Goal: Communication & Community: Answer question/provide support

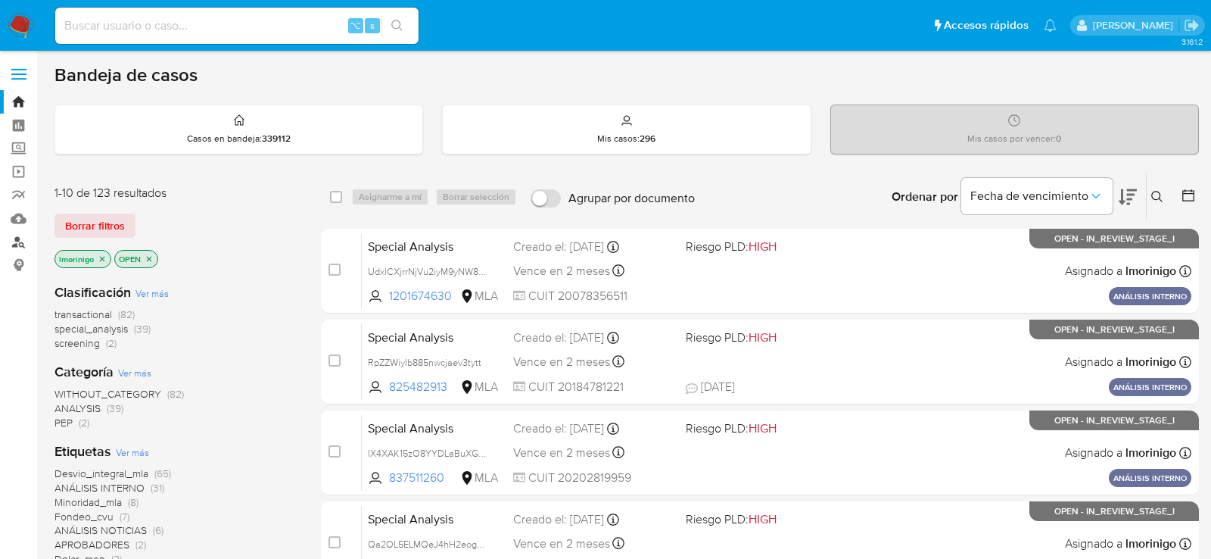
click at [19, 246] on link "Buscador de personas" at bounding box center [90, 241] width 180 height 23
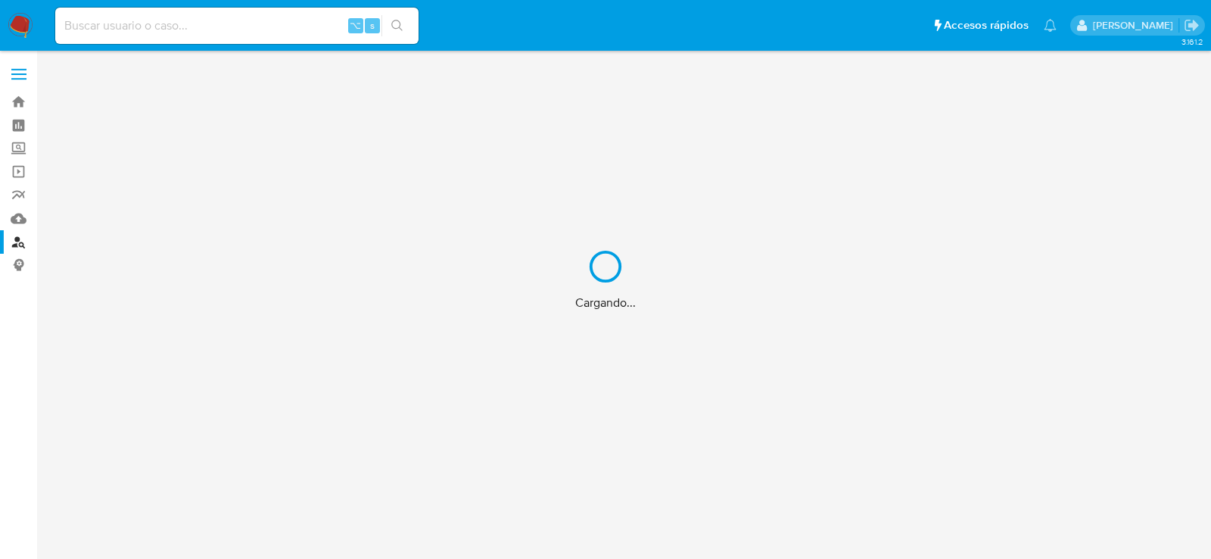
click at [163, 25] on div "Cargando..." at bounding box center [605, 279] width 1211 height 559
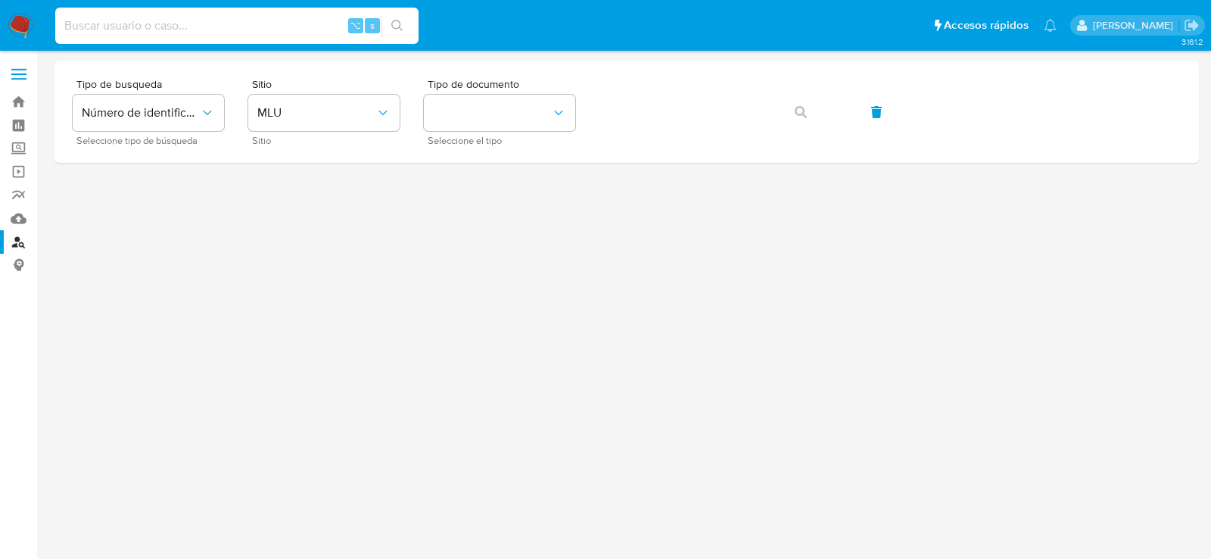
click at [163, 26] on input at bounding box center [236, 26] width 363 height 20
paste input "180558356"
type input "180558356"
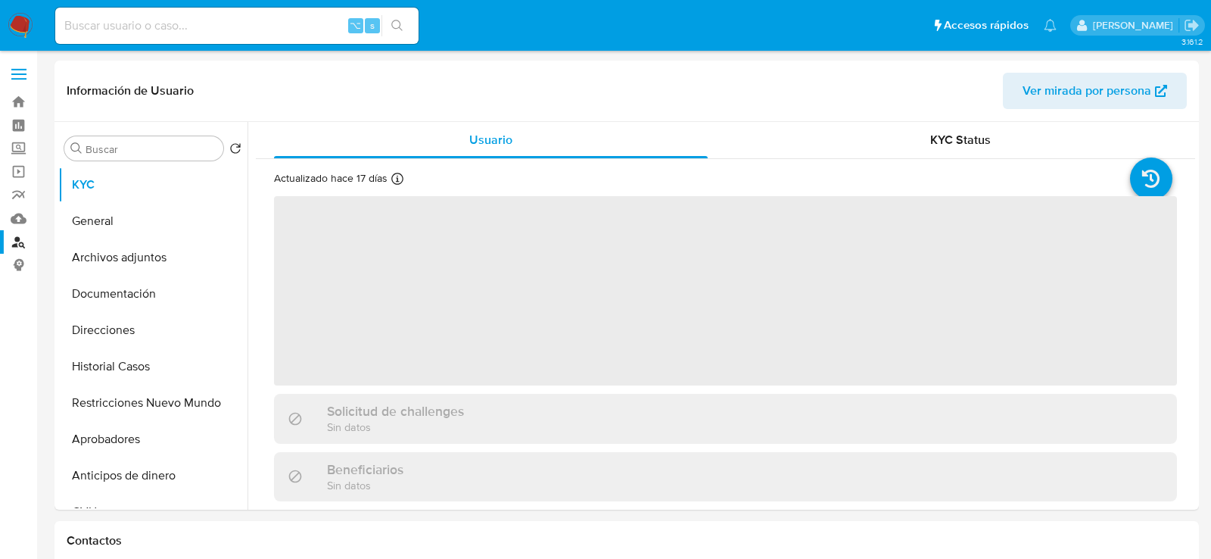
select select "10"
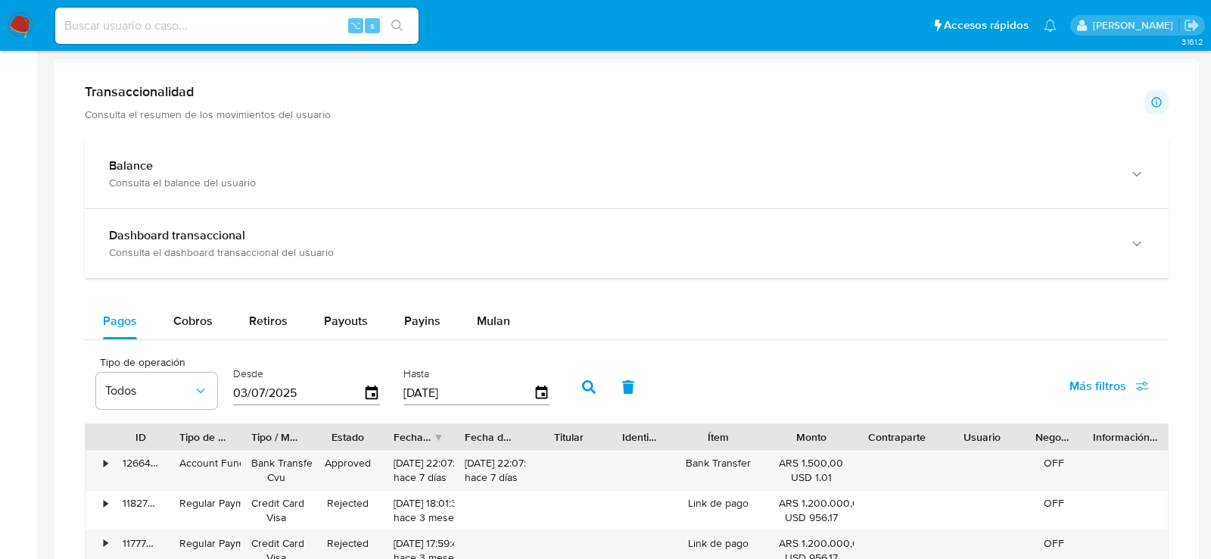
scroll to position [781, 0]
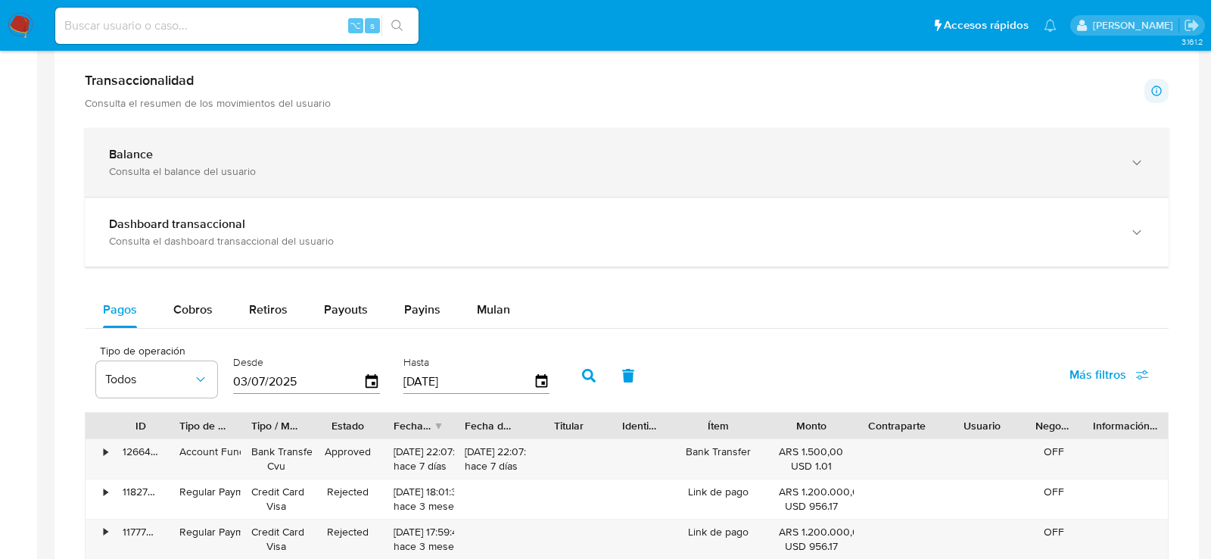
click at [285, 147] on div "Balance" at bounding box center [611, 154] width 1005 height 15
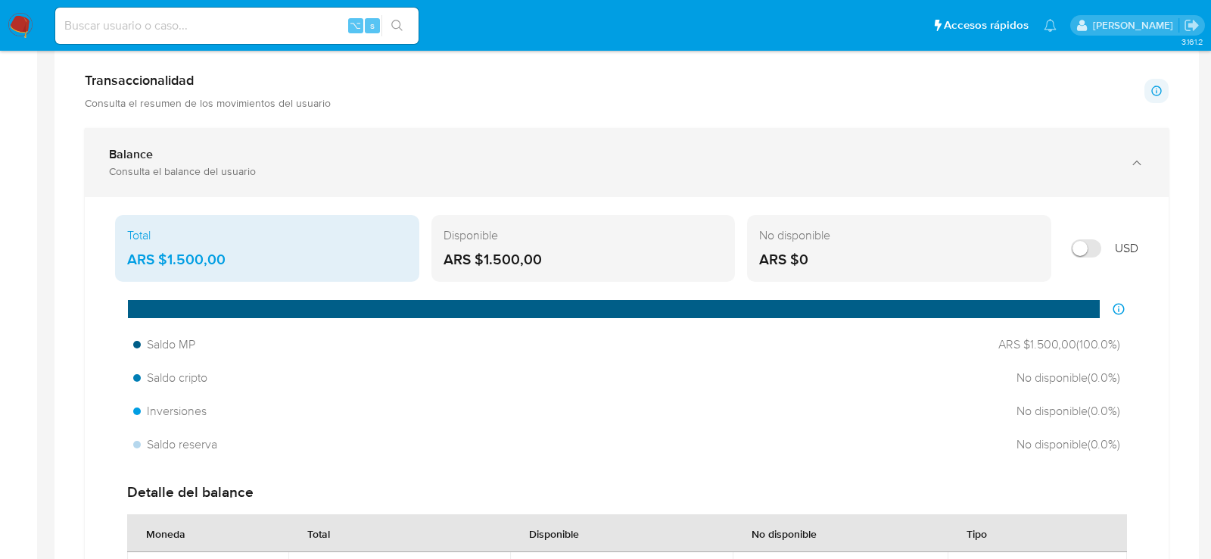
click at [285, 147] on div "Balance" at bounding box center [611, 154] width 1005 height 15
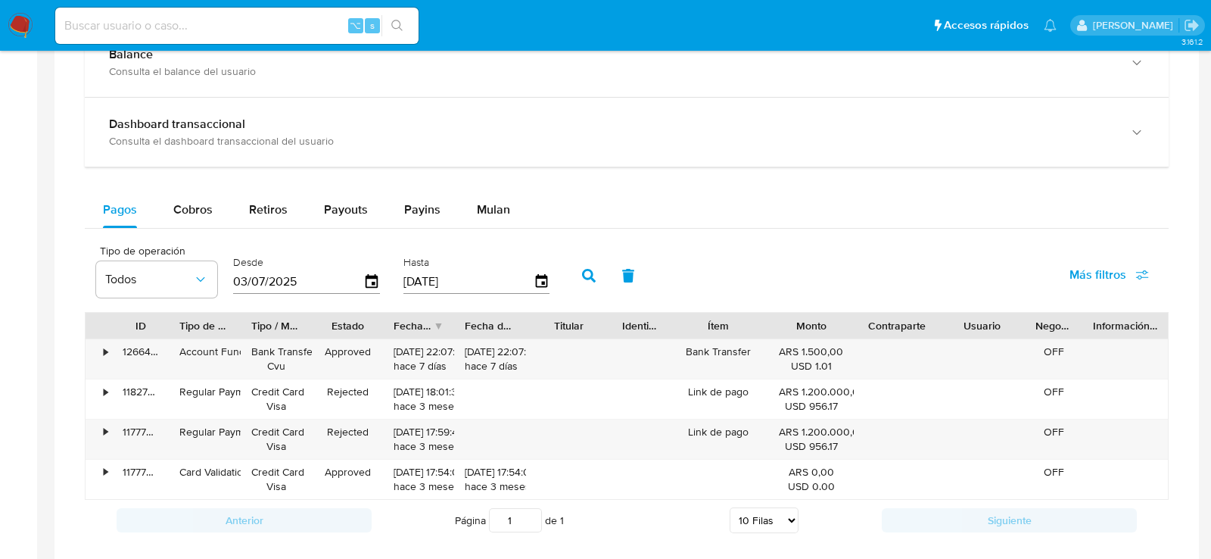
scroll to position [884, 0]
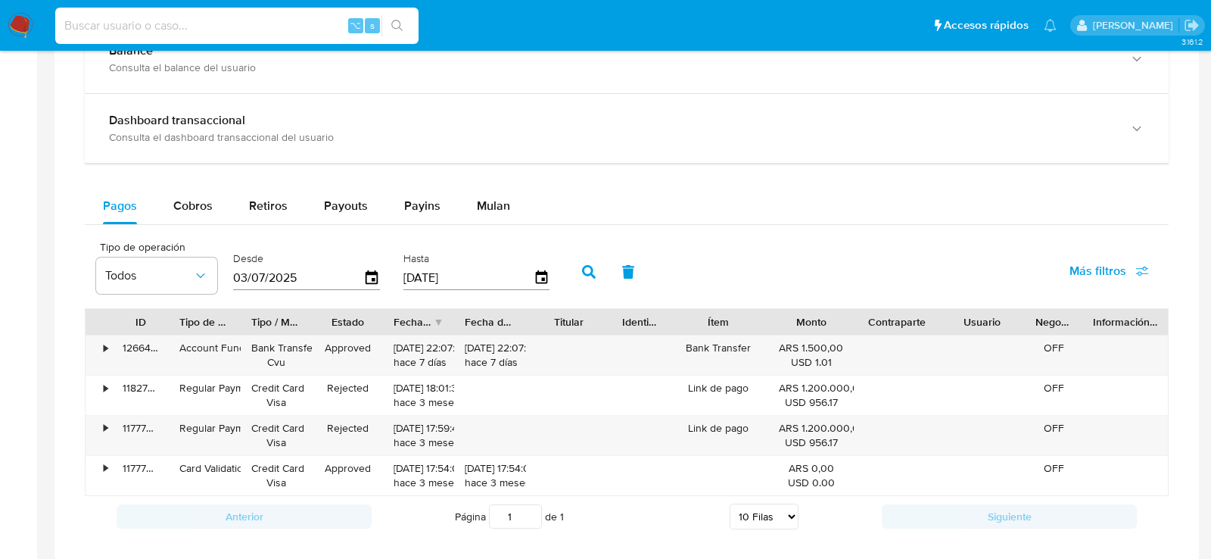
click at [241, 28] on input at bounding box center [236, 26] width 363 height 20
paste input "340756892"
type input "340756892"
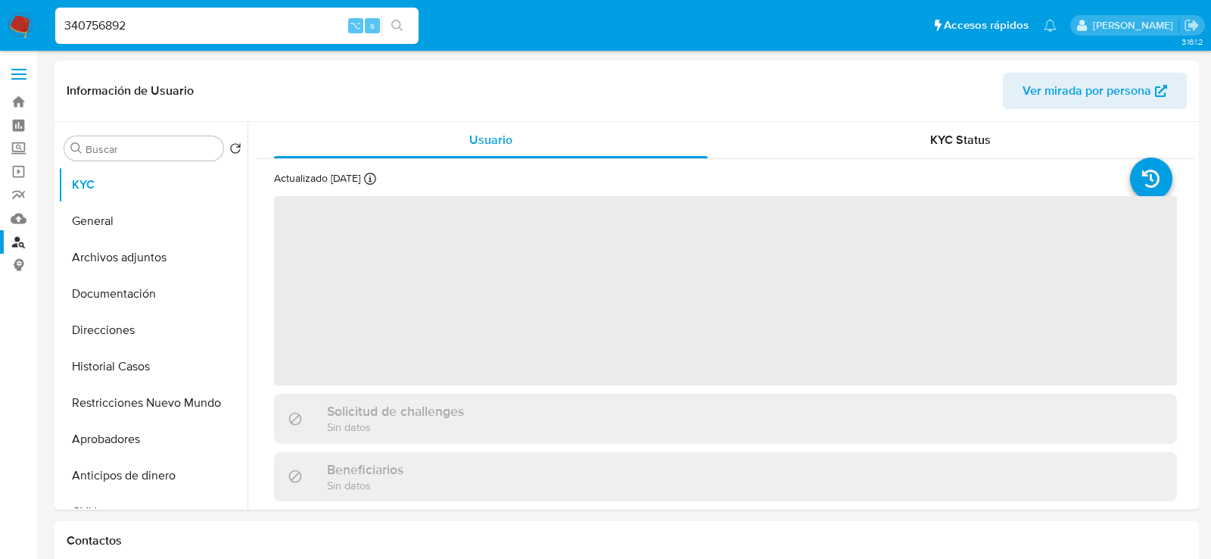
select select "10"
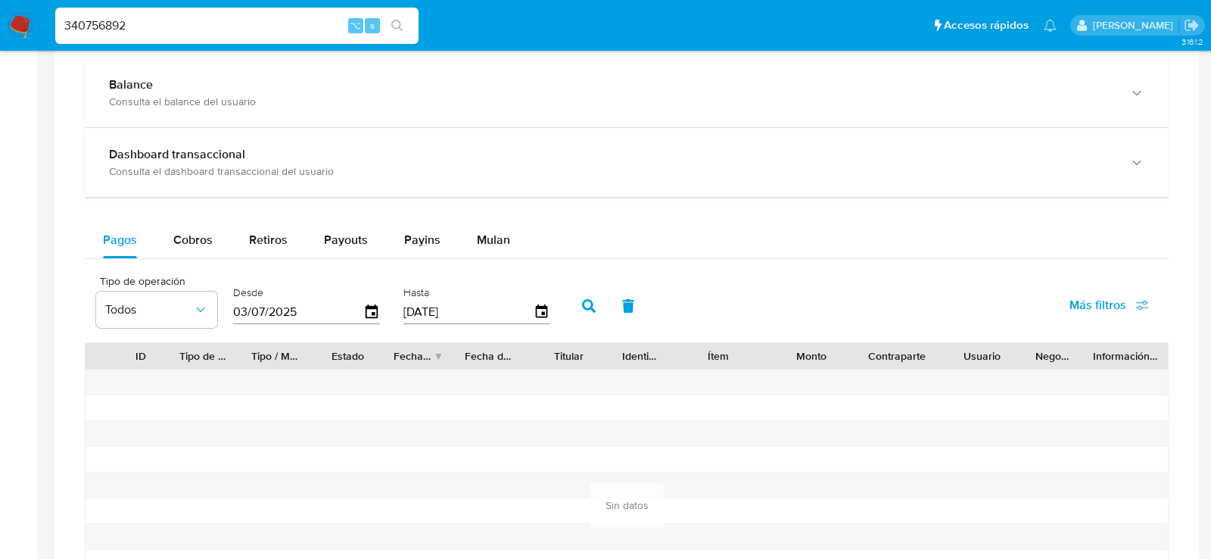
scroll to position [743, 0]
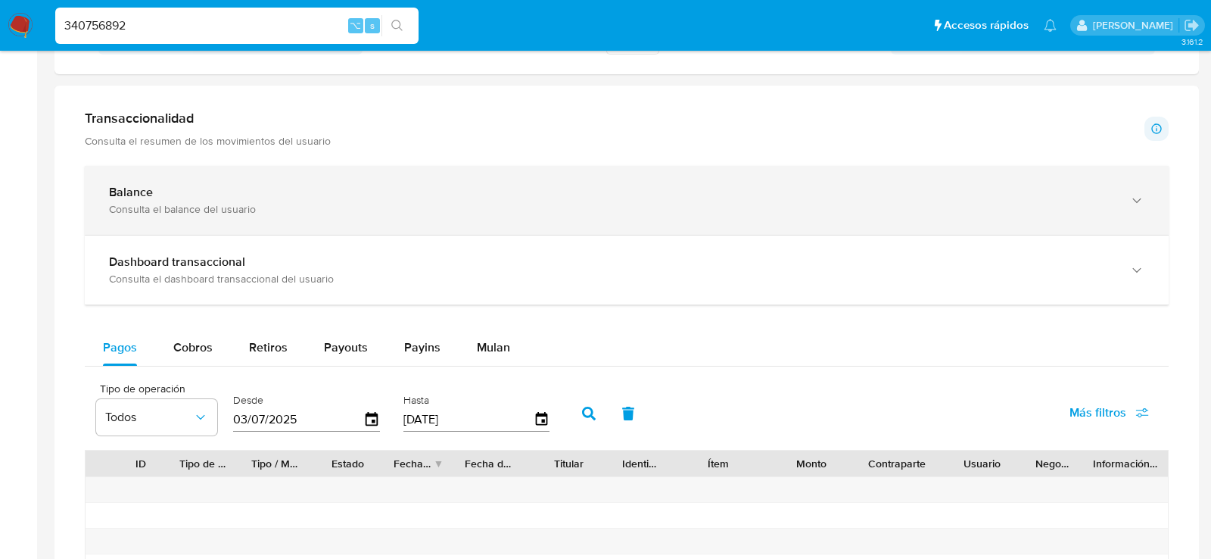
click at [120, 220] on div "Balance Consulta el balance del usuario" at bounding box center [627, 200] width 1084 height 69
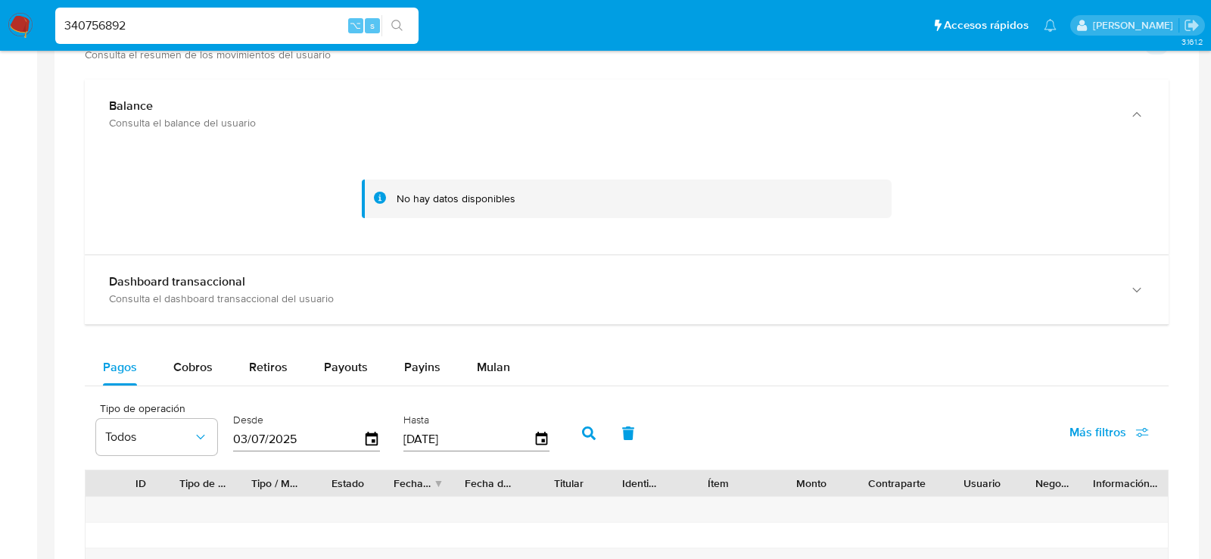
scroll to position [917, 0]
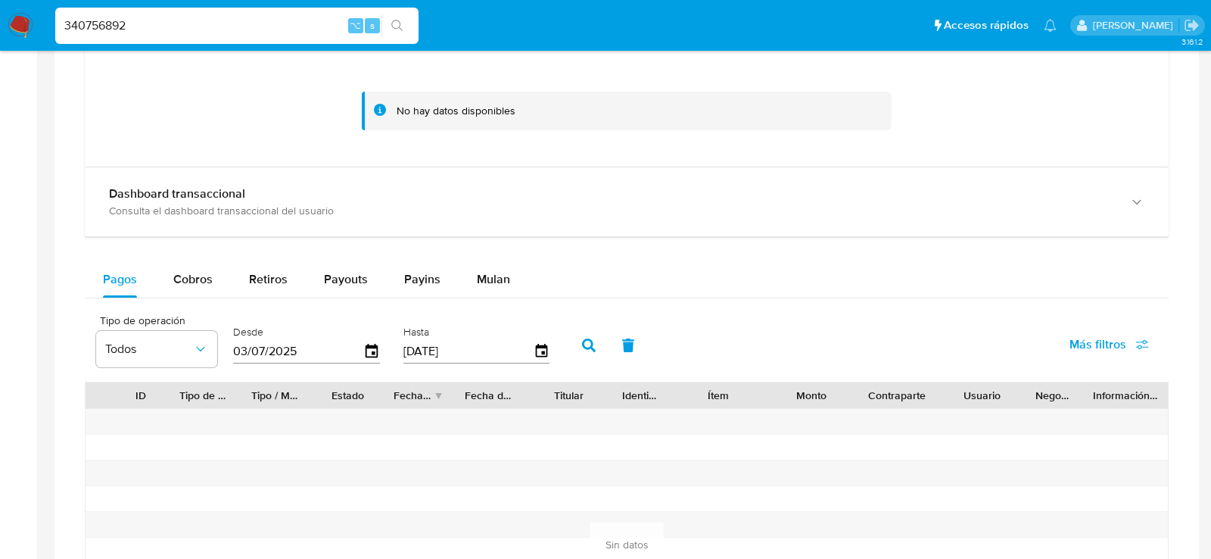
click at [214, 14] on div "340756892 ⌥ s" at bounding box center [236, 26] width 363 height 36
click at [214, 22] on input "340756892" at bounding box center [236, 26] width 363 height 20
paste input "472112591"
type input "472112591"
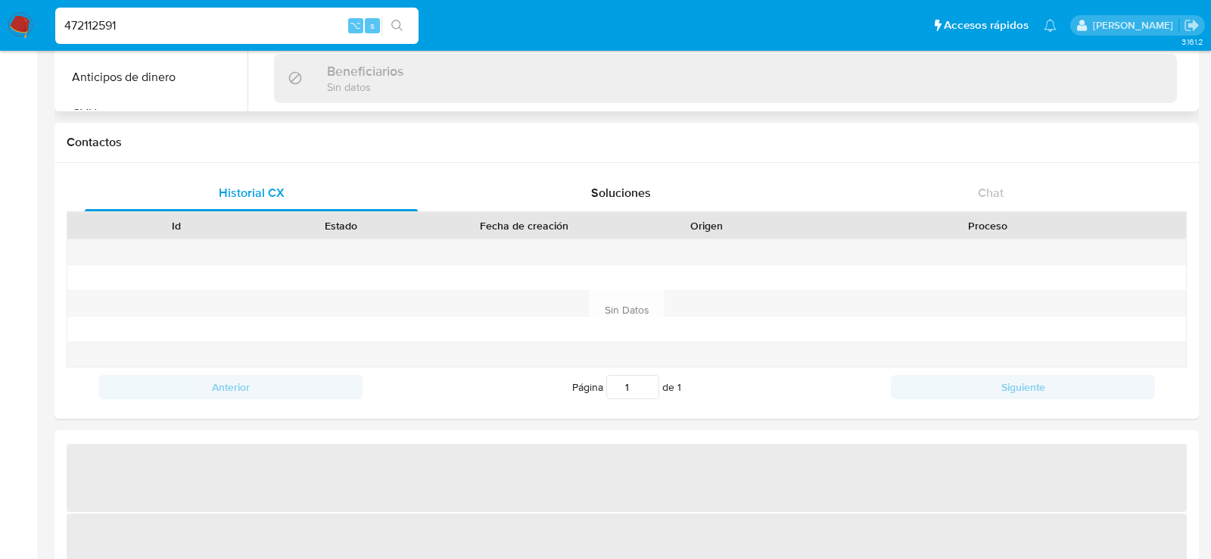
select select "10"
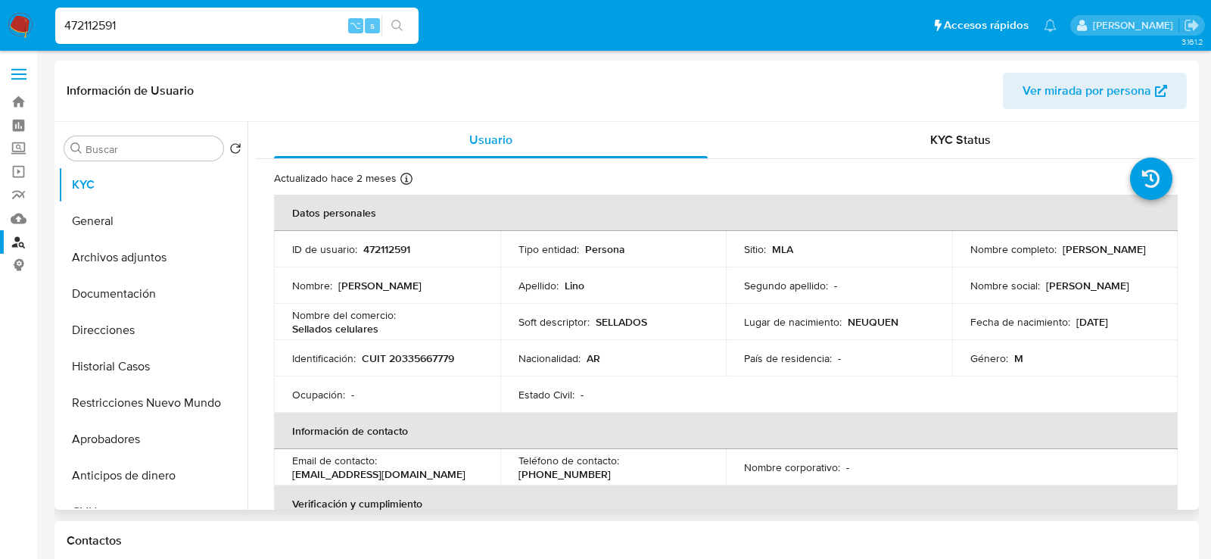
click at [439, 354] on p "CUIT 20335667779" at bounding box center [408, 358] width 92 height 14
copy p "20335667779"
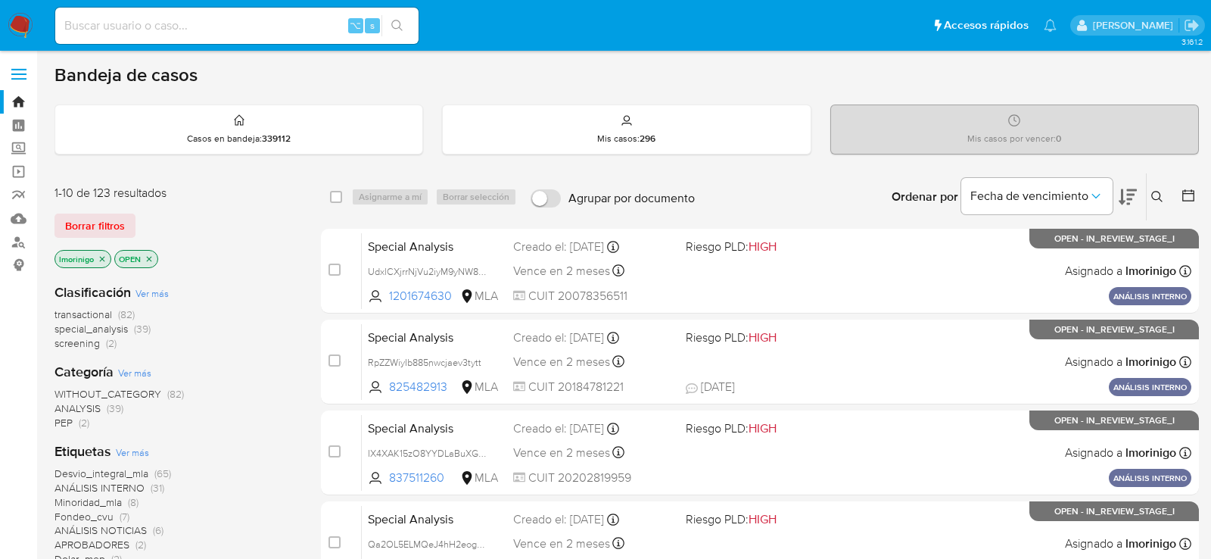
click at [273, 22] on input at bounding box center [236, 26] width 363 height 20
paste input "4eWZZYCMWEs2ewKYF8KoYoJR"
type input "4eWZZYCMWEs2ewKYF8KoYoJR"
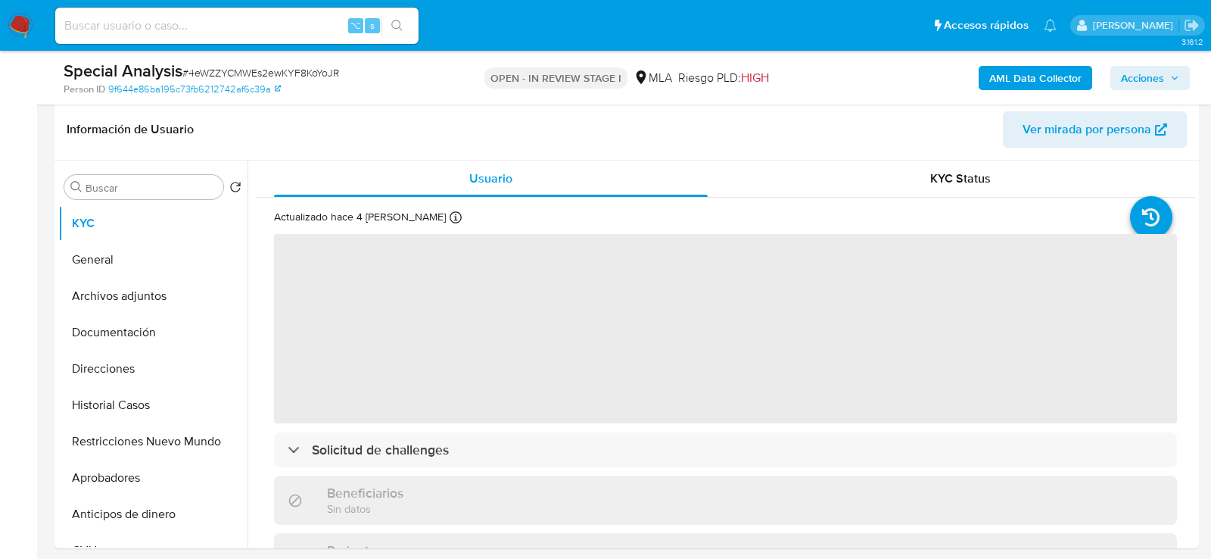
scroll to position [248, 0]
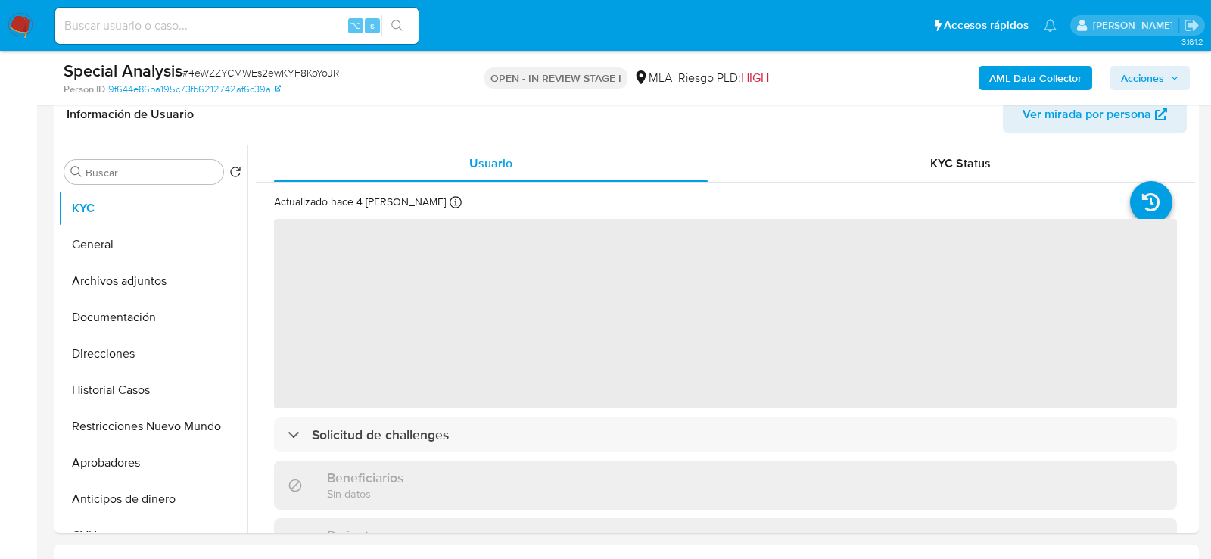
select select "10"
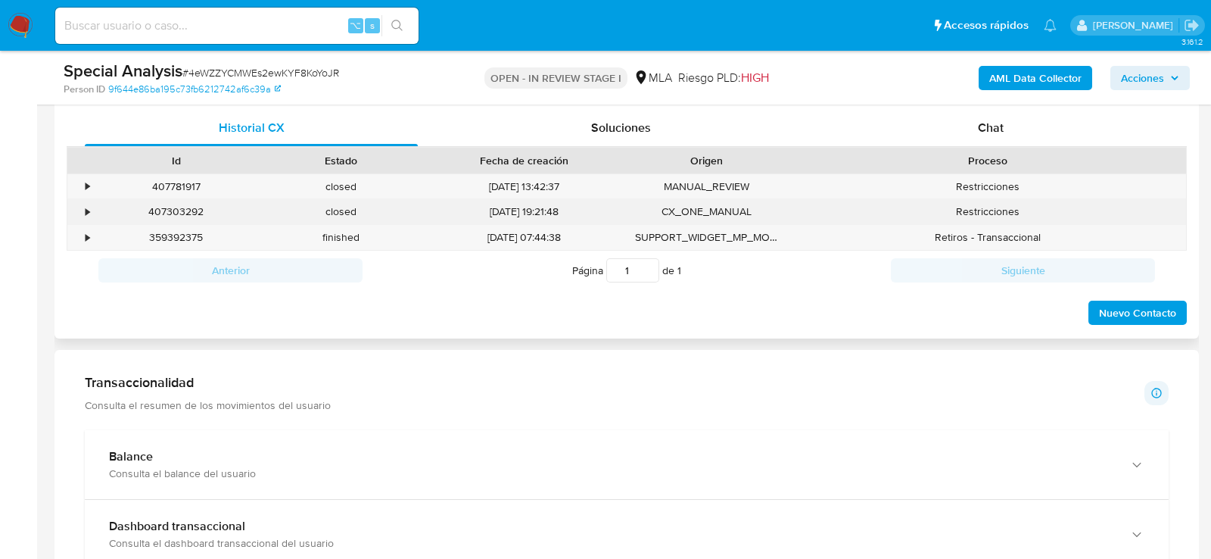
scroll to position [730, 0]
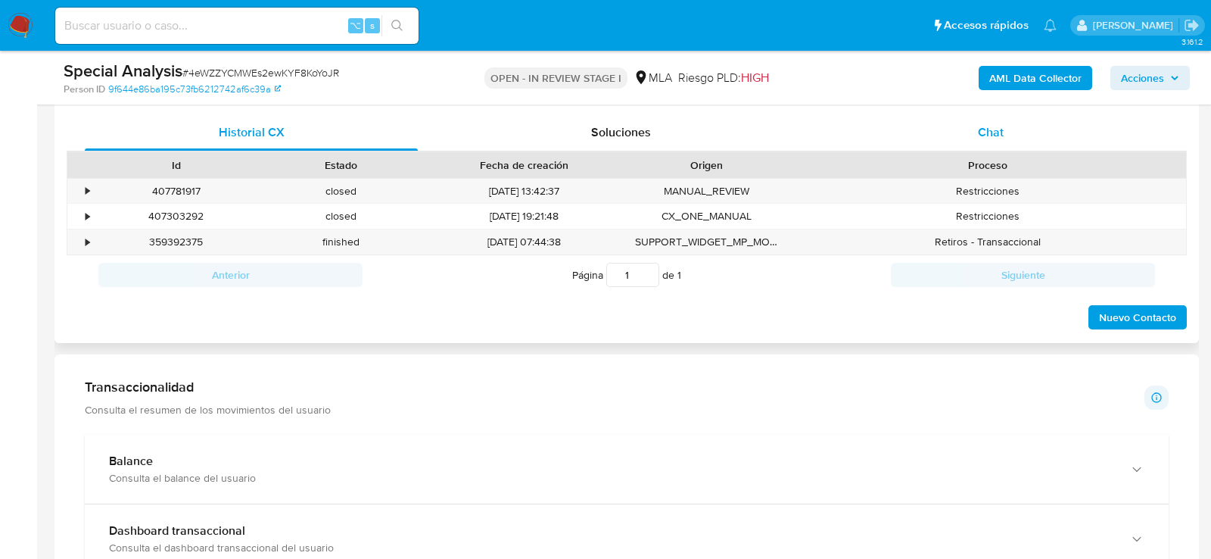
click at [1021, 130] on div "Chat" at bounding box center [990, 132] width 333 height 36
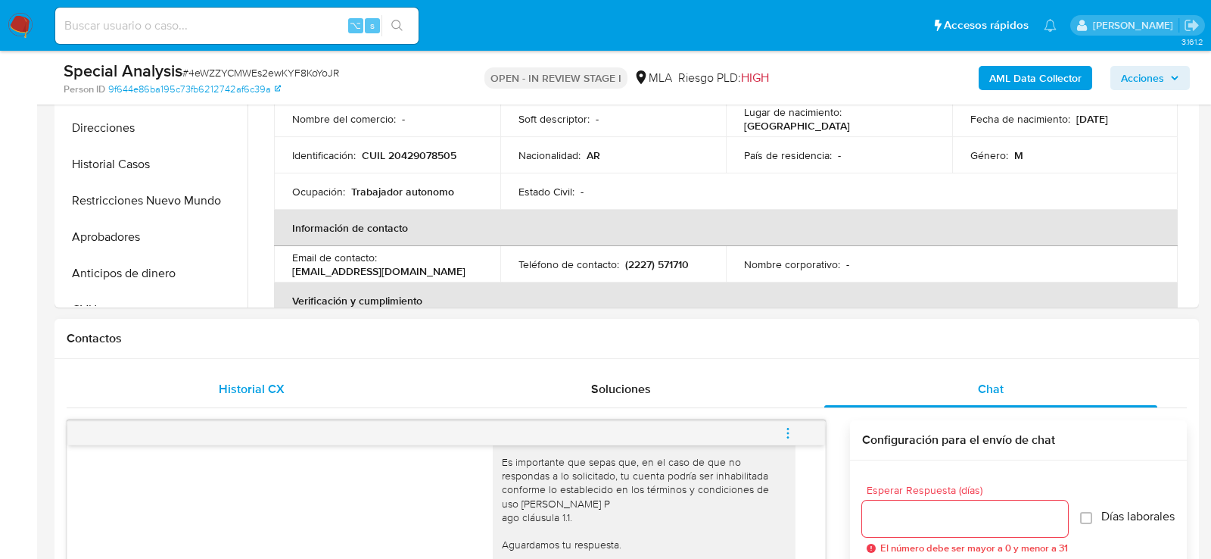
scroll to position [284, 0]
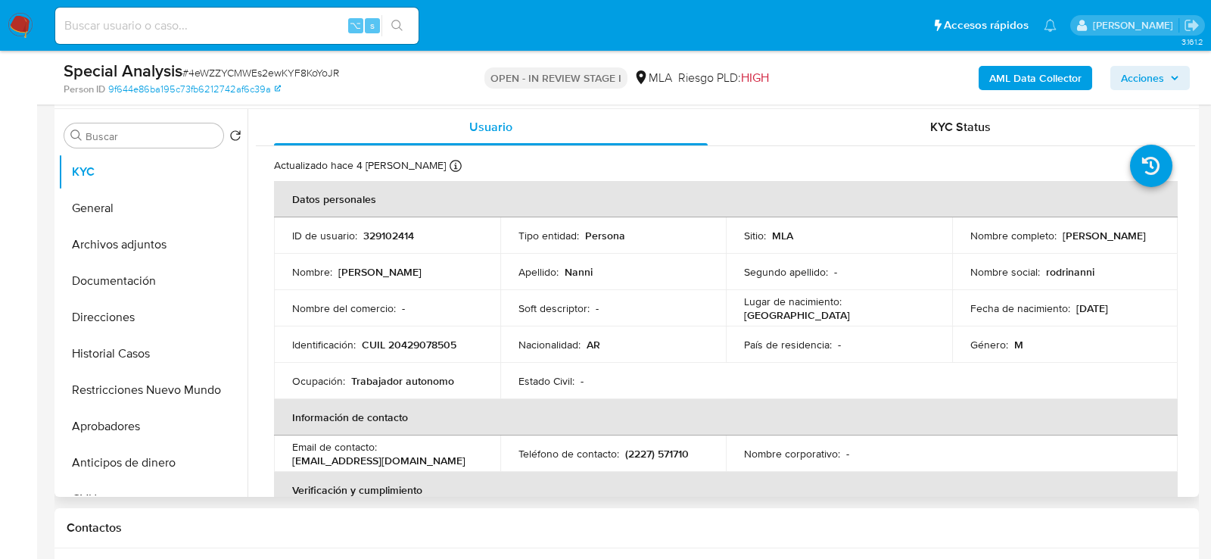
click at [404, 334] on td "Identificación : CUIL 20429078505" at bounding box center [387, 344] width 226 height 36
click at [404, 341] on p "CUIL 20429078505" at bounding box center [409, 345] width 95 height 14
copy p "20429078505"
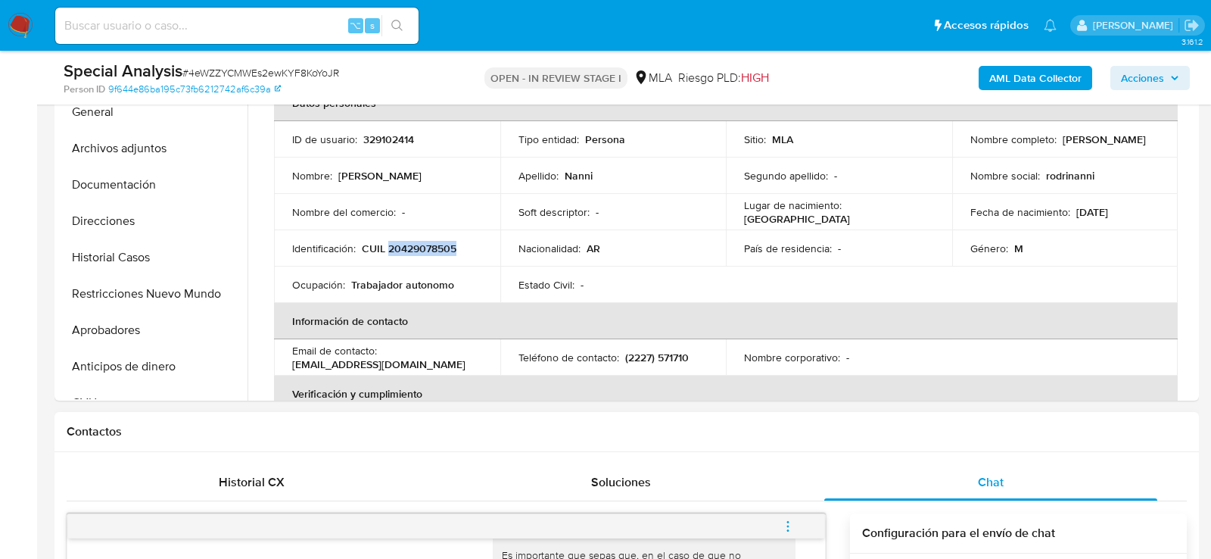
scroll to position [366, 0]
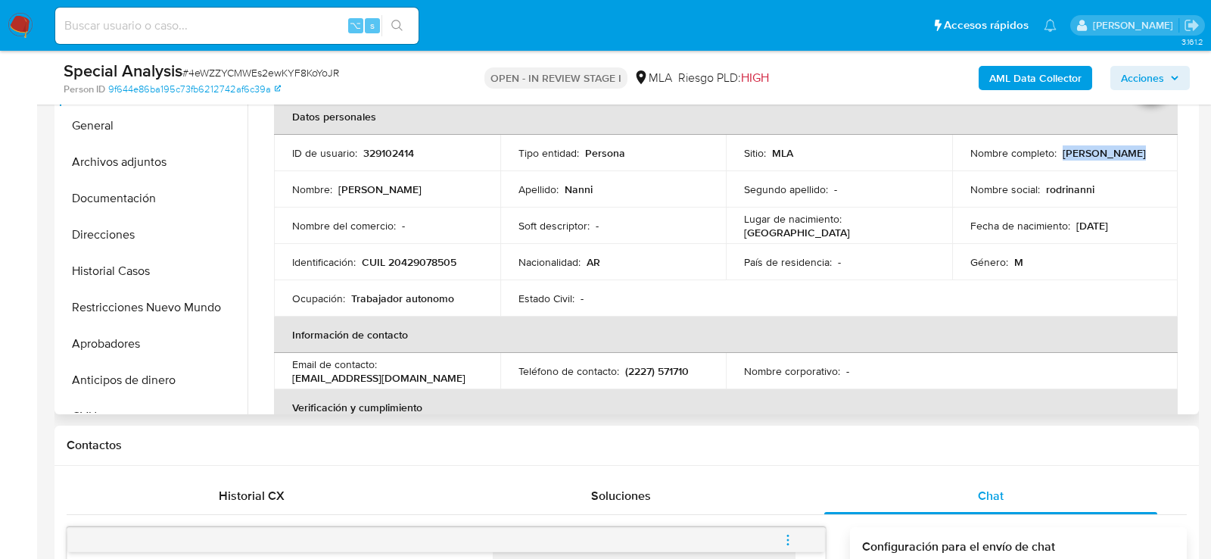
drag, startPoint x: 1059, startPoint y: 153, endPoint x: 1142, endPoint y: 151, distance: 83.3
click at [1142, 152] on div "Nombre completo : Rodrigo Nanni" at bounding box center [1066, 153] width 190 height 14
click at [120, 304] on button "Restricciones Nuevo Mundo" at bounding box center [146, 307] width 177 height 36
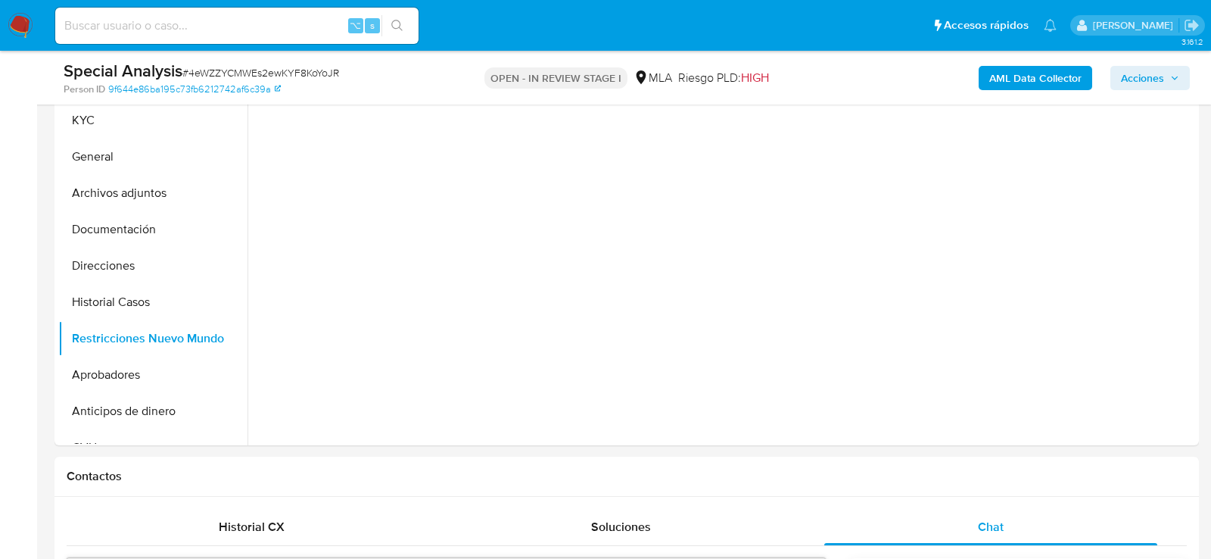
scroll to position [329, 0]
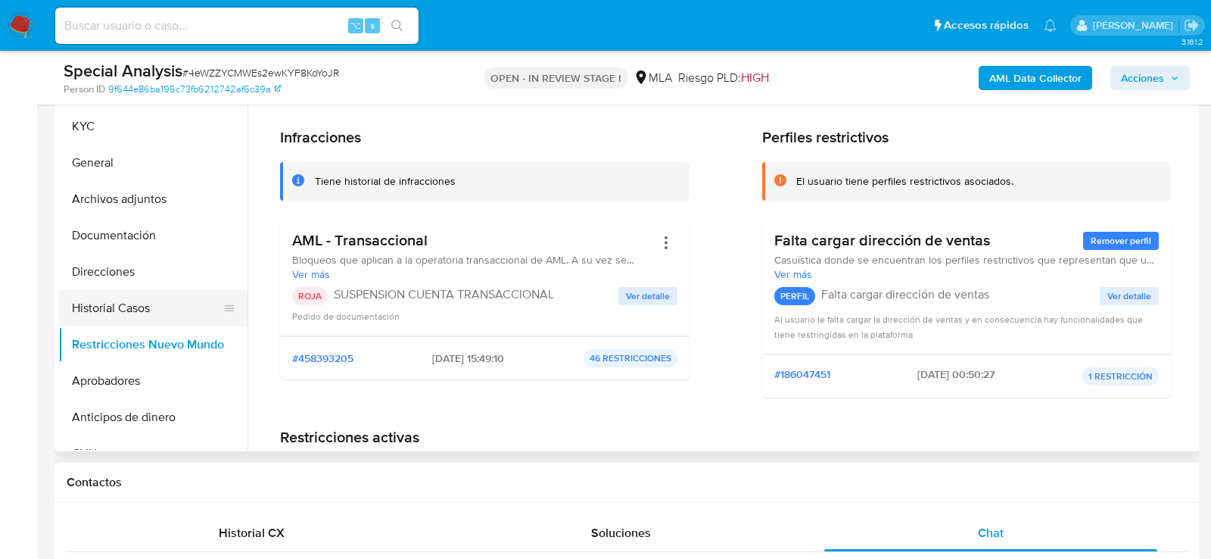
click at [98, 309] on button "Historial Casos" at bounding box center [146, 308] width 177 height 36
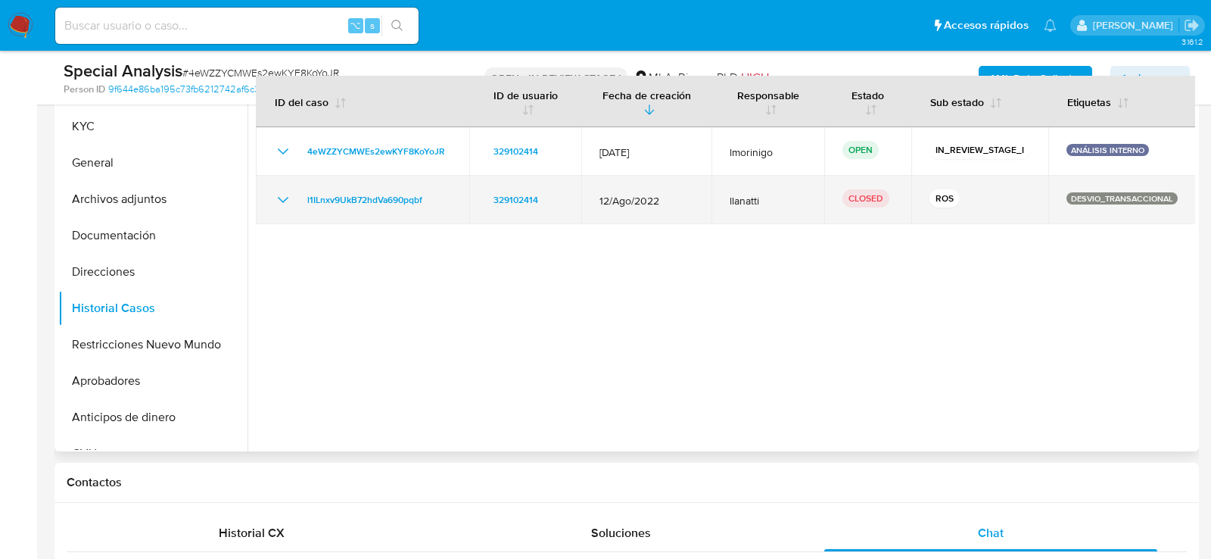
click at [282, 198] on icon "Mostrar/Ocultar" at bounding box center [283, 200] width 18 height 18
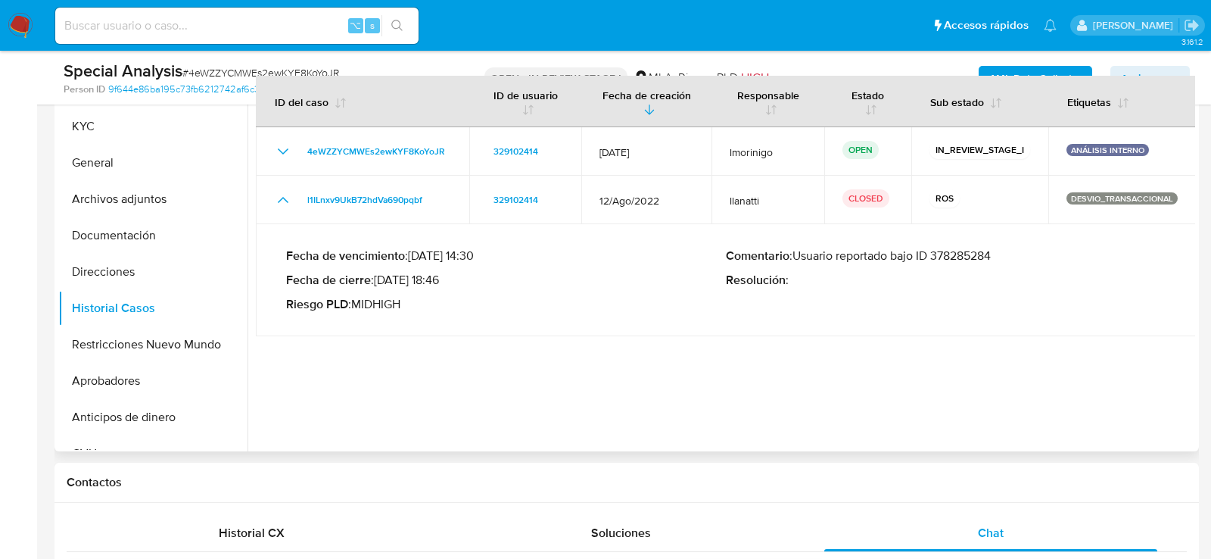
click at [971, 248] on p "Comentario : Usuario reportado bajo ID 378285284" at bounding box center [946, 255] width 440 height 15
drag, startPoint x: 378, startPoint y: 281, endPoint x: 434, endPoint y: 282, distance: 56.0
click at [434, 282] on p "Fecha de cierre : 26/12/2022 18:46" at bounding box center [506, 280] width 440 height 15
click at [166, 198] on button "Archivos adjuntos" at bounding box center [146, 199] width 177 height 36
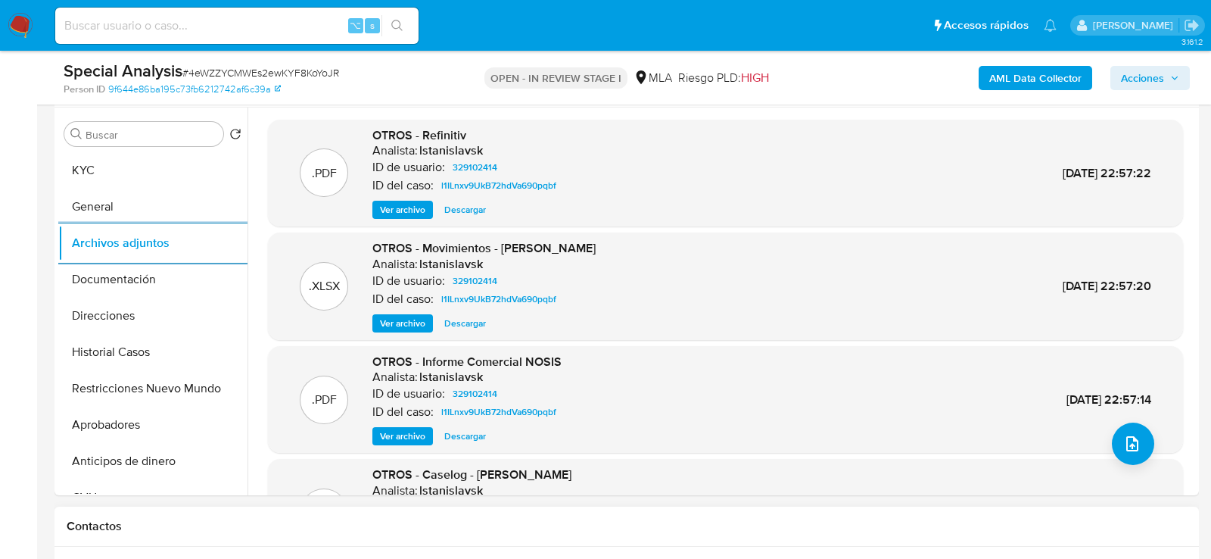
scroll to position [276, 0]
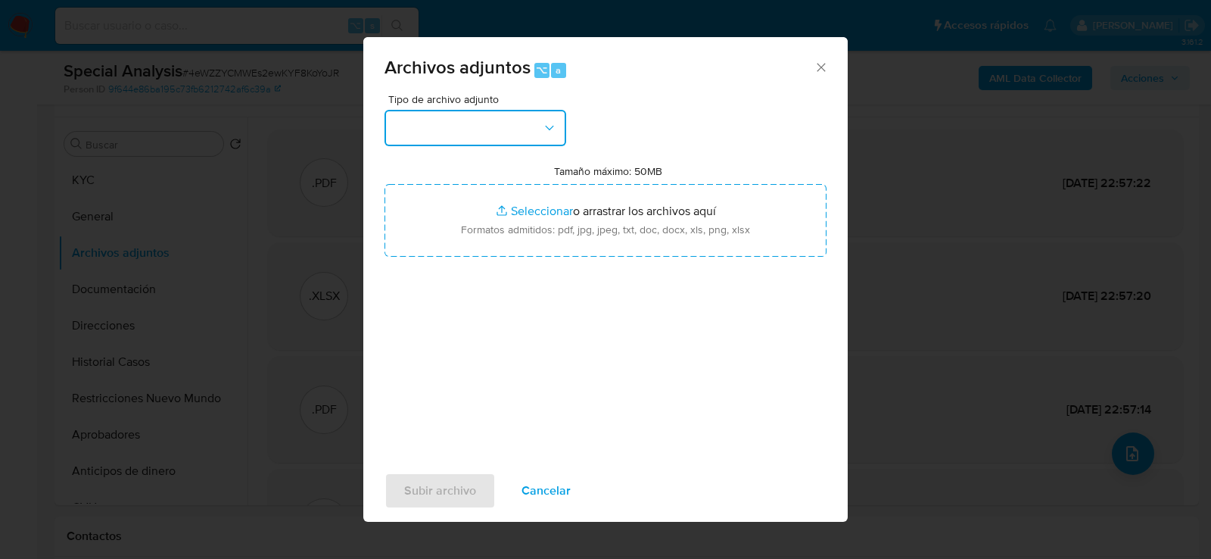
click at [553, 142] on button "button" at bounding box center [476, 128] width 182 height 36
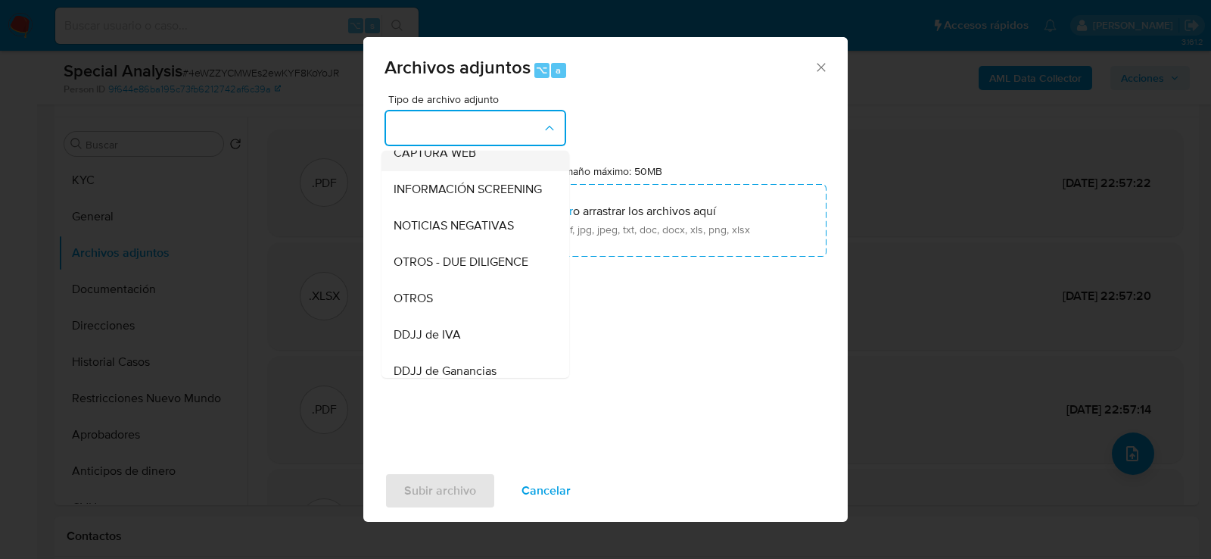
scroll to position [175, 0]
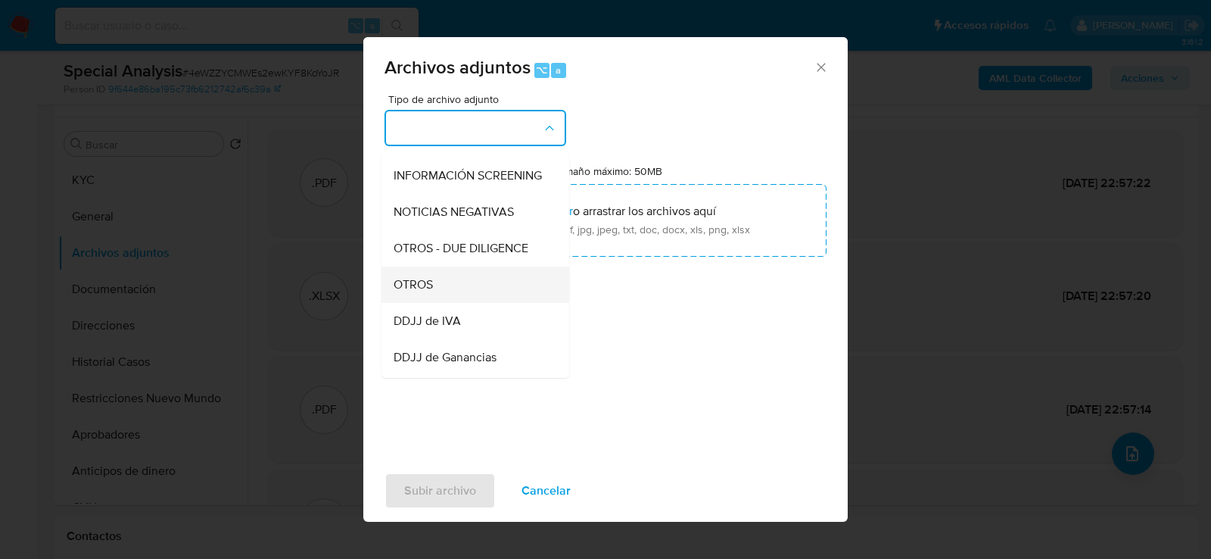
click at [495, 286] on div "OTROS" at bounding box center [471, 284] width 154 height 36
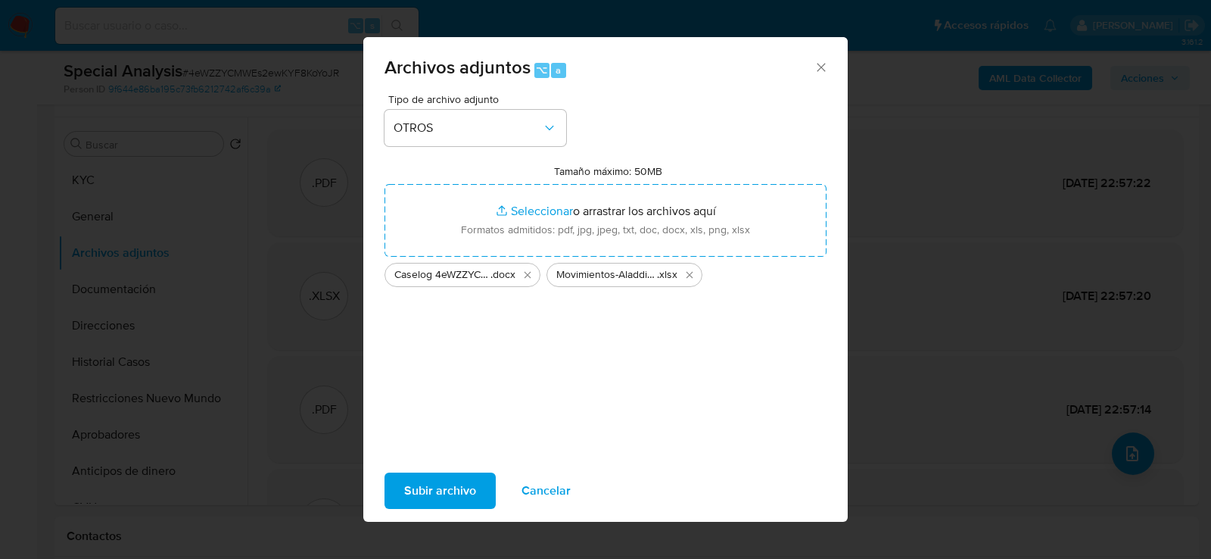
click at [460, 485] on span "Subir archivo" at bounding box center [440, 490] width 72 height 33
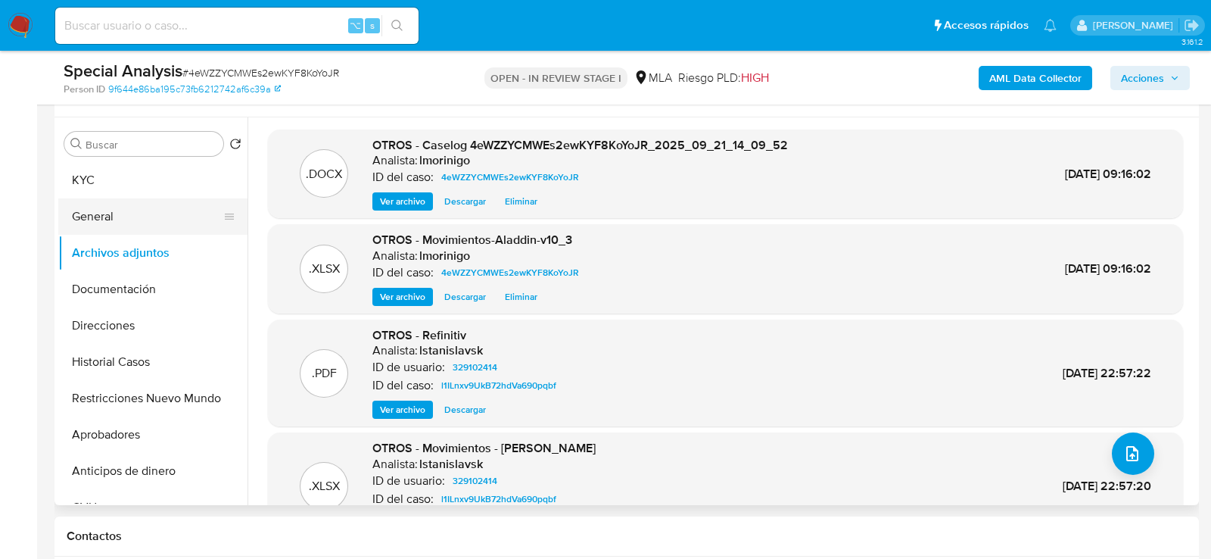
click at [123, 222] on button "General" at bounding box center [146, 216] width 177 height 36
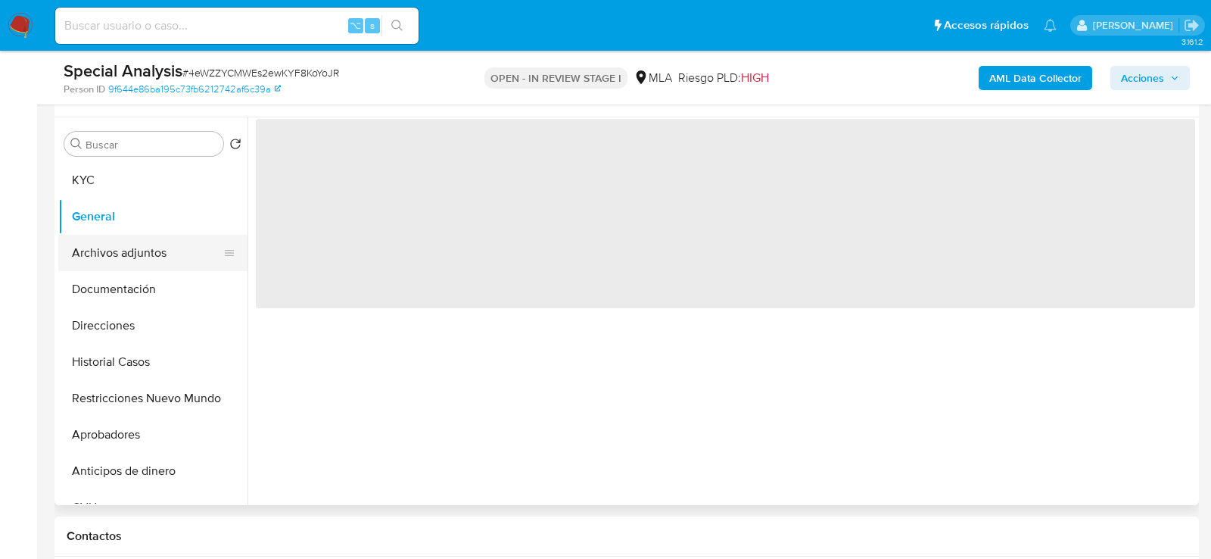
click at [123, 236] on button "Archivos adjuntos" at bounding box center [146, 253] width 177 height 36
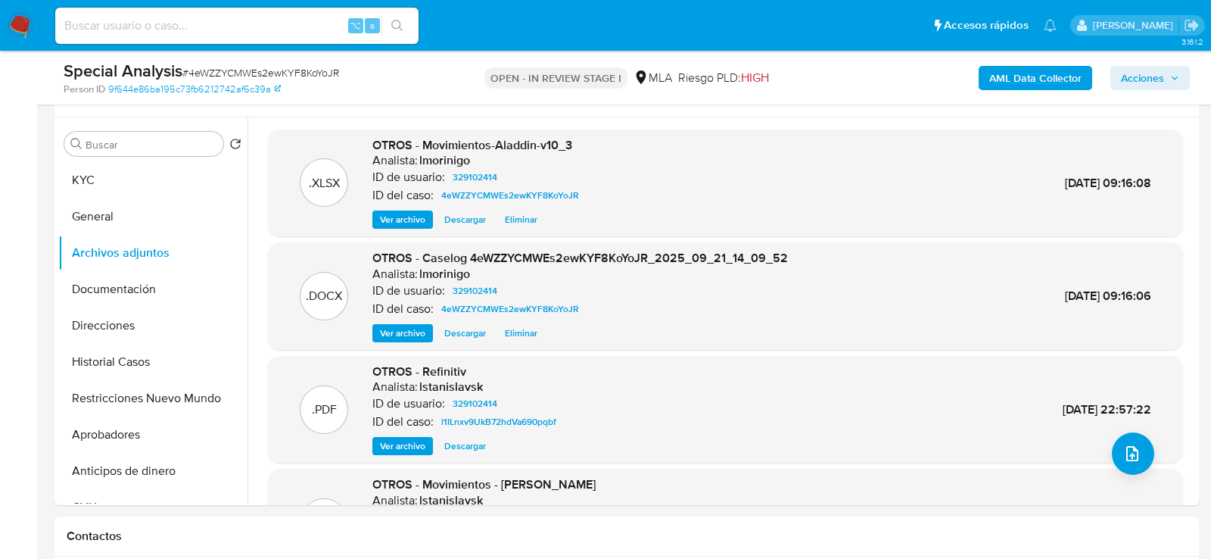
click at [1008, 80] on b "AML Data Collector" at bounding box center [1036, 78] width 92 height 24
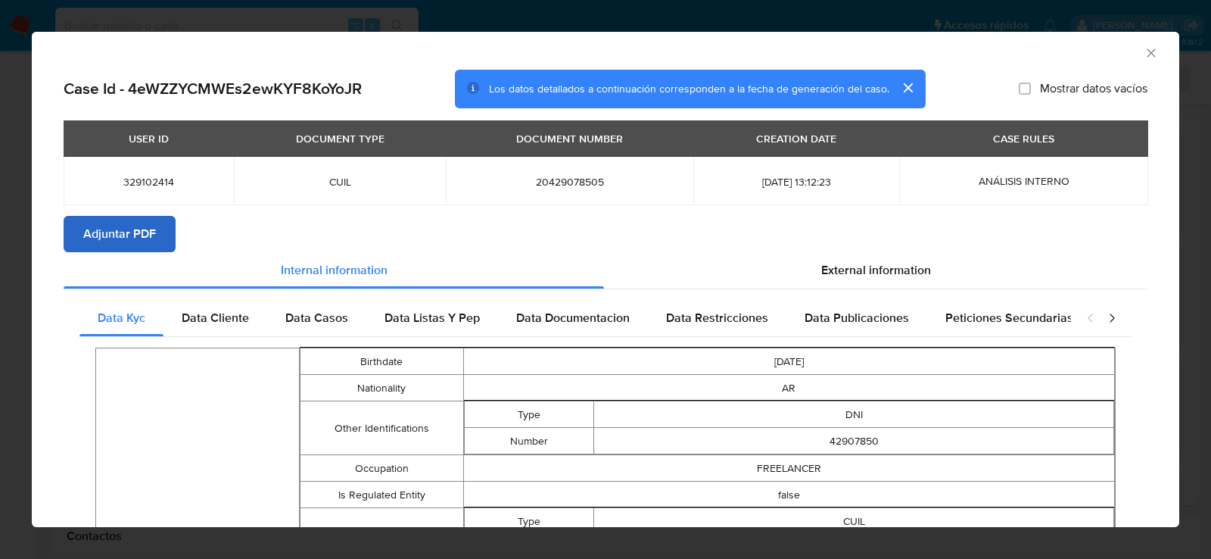
drag, startPoint x: 194, startPoint y: 248, endPoint x: 161, endPoint y: 242, distance: 33.3
click at [162, 245] on section "Adjuntar PDF" at bounding box center [606, 234] width 1084 height 36
click at [161, 242] on button "Adjuntar PDF" at bounding box center [120, 234] width 112 height 36
click at [1149, 52] on icon "Cerrar ventana" at bounding box center [1151, 52] width 15 height 15
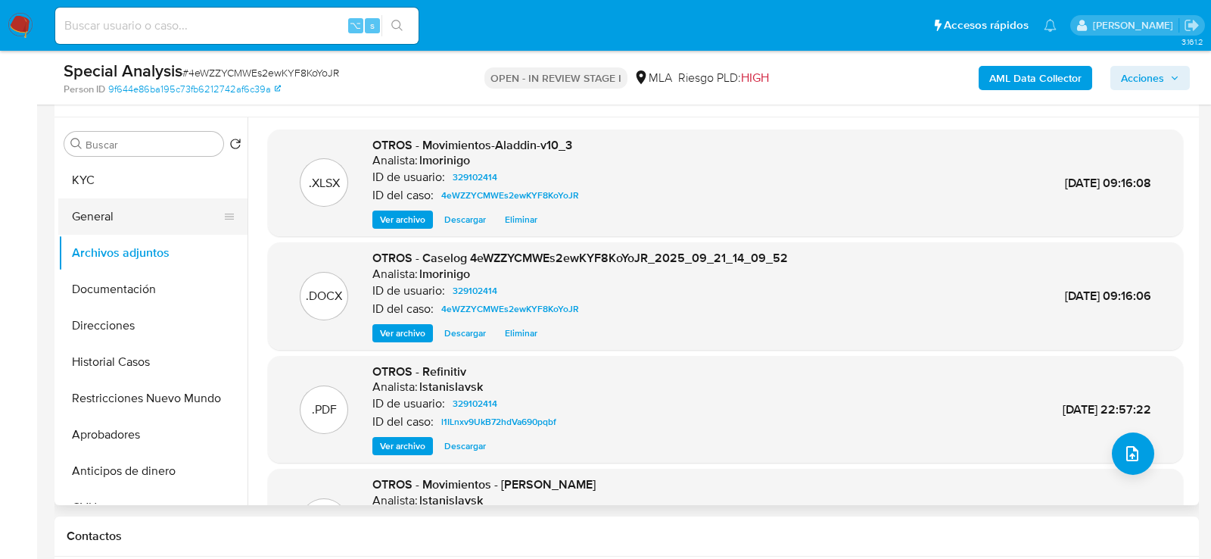
click at [94, 226] on button "General" at bounding box center [146, 216] width 177 height 36
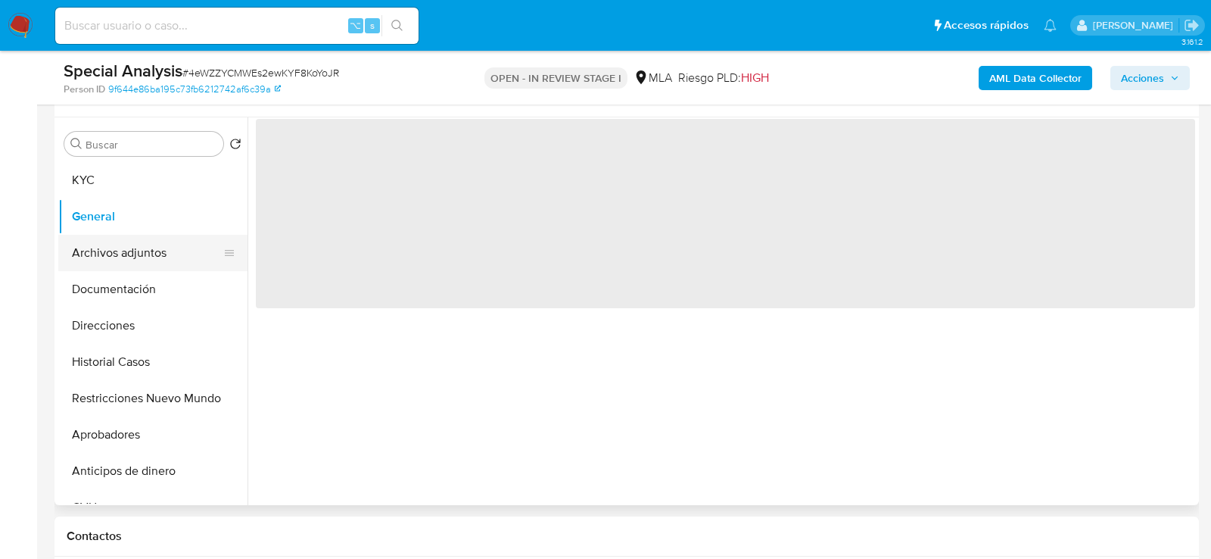
click at [94, 245] on button "Archivos adjuntos" at bounding box center [146, 253] width 177 height 36
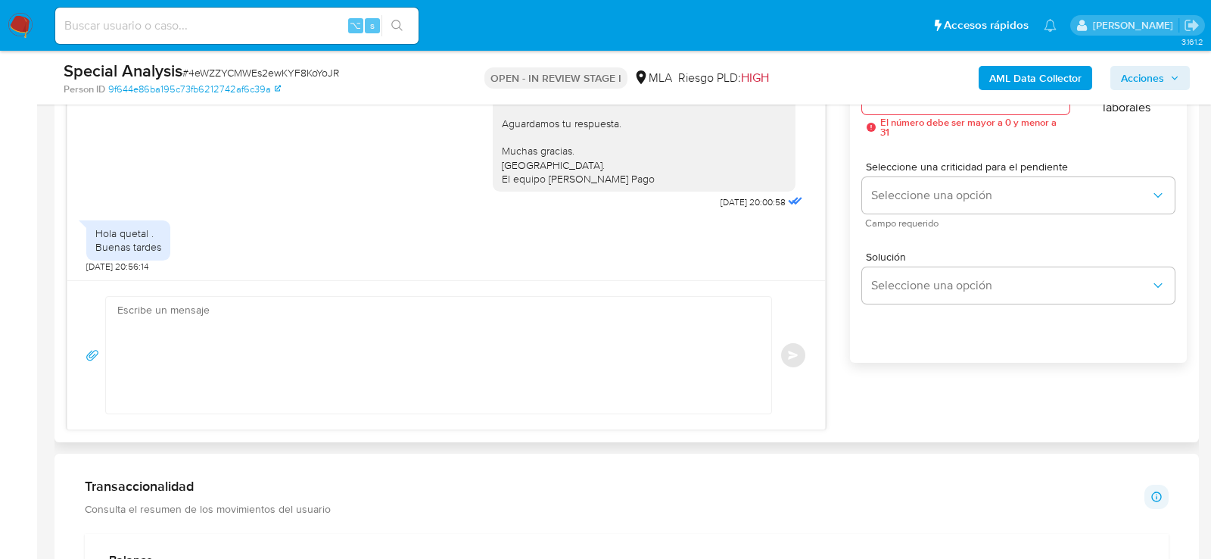
scroll to position [895, 0]
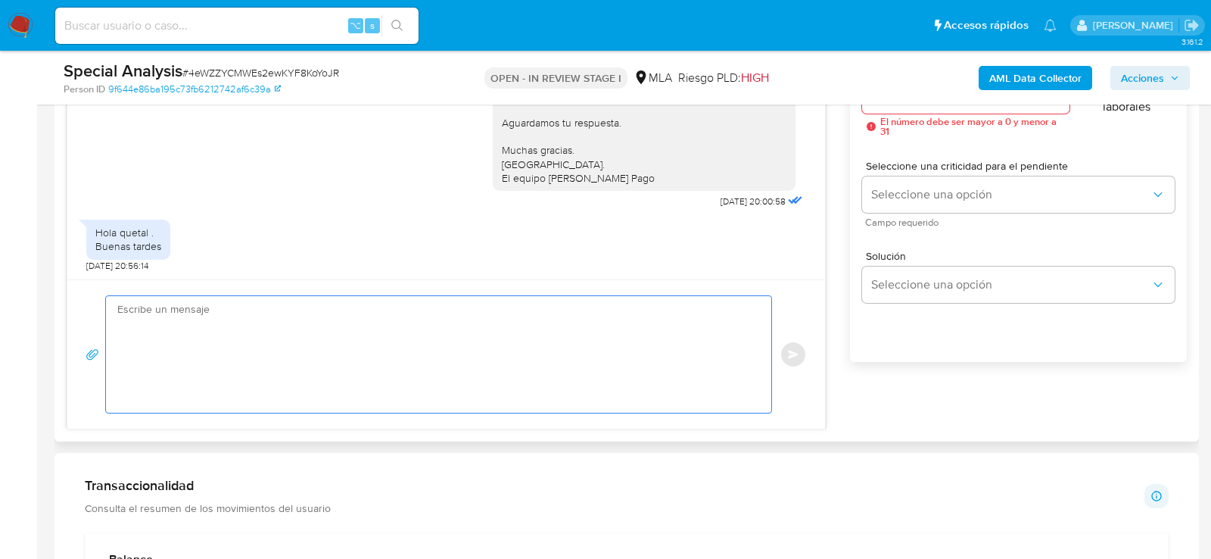
click at [609, 346] on textarea at bounding box center [434, 354] width 635 height 117
paste textarea "Hola XXX, Muchas gracias por tu respuesta. Analizamos tu caso y verificamos que…"
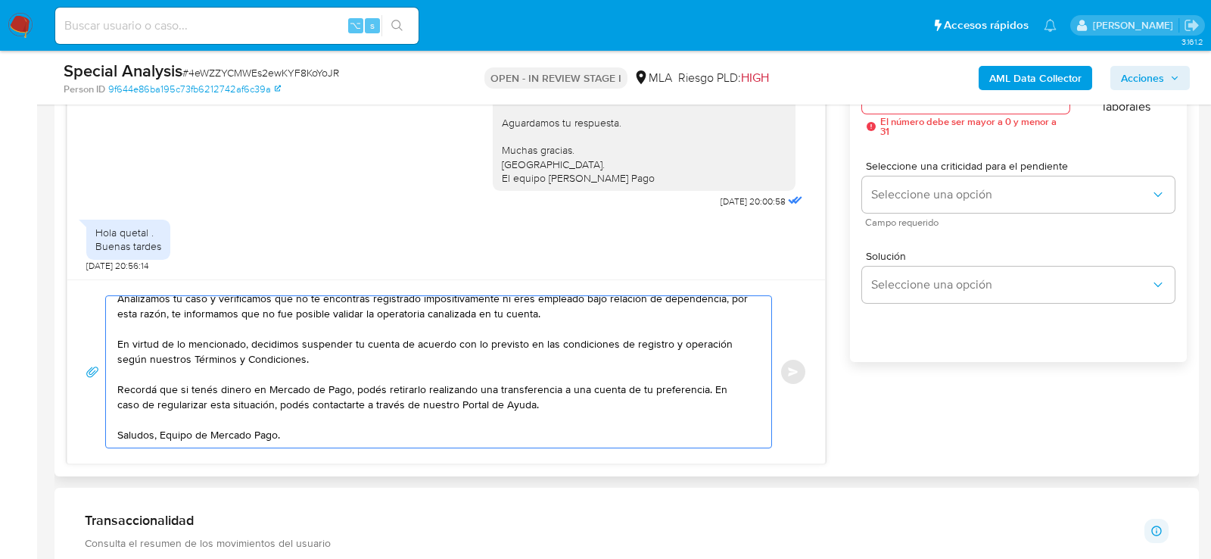
scroll to position [0, 0]
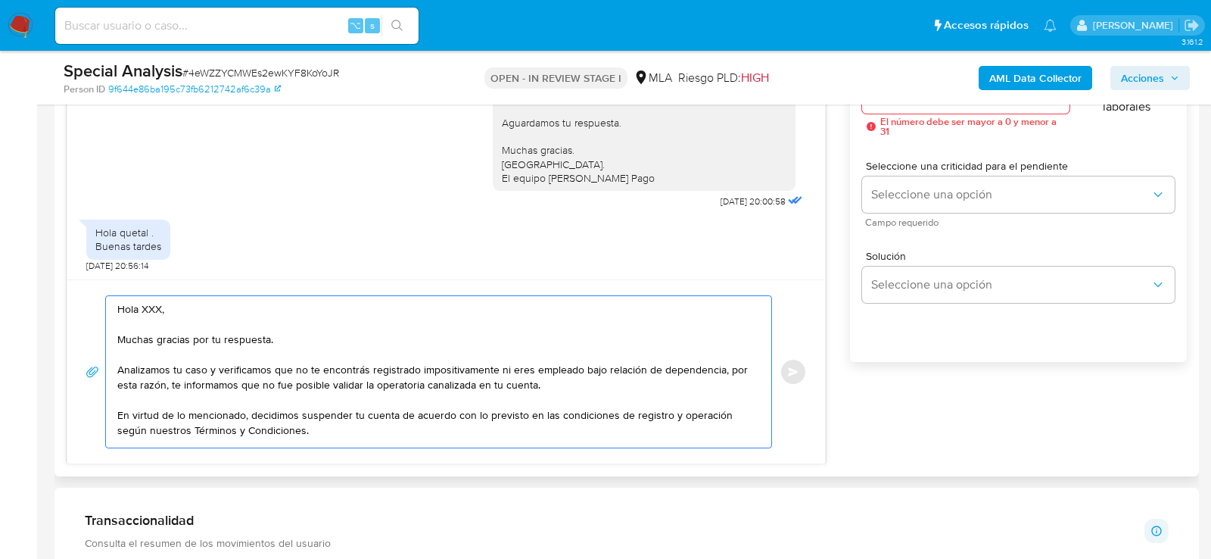
click at [148, 304] on textarea "Hola XXX, Muchas gracias por tu respuesta. Analizamos tu caso y verificamos que…" at bounding box center [434, 371] width 635 height 151
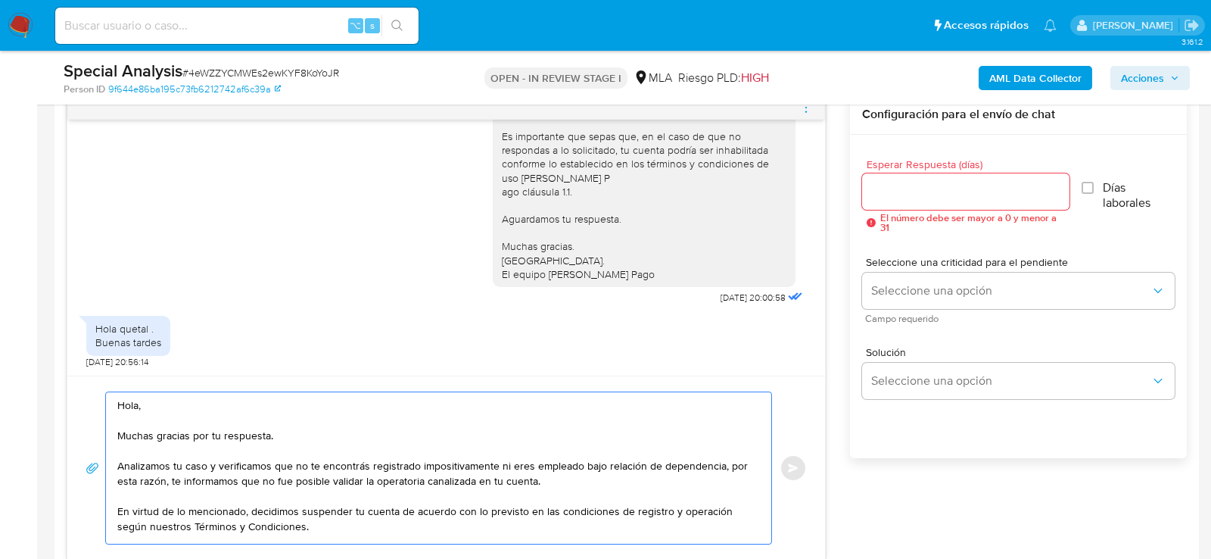
scroll to position [760, 0]
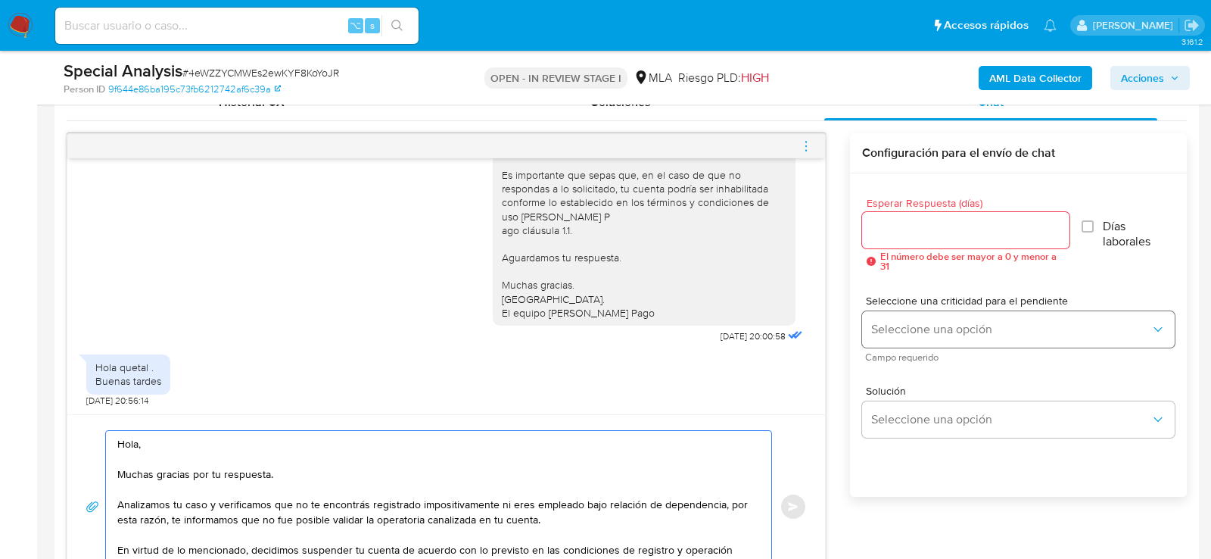
type textarea "Hola, Muchas gracias por tu respuesta. Analizamos tu caso y verificamos que no …"
click at [905, 323] on span "Seleccione una opción" at bounding box center [1010, 329] width 279 height 15
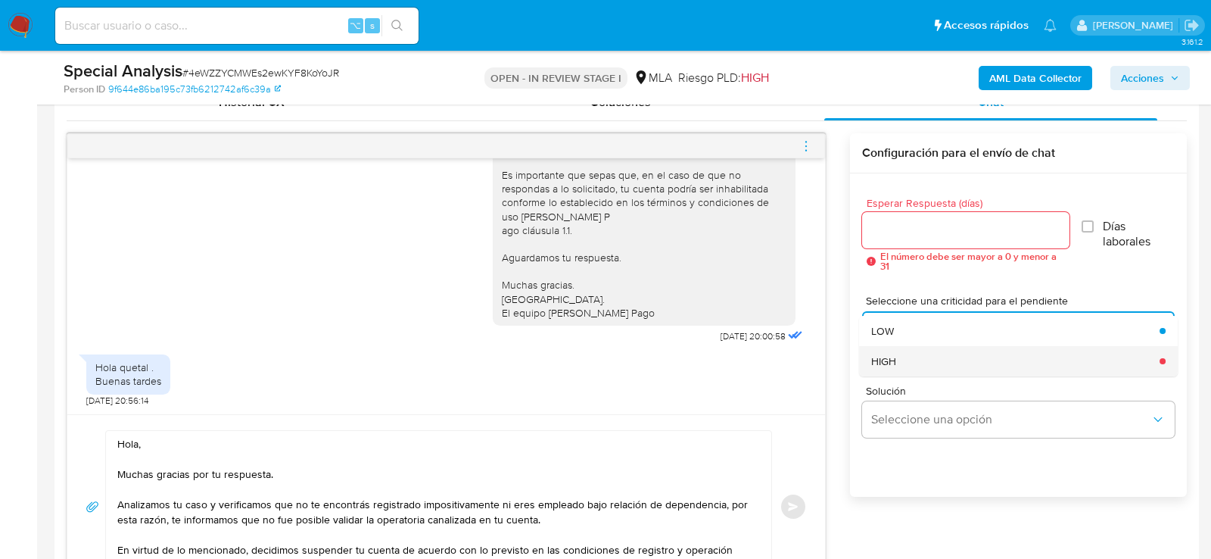
click at [890, 346] on div "HIGH" at bounding box center [1010, 361] width 279 height 30
click at [891, 215] on div at bounding box center [965, 230] width 207 height 36
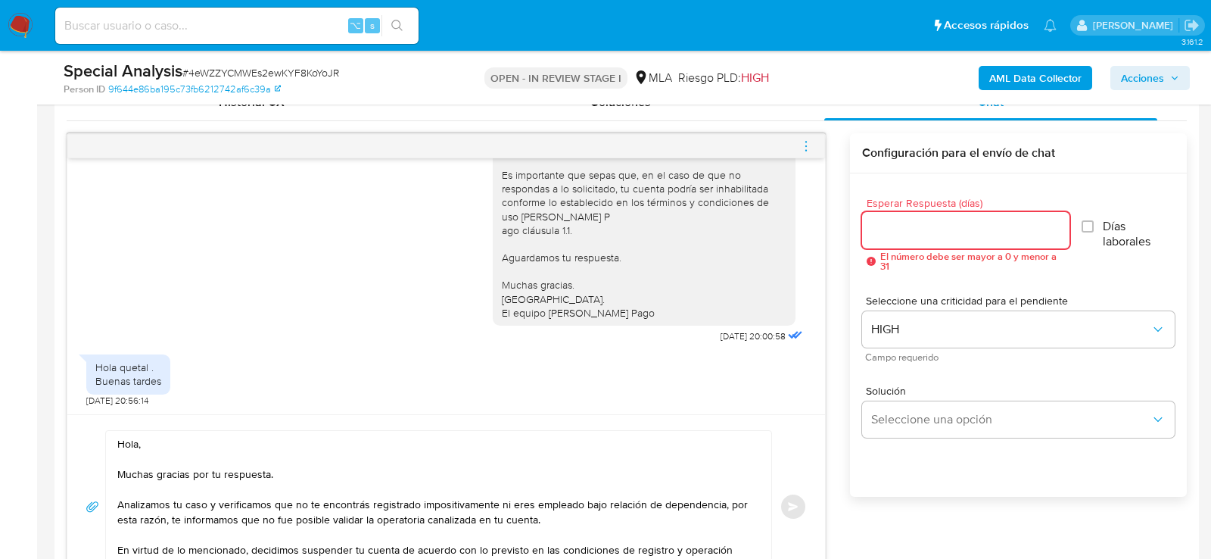
click at [891, 220] on input "Esperar Respuesta (días)" at bounding box center [965, 230] width 207 height 20
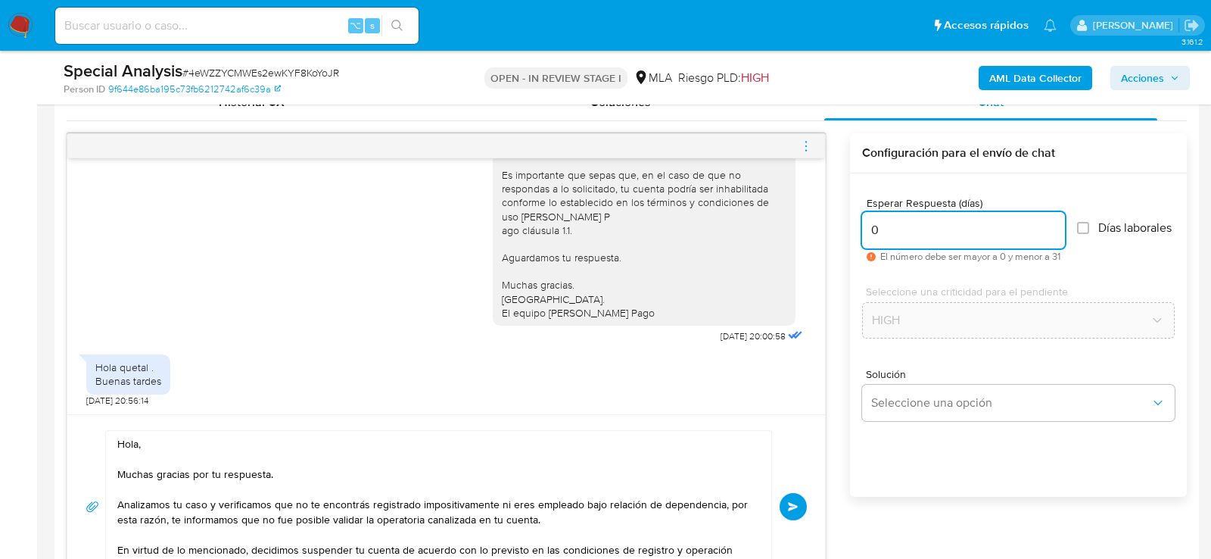
type input "0"
click at [274, 67] on span "# 4eWZZYCMWEs2ewKYF8KoYoJR" at bounding box center [260, 72] width 157 height 15
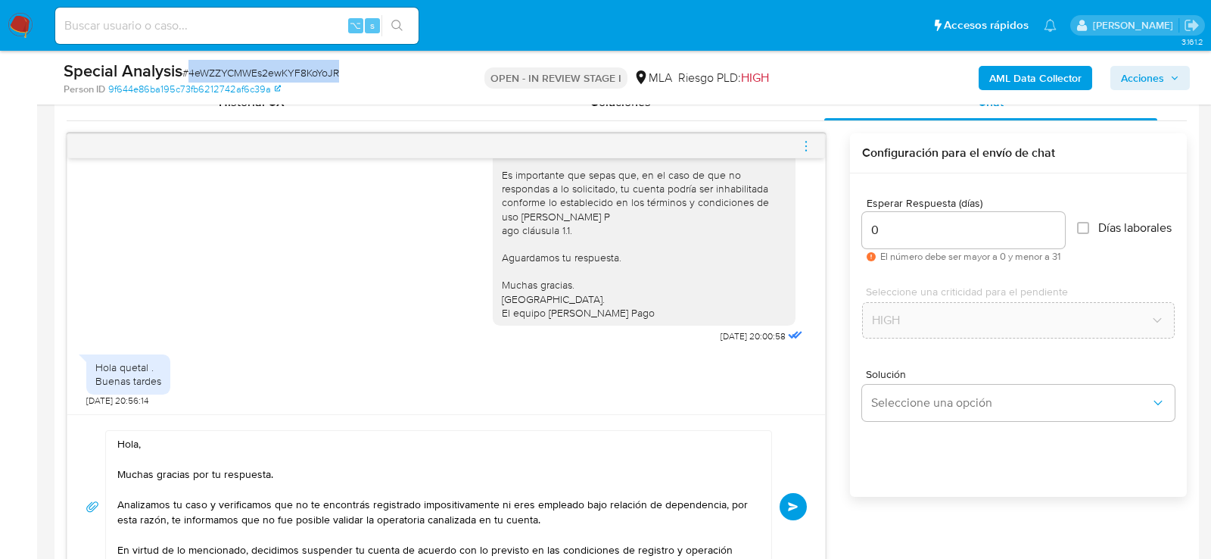
click at [274, 67] on span "# 4eWZZYCMWEs2ewKYF8KoYoJR" at bounding box center [260, 72] width 157 height 15
copy span "4eWZZYCMWEs2ewKYF8KoYoJR"
click at [787, 497] on button "Enviar" at bounding box center [793, 506] width 27 height 27
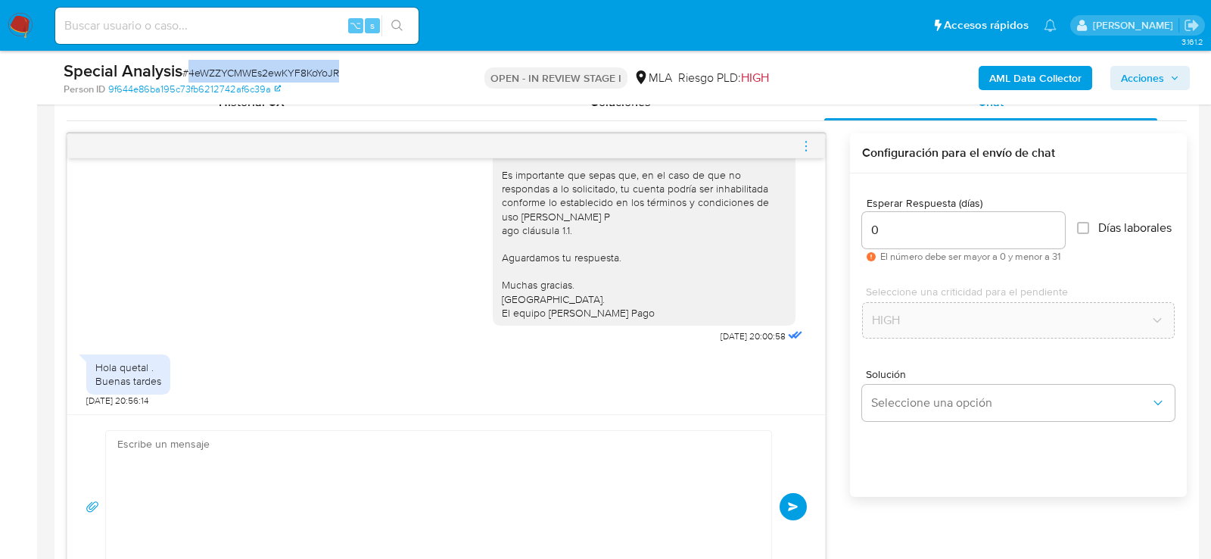
scroll to position [1314, 0]
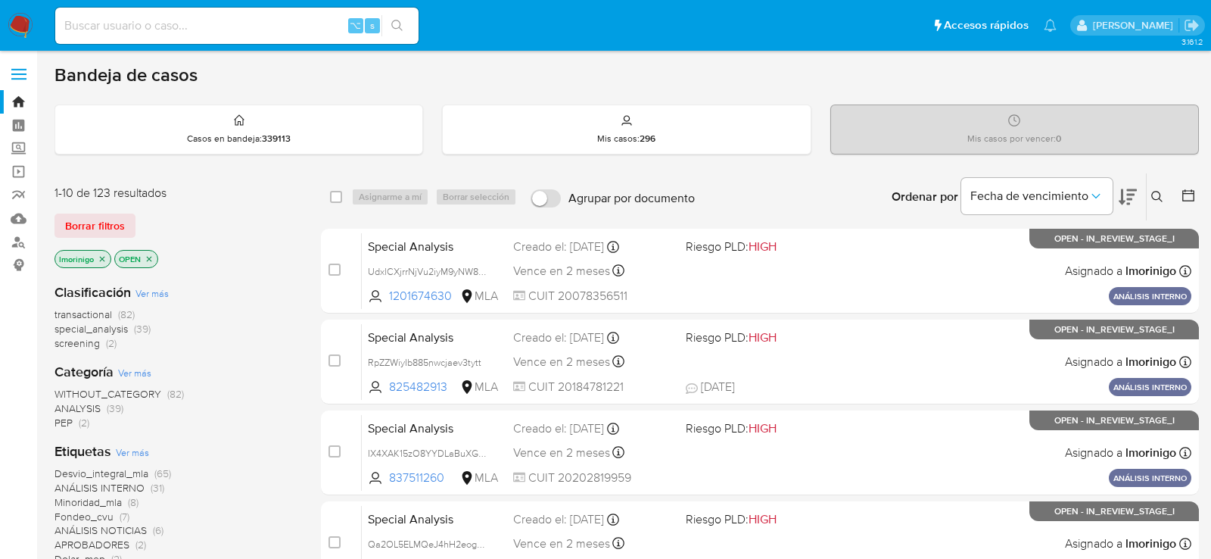
click at [1167, 201] on button at bounding box center [1159, 197] width 25 height 18
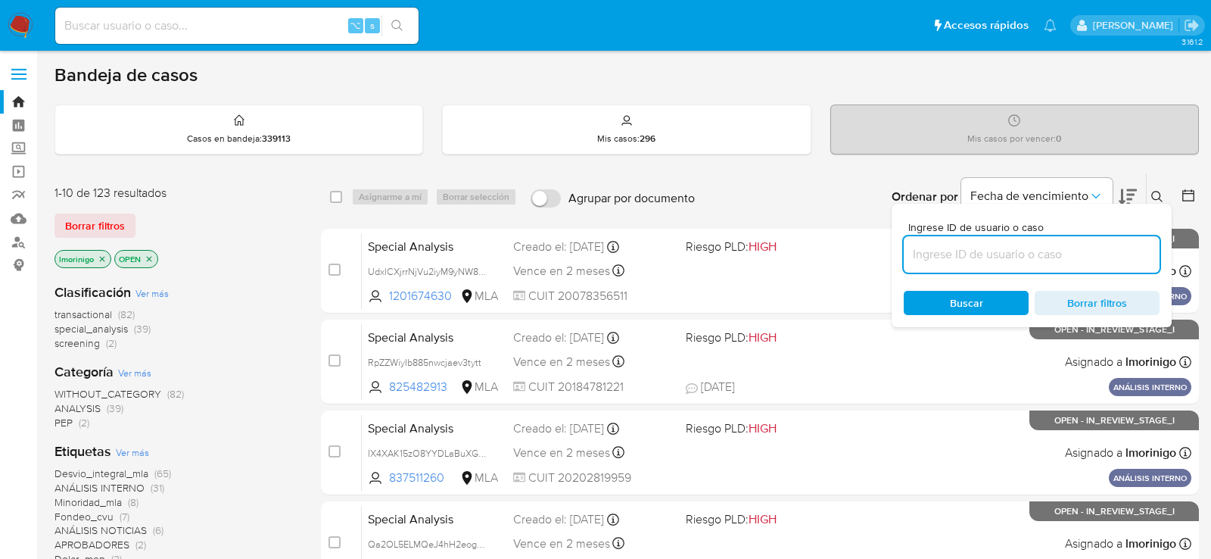
click at [1015, 251] on input at bounding box center [1032, 255] width 256 height 20
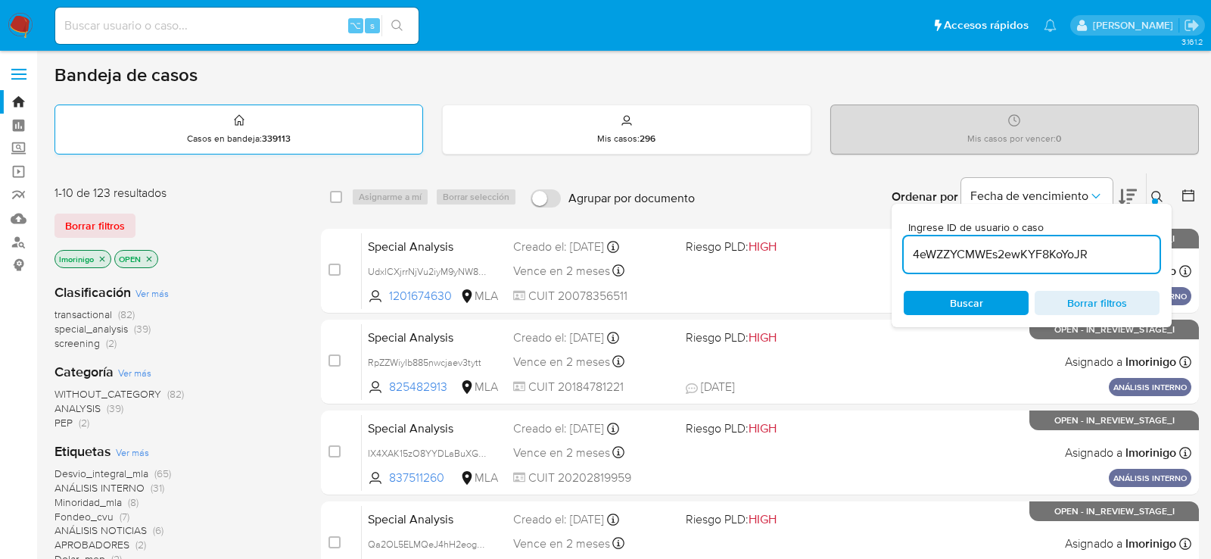
type input "4eWZZYCMWEs2ewKYF8KoYoJR"
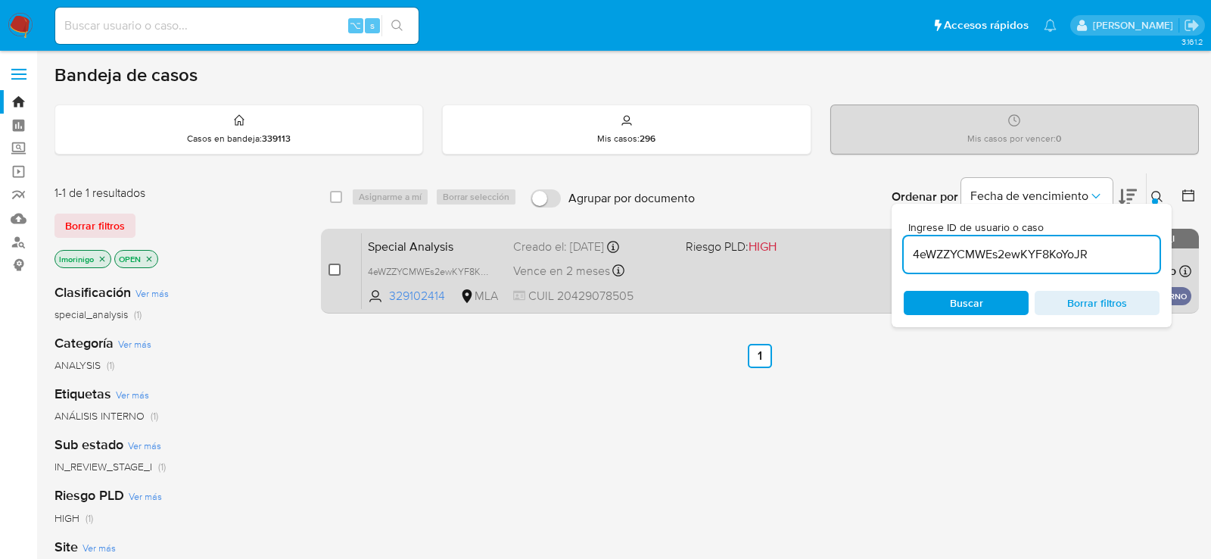
click at [333, 270] on input "checkbox" at bounding box center [335, 269] width 12 height 12
checkbox input "true"
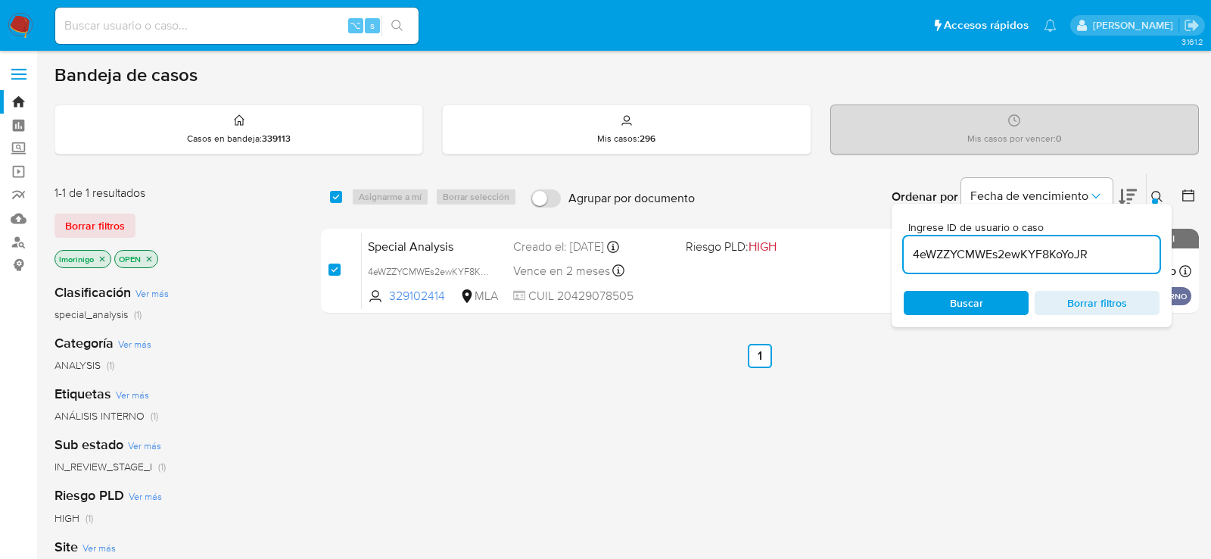
checkbox input "true"
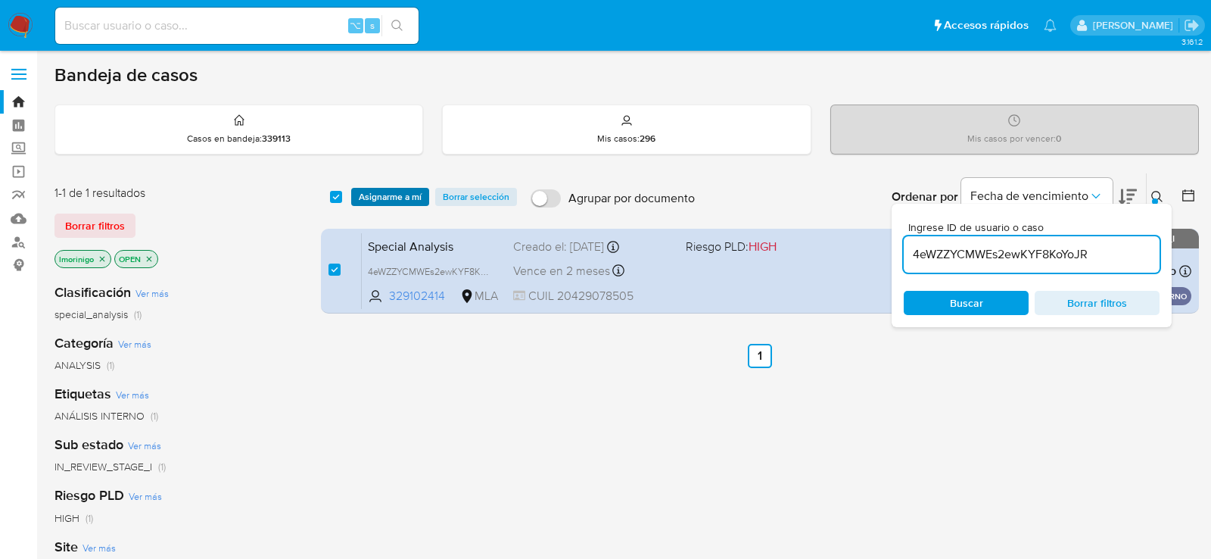
click at [369, 201] on span "Asignarme a mí" at bounding box center [390, 196] width 63 height 15
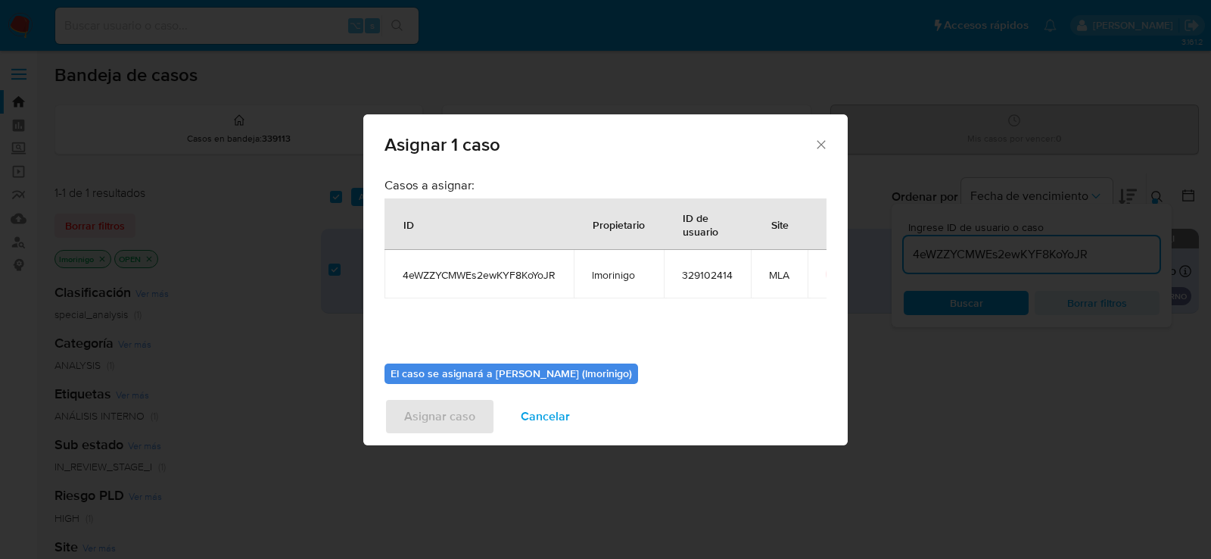
scroll to position [77, 0]
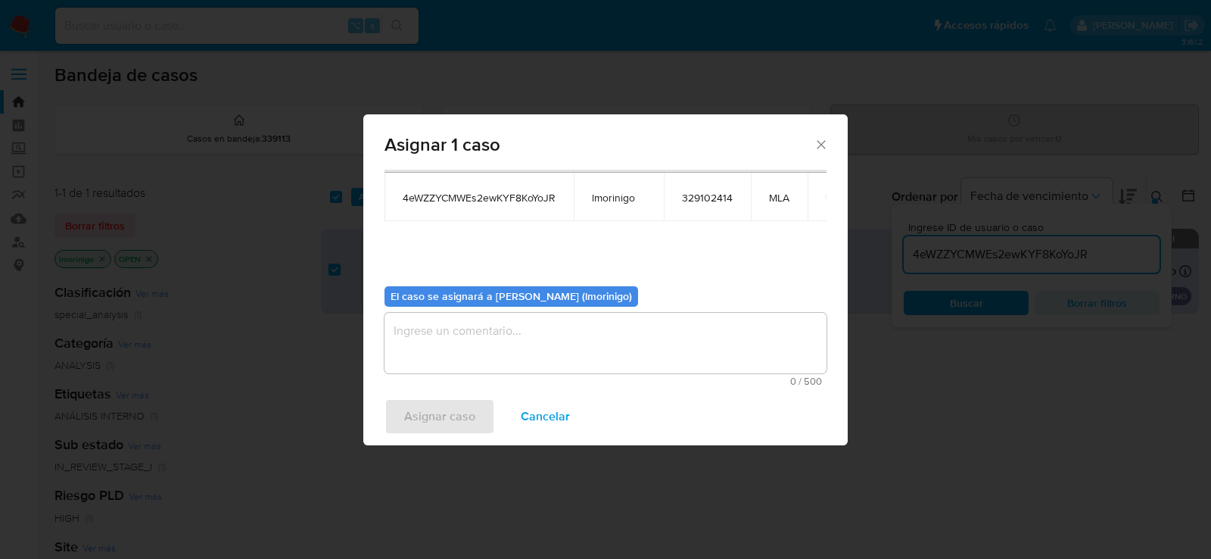
click at [476, 316] on textarea "assign-modal" at bounding box center [606, 343] width 442 height 61
click at [438, 423] on span "Asignar caso" at bounding box center [439, 416] width 71 height 33
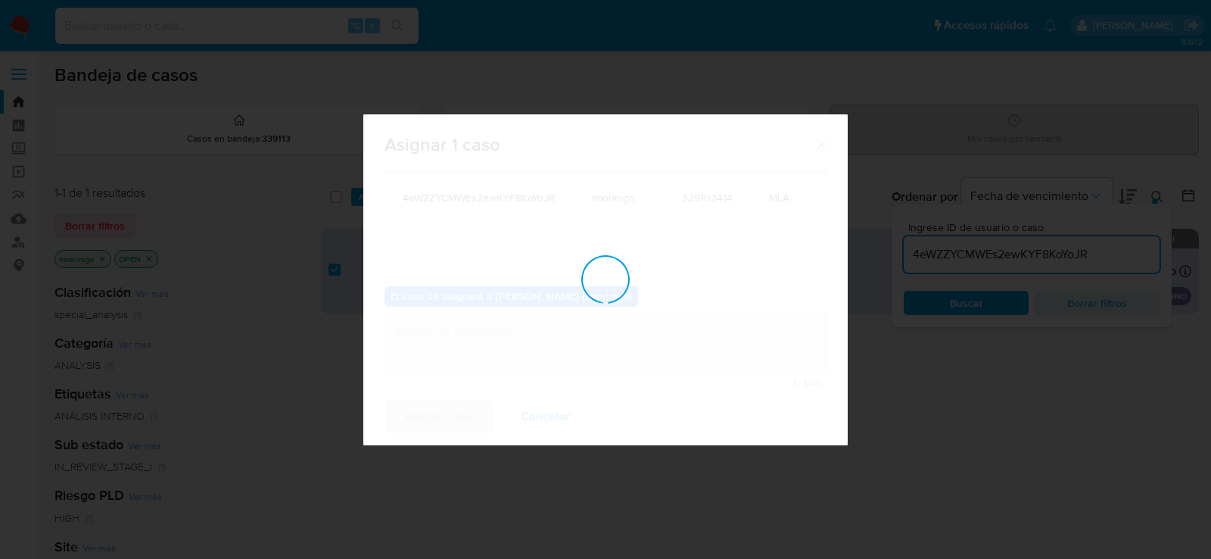
checkbox input "false"
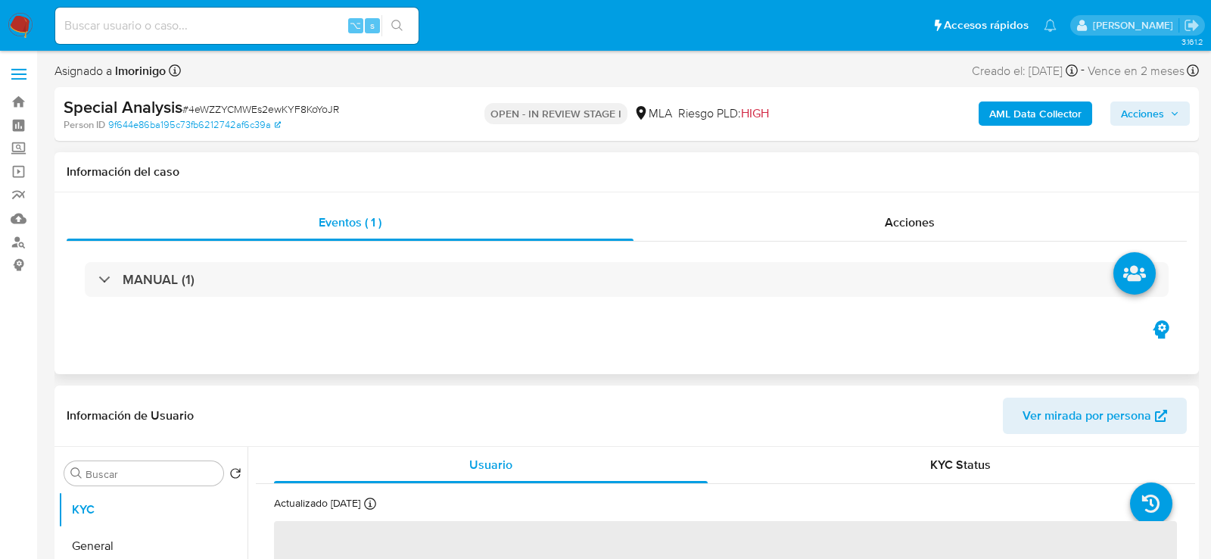
select select "10"
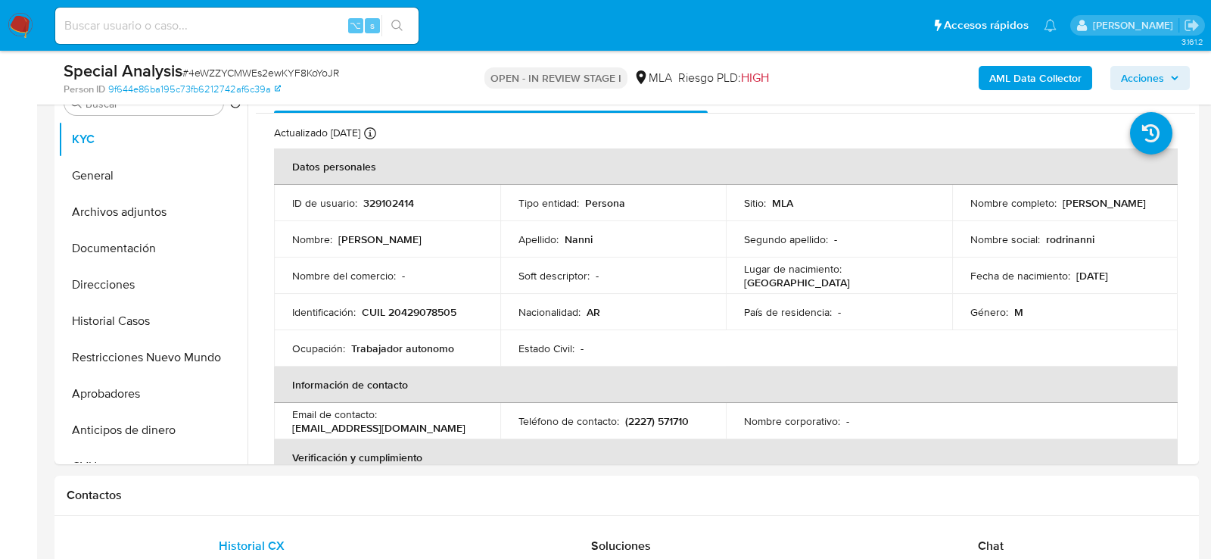
scroll to position [349, 0]
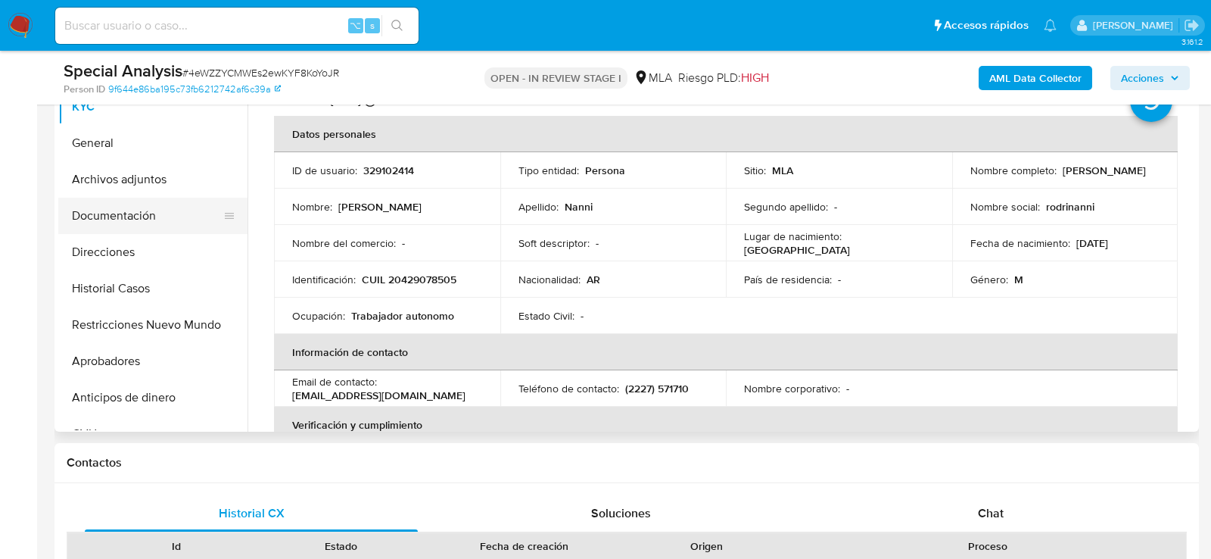
click at [107, 205] on button "Documentación" at bounding box center [146, 216] width 177 height 36
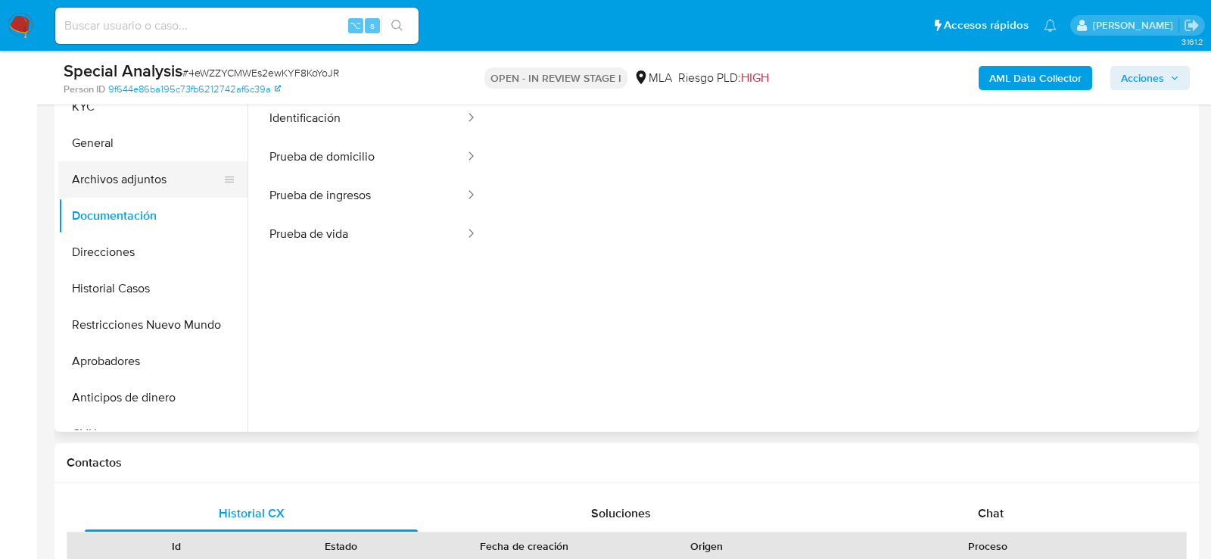
click at [95, 173] on button "Archivos adjuntos" at bounding box center [146, 179] width 177 height 36
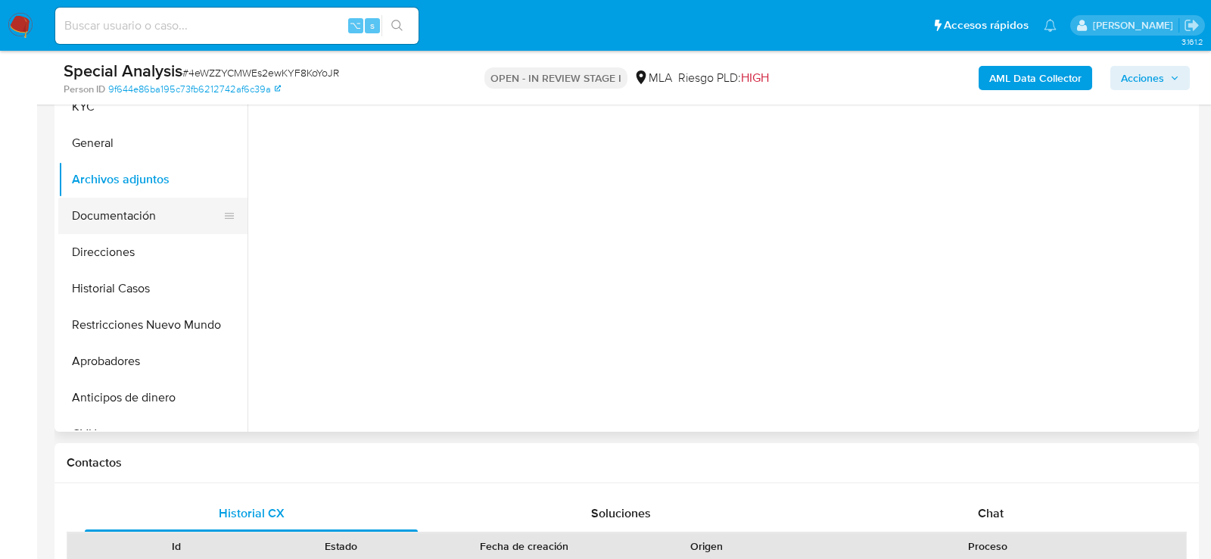
click at [83, 210] on button "Documentación" at bounding box center [146, 216] width 177 height 36
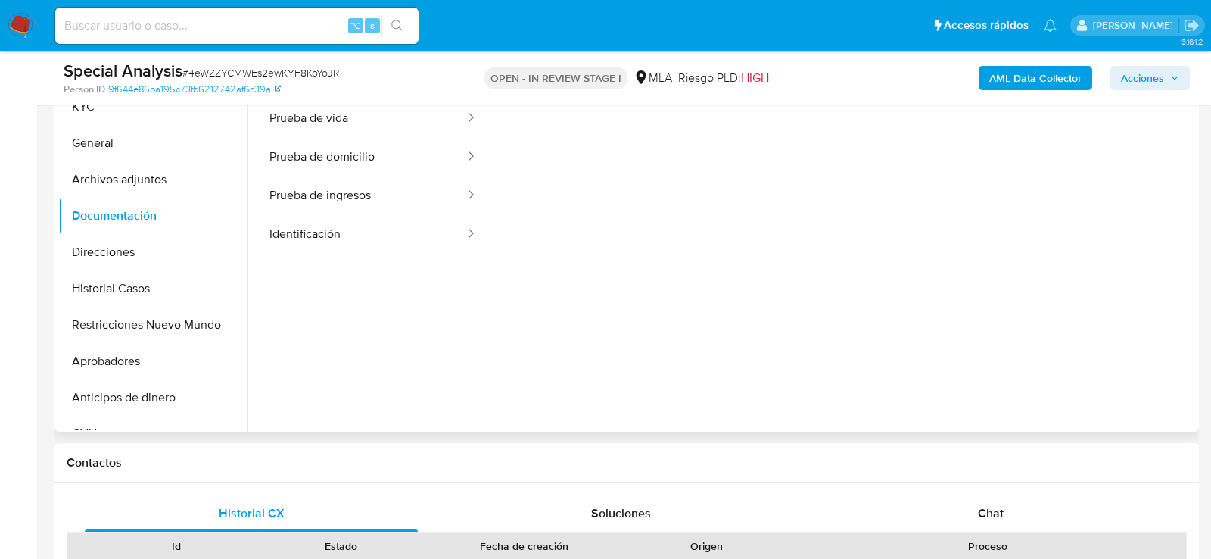
click at [365, 195] on button "Prueba de ingresos" at bounding box center [361, 195] width 210 height 39
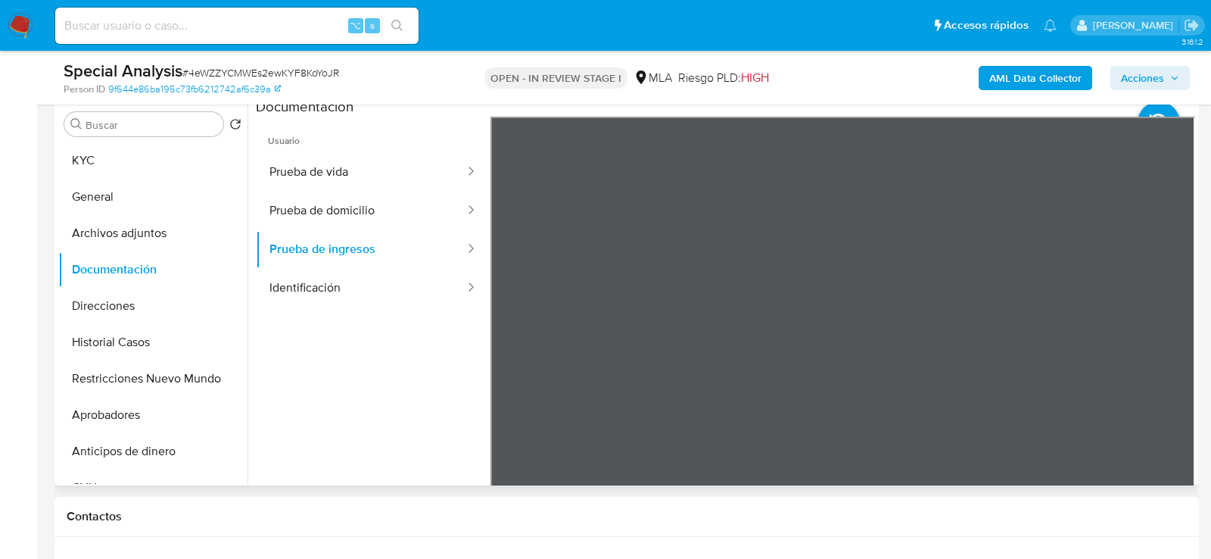
scroll to position [289, 0]
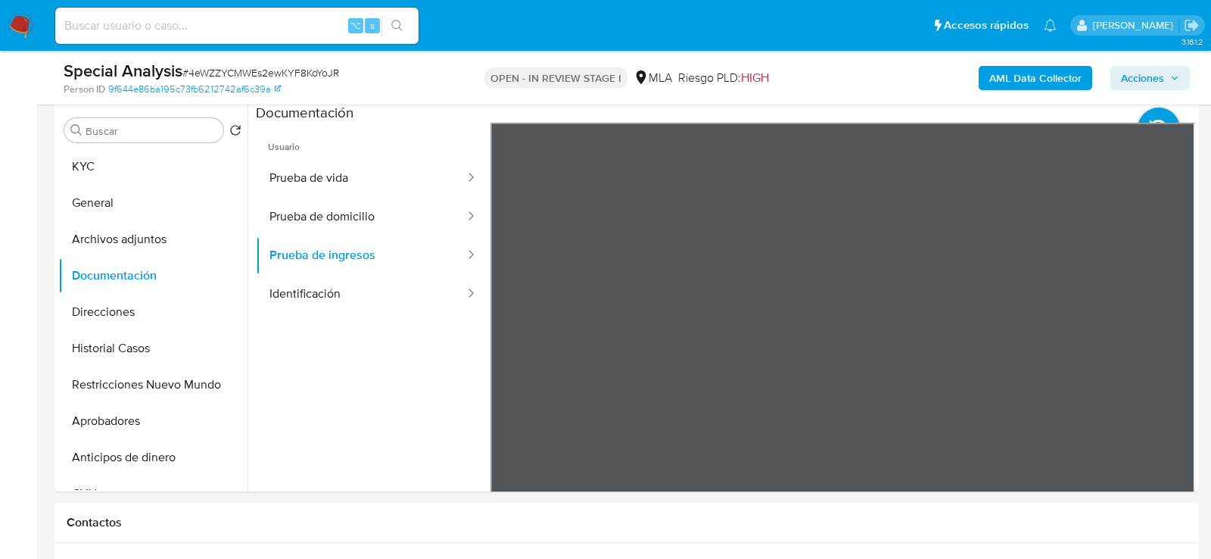
click at [331, 185] on button "Prueba de vida" at bounding box center [361, 178] width 210 height 39
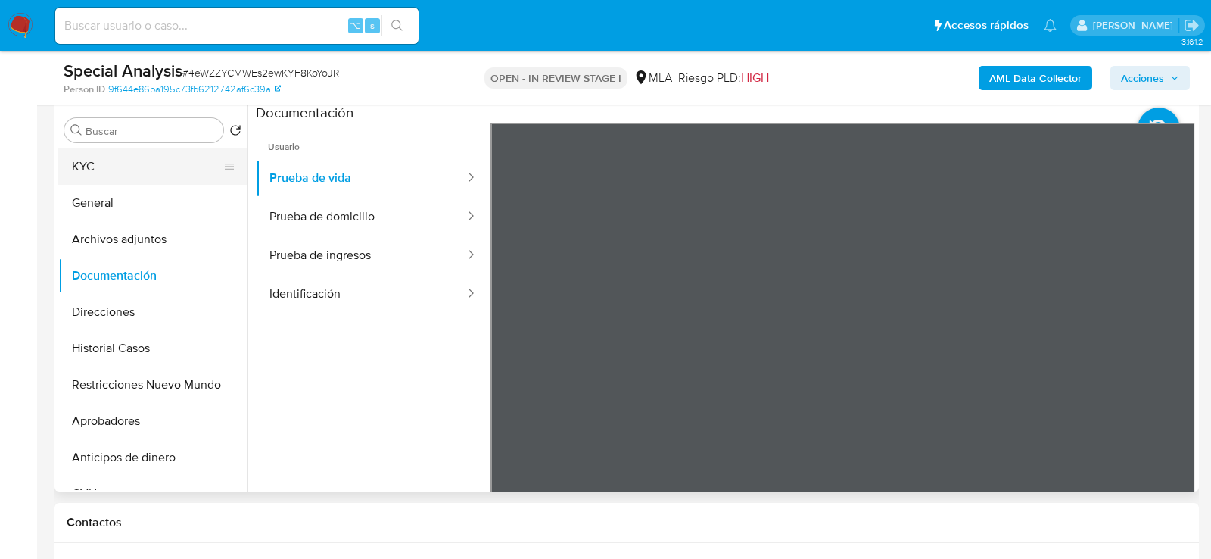
click at [126, 152] on button "KYC" at bounding box center [146, 166] width 177 height 36
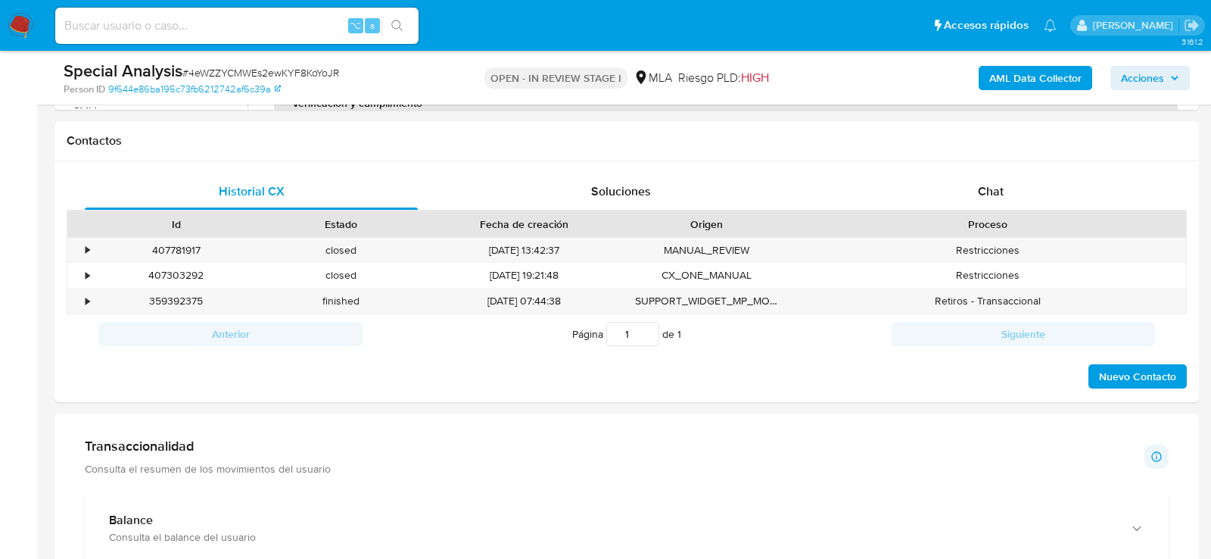
scroll to position [734, 0]
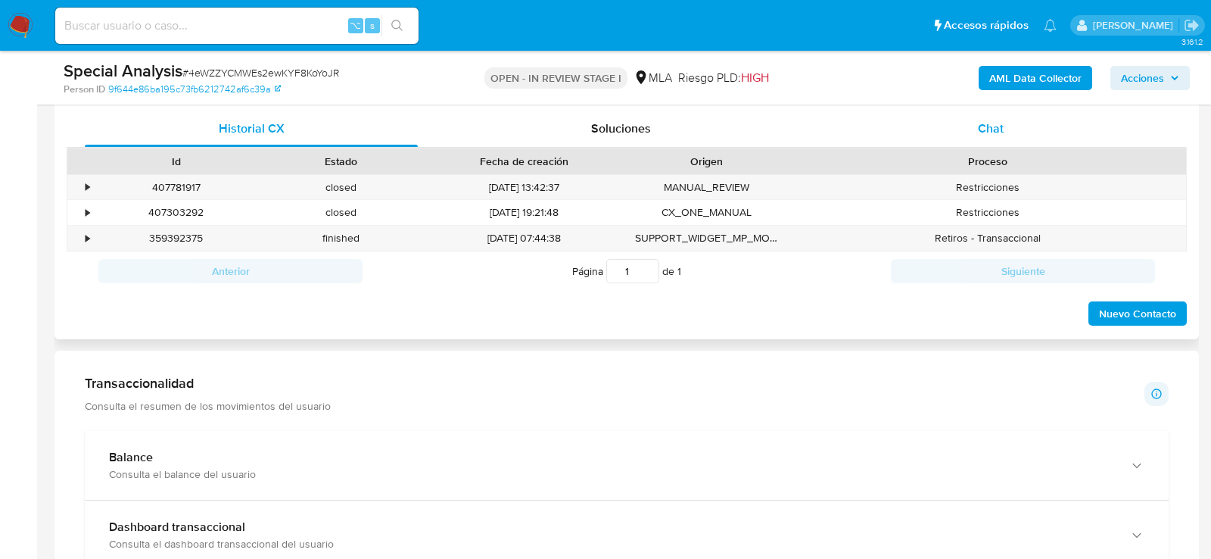
click at [997, 132] on span "Chat" at bounding box center [991, 128] width 26 height 17
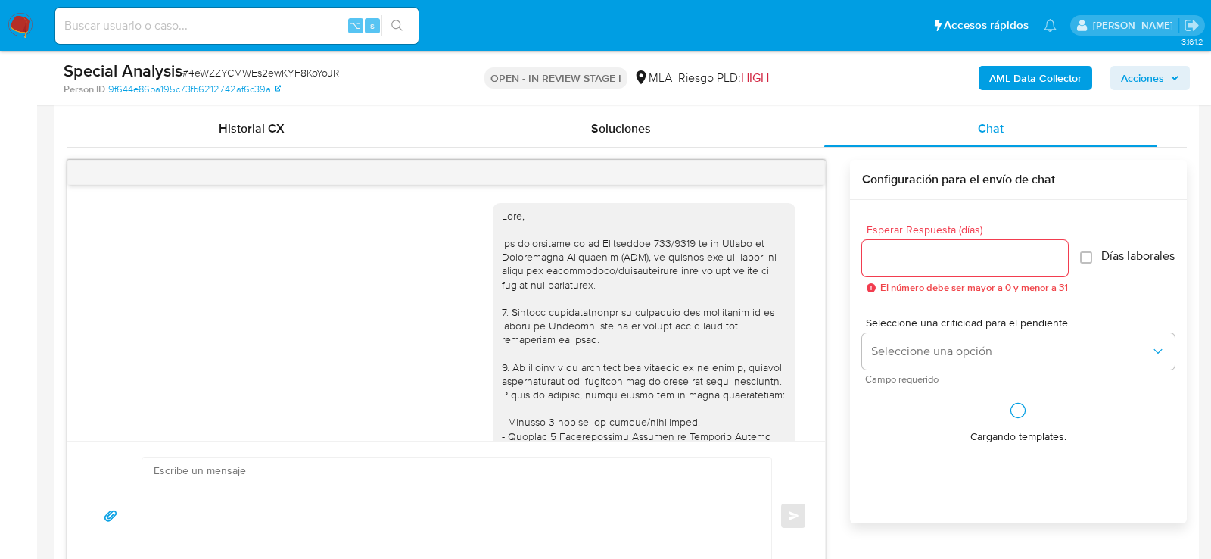
scroll to position [1314, 0]
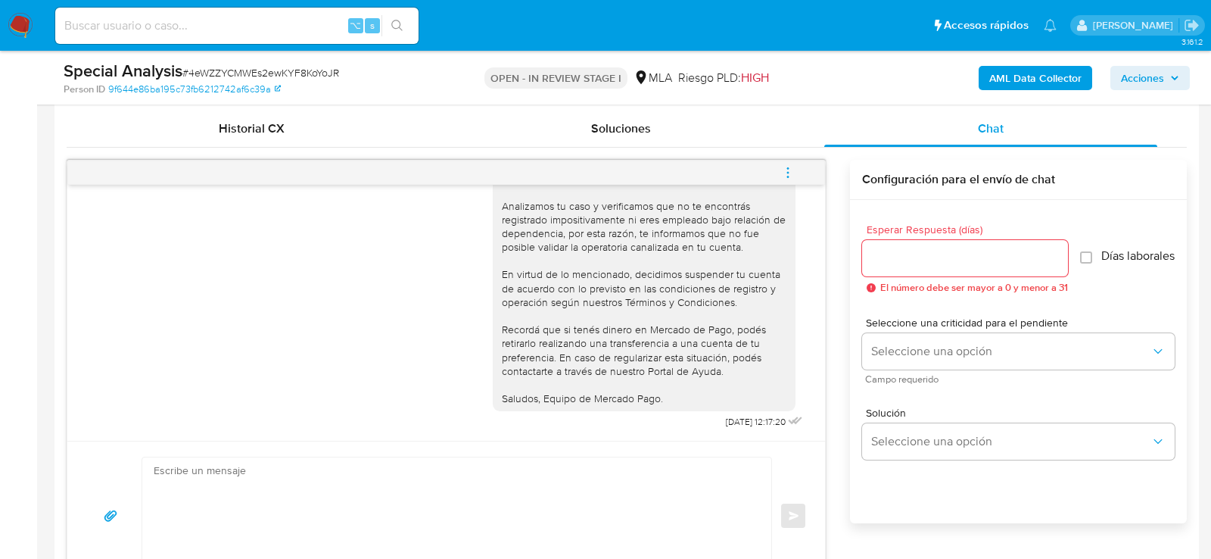
click at [792, 171] on icon "menu-action" at bounding box center [788, 173] width 14 height 14
click at [743, 147] on li "Cerrar conversación" at bounding box center [685, 141] width 155 height 27
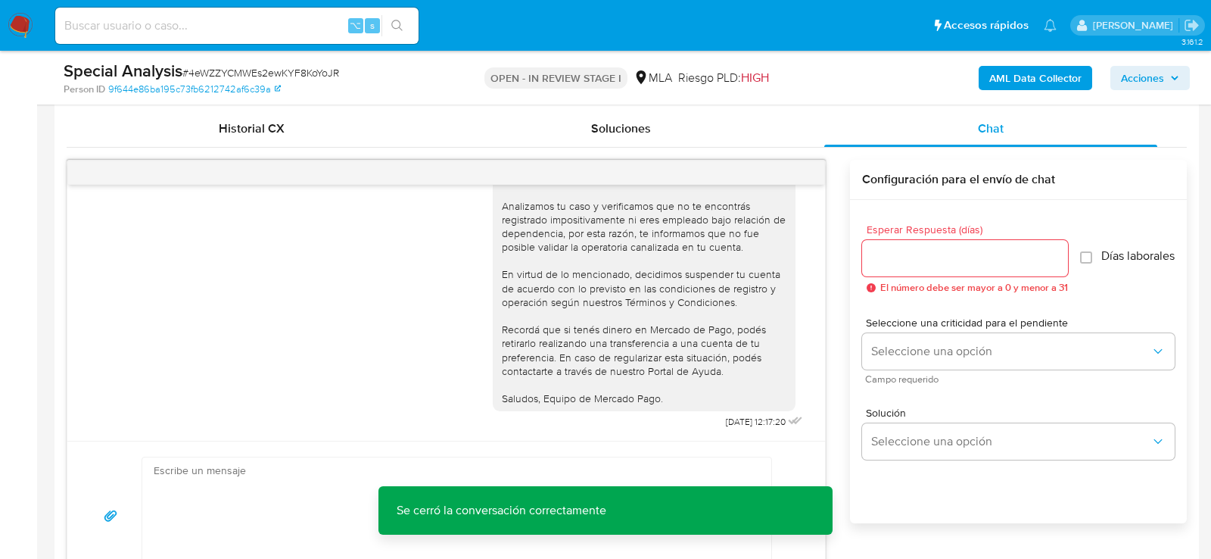
click at [1162, 83] on span "Acciones" at bounding box center [1142, 78] width 43 height 24
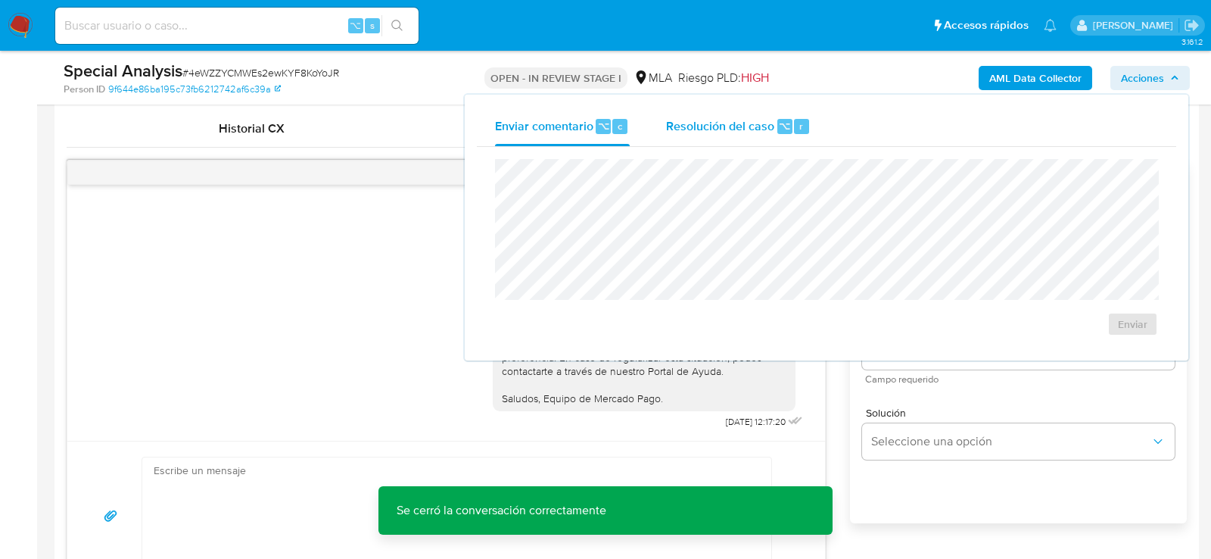
click at [753, 133] on span "Resolución del caso" at bounding box center [720, 125] width 108 height 17
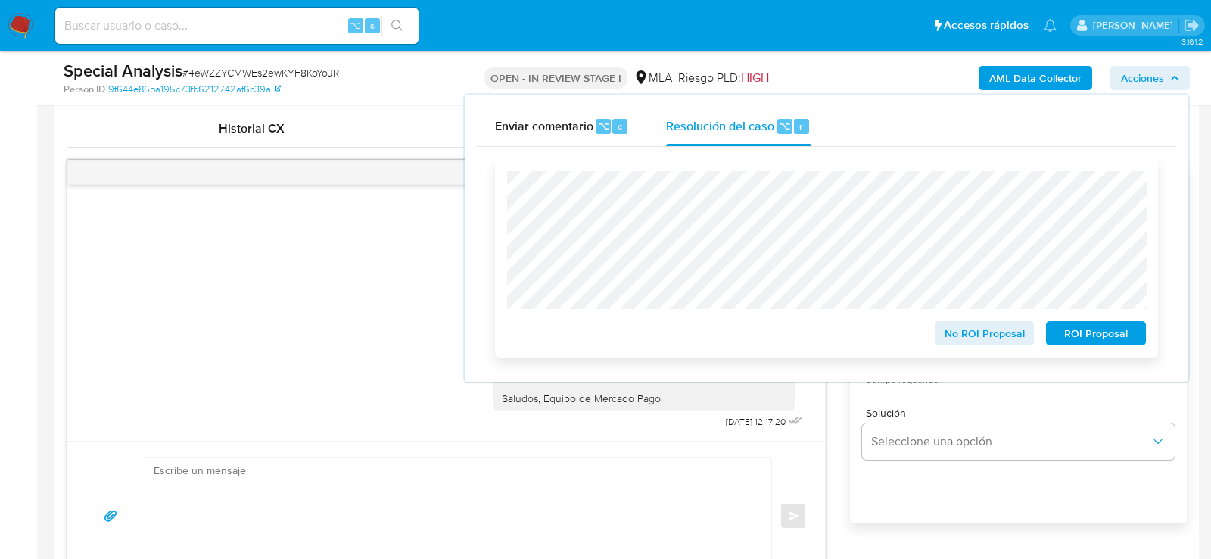
click at [1121, 329] on span "ROI Proposal" at bounding box center [1096, 333] width 79 height 21
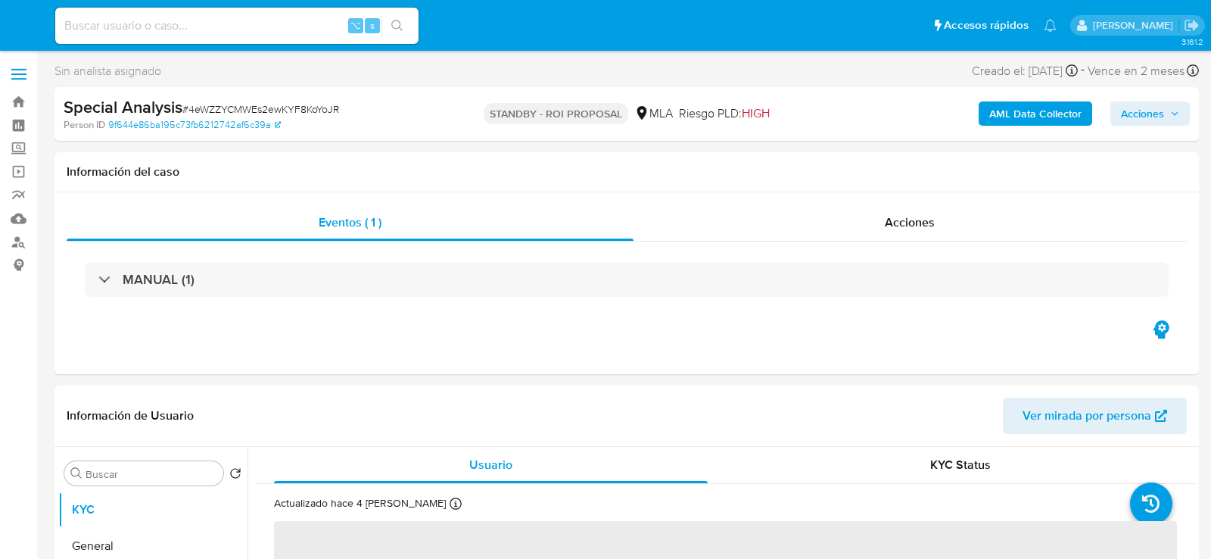
select select "10"
click at [201, 22] on input at bounding box center [236, 26] width 363 height 20
paste input "CyAn5GMCqZ35sWxd6xRlHmfA"
type input "CyAn5GMCqZ35sWxd6xRlHmfA"
select select "10"
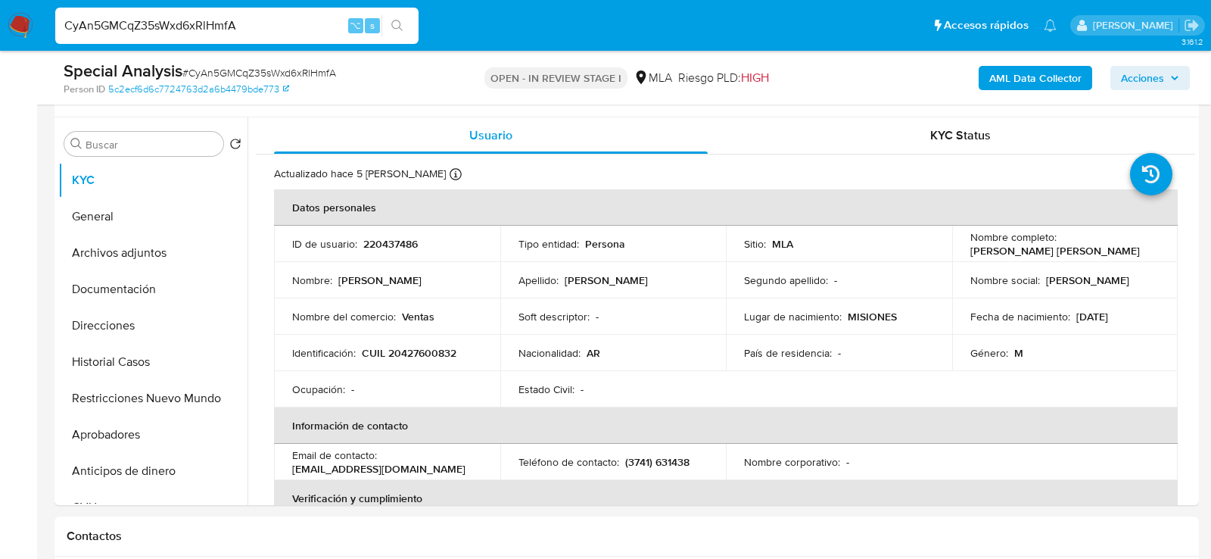
scroll to position [305, 0]
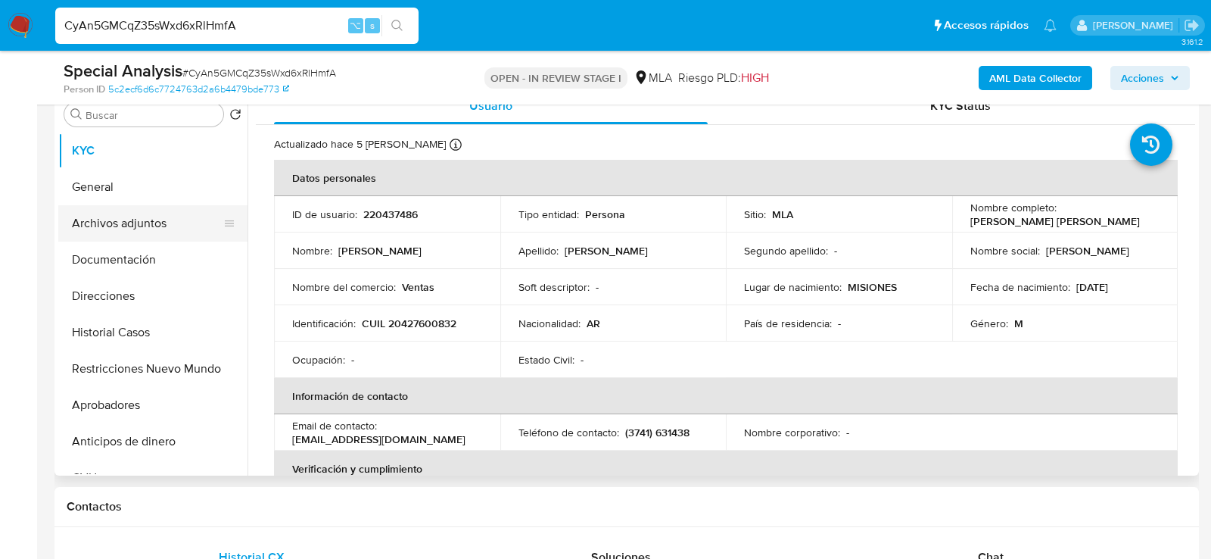
click at [135, 216] on button "Archivos adjuntos" at bounding box center [146, 223] width 177 height 36
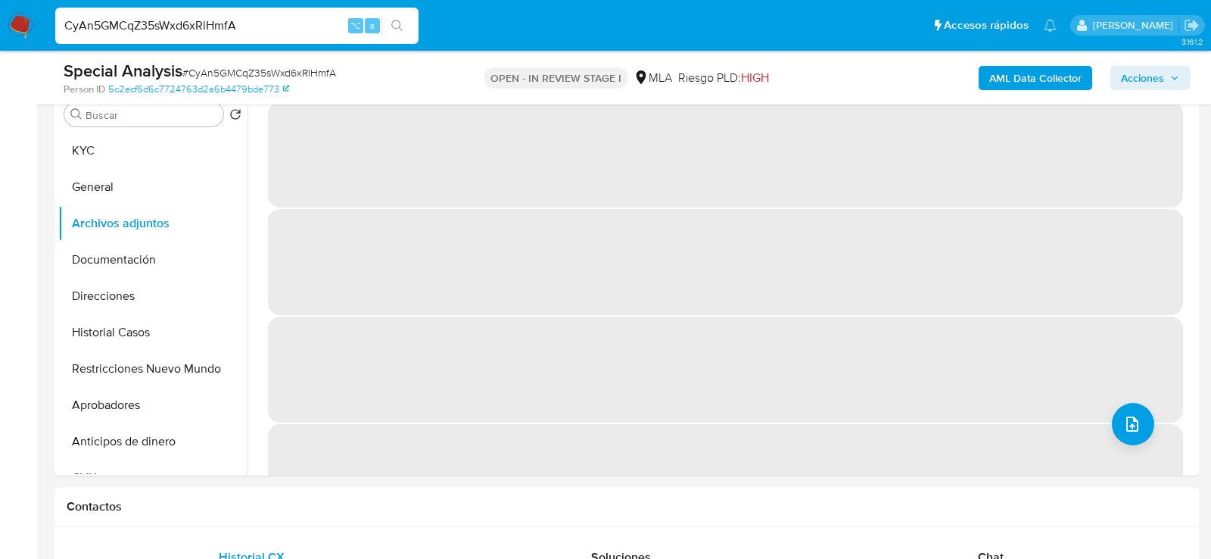
click at [1021, 79] on b "AML Data Collector" at bounding box center [1036, 78] width 92 height 24
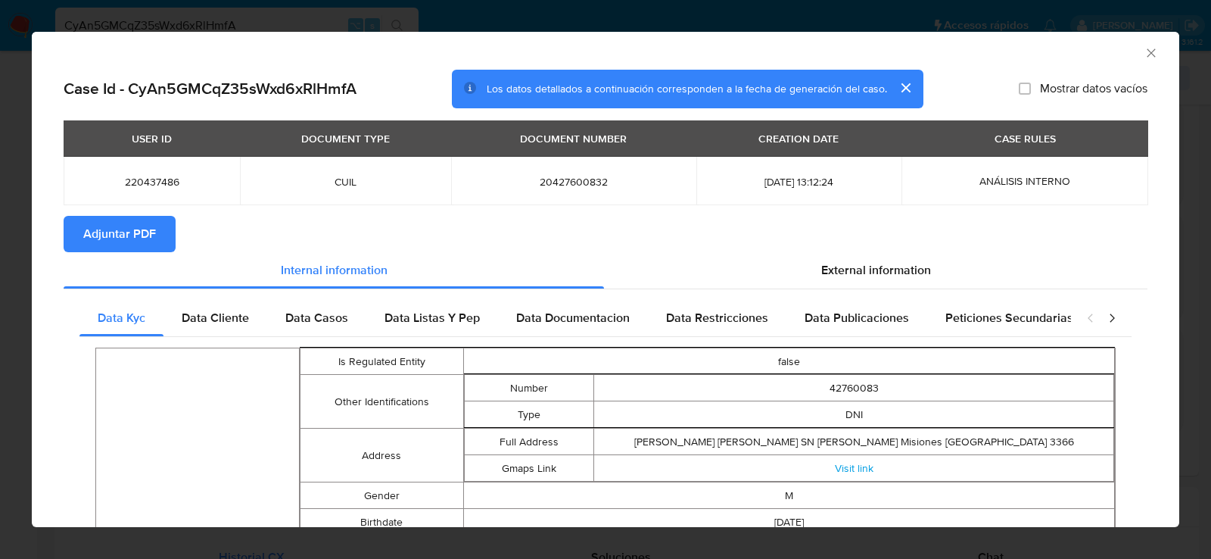
click at [111, 245] on span "Adjuntar PDF" at bounding box center [119, 233] width 73 height 33
click at [1156, 56] on icon "Cerrar ventana" at bounding box center [1151, 52] width 15 height 15
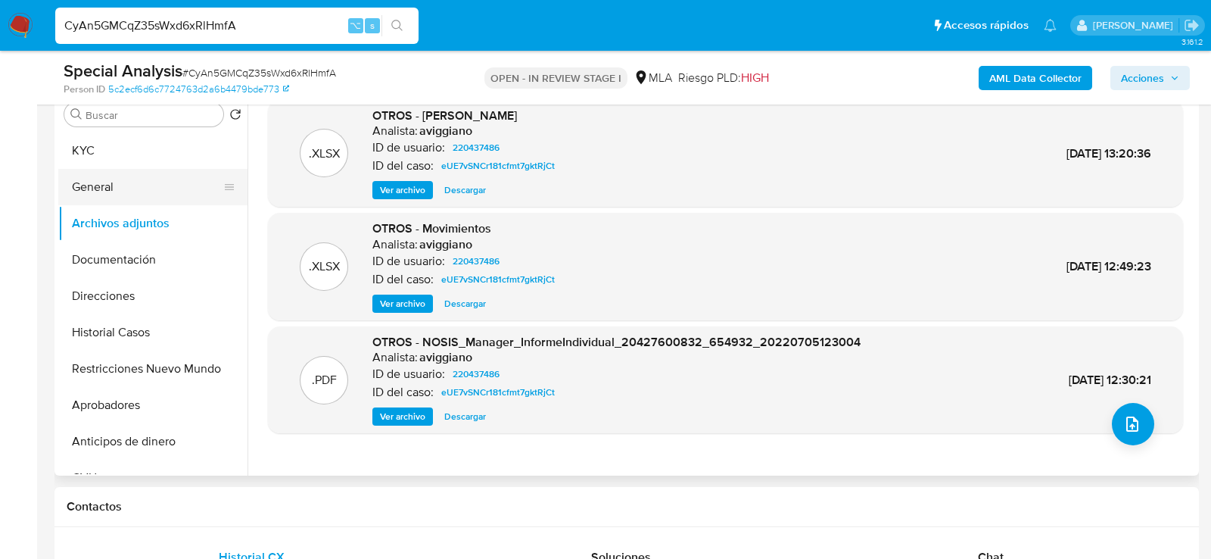
click at [134, 183] on button "General" at bounding box center [146, 187] width 177 height 36
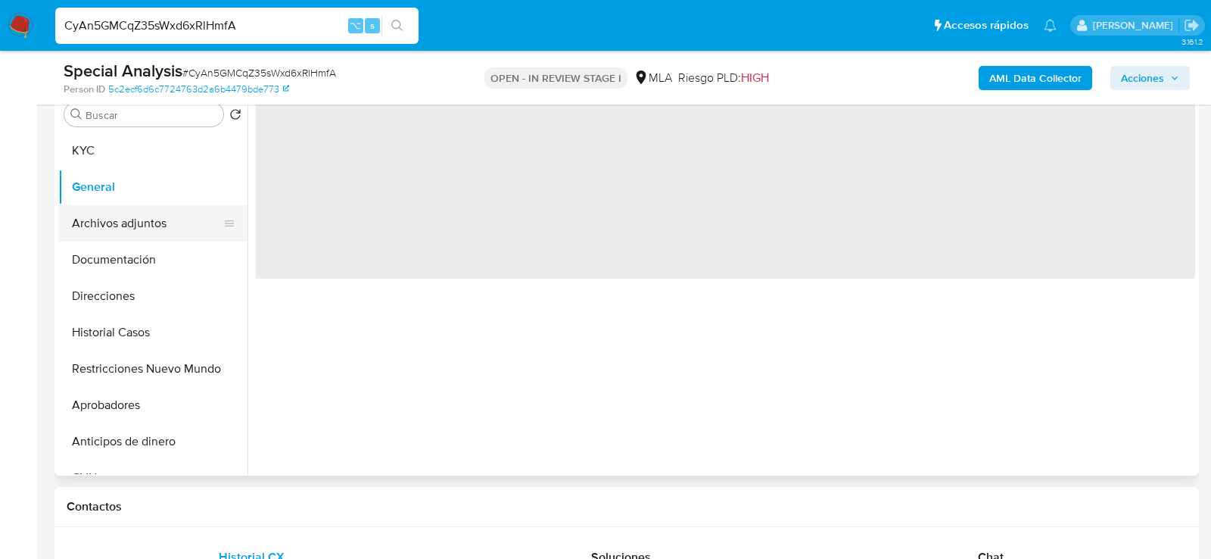
click at [134, 209] on button "Archivos adjuntos" at bounding box center [146, 223] width 177 height 36
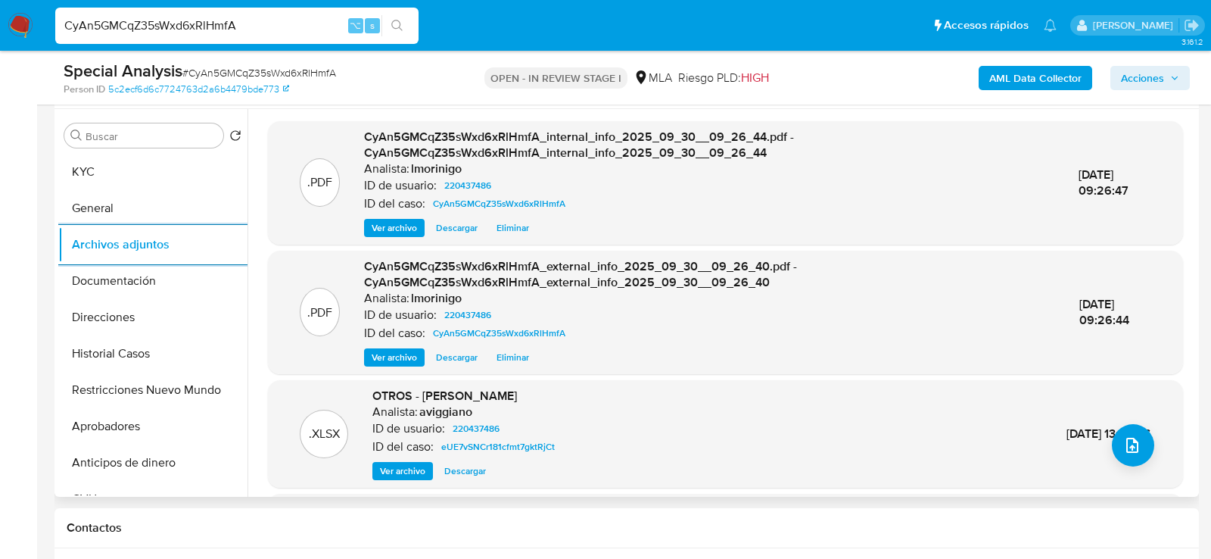
scroll to position [276, 0]
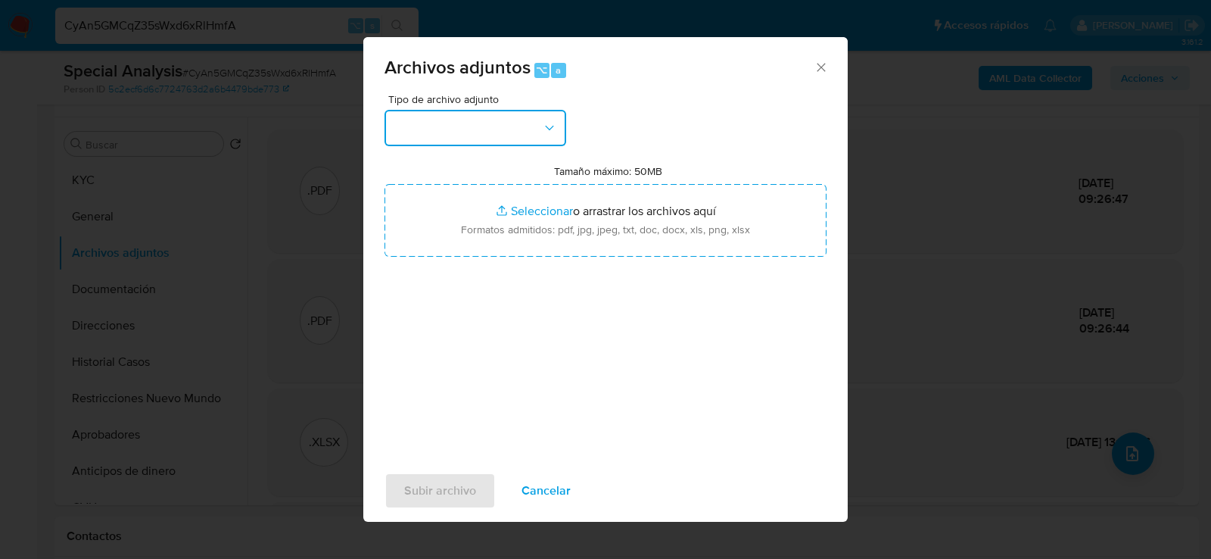
click at [546, 126] on icon "button" at bounding box center [549, 127] width 8 height 5
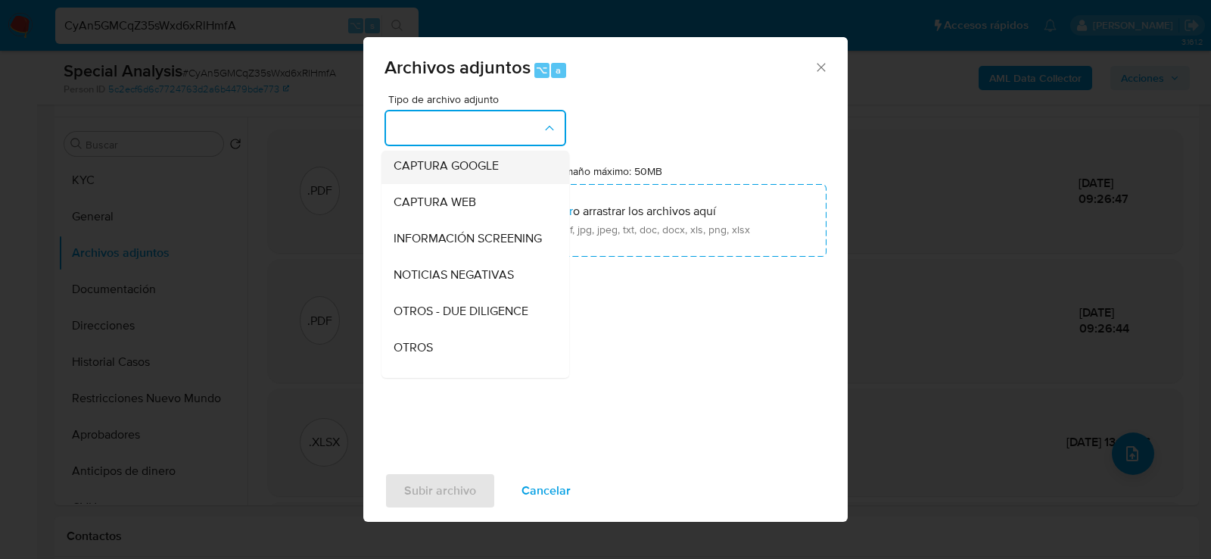
scroll to position [151, 0]
click at [471, 304] on div "OTROS" at bounding box center [471, 307] width 154 height 36
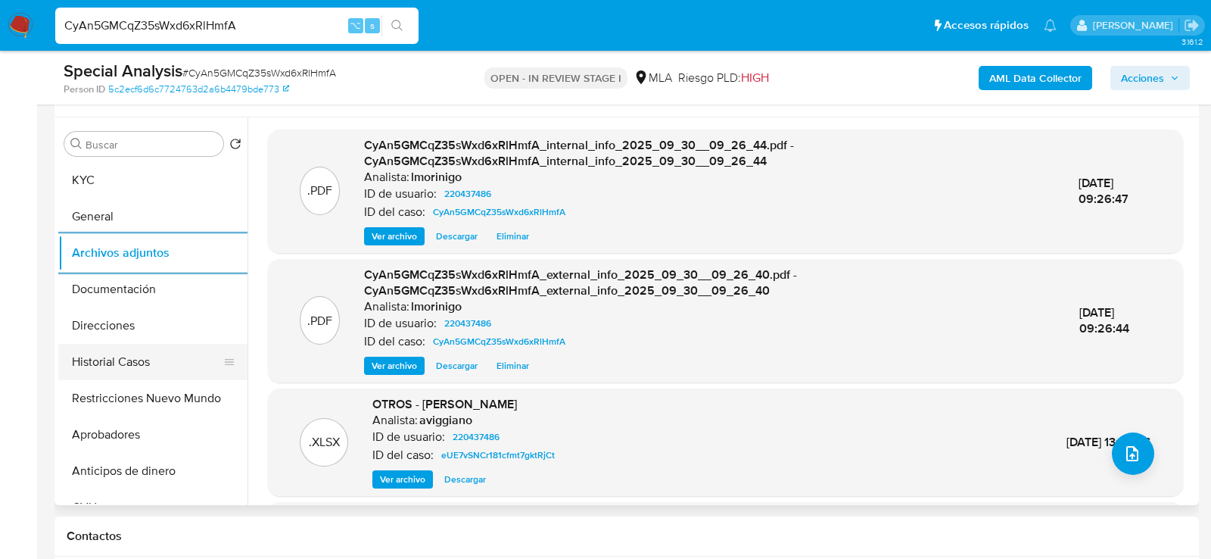
click at [151, 349] on button "Historial Casos" at bounding box center [146, 362] width 177 height 36
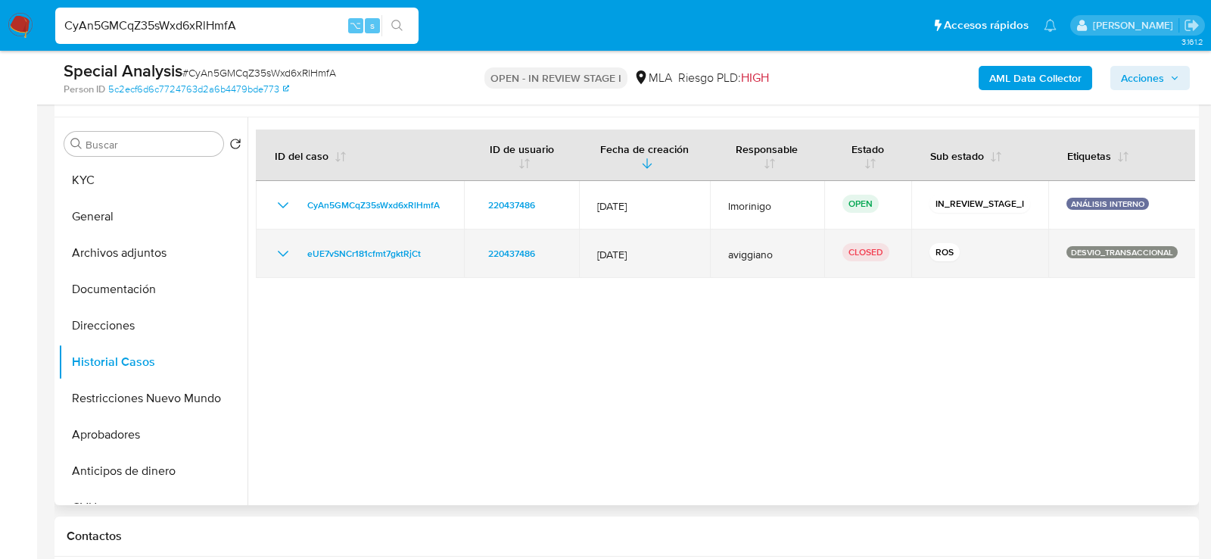
click at [277, 249] on icon "Mostrar/Ocultar" at bounding box center [283, 254] width 18 height 18
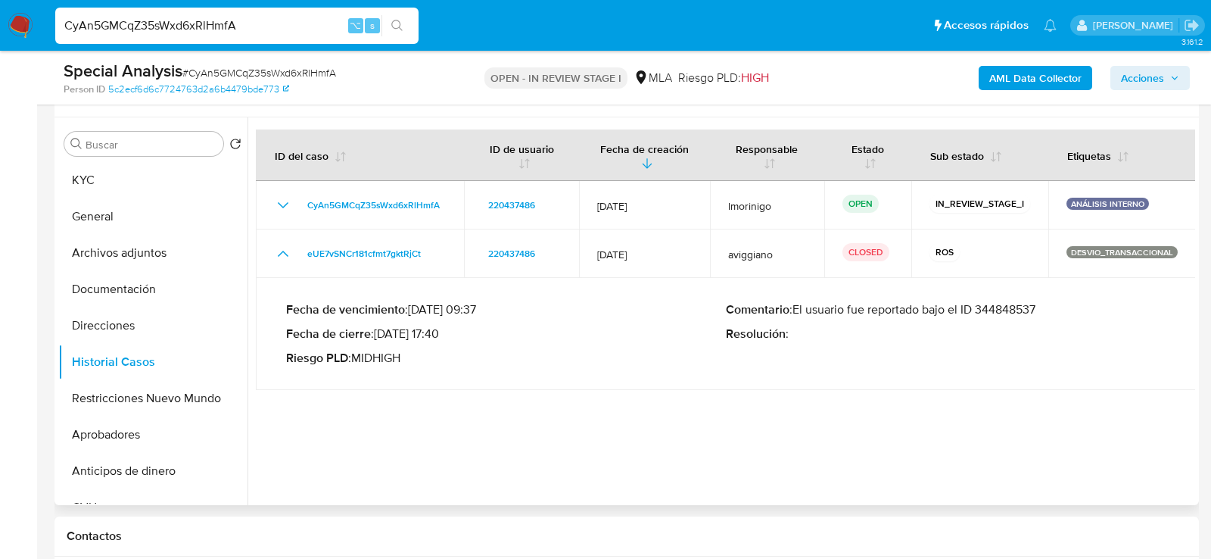
click at [1002, 307] on p "Comentario : El usuario fue reportado bajo el ID 344848537" at bounding box center [946, 309] width 440 height 15
drag, startPoint x: 378, startPoint y: 332, endPoint x: 436, endPoint y: 333, distance: 58.3
click at [436, 333] on p "Fecha de cierre : 14/07/2022 17:40" at bounding box center [506, 333] width 440 height 15
click at [137, 178] on button "KYC" at bounding box center [146, 180] width 177 height 36
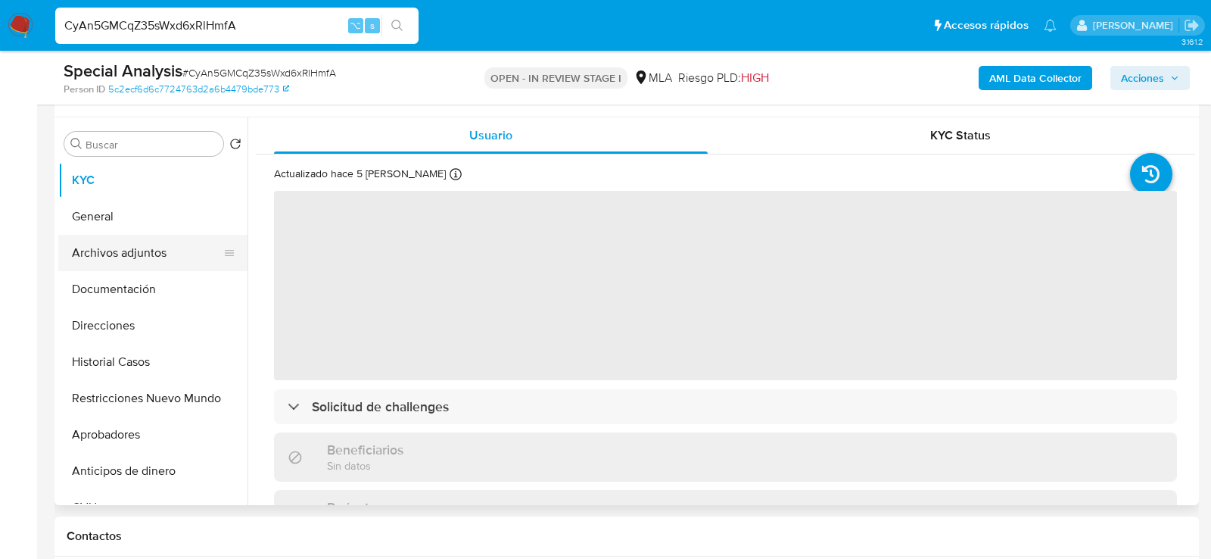
click at [132, 254] on button "Archivos adjuntos" at bounding box center [146, 253] width 177 height 36
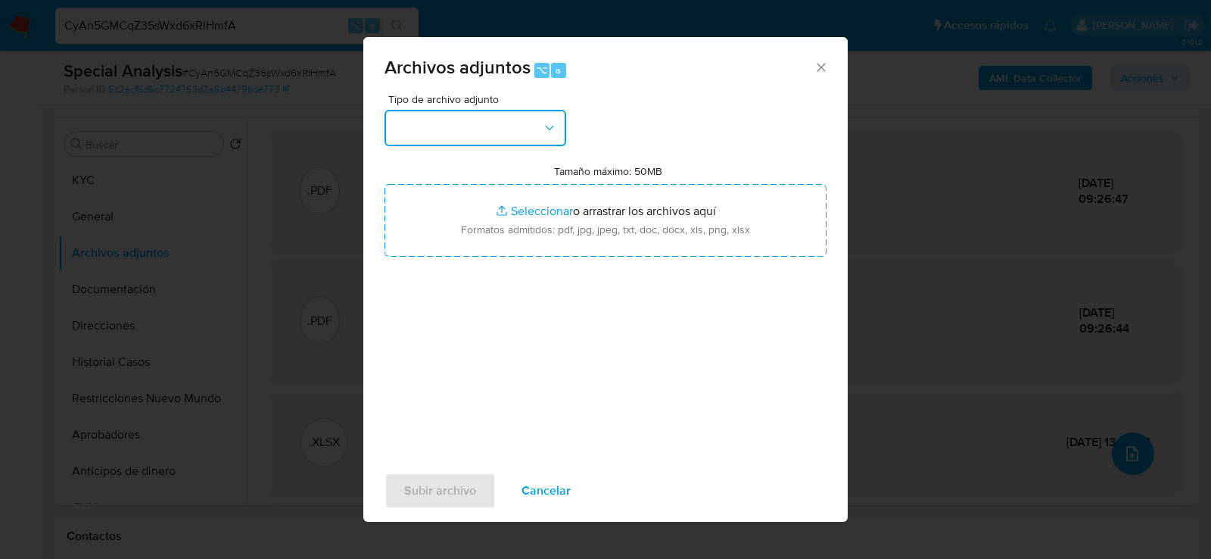
click at [499, 126] on button "button" at bounding box center [476, 128] width 182 height 36
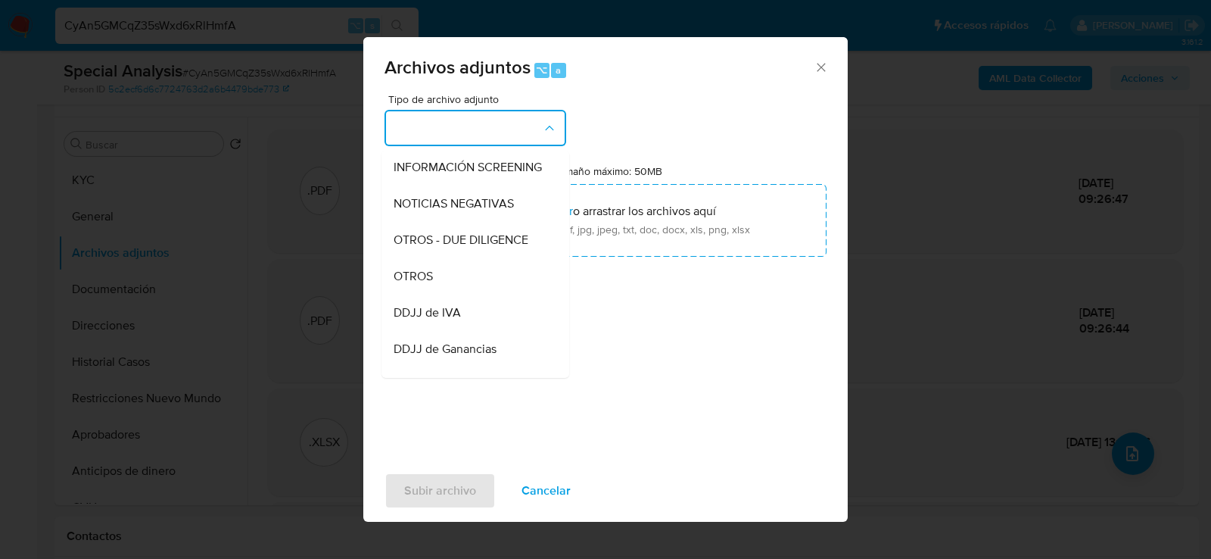
scroll to position [230, 0]
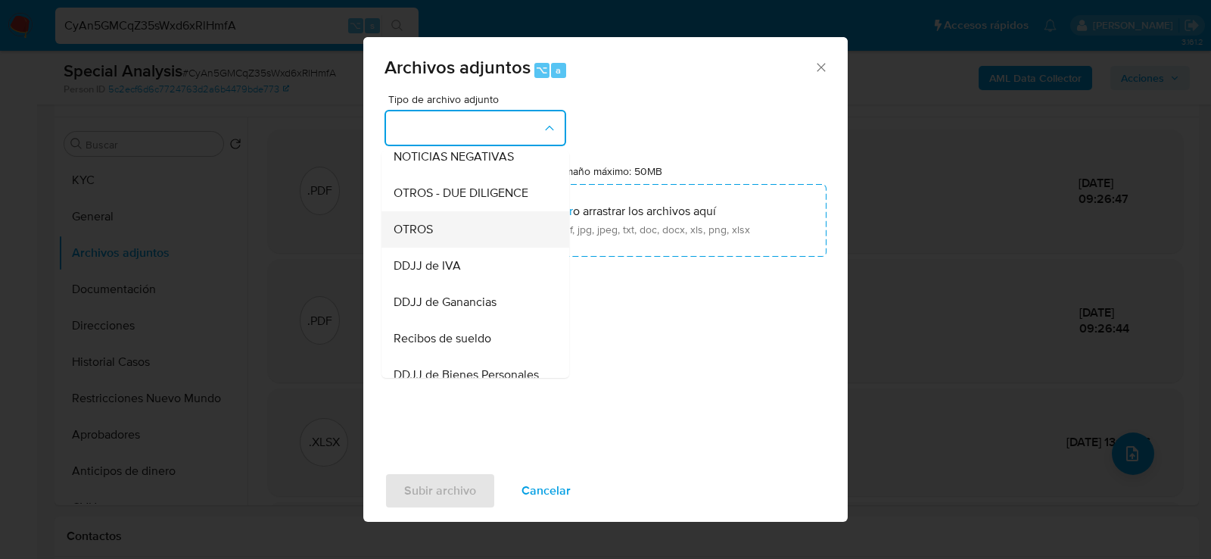
click at [478, 230] on div "OTROS" at bounding box center [471, 228] width 154 height 36
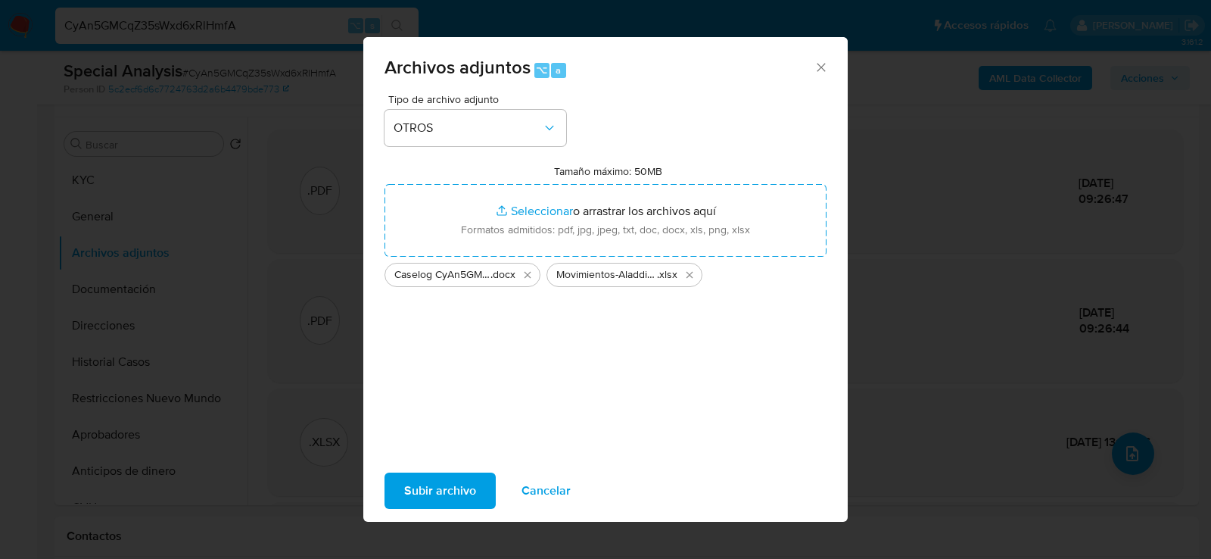
click at [438, 488] on span "Subir archivo" at bounding box center [440, 490] width 72 height 33
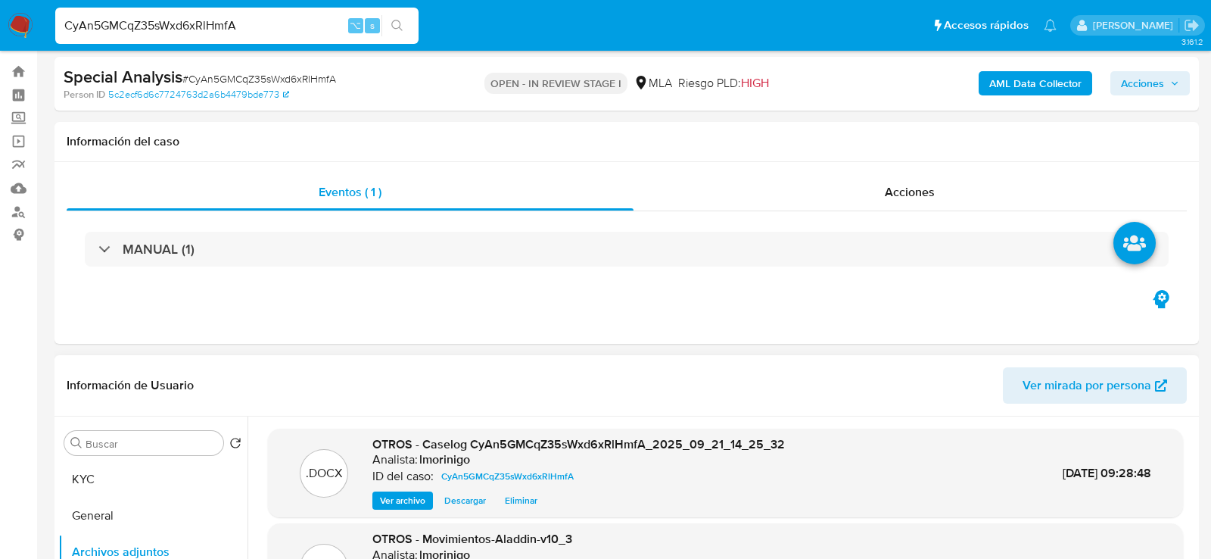
scroll to position [0, 0]
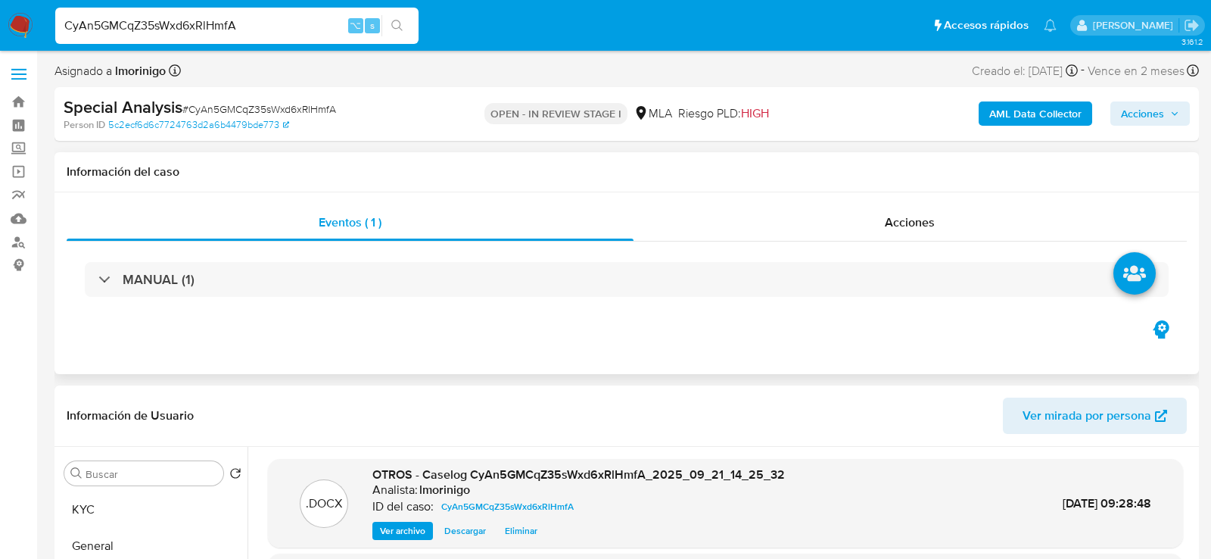
click at [864, 242] on div "MANUAL (1)" at bounding box center [627, 280] width 1121 height 76
click at [857, 230] on div "Acciones" at bounding box center [911, 222] width 554 height 36
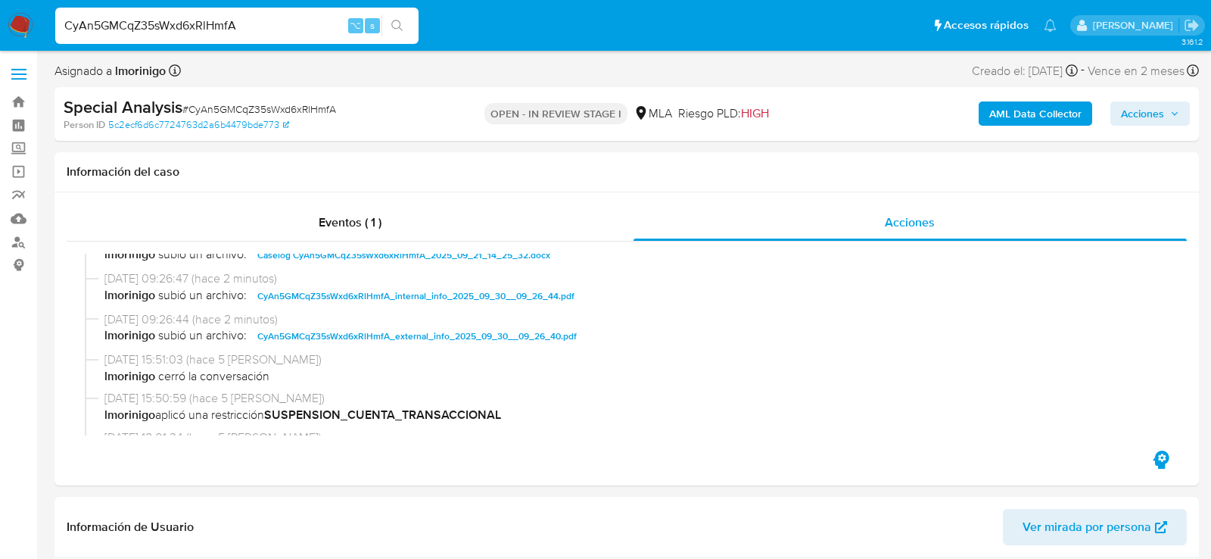
scroll to position [65, 0]
click at [1163, 113] on span "Acciones" at bounding box center [1142, 113] width 43 height 24
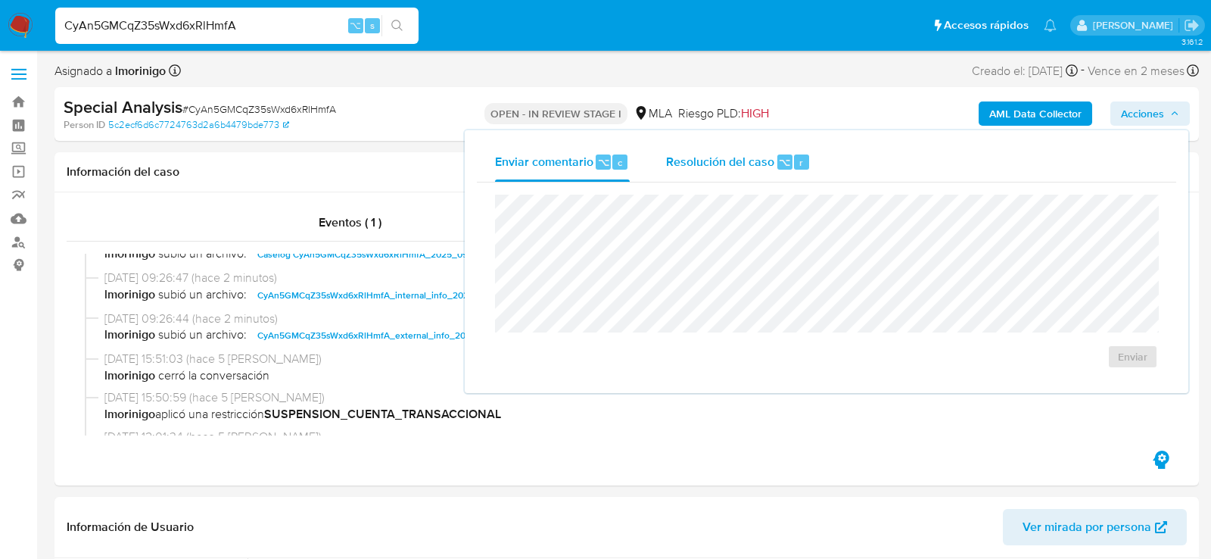
click at [746, 167] on span "Resolución del caso" at bounding box center [720, 161] width 108 height 17
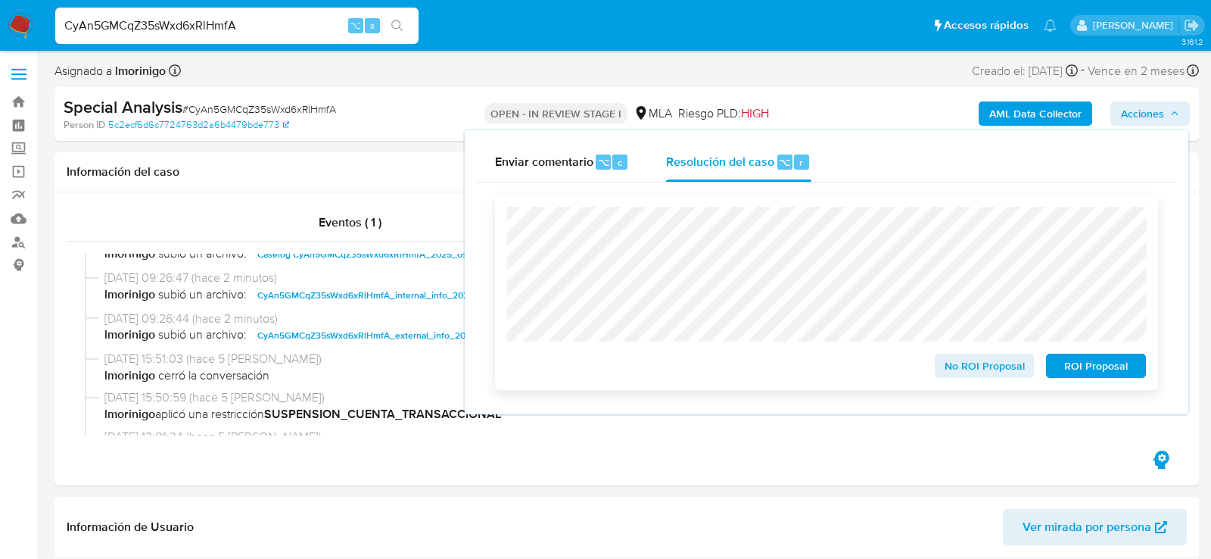
click at [1091, 372] on span "ROI Proposal" at bounding box center [1096, 365] width 79 height 21
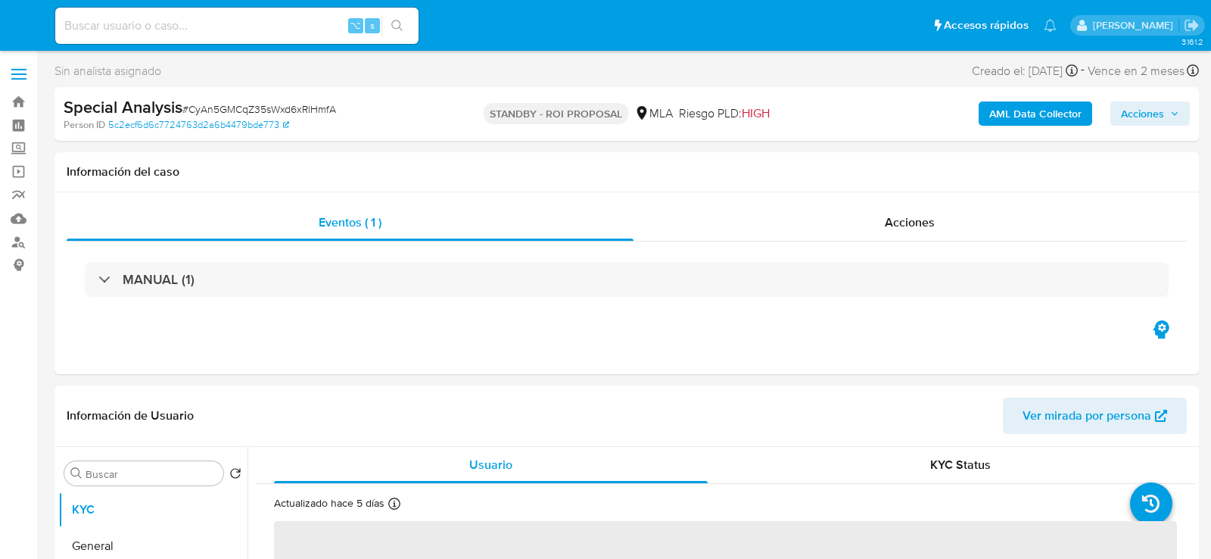
select select "10"
click at [254, 21] on input at bounding box center [236, 26] width 363 height 20
paste input "kC3VhaOrDdC7nYBylu1rroUY"
type input "kC3VhaOrDdC7nYBylu1rroUY"
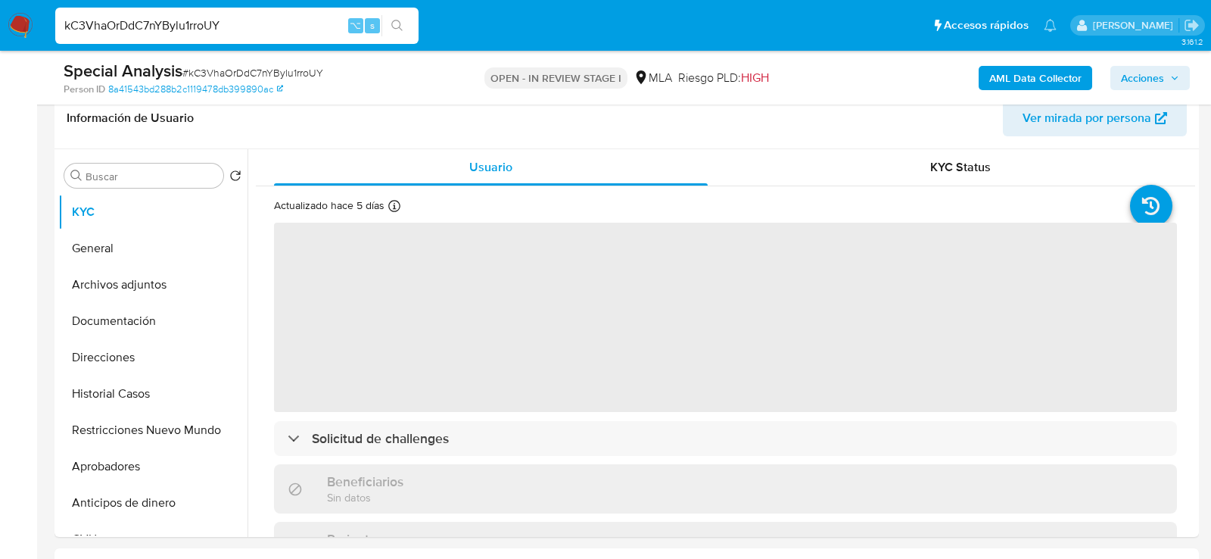
scroll to position [248, 0]
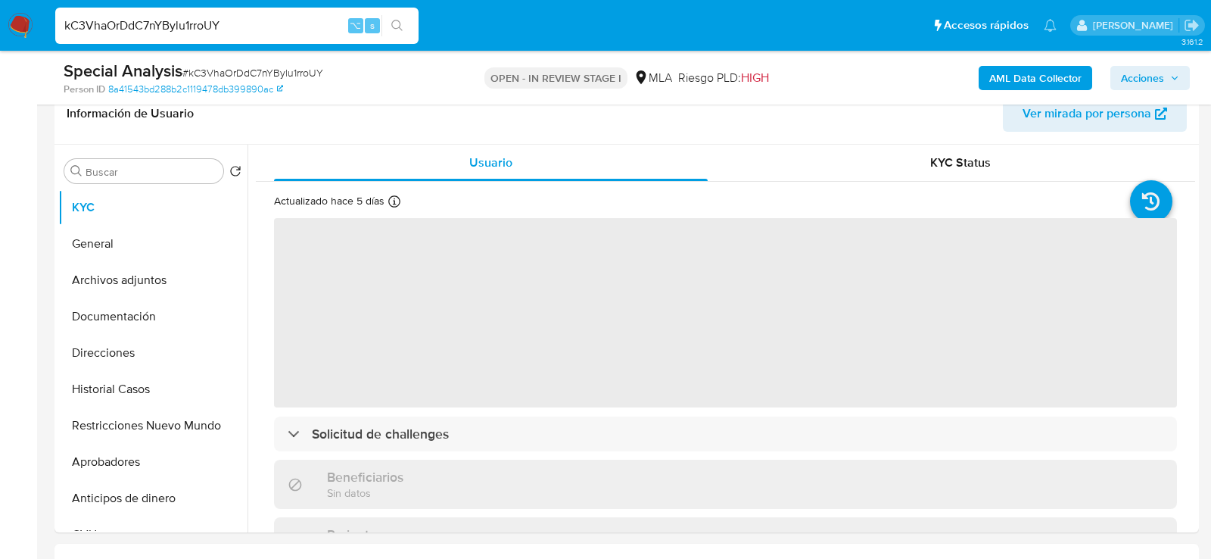
select select "10"
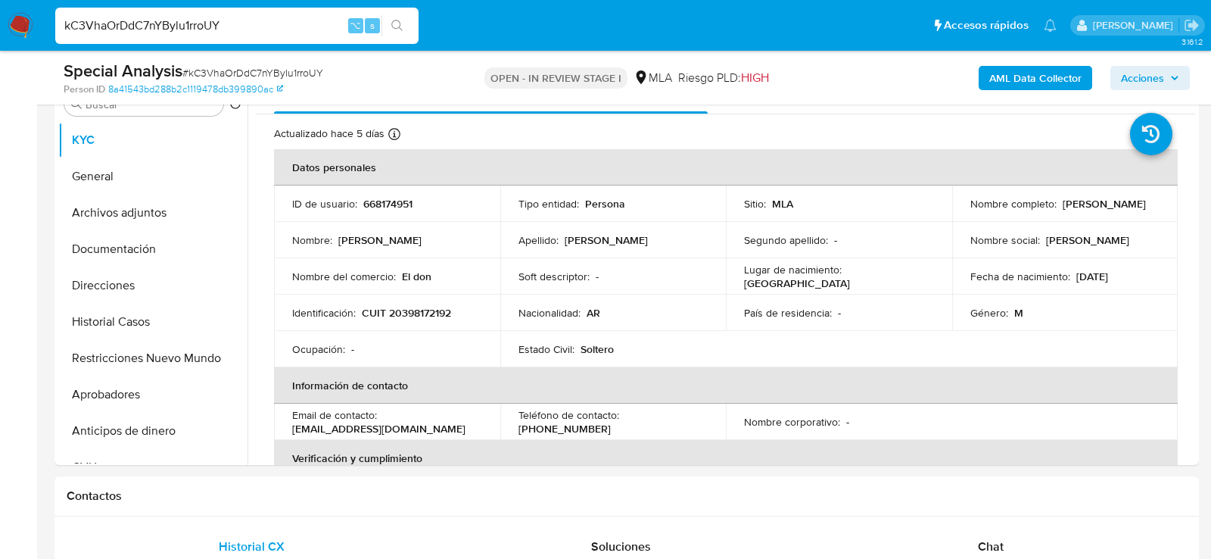
scroll to position [321, 0]
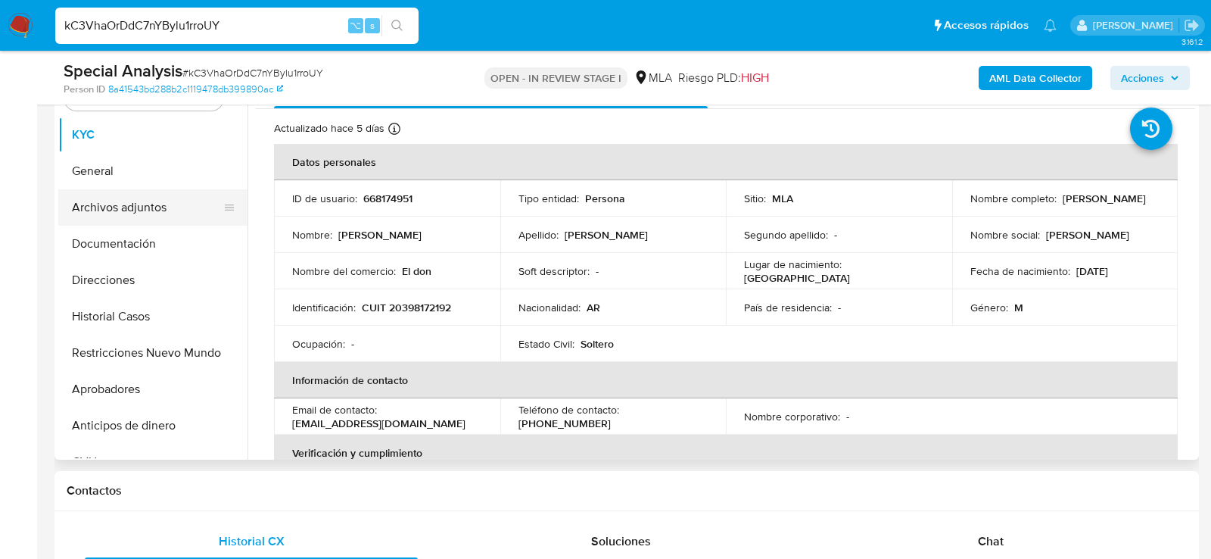
click at [101, 203] on button "Archivos adjuntos" at bounding box center [146, 207] width 177 height 36
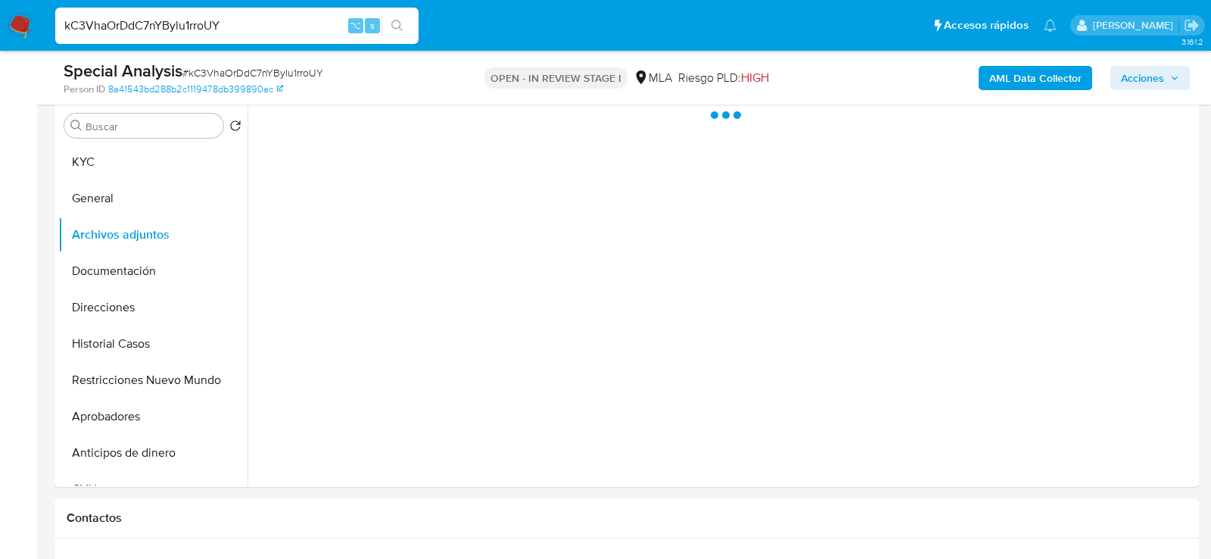
scroll to position [292, 0]
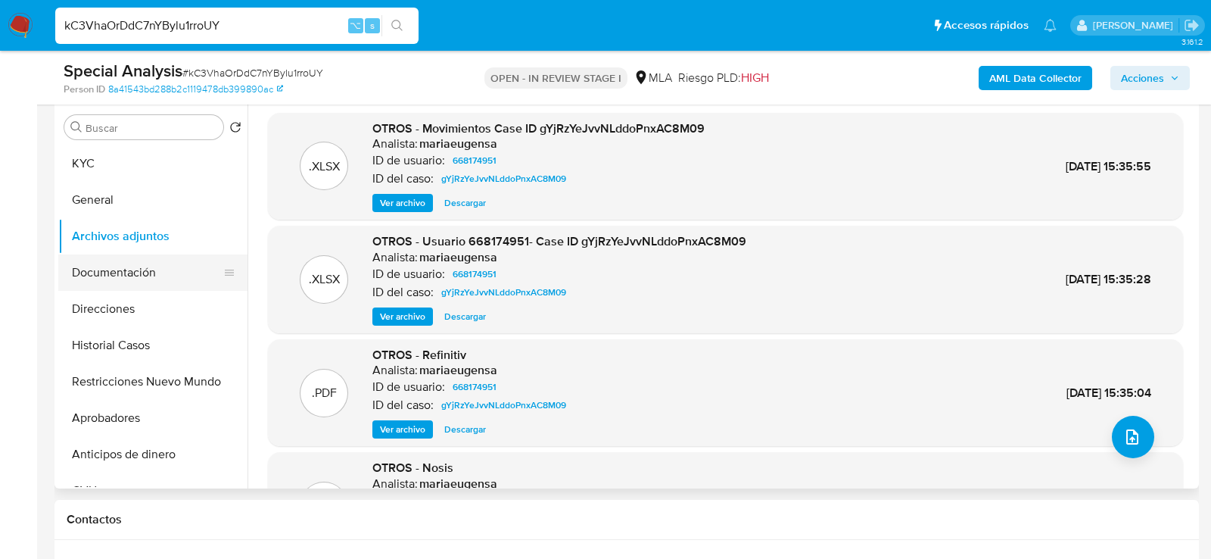
click at [92, 274] on button "Documentación" at bounding box center [146, 272] width 177 height 36
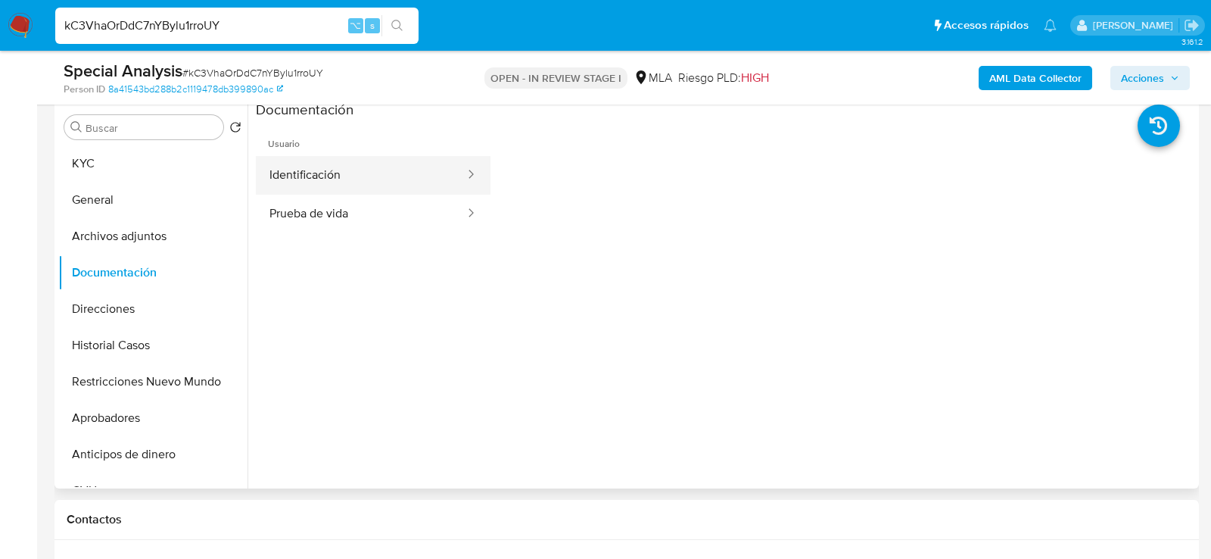
click at [369, 172] on button "Identificación" at bounding box center [361, 175] width 210 height 39
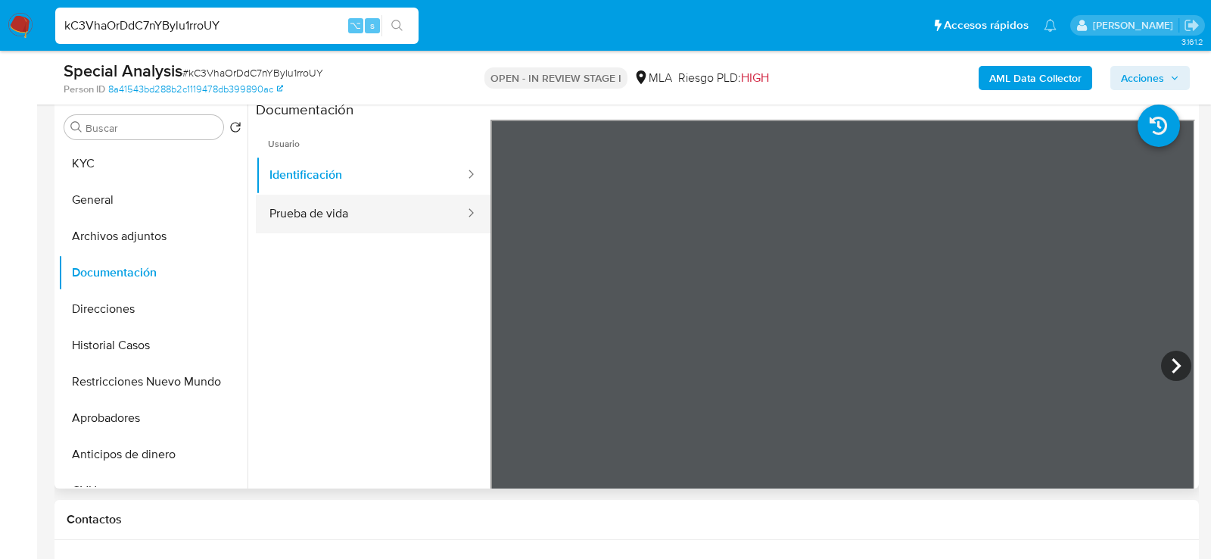
click at [307, 201] on button "Prueba de vida" at bounding box center [361, 214] width 210 height 39
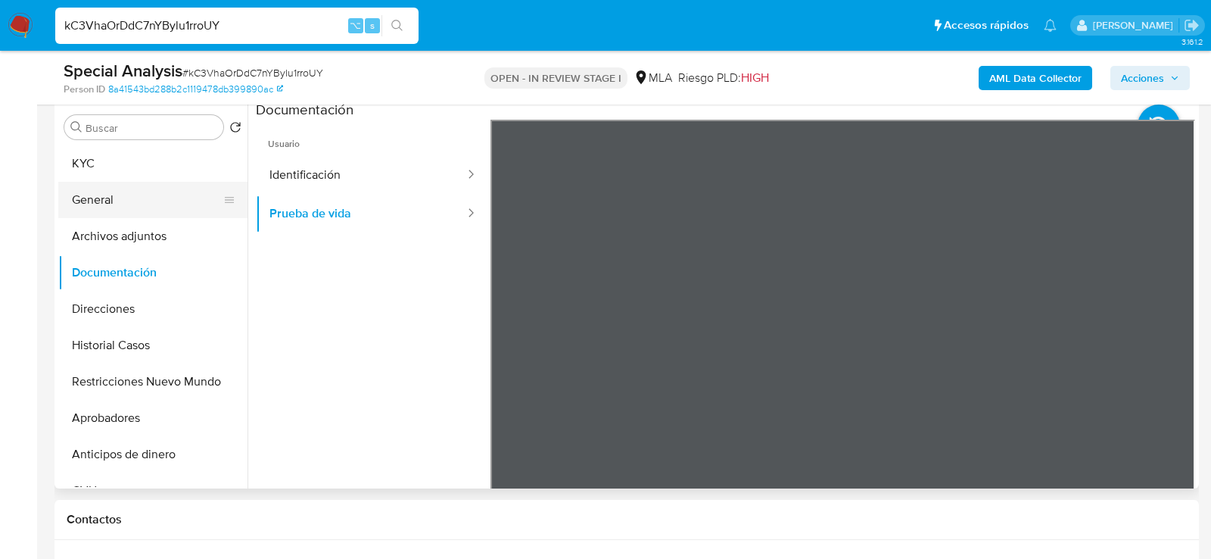
click at [164, 182] on button "General" at bounding box center [146, 200] width 177 height 36
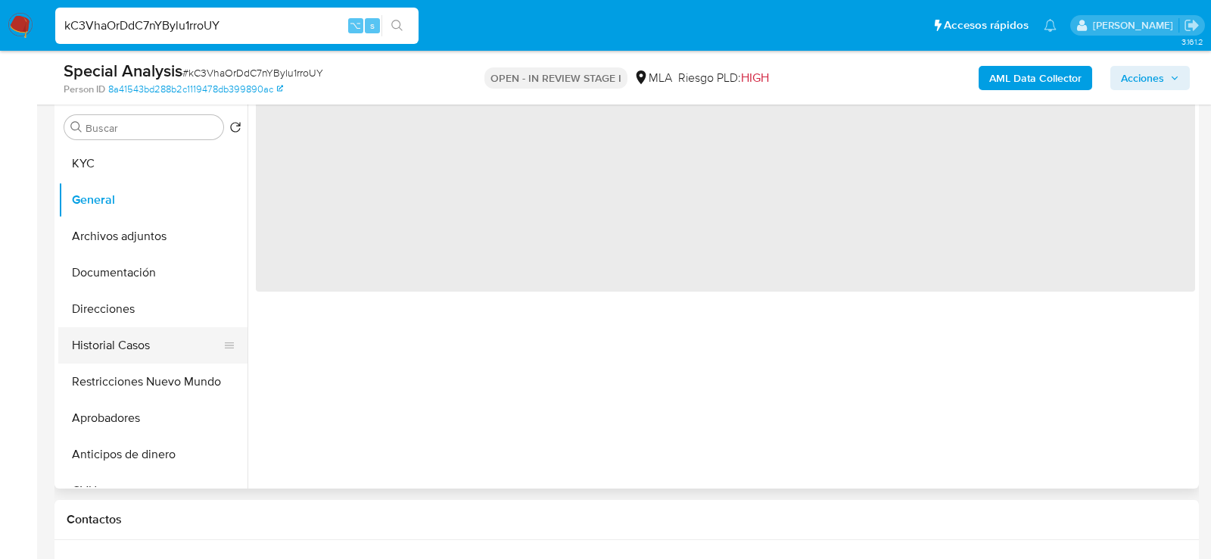
click at [164, 353] on button "Historial Casos" at bounding box center [146, 345] width 177 height 36
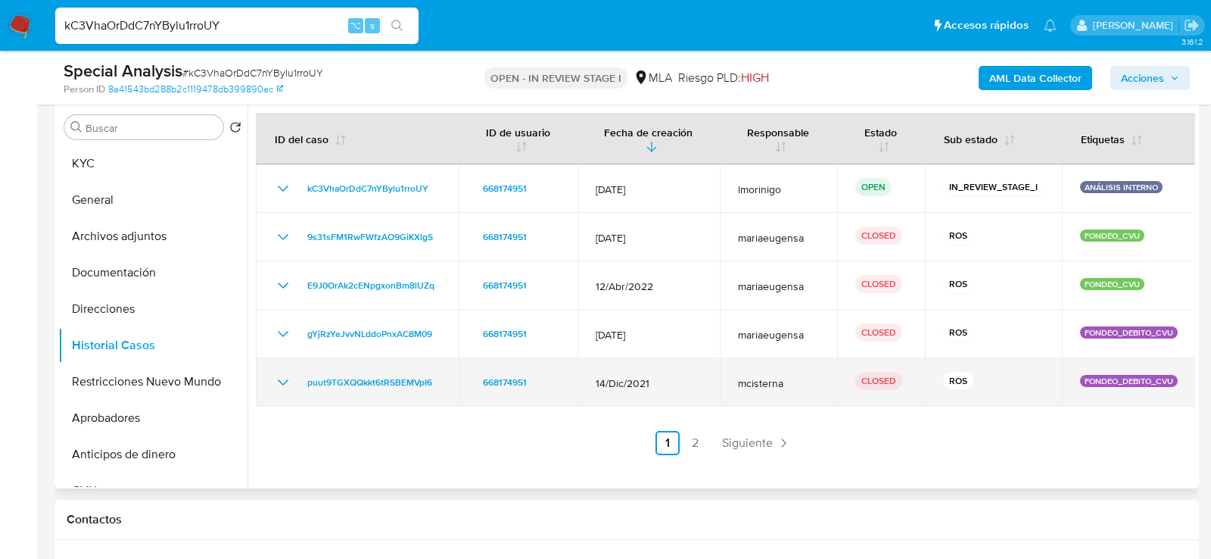
click at [285, 379] on icon "Mostrar/Ocultar" at bounding box center [283, 382] width 18 height 18
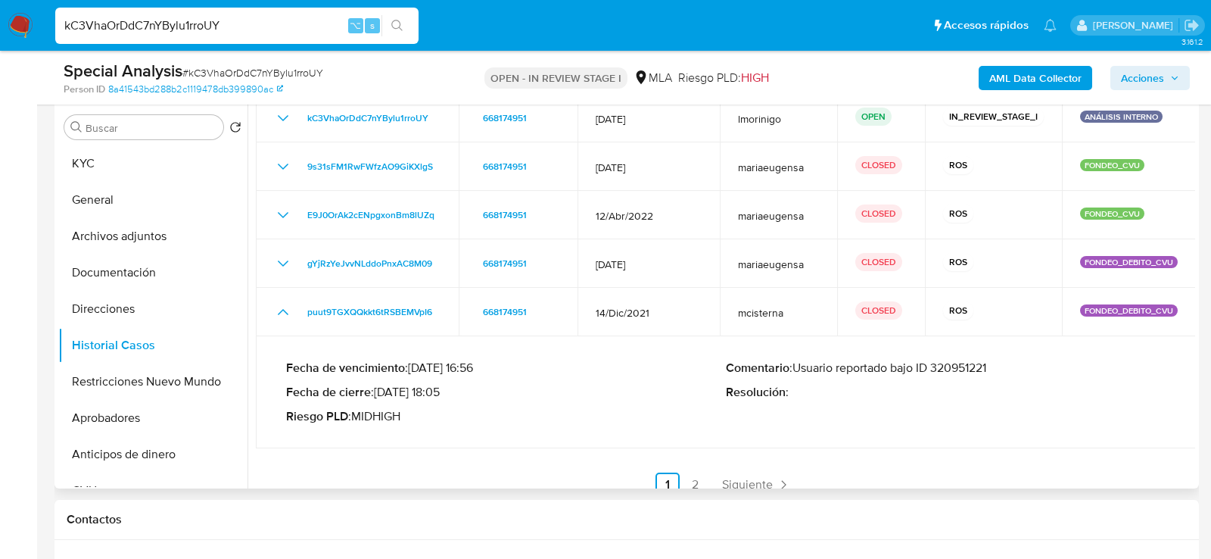
scroll to position [86, 0]
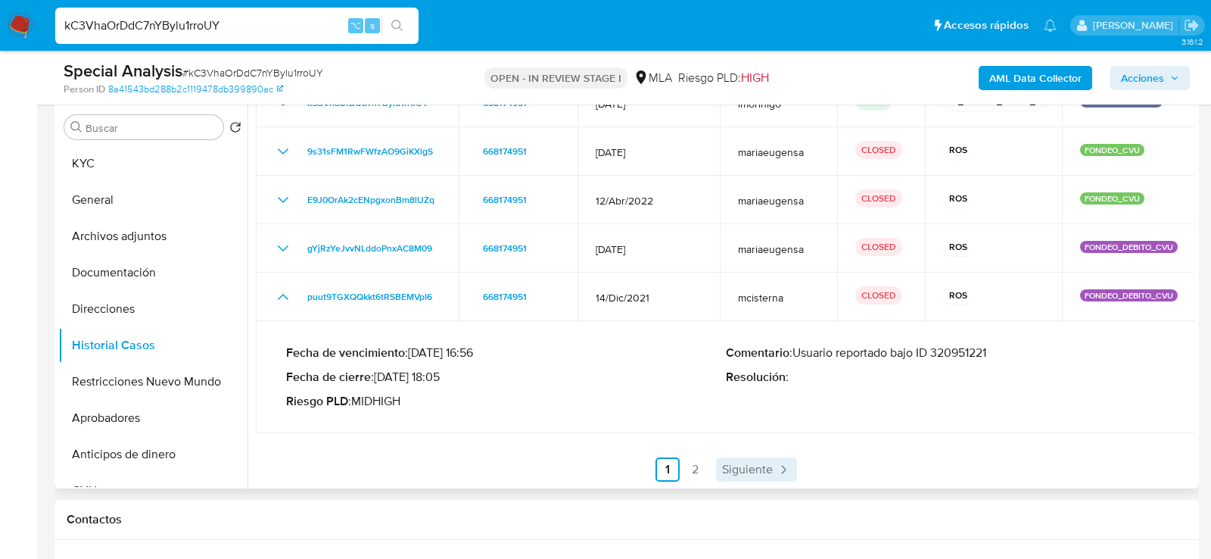
click at [737, 467] on span "Siguiente" at bounding box center [747, 469] width 51 height 12
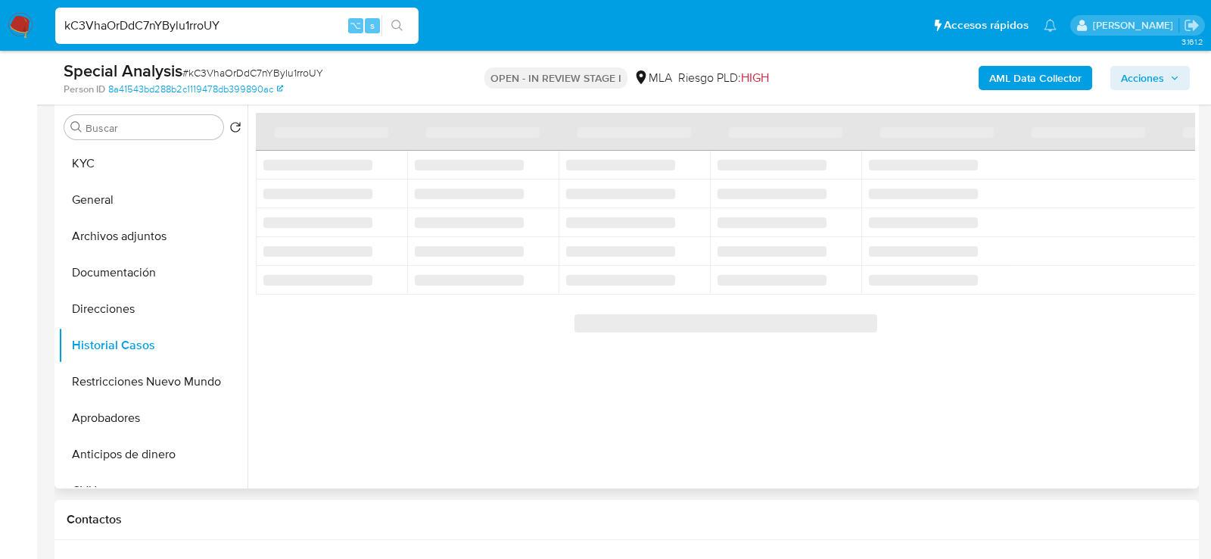
scroll to position [0, 0]
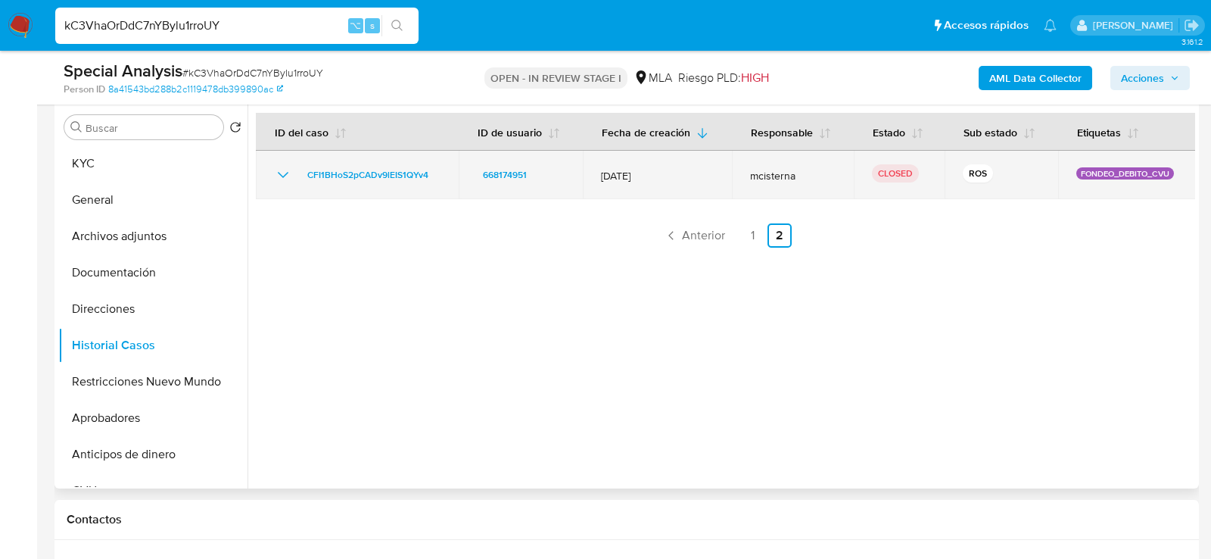
click at [282, 170] on icon "Mostrar/Ocultar" at bounding box center [283, 175] width 18 height 18
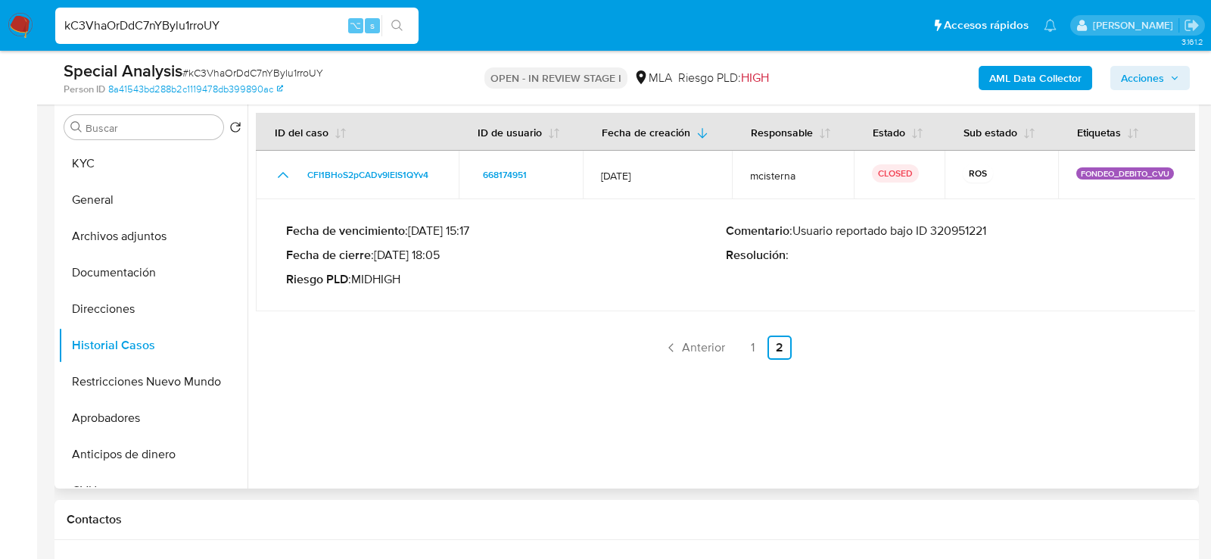
click at [949, 223] on p "Comentario : Usuario reportado bajo ID 320951221" at bounding box center [946, 230] width 440 height 15
drag, startPoint x: 379, startPoint y: 254, endPoint x: 440, endPoint y: 256, distance: 60.6
click at [440, 256] on p "Fecha de cierre : [DATE] 18:05" at bounding box center [506, 255] width 440 height 15
click at [111, 157] on button "KYC" at bounding box center [146, 163] width 177 height 36
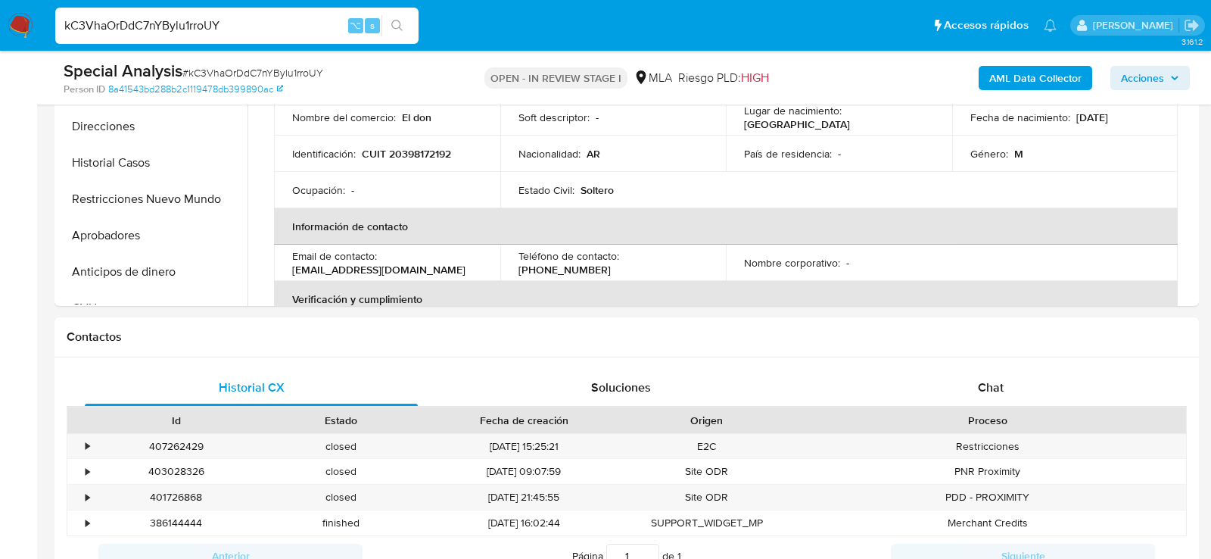
scroll to position [563, 0]
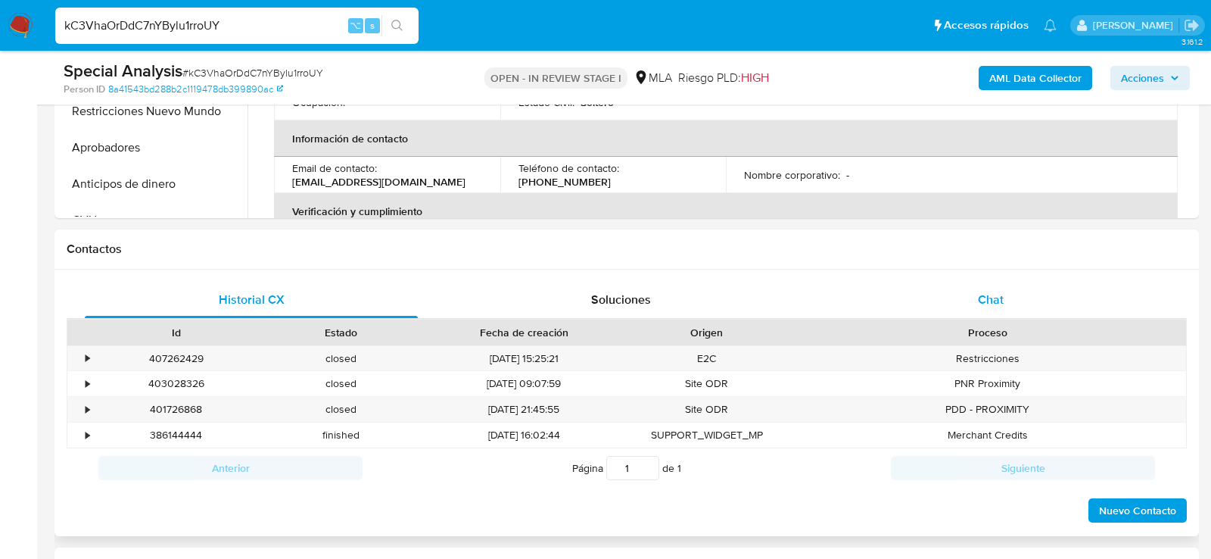
click at [943, 314] on div "Chat" at bounding box center [990, 300] width 333 height 36
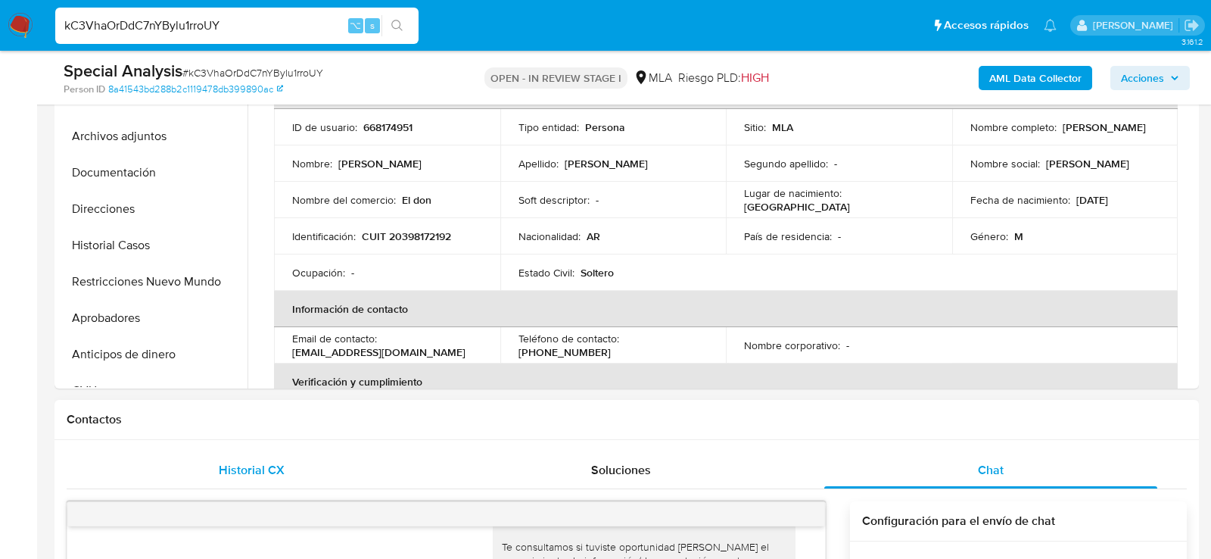
scroll to position [373, 0]
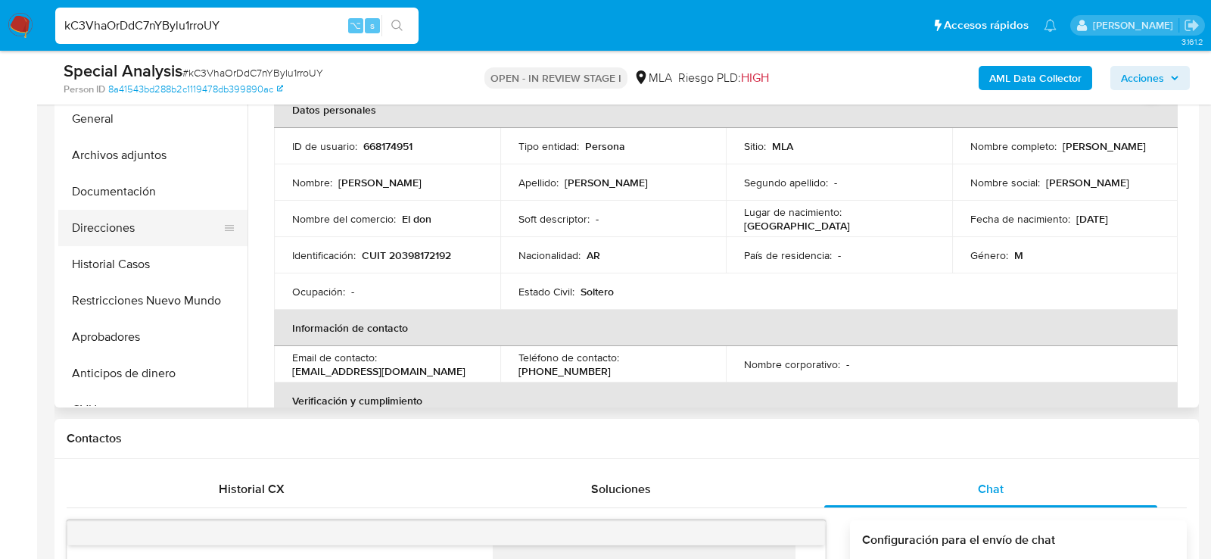
click at [132, 227] on button "Direcciones" at bounding box center [146, 228] width 177 height 36
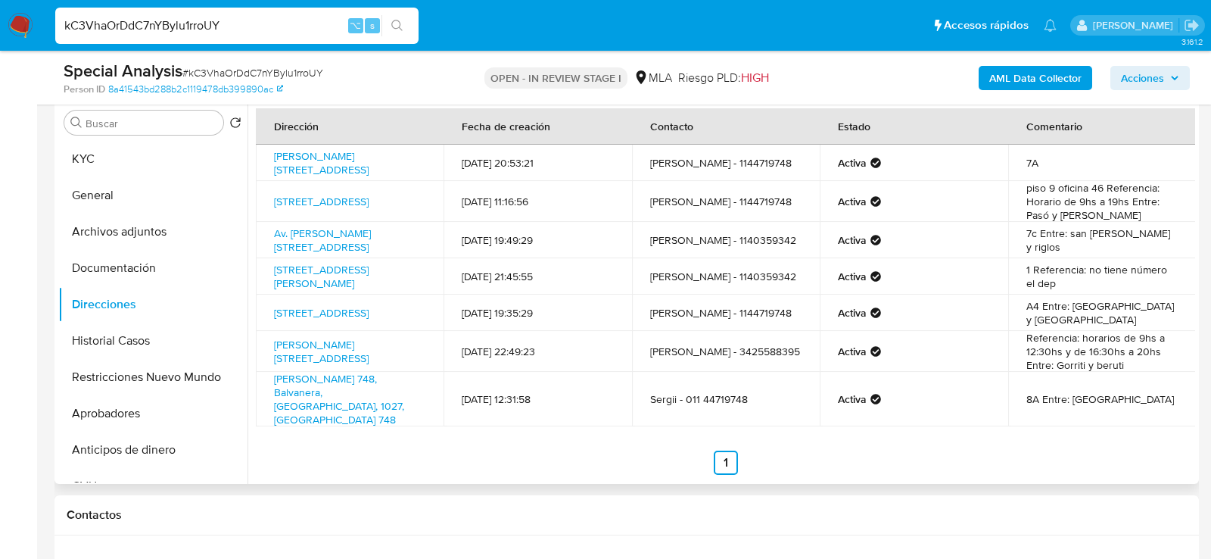
scroll to position [295, 0]
click at [83, 159] on button "KYC" at bounding box center [146, 160] width 177 height 36
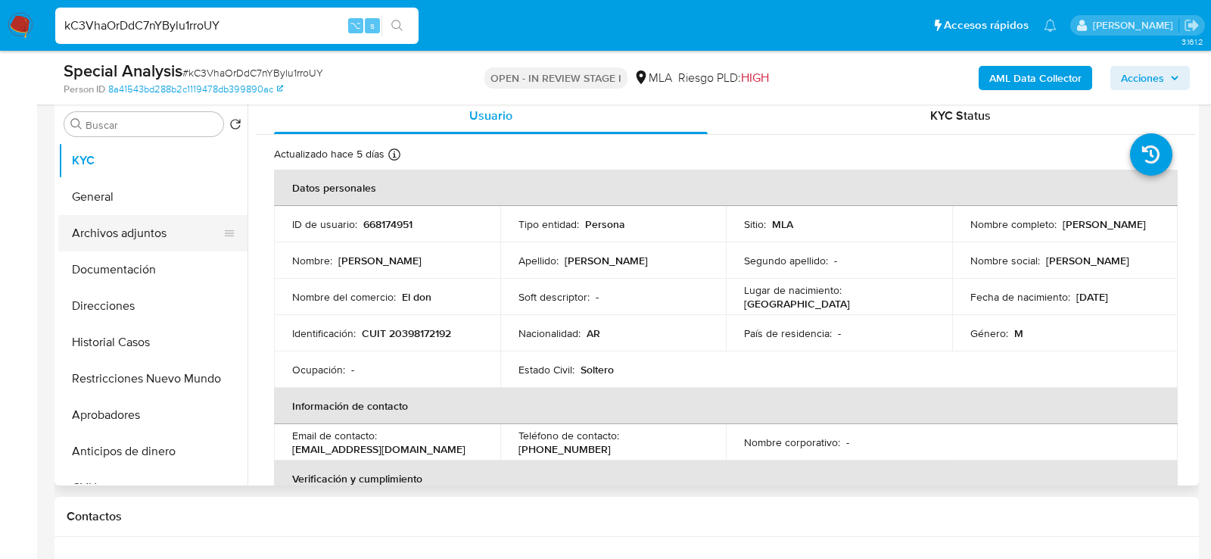
click at [137, 221] on button "Archivos adjuntos" at bounding box center [146, 233] width 177 height 36
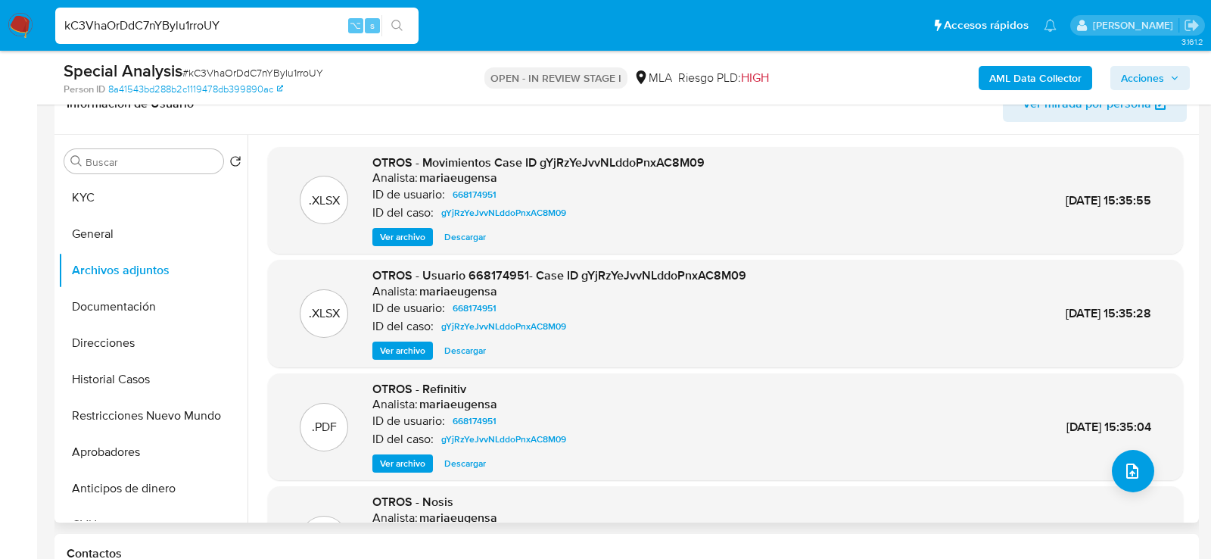
scroll to position [253, 0]
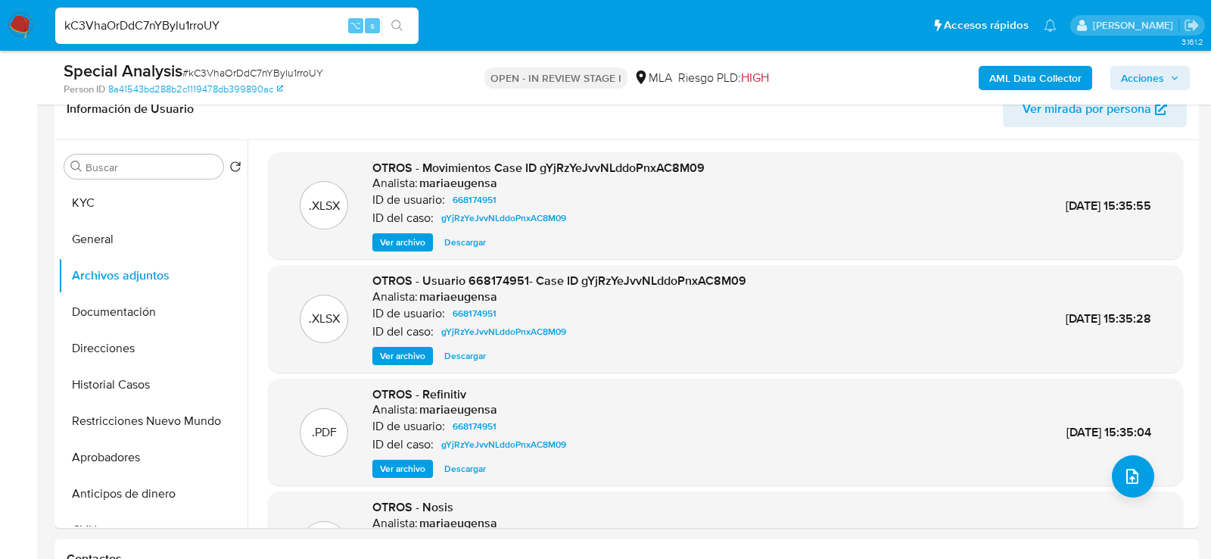
click at [1071, 66] on b "AML Data Collector" at bounding box center [1036, 78] width 92 height 24
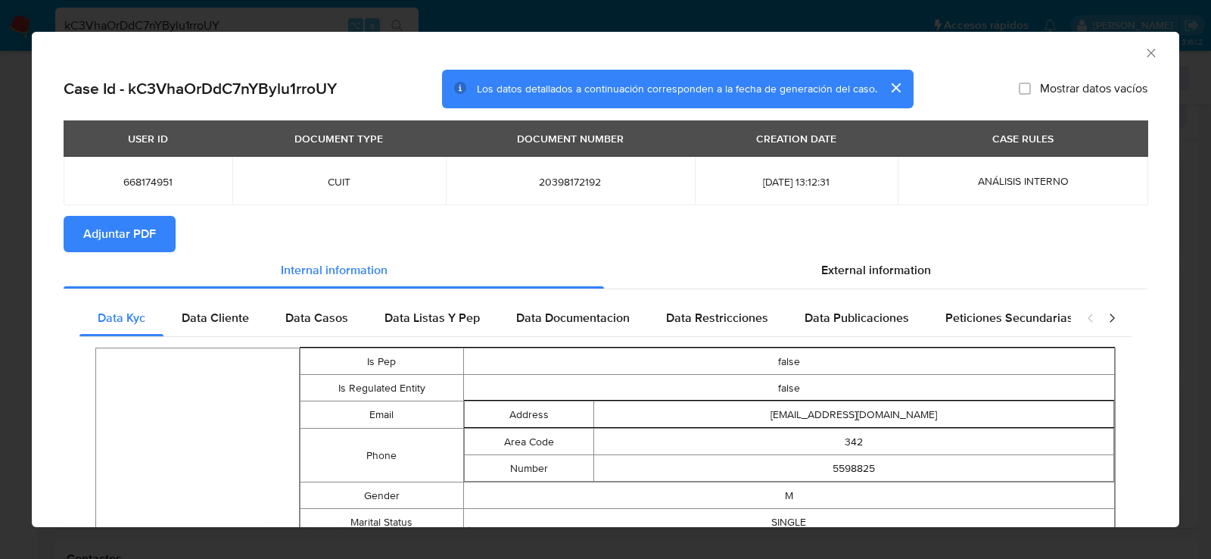
click at [1156, 48] on icon "Cerrar ventana" at bounding box center [1151, 52] width 15 height 15
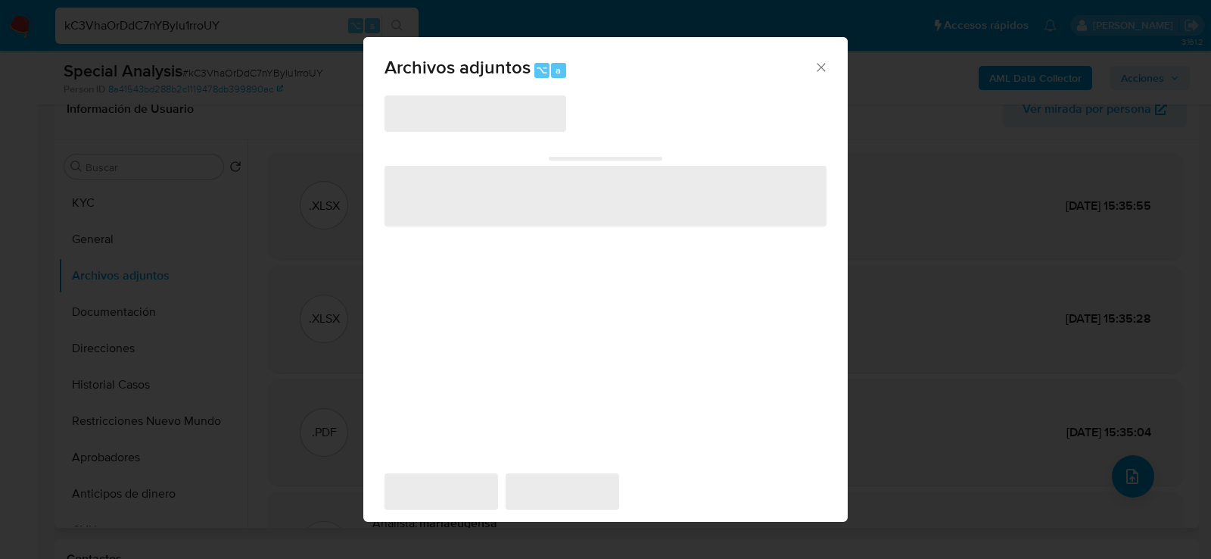
scroll to position [276, 0]
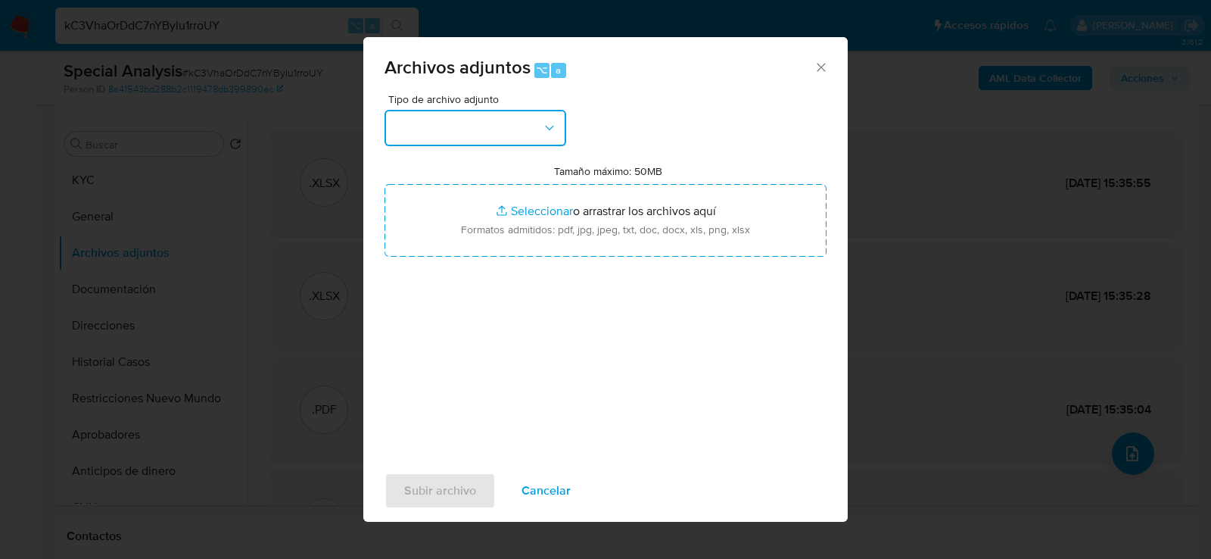
click at [547, 139] on button "button" at bounding box center [476, 128] width 182 height 36
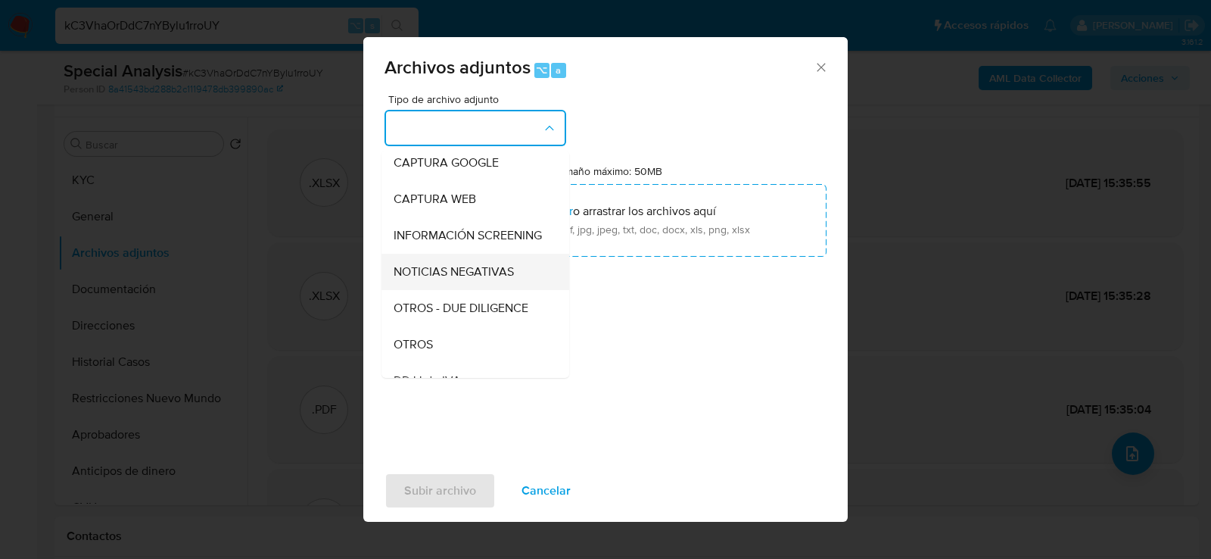
scroll to position [132, 0]
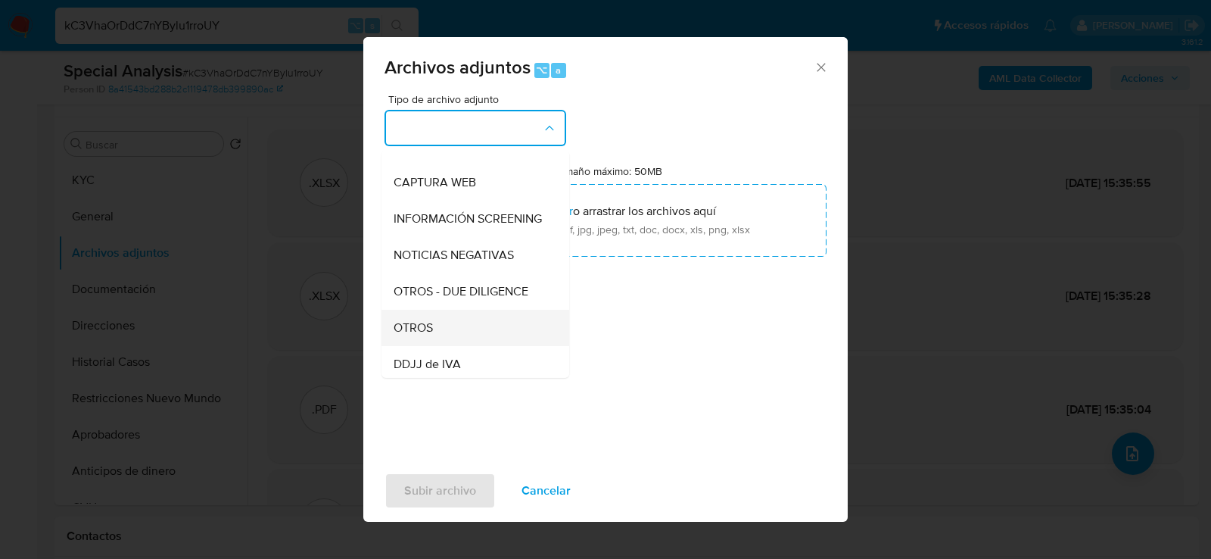
click at [474, 328] on div "OTROS" at bounding box center [471, 327] width 154 height 36
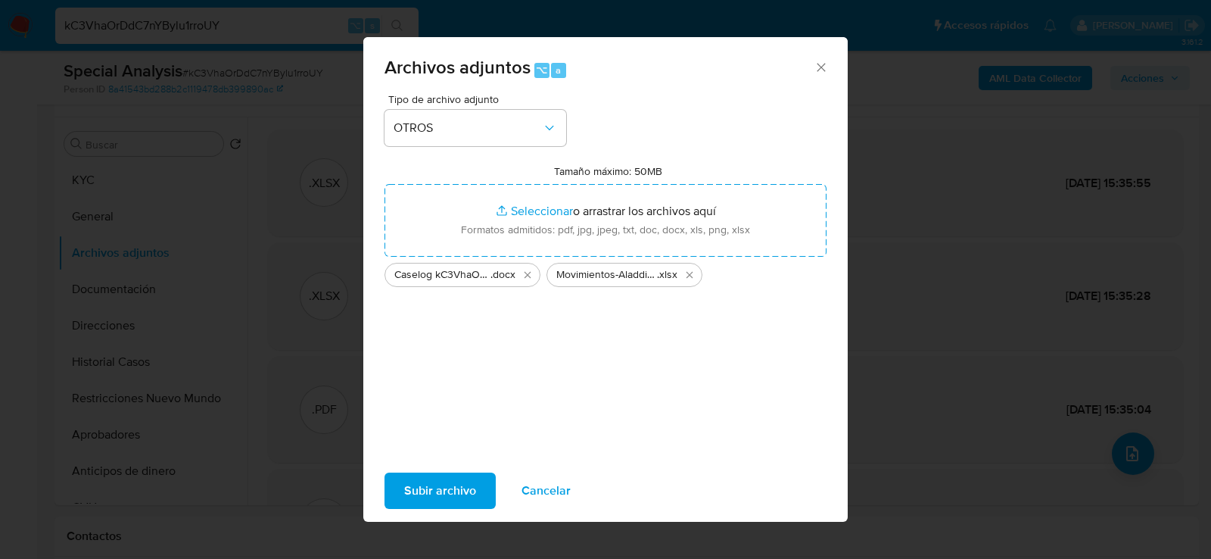
click at [447, 497] on span "Subir archivo" at bounding box center [440, 490] width 72 height 33
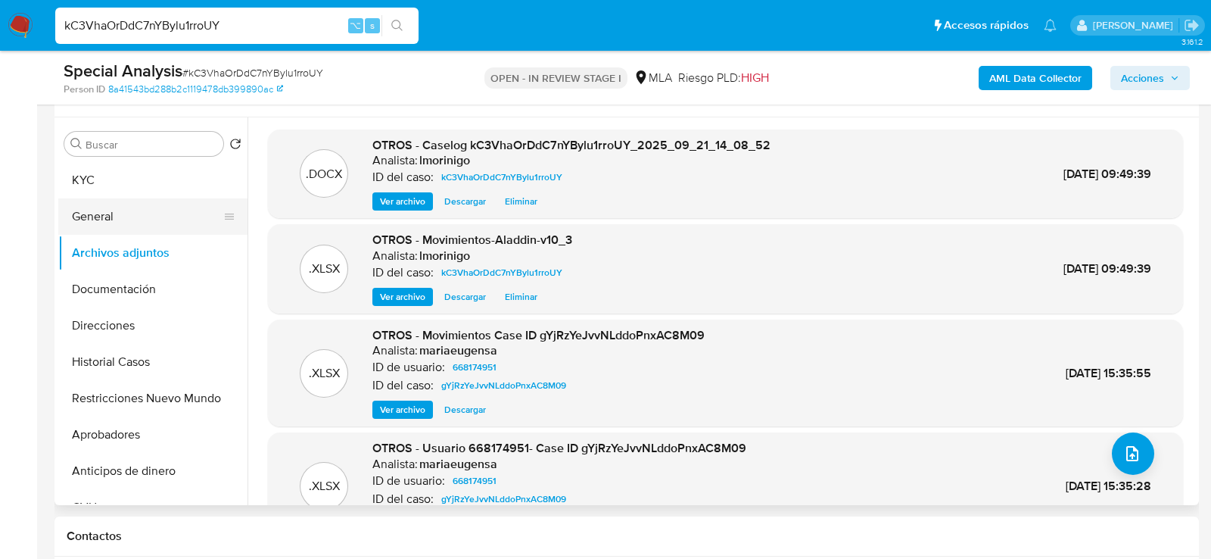
click at [136, 221] on button "General" at bounding box center [146, 216] width 177 height 36
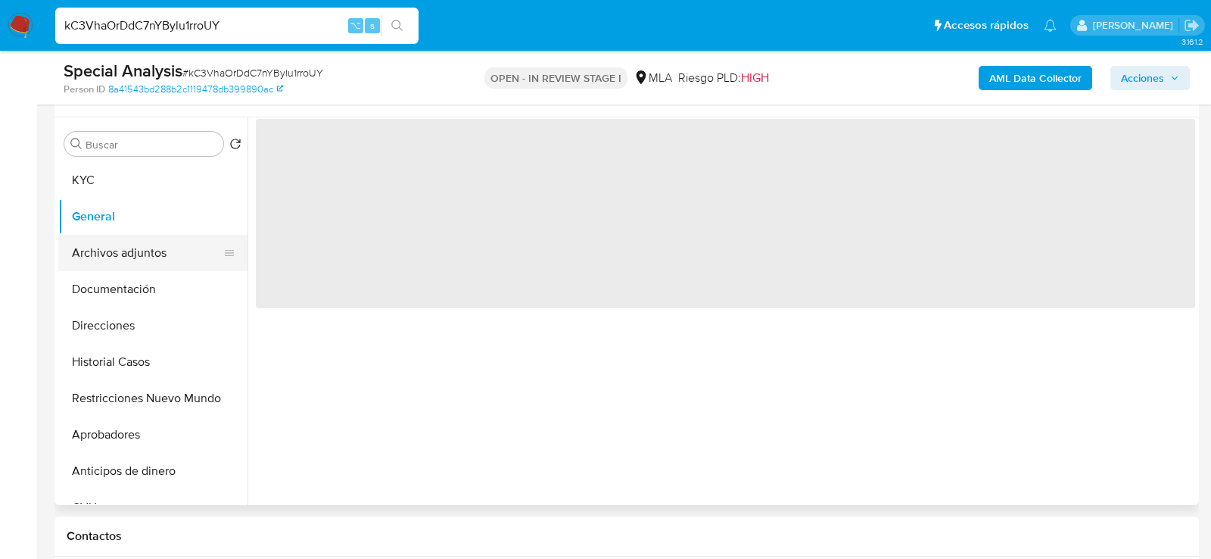
click at [136, 247] on button "Archivos adjuntos" at bounding box center [146, 253] width 177 height 36
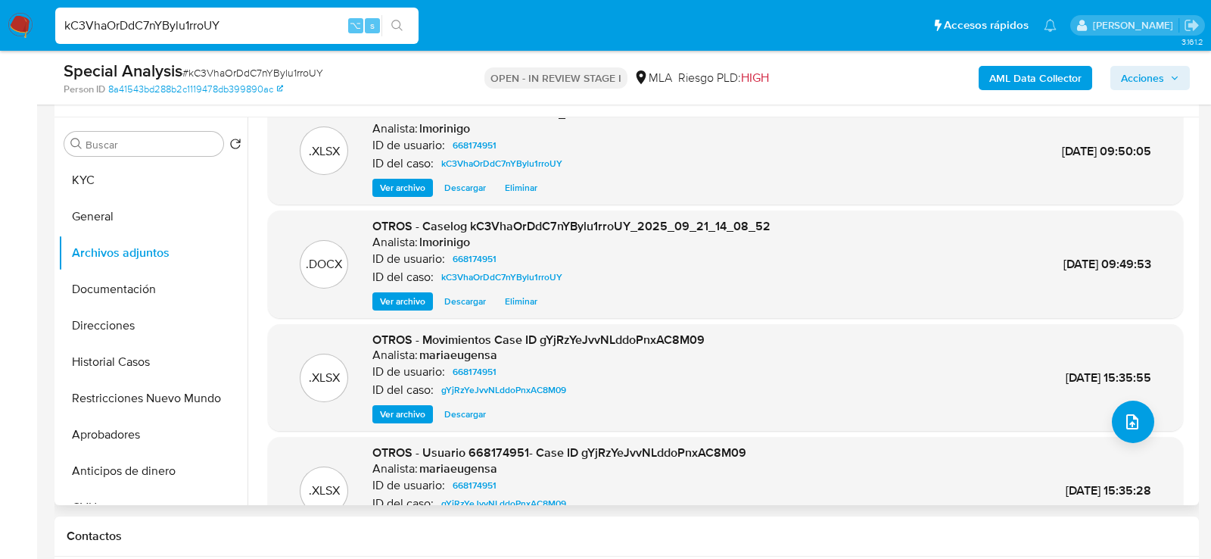
scroll to position [0, 0]
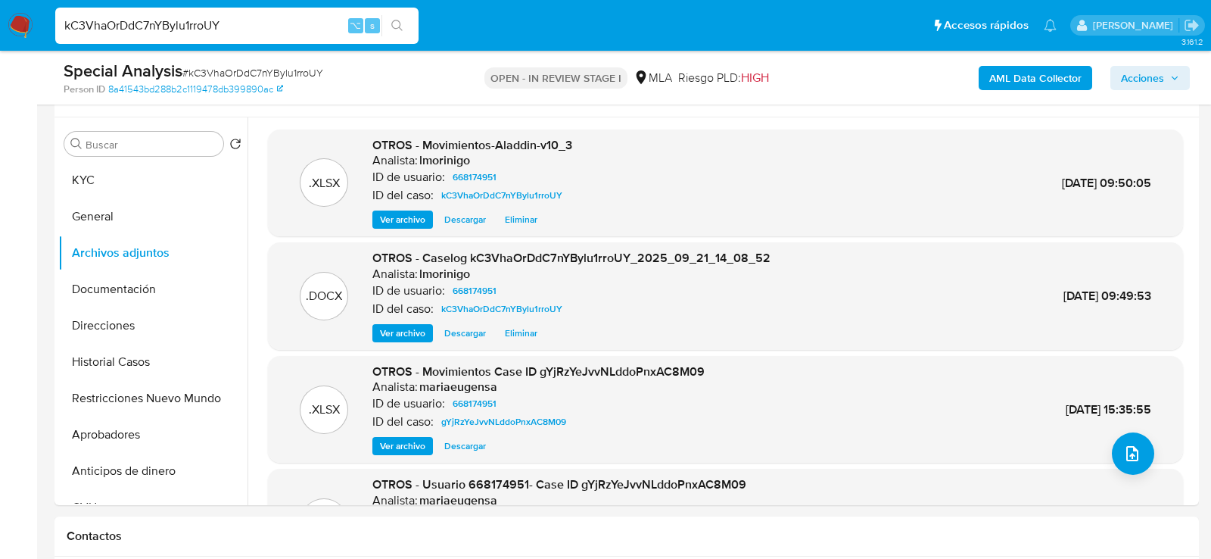
click at [1029, 81] on b "AML Data Collector" at bounding box center [1036, 78] width 92 height 24
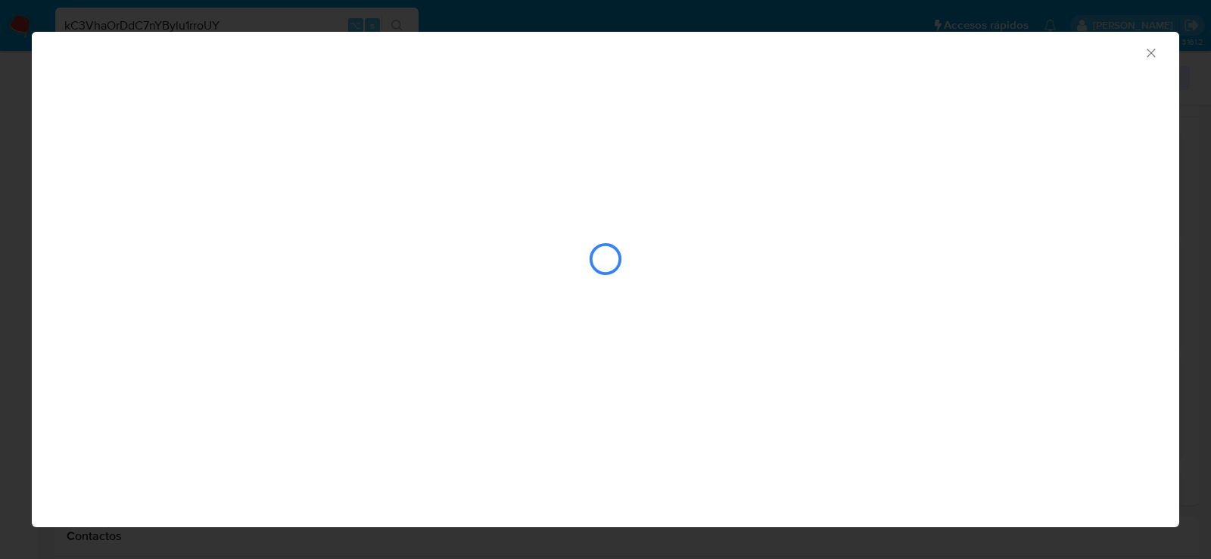
click at [15, 166] on div "AML Data Collector" at bounding box center [605, 279] width 1211 height 559
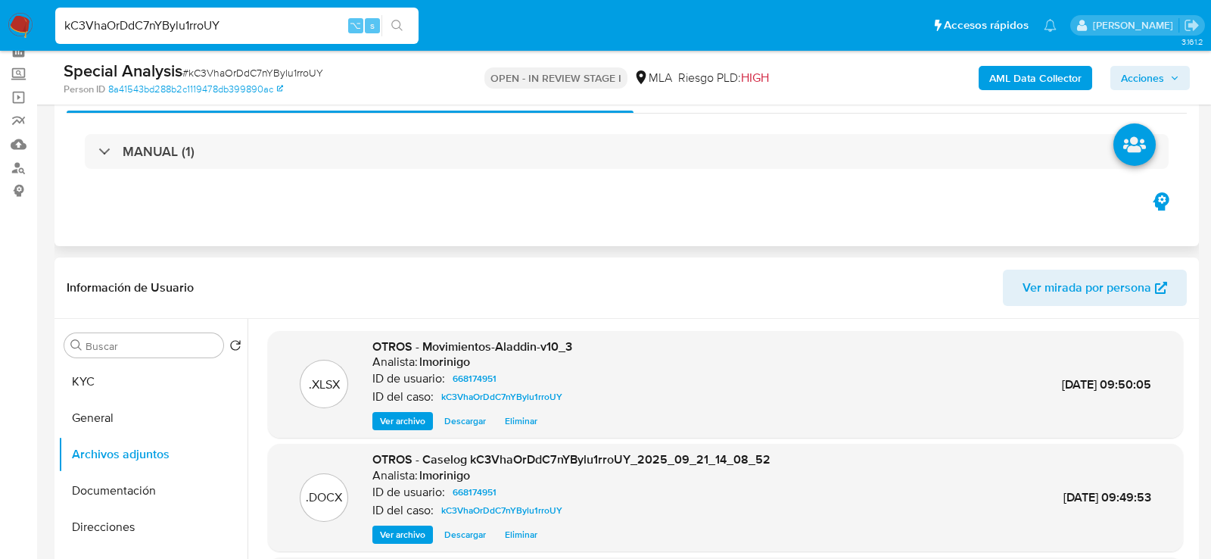
scroll to position [49, 0]
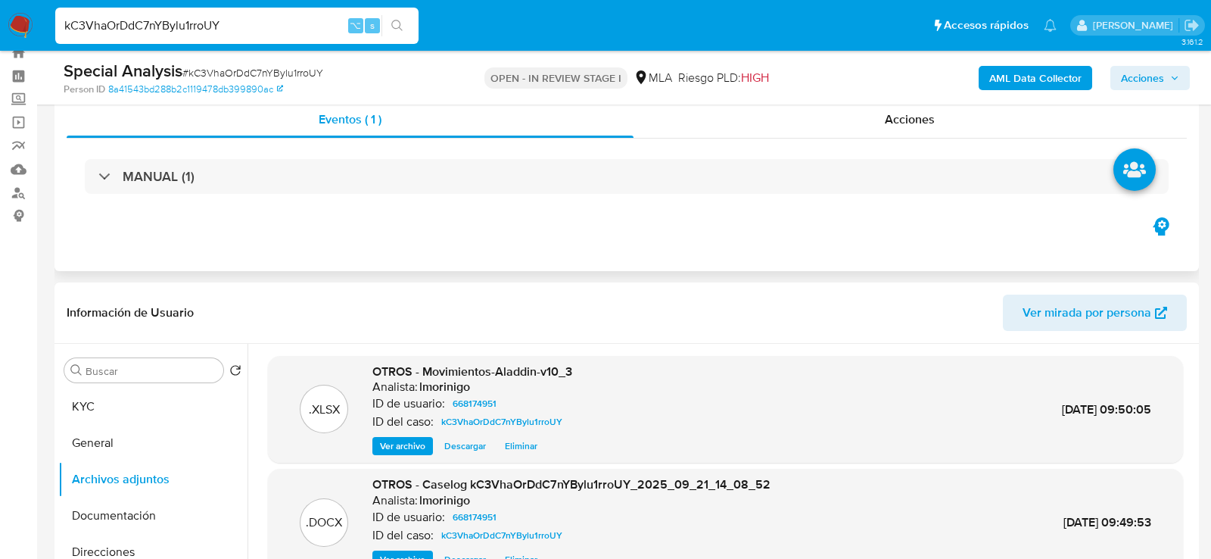
click at [794, 141] on div "MANUAL (1)" at bounding box center [627, 177] width 1121 height 76
click at [800, 121] on div "Acciones" at bounding box center [911, 119] width 554 height 36
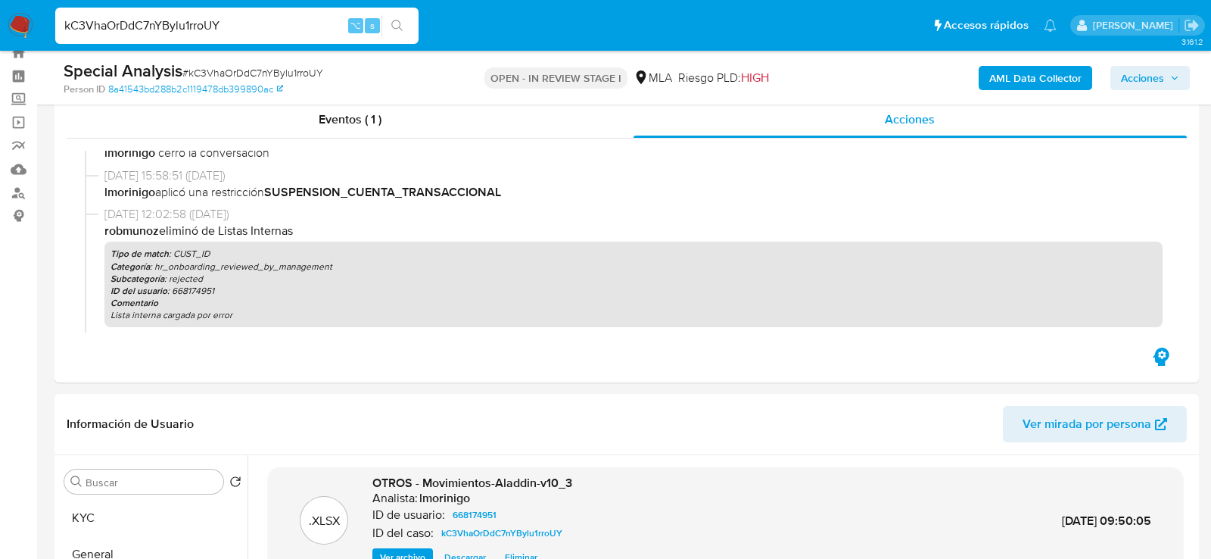
scroll to position [101, 0]
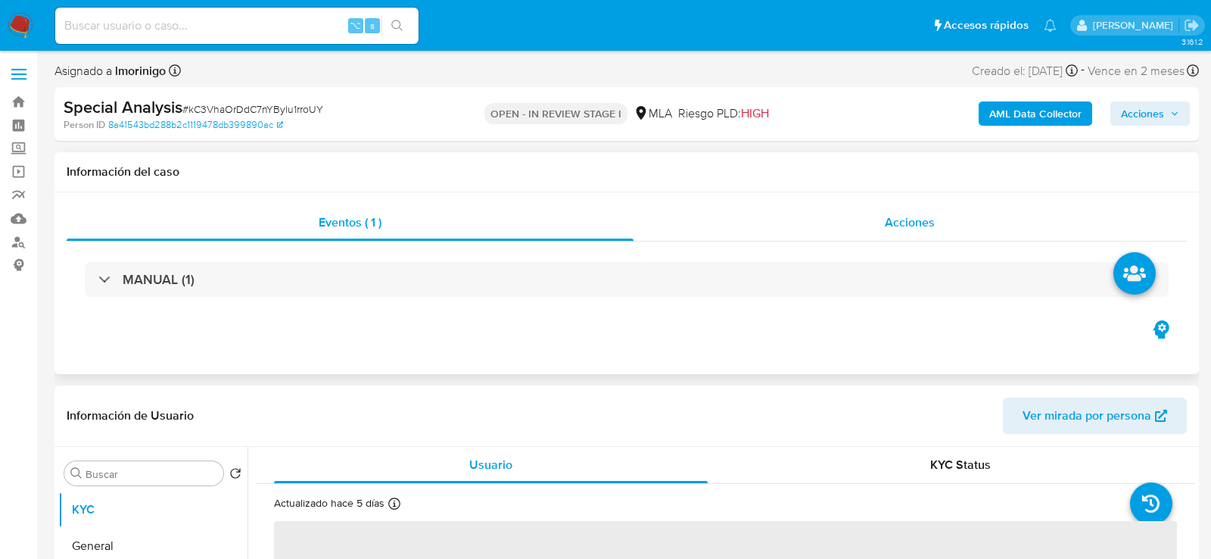
click at [944, 210] on div "Acciones" at bounding box center [911, 222] width 554 height 36
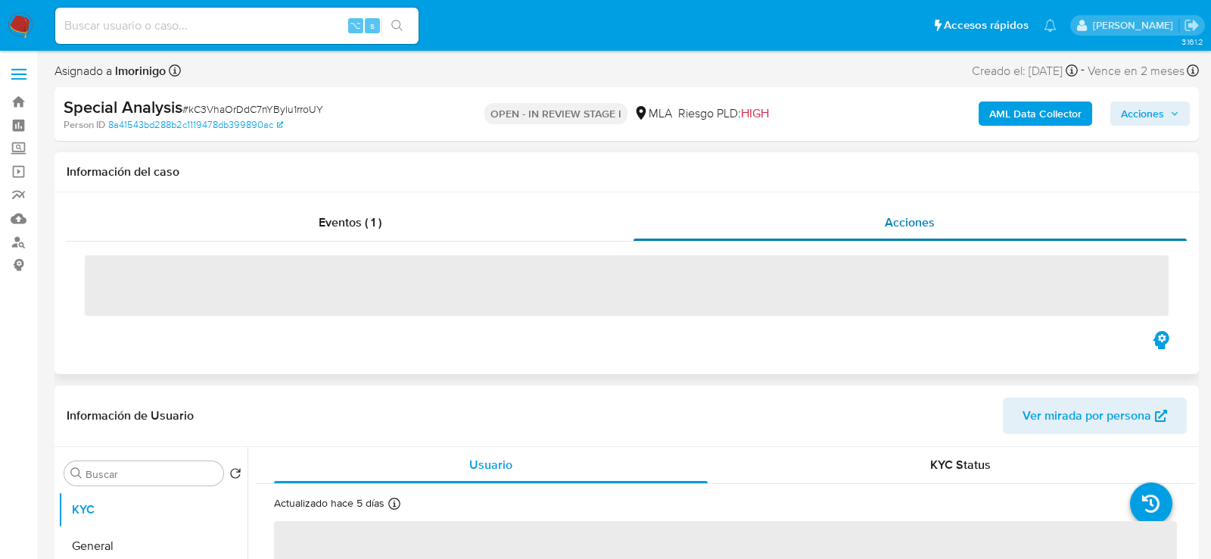
select select "10"
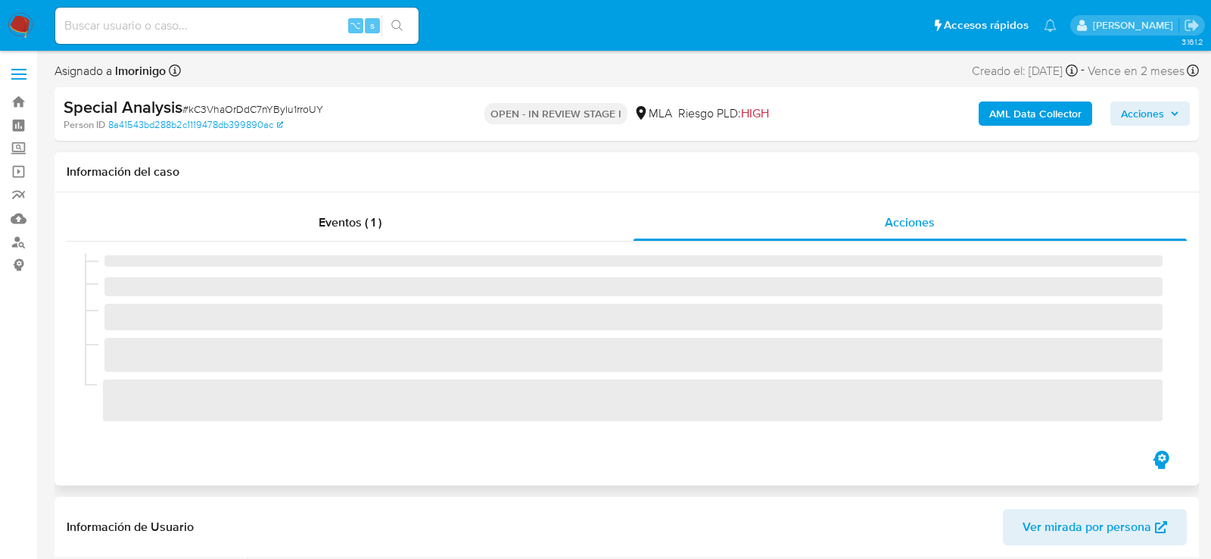
scroll to position [8, 0]
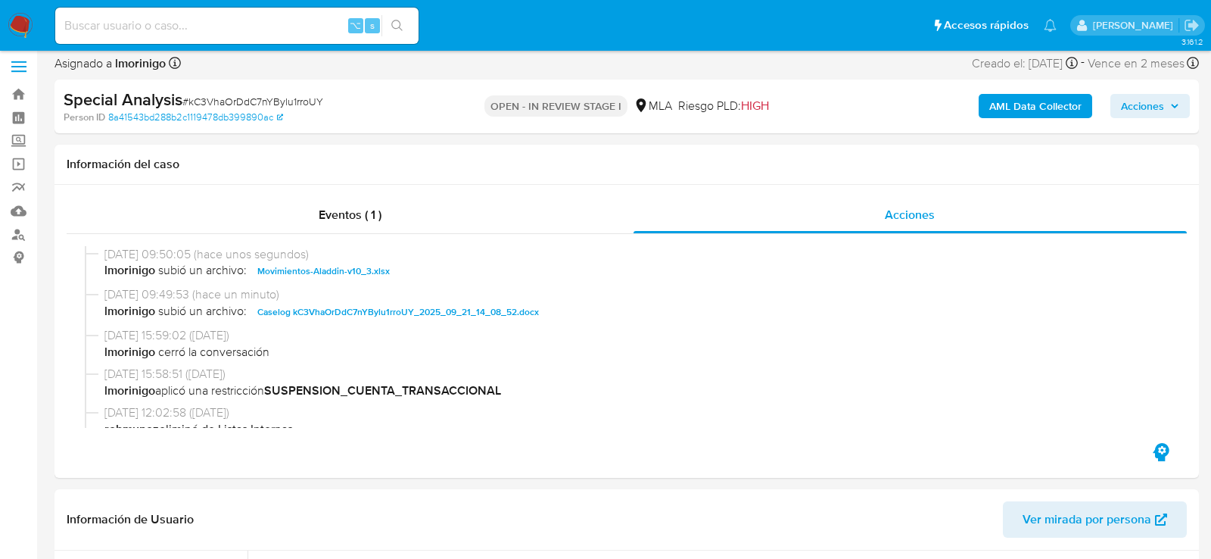
click at [1061, 101] on b "AML Data Collector" at bounding box center [1036, 106] width 92 height 24
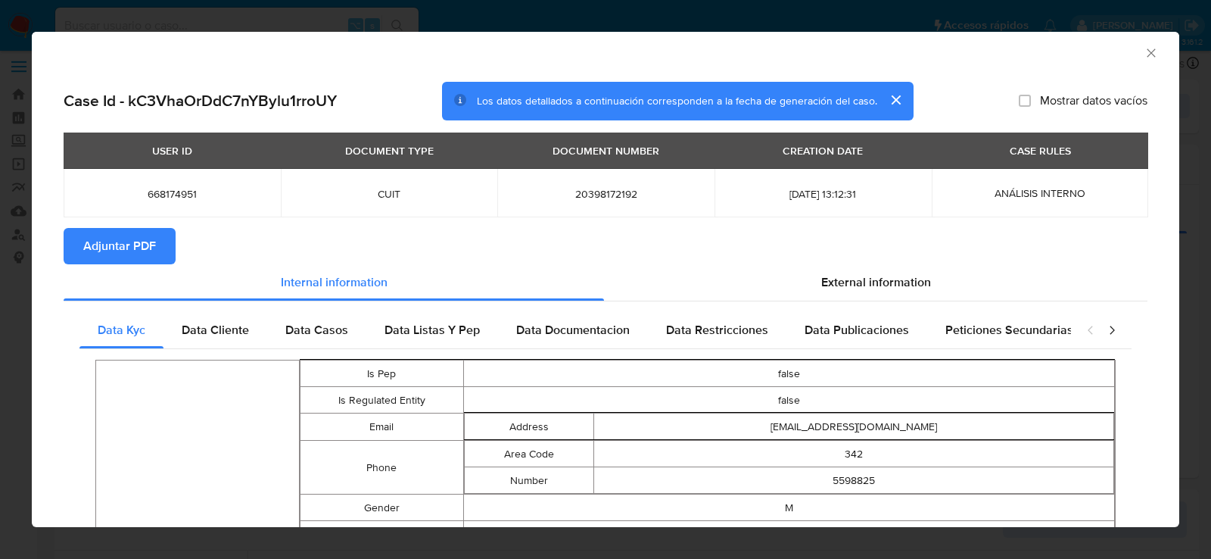
click at [111, 246] on span "Adjuntar PDF" at bounding box center [119, 245] width 73 height 33
click at [1154, 55] on icon "Cerrar ventana" at bounding box center [1151, 52] width 15 height 15
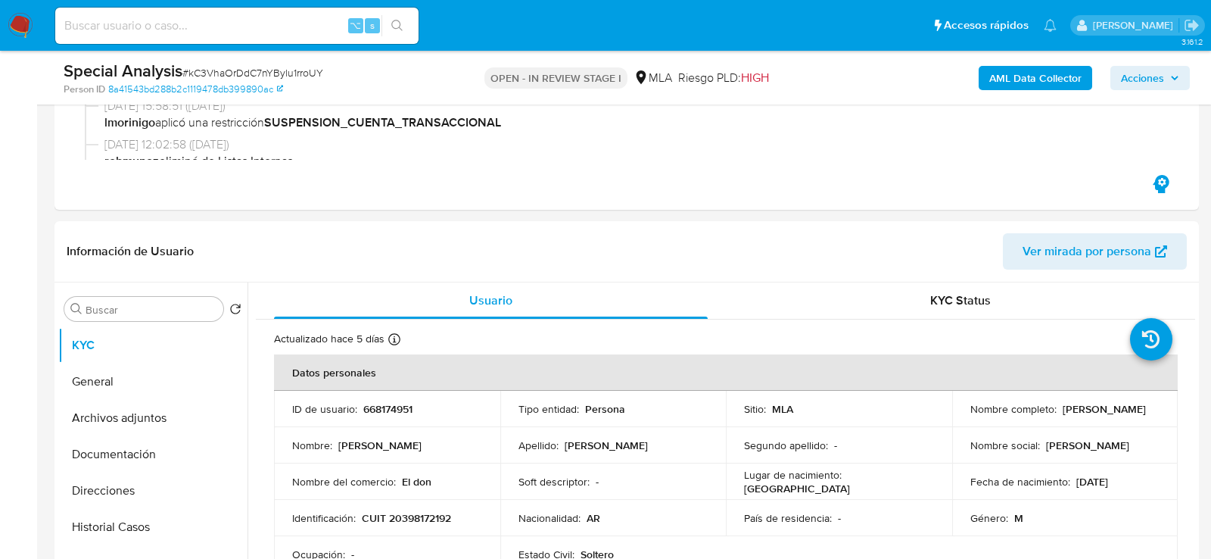
scroll to position [411, 0]
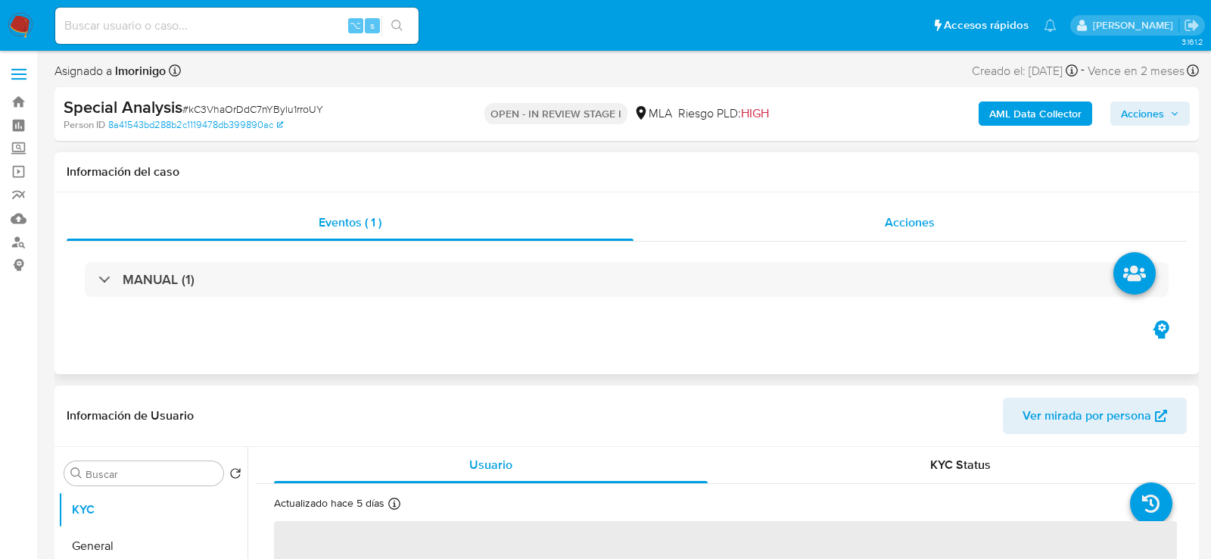
click at [840, 221] on div "Acciones" at bounding box center [911, 222] width 554 height 36
select select "10"
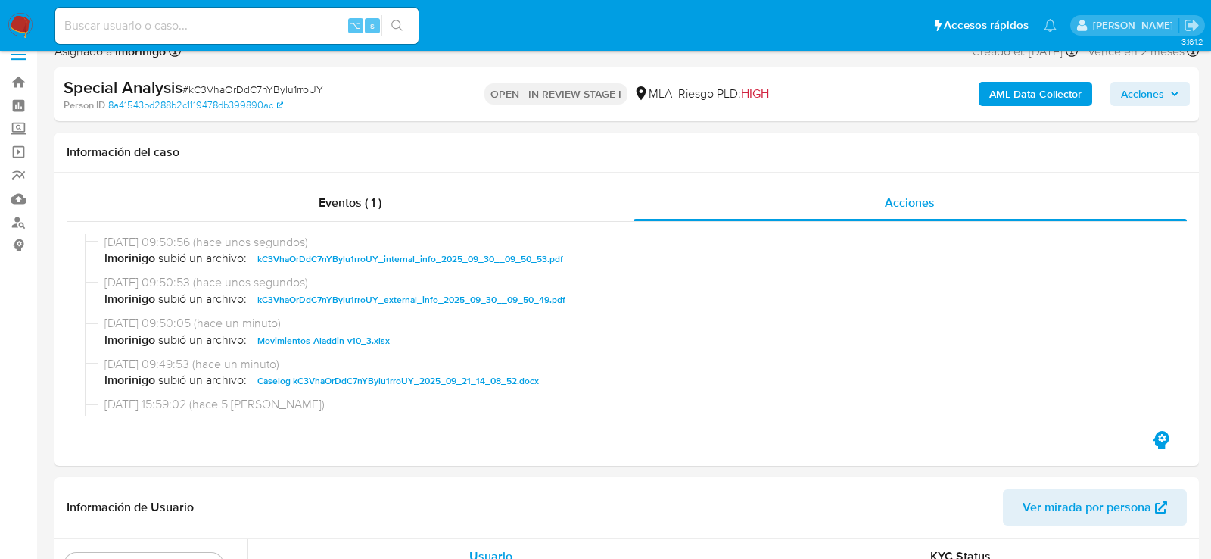
click at [1162, 111] on div "AML Data Collector Acciones" at bounding box center [1004, 94] width 372 height 36
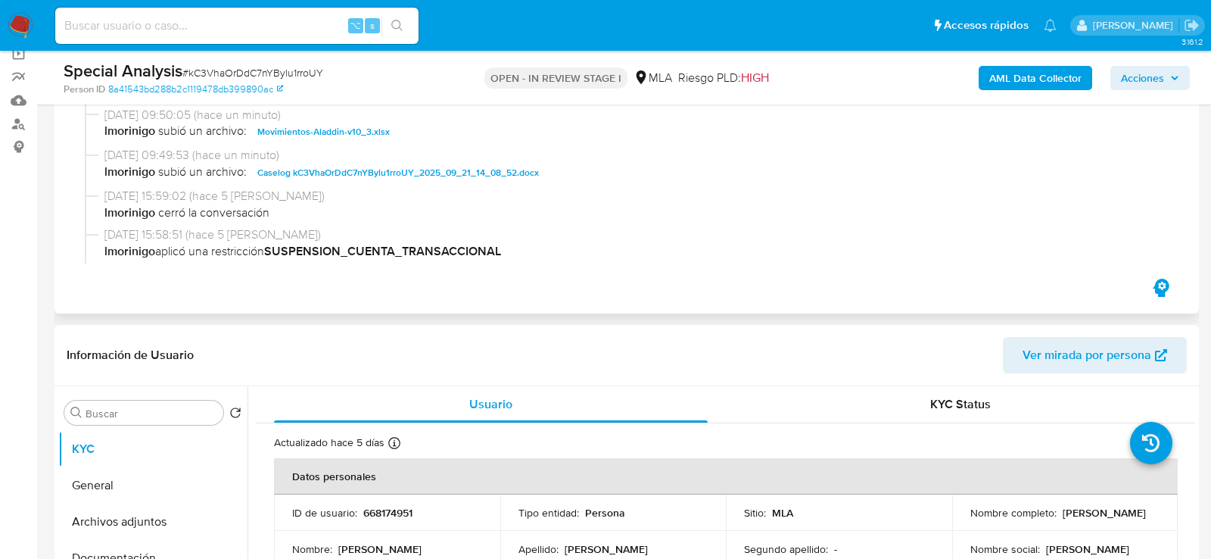
scroll to position [76, 0]
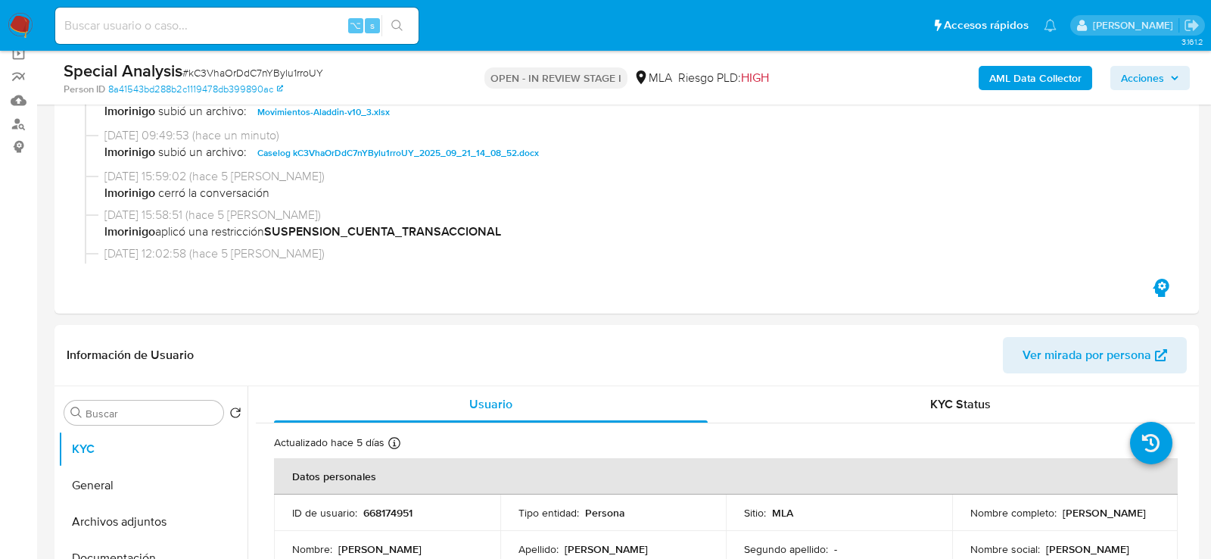
click at [1180, 76] on button "Acciones" at bounding box center [1150, 78] width 79 height 24
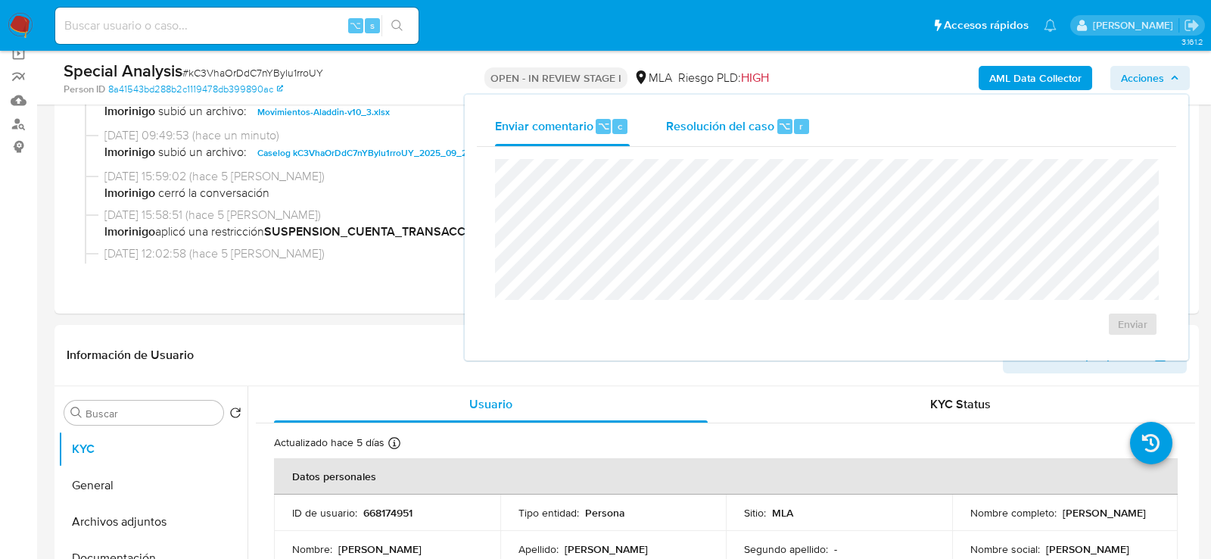
click at [725, 139] on div "Resolución del caso ⌥ r" at bounding box center [738, 126] width 145 height 39
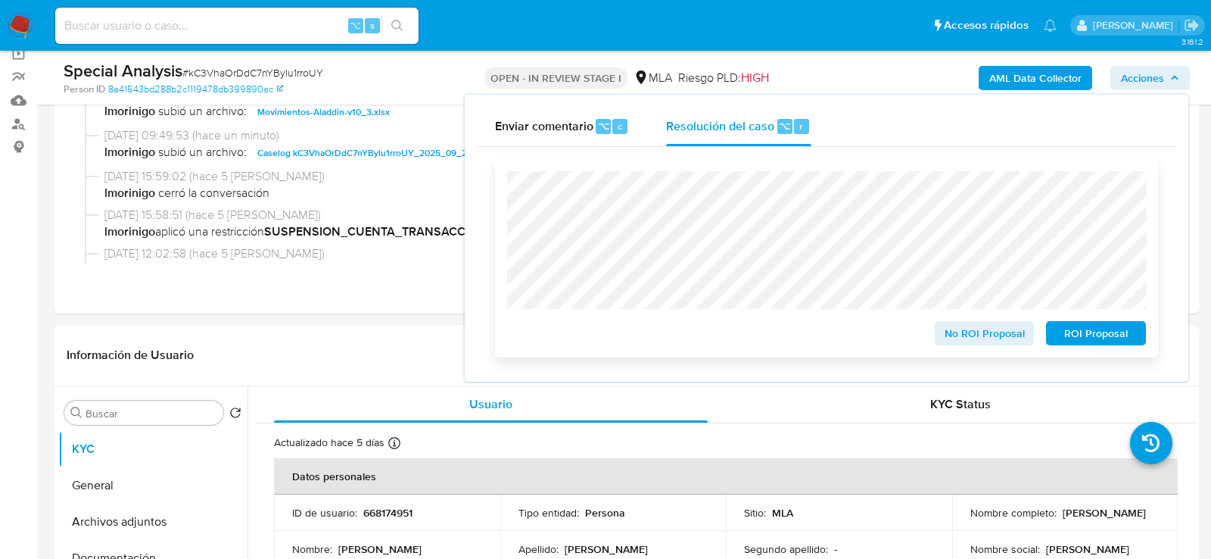
click at [1117, 343] on span "ROI Proposal" at bounding box center [1096, 333] width 79 height 21
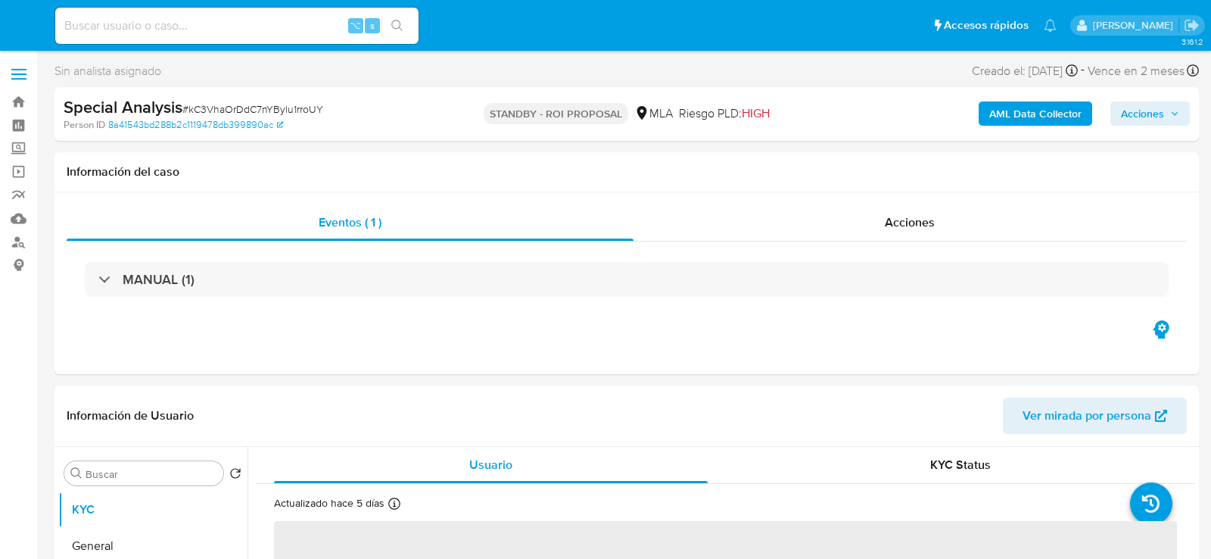
select select "10"
click at [277, 19] on input at bounding box center [236, 26] width 363 height 20
paste input "nMHhGiu9tfV0FL0kcDq5e9d9"
type input "nMHhGiu9tfV0FL0kcDq5e9d9"
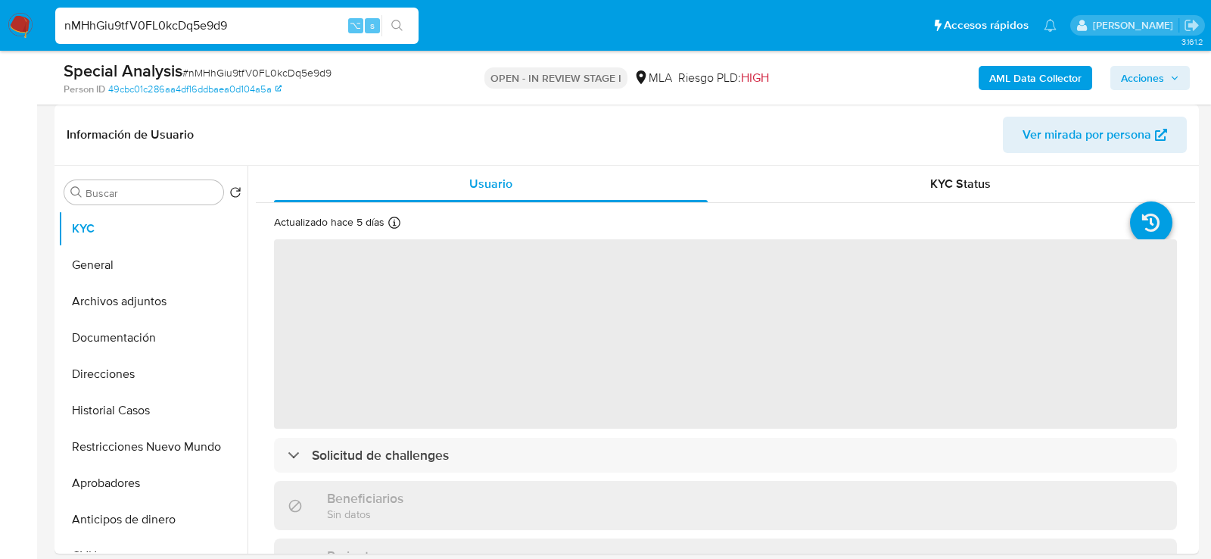
select select "10"
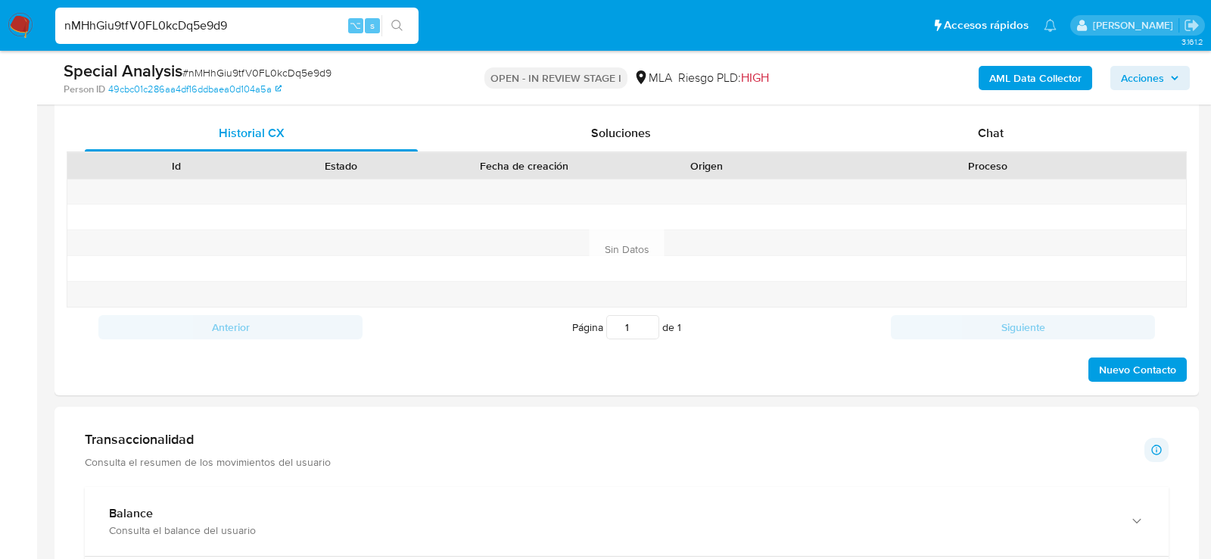
scroll to position [704, 0]
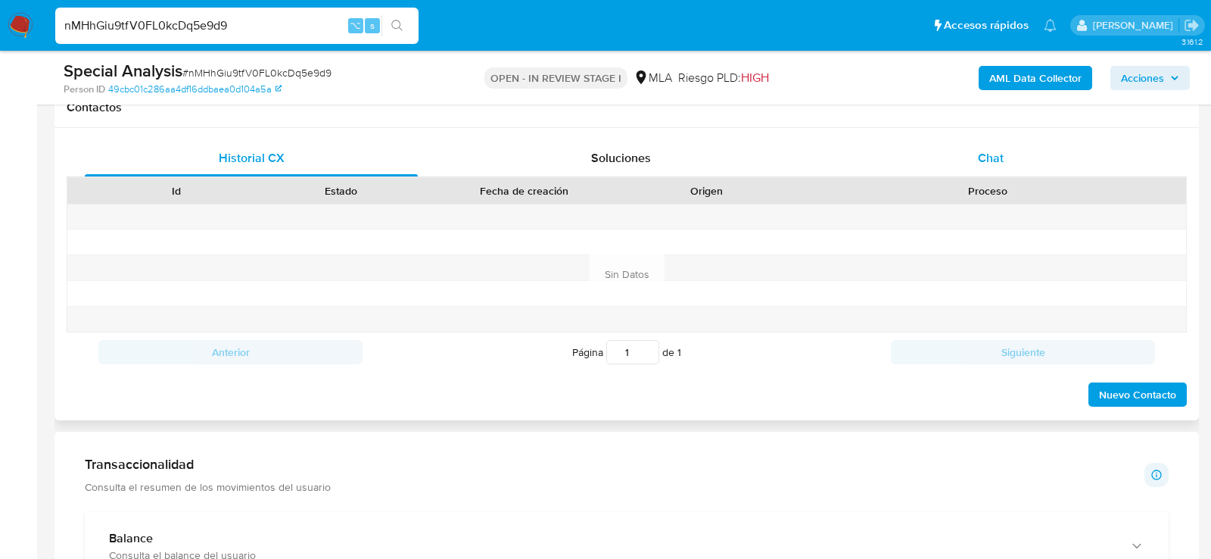
click at [1015, 171] on div "Chat" at bounding box center [990, 158] width 333 height 36
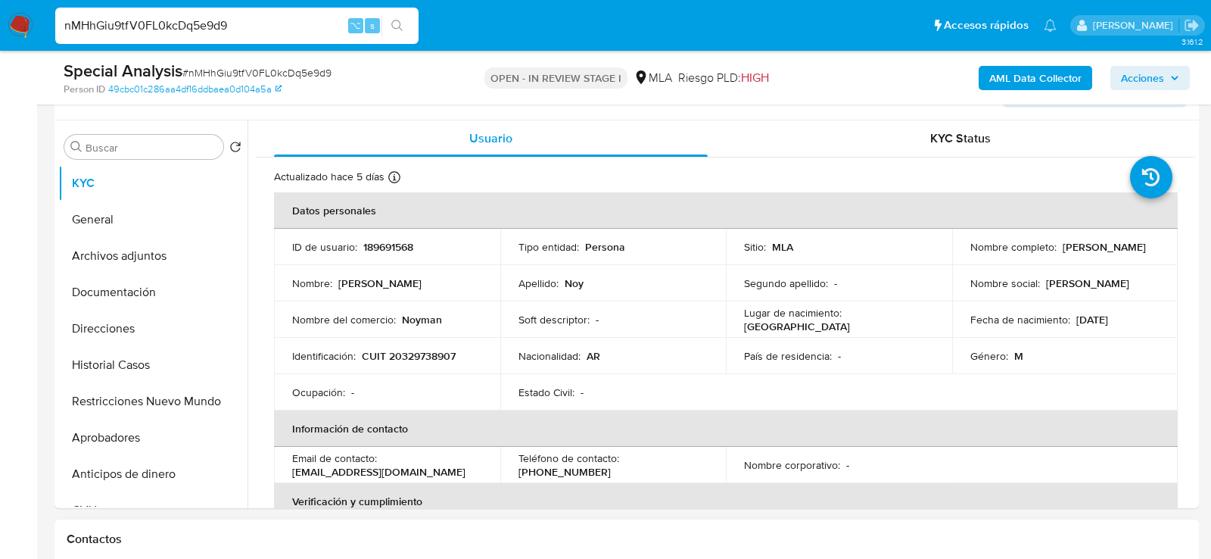
scroll to position [245, 0]
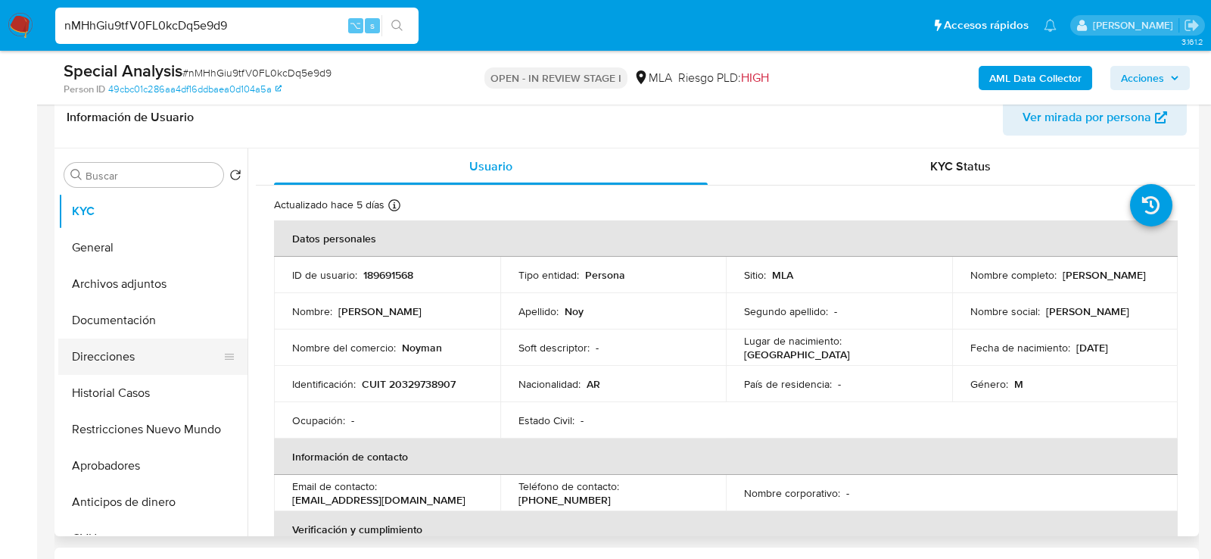
click at [71, 357] on button "Direcciones" at bounding box center [146, 356] width 177 height 36
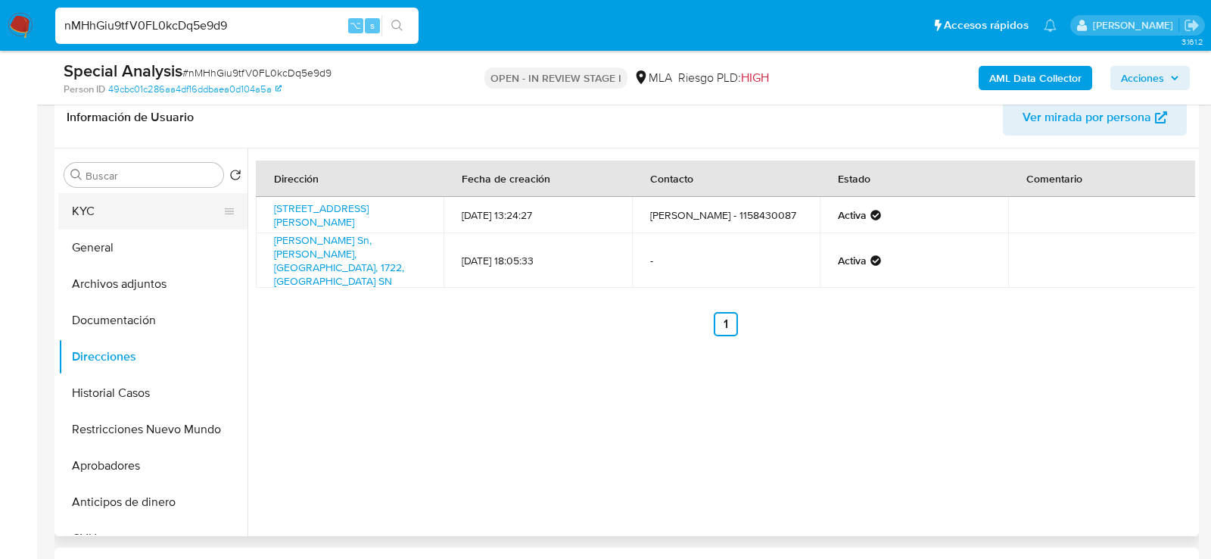
click at [111, 201] on button "KYC" at bounding box center [146, 211] width 177 height 36
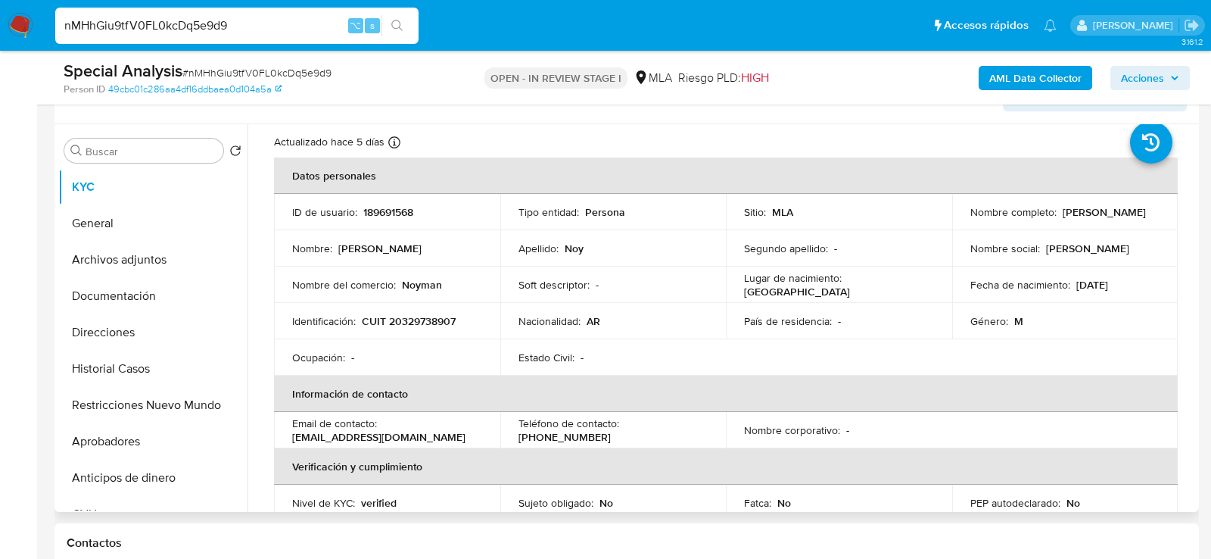
scroll to position [40, 0]
click at [423, 282] on p "Noyman" at bounding box center [422, 283] width 40 height 14
click at [422, 309] on td "Identificación : CUIT 20329738907" at bounding box center [387, 319] width 226 height 36
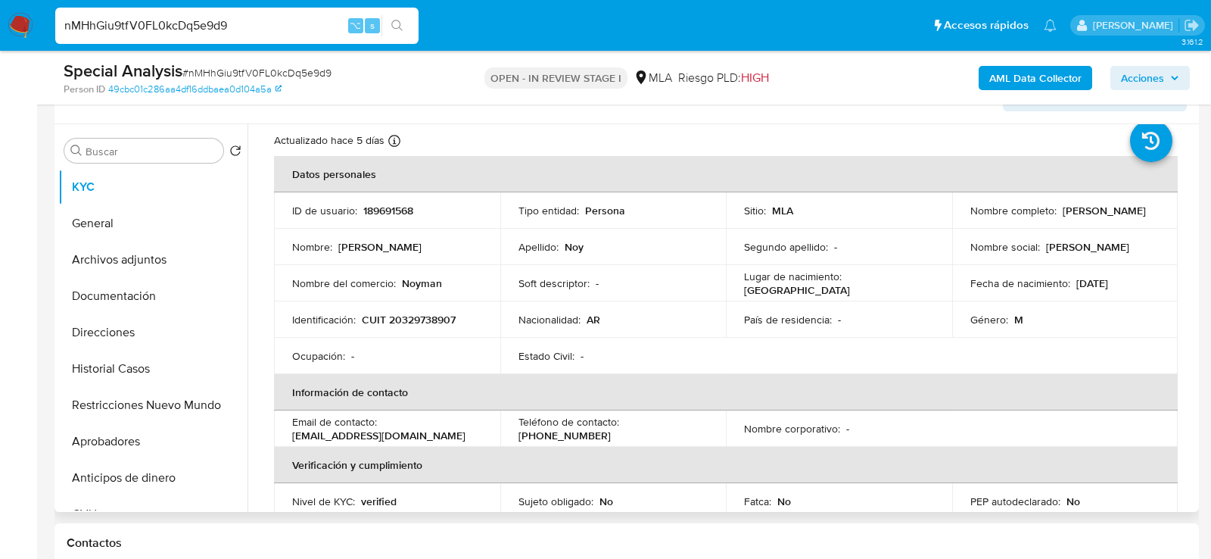
click at [422, 316] on p "CUIT 20329738907" at bounding box center [409, 320] width 94 height 14
copy p "20329738907"
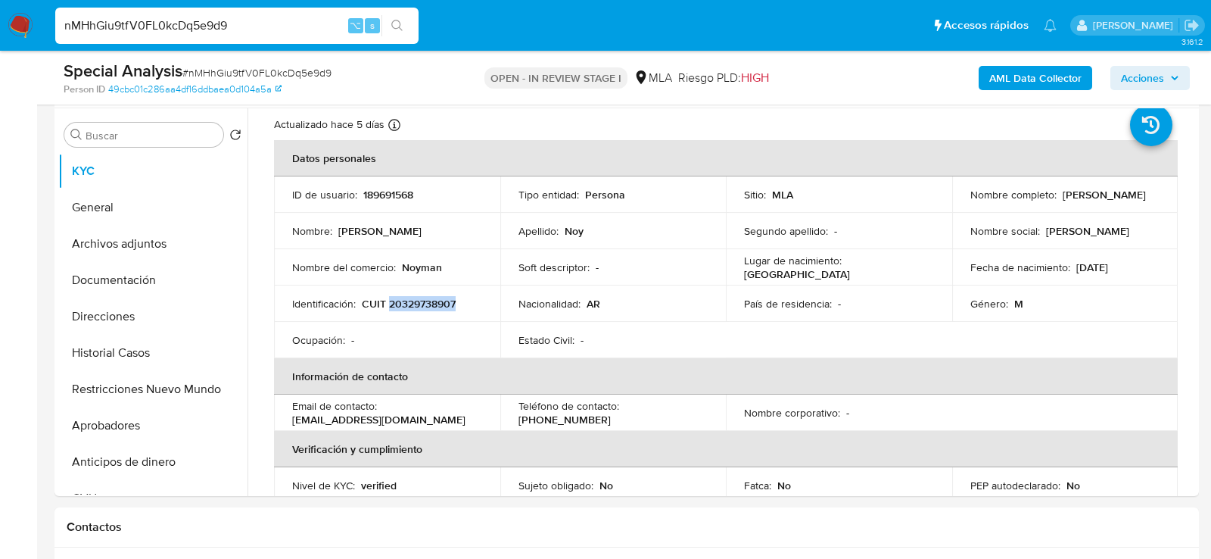
scroll to position [276, 0]
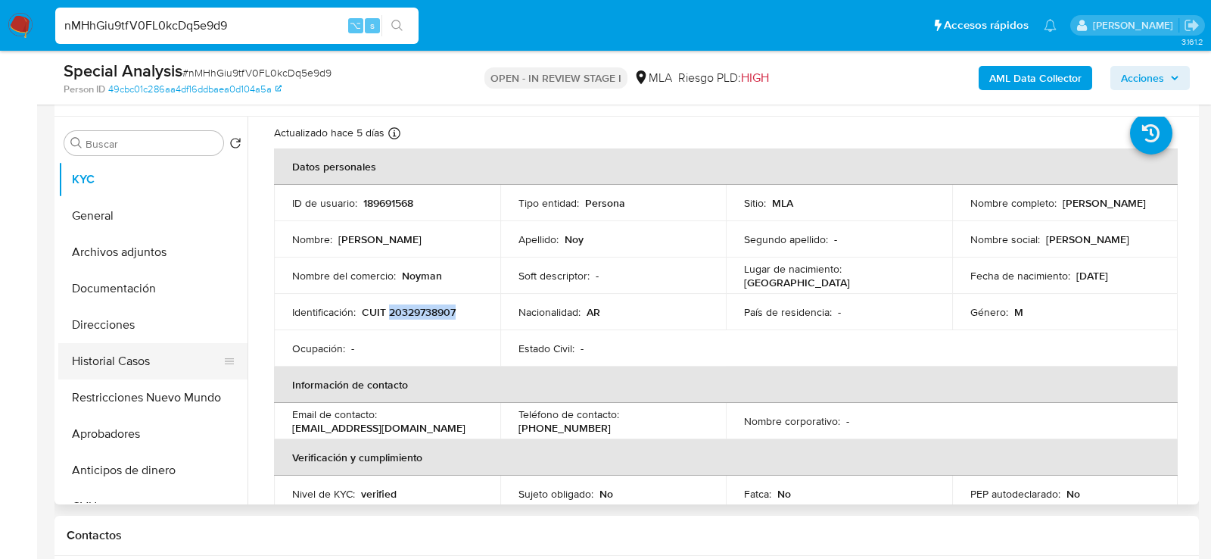
click at [104, 353] on button "Historial Casos" at bounding box center [146, 361] width 177 height 36
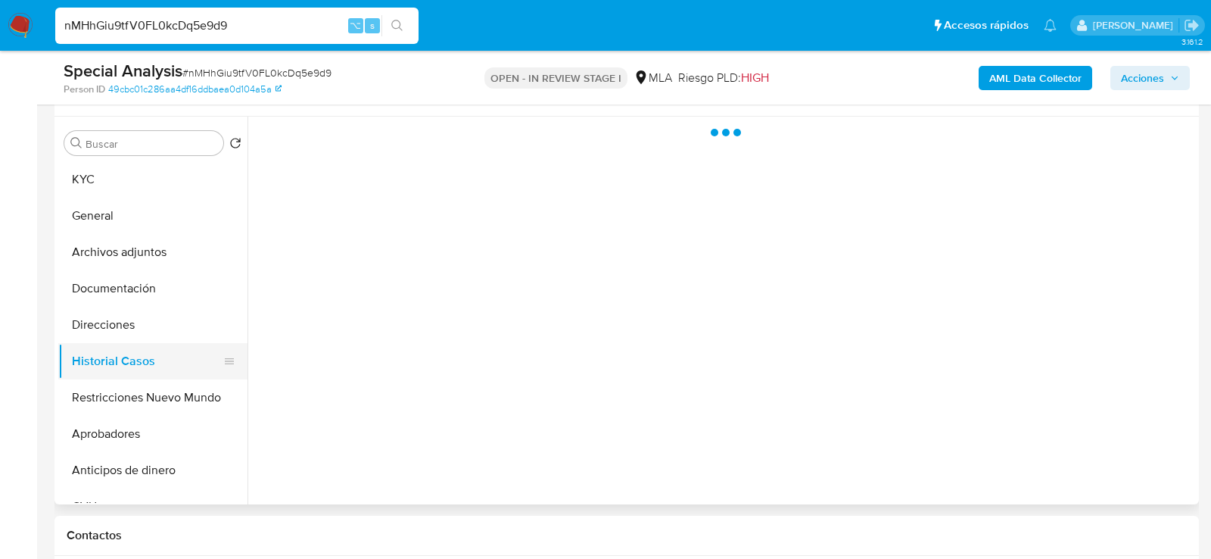
scroll to position [0, 0]
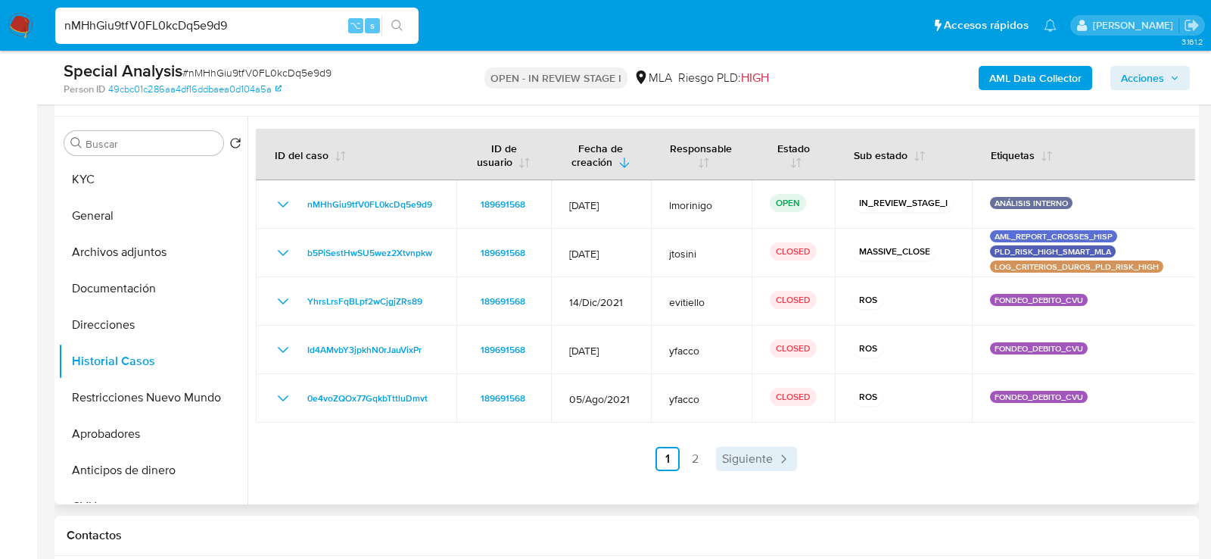
click at [749, 462] on span "Siguiente" at bounding box center [747, 459] width 51 height 12
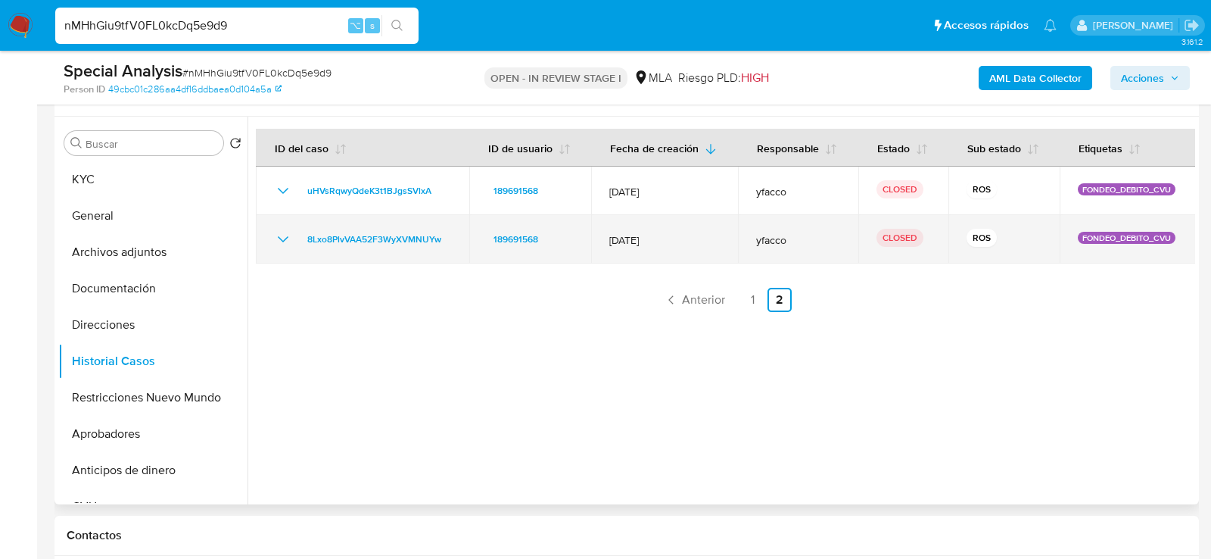
click at [276, 235] on icon "Mostrar/Ocultar" at bounding box center [283, 239] width 18 height 18
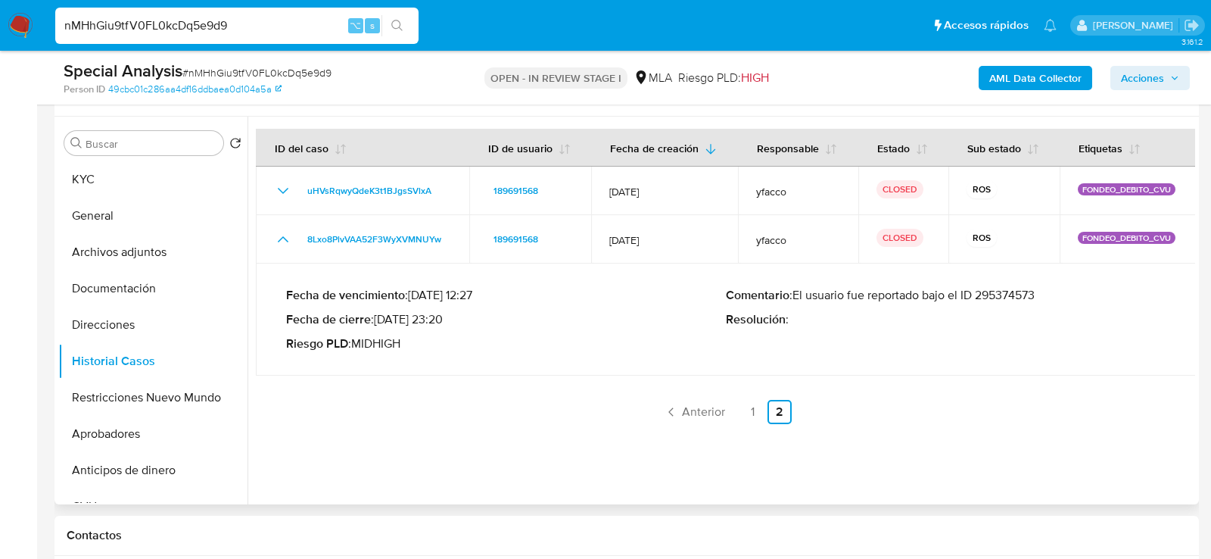
click at [1011, 298] on p "Comentario : El usuario fue reportado bajo el ID 295374573" at bounding box center [946, 295] width 440 height 15
drag, startPoint x: 380, startPoint y: 319, endPoint x: 434, endPoint y: 319, distance: 53.8
click at [434, 319] on p "Fecha de cierre : 04/11/2021 23:20" at bounding box center [506, 319] width 440 height 15
click at [128, 251] on button "Archivos adjuntos" at bounding box center [146, 252] width 177 height 36
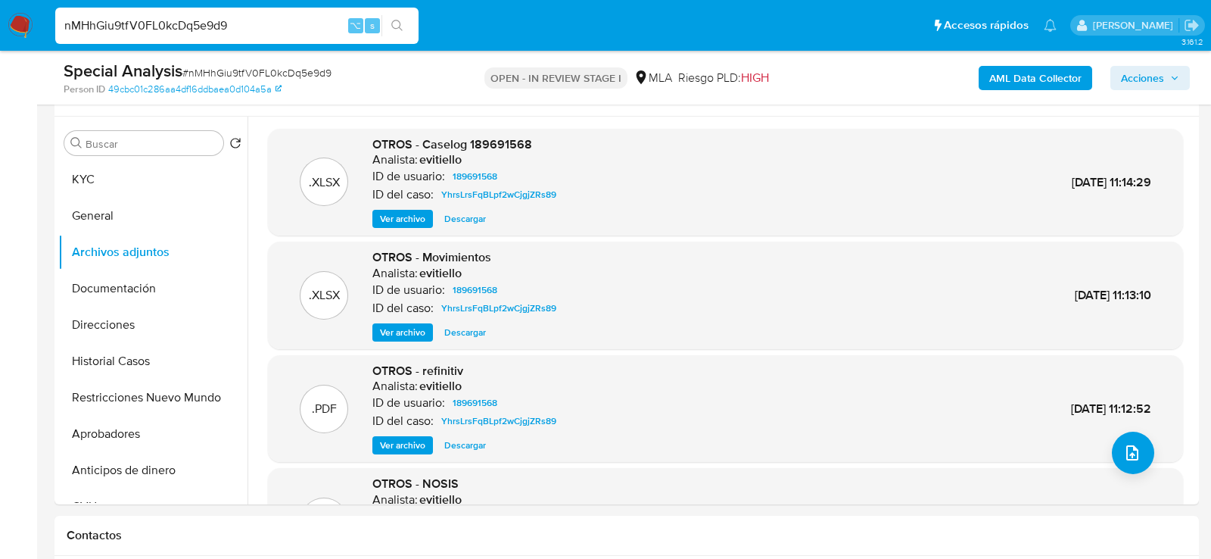
click at [1019, 79] on b "AML Data Collector" at bounding box center [1036, 78] width 92 height 24
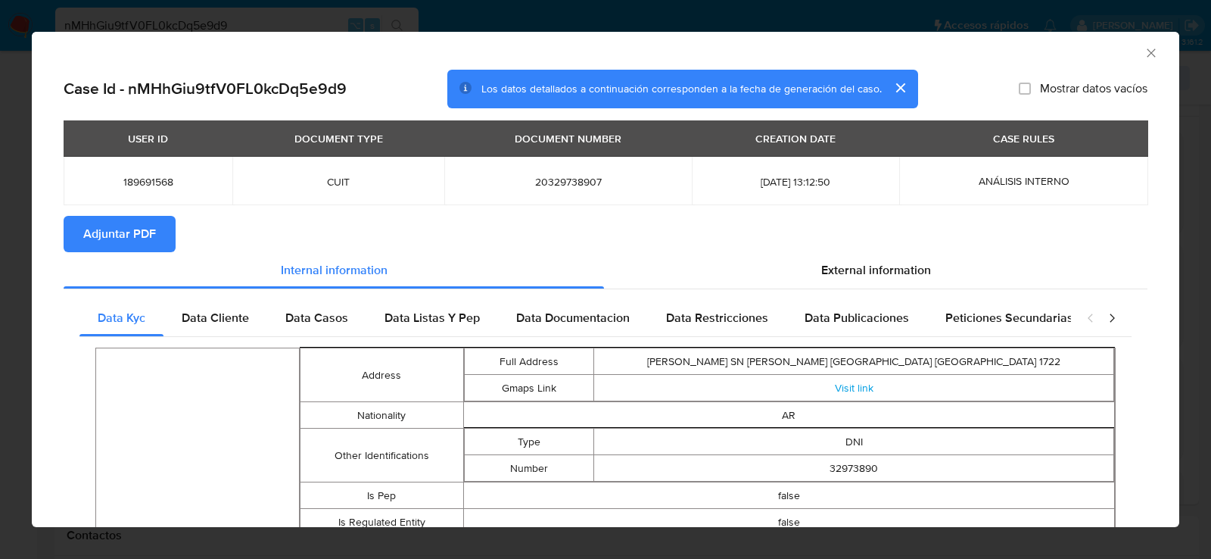
click at [136, 239] on span "Adjuntar PDF" at bounding box center [119, 233] width 73 height 33
click at [1149, 52] on icon "Cerrar ventana" at bounding box center [1151, 52] width 15 height 15
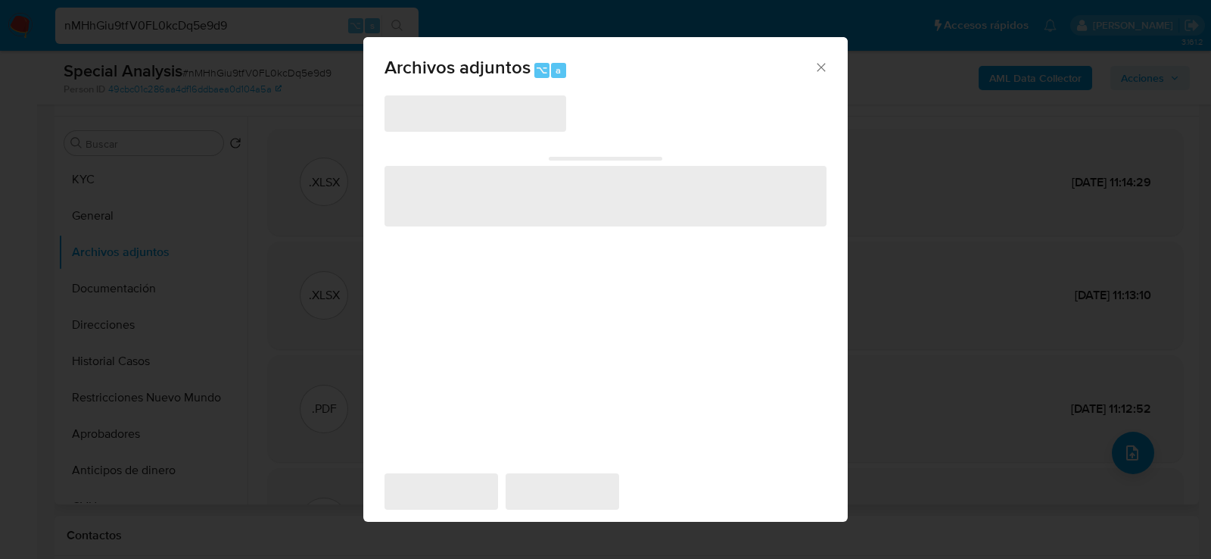
scroll to position [276, 0]
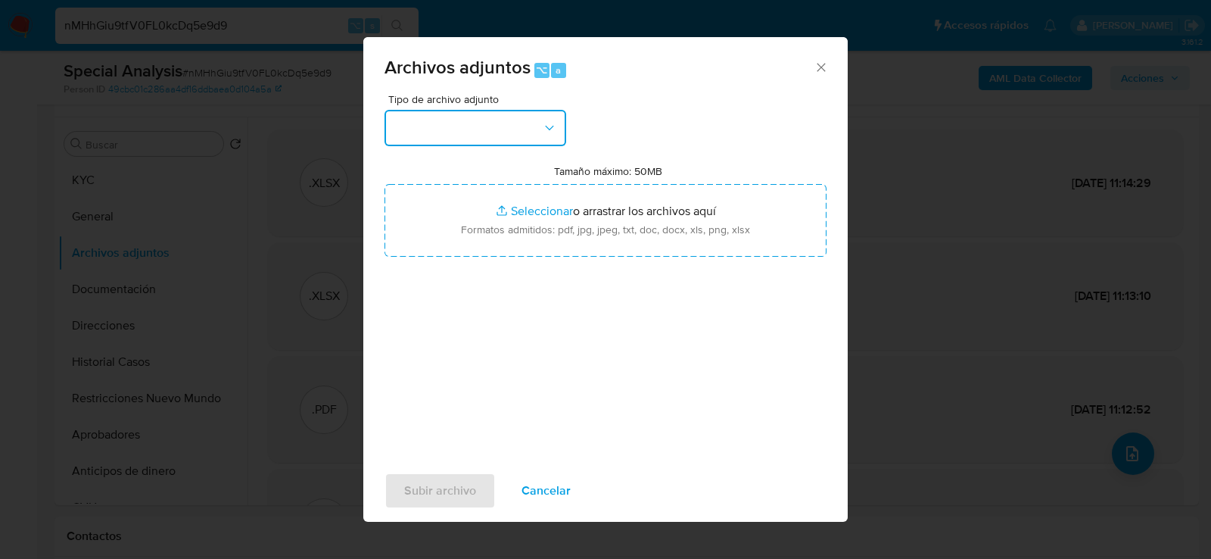
click at [512, 124] on button "button" at bounding box center [476, 128] width 182 height 36
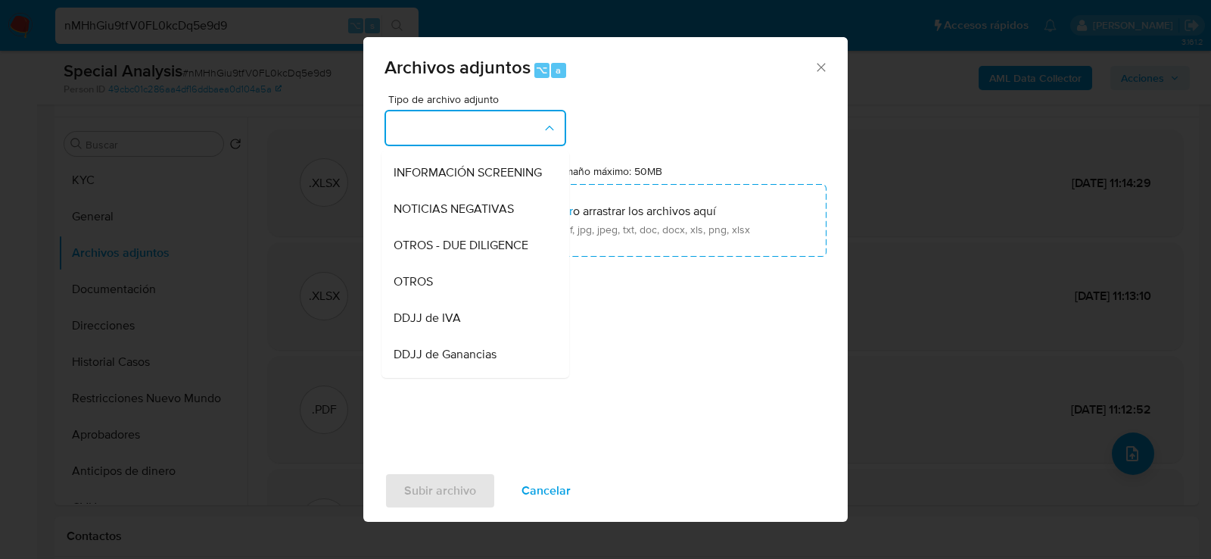
scroll to position [193, 0]
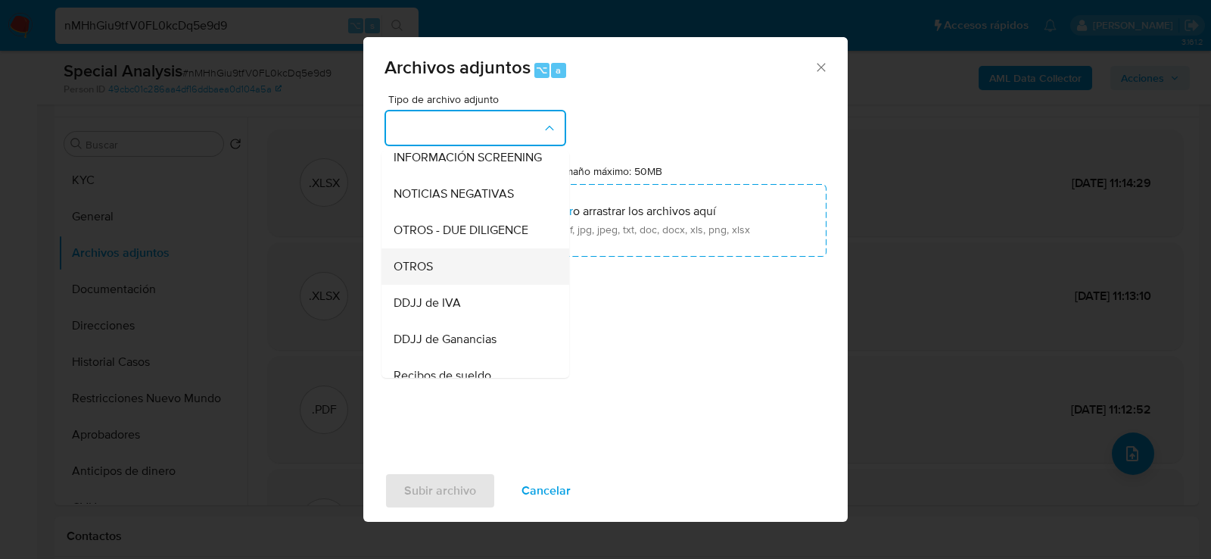
drag, startPoint x: 470, startPoint y: 286, endPoint x: 457, endPoint y: 264, distance: 25.5
click at [457, 264] on ul "IDENTIFICACIÓN INGRESOS CAPTURA BUREAU CAPTURA GOOGLE CAPTURA WEB INFORMACIÓN S…" at bounding box center [476, 382] width 188 height 851
click at [457, 264] on div "OTROS" at bounding box center [471, 266] width 154 height 36
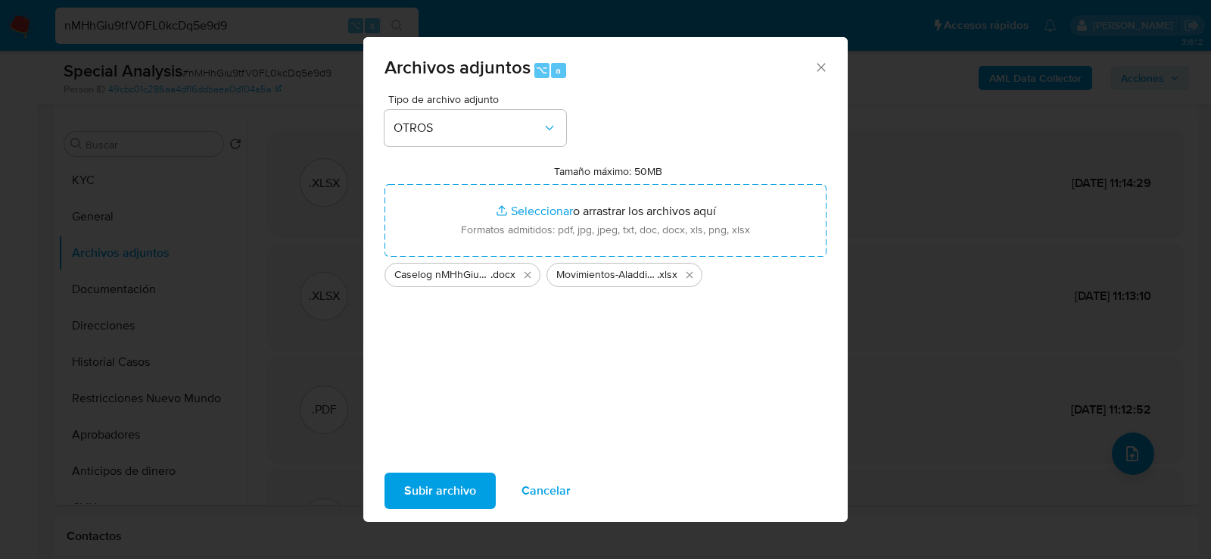
click at [451, 486] on span "Subir archivo" at bounding box center [440, 490] width 72 height 33
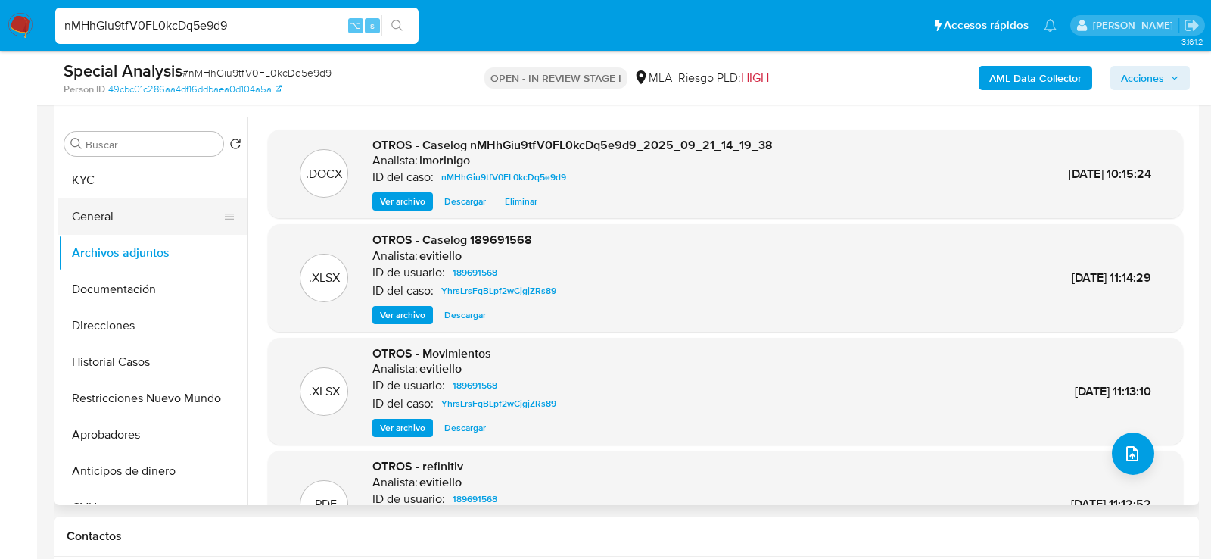
click at [98, 221] on button "General" at bounding box center [146, 216] width 177 height 36
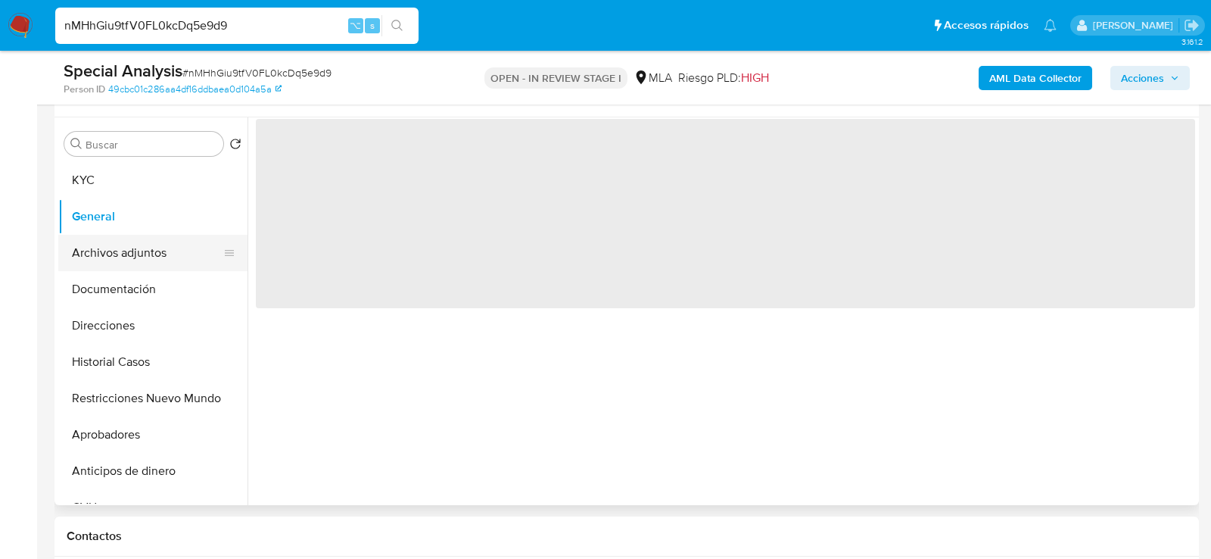
click at [98, 251] on button "Archivos adjuntos" at bounding box center [146, 253] width 177 height 36
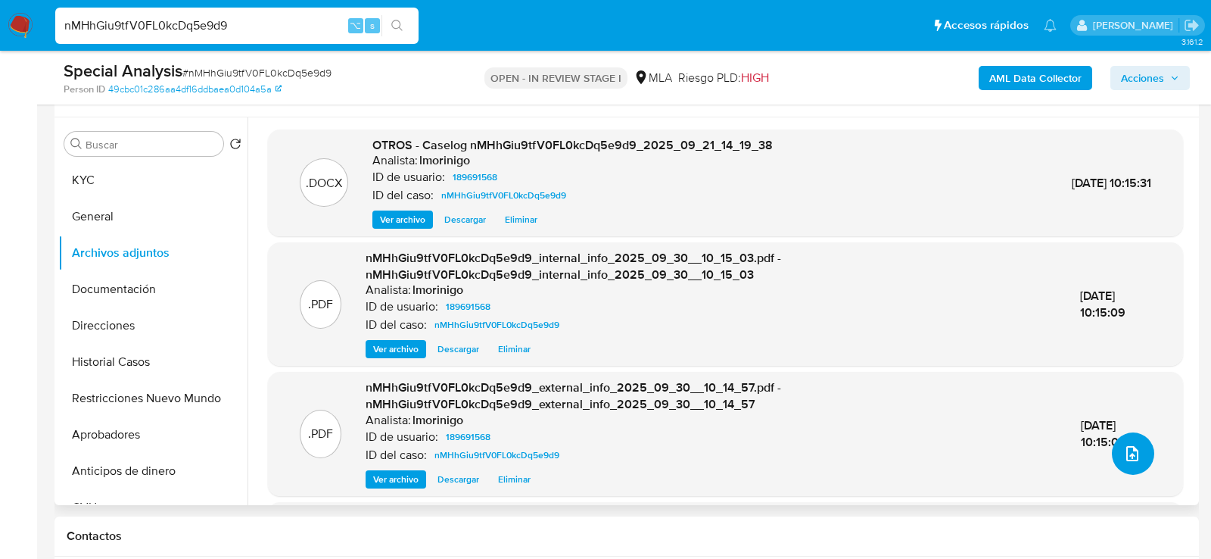
click at [1124, 446] on icon "upload-file" at bounding box center [1133, 453] width 18 height 18
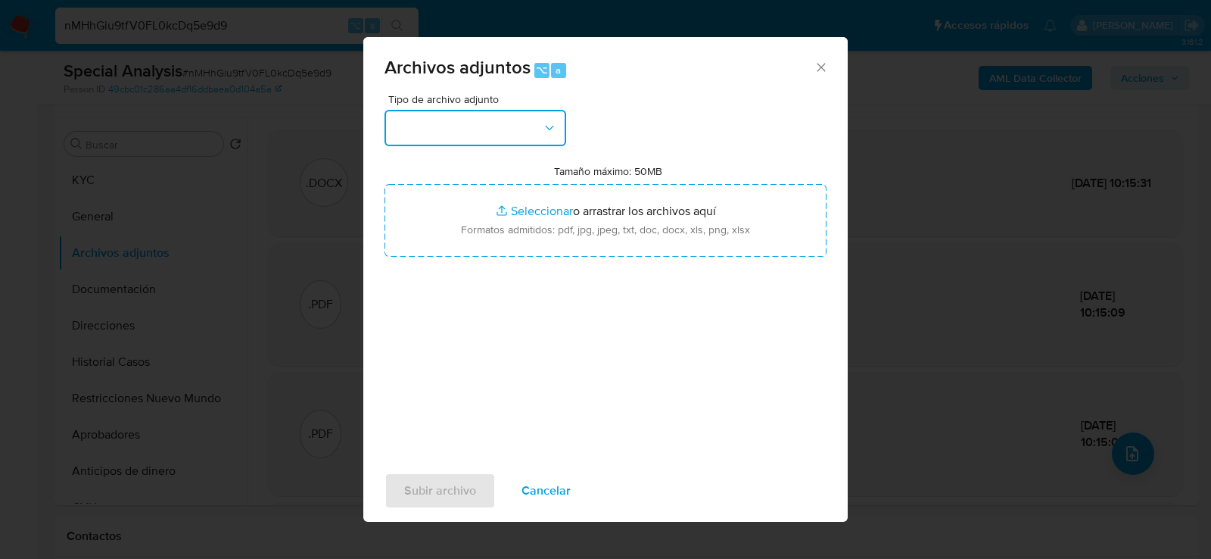
click at [541, 136] on button "button" at bounding box center [476, 128] width 182 height 36
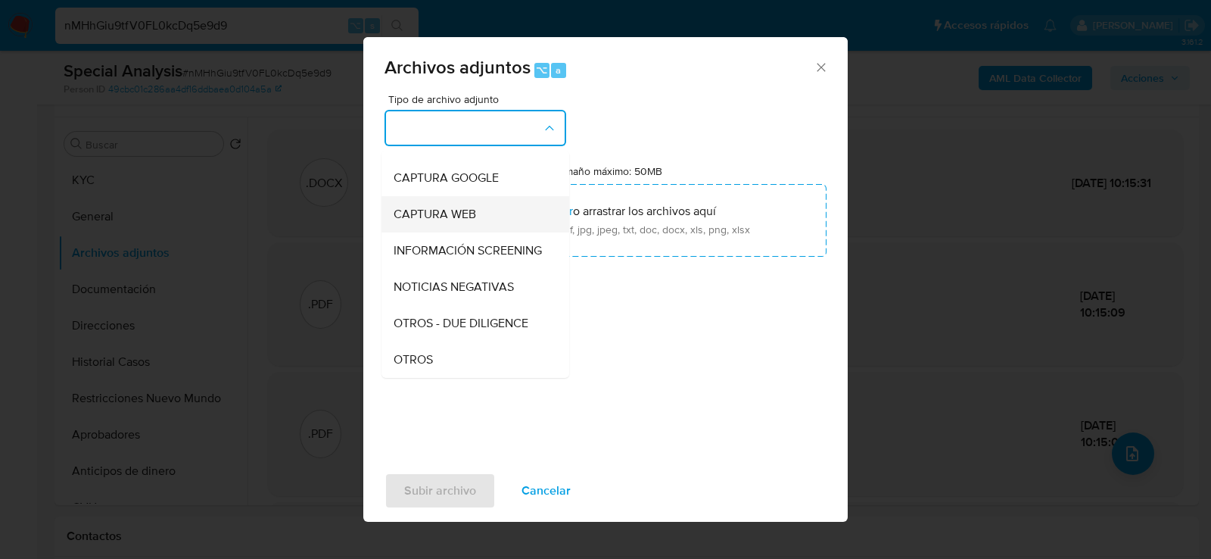
scroll to position [207, 0]
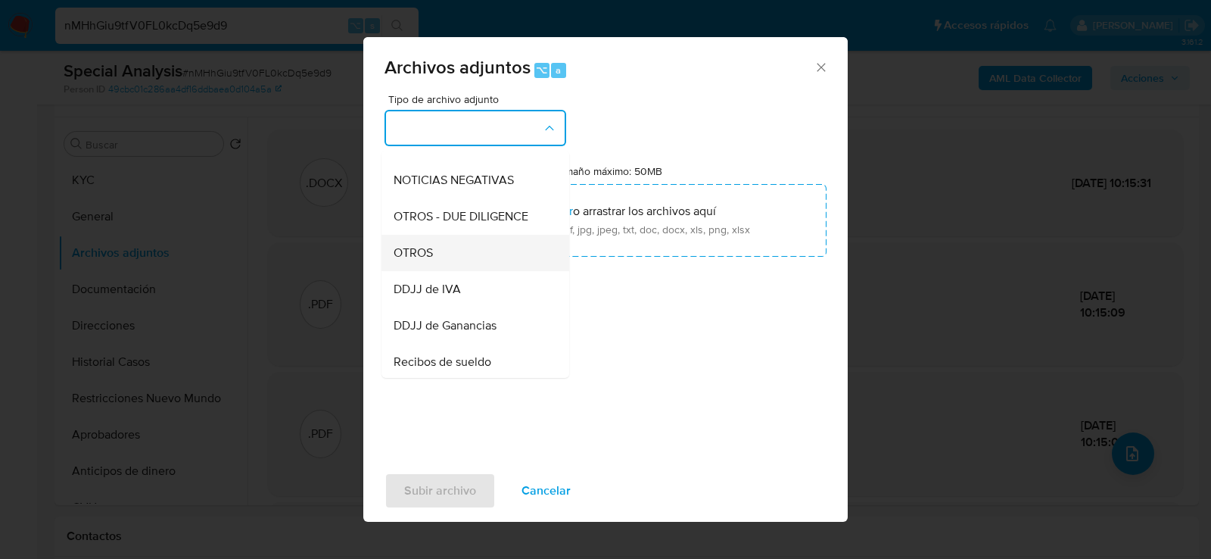
click at [460, 259] on div "OTROS" at bounding box center [471, 252] width 154 height 36
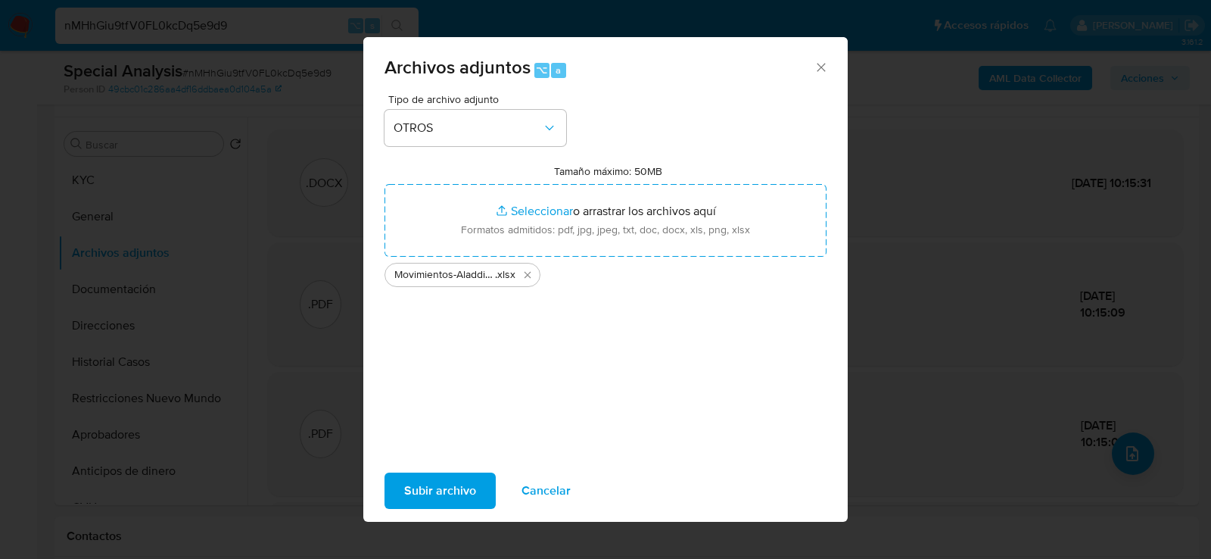
click at [443, 497] on span "Subir archivo" at bounding box center [440, 490] width 72 height 33
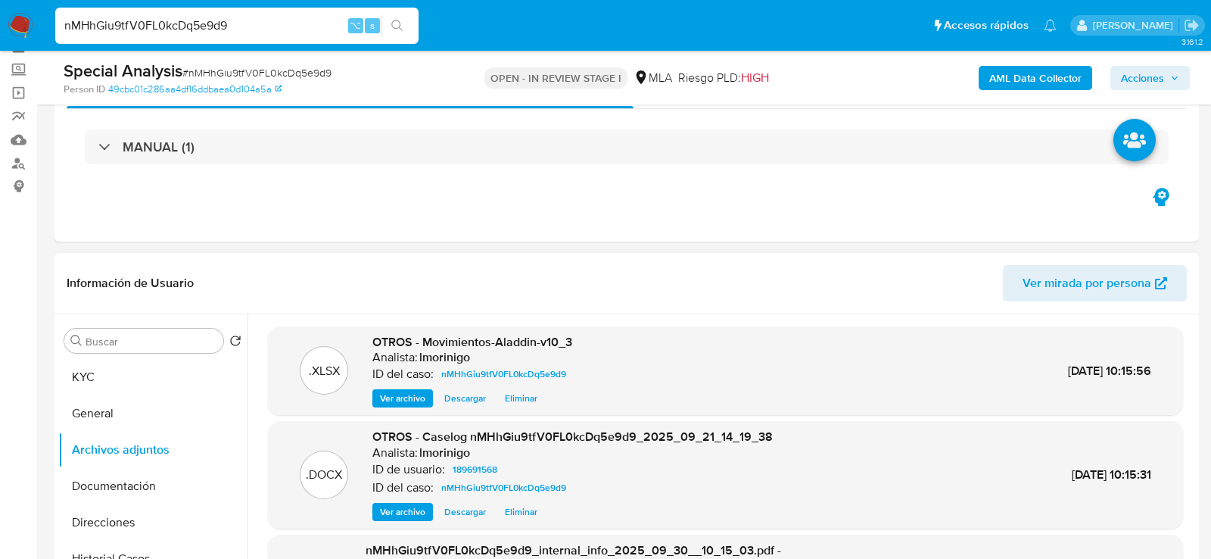
scroll to position [19, 0]
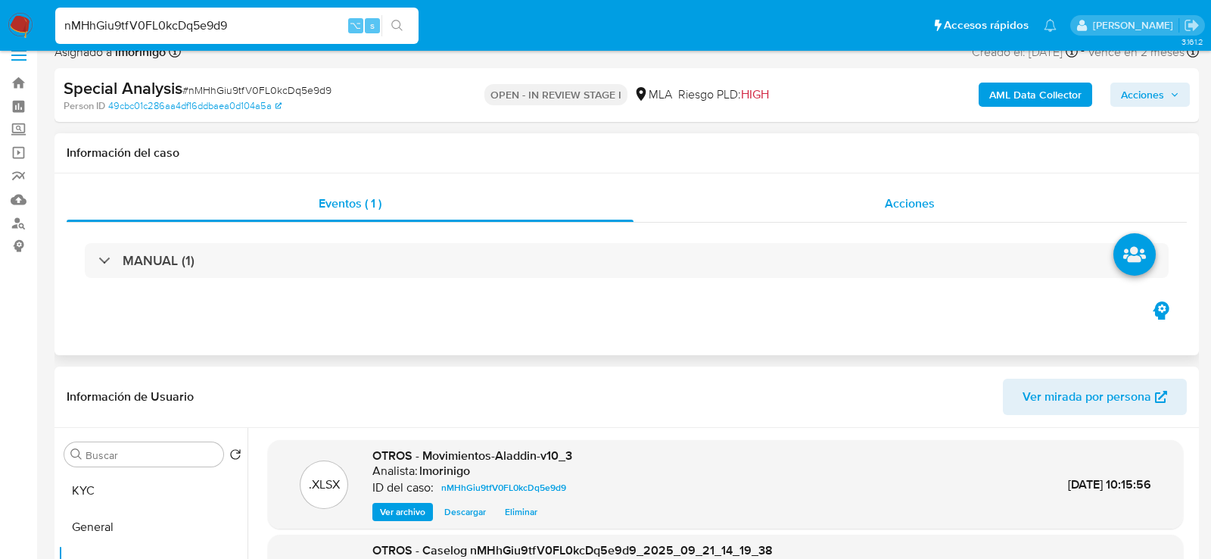
click at [933, 217] on div "Acciones" at bounding box center [911, 203] width 554 height 36
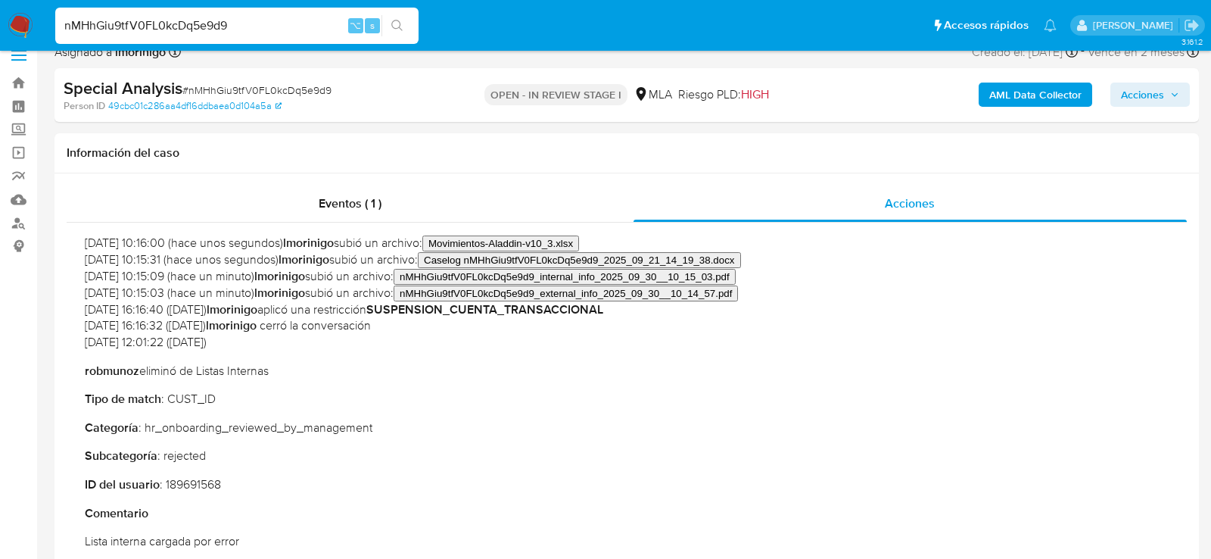
scroll to position [58, 0]
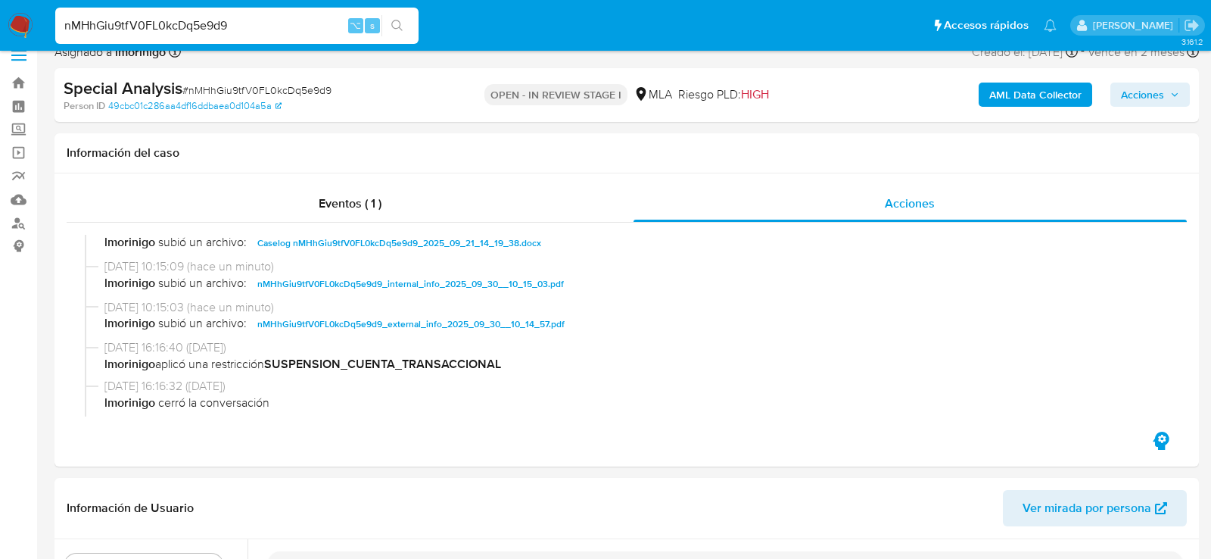
click at [1171, 95] on icon "button" at bounding box center [1174, 94] width 9 height 9
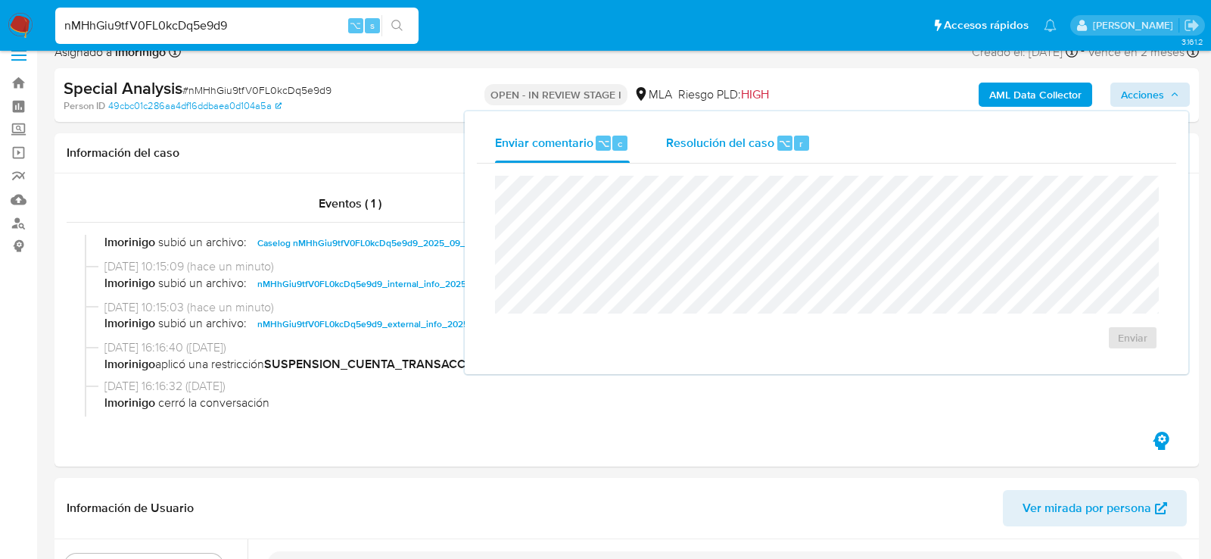
click at [749, 146] on span "Resolución del caso" at bounding box center [720, 142] width 108 height 17
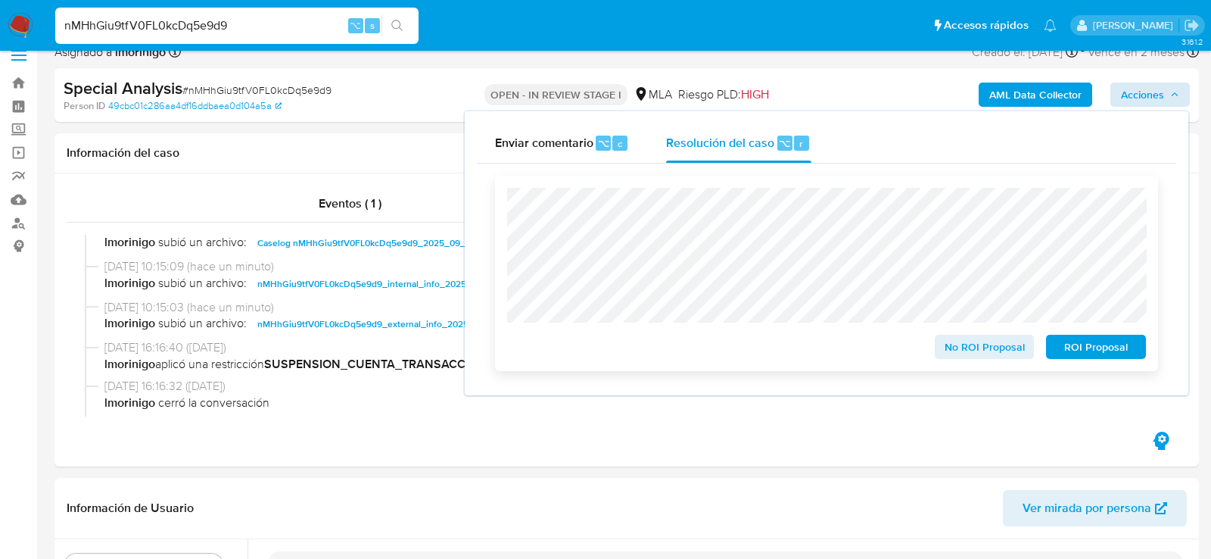
click at [1055, 354] on button "ROI Proposal" at bounding box center [1096, 347] width 100 height 24
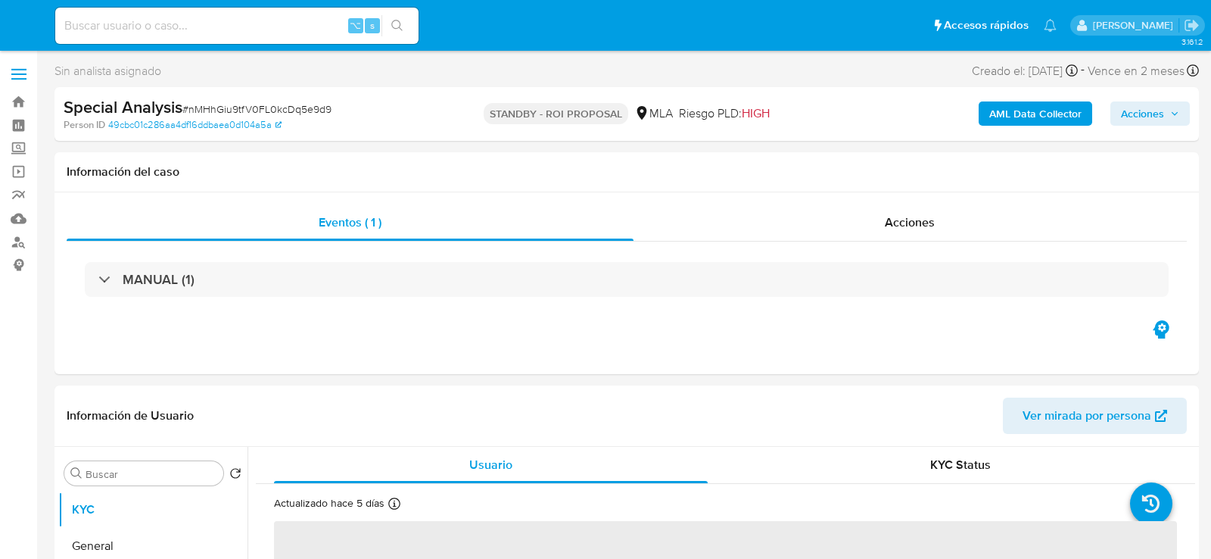
select select "10"
click at [241, 21] on input at bounding box center [236, 26] width 363 height 20
paste input "ZPdhRfOeuTavhSswEESZDeI1"
type input "ZPdhRfOeuTavhSswEESZDeI1"
select select "10"
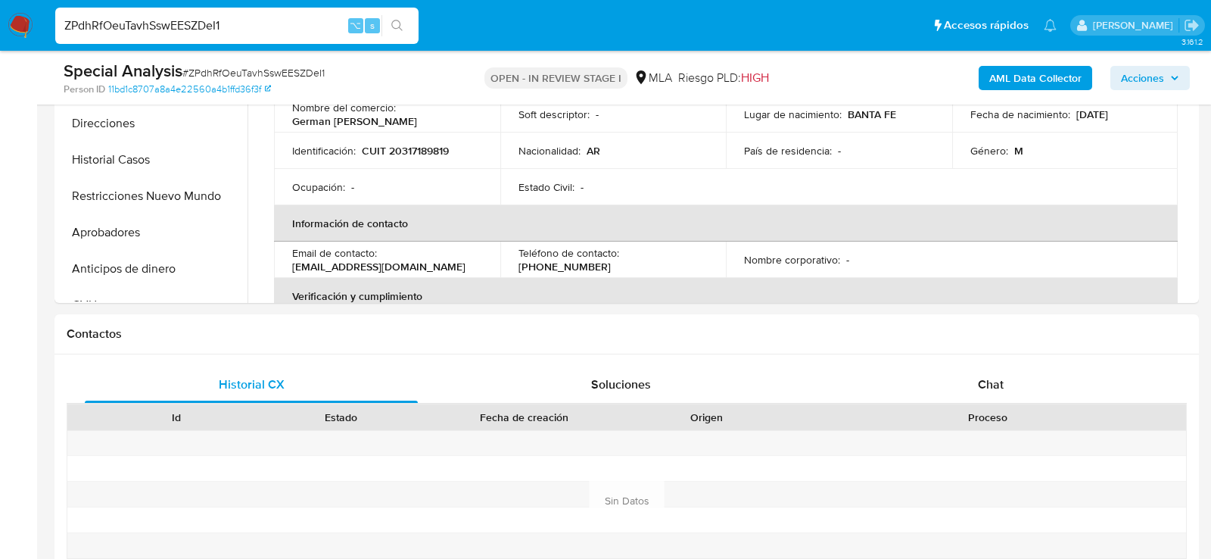
scroll to position [619, 0]
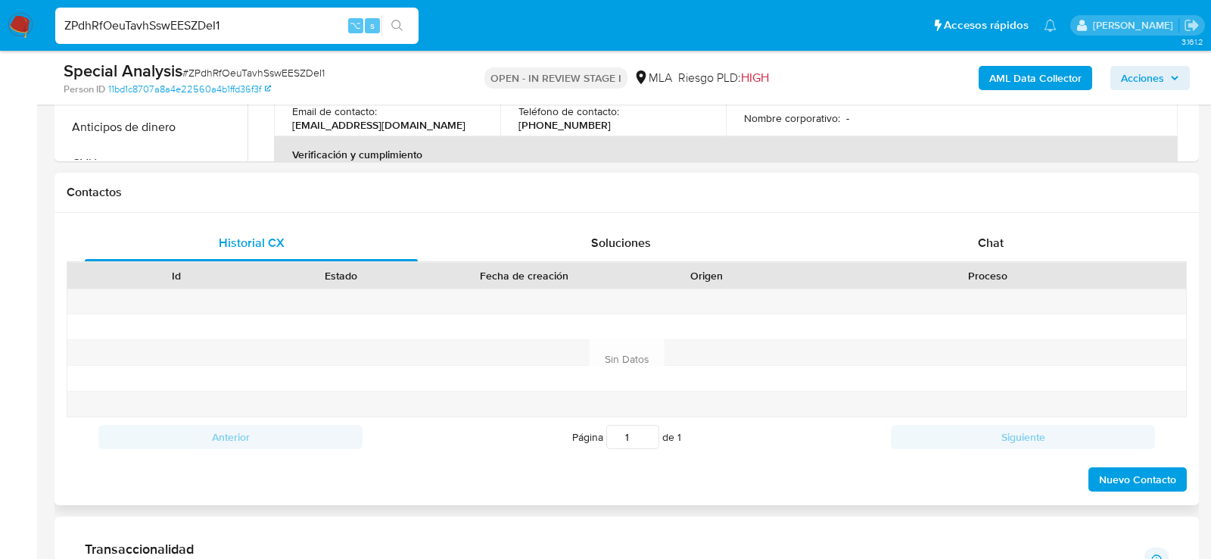
click at [933, 263] on div "Proceso" at bounding box center [988, 276] width 397 height 26
click at [946, 263] on div "Proceso" at bounding box center [988, 276] width 397 height 26
click at [954, 235] on div "Chat" at bounding box center [990, 243] width 333 height 36
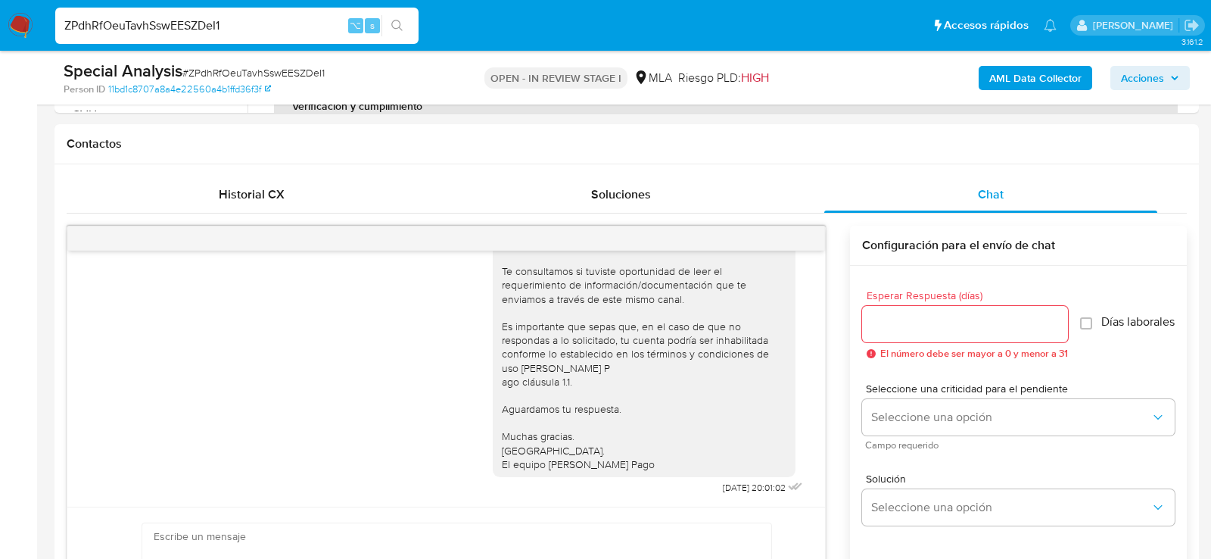
scroll to position [278, 0]
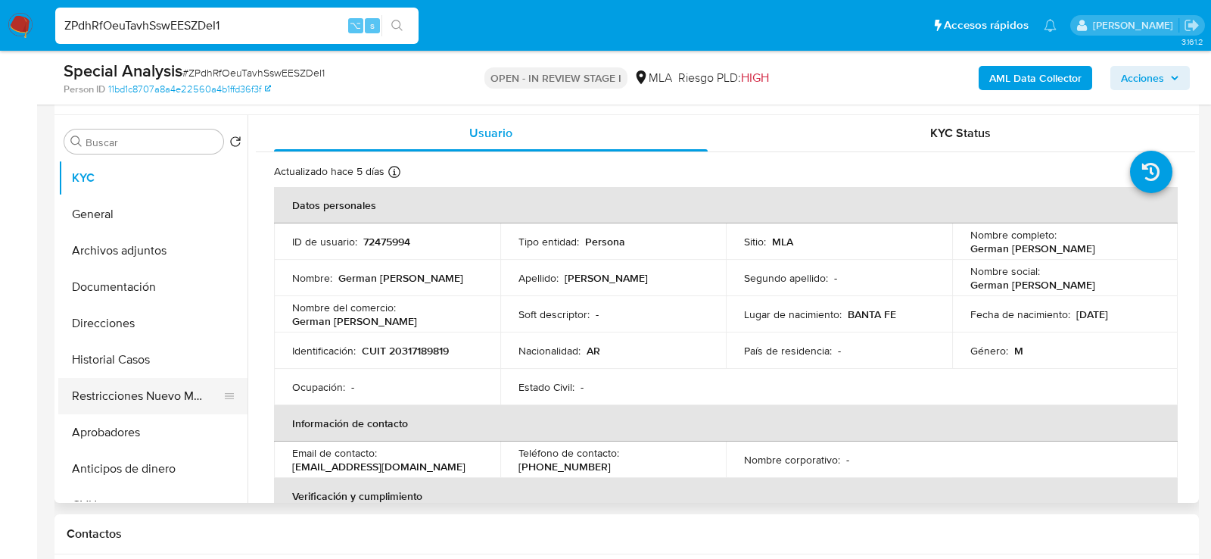
click at [114, 385] on button "Restricciones Nuevo Mundo" at bounding box center [146, 396] width 177 height 36
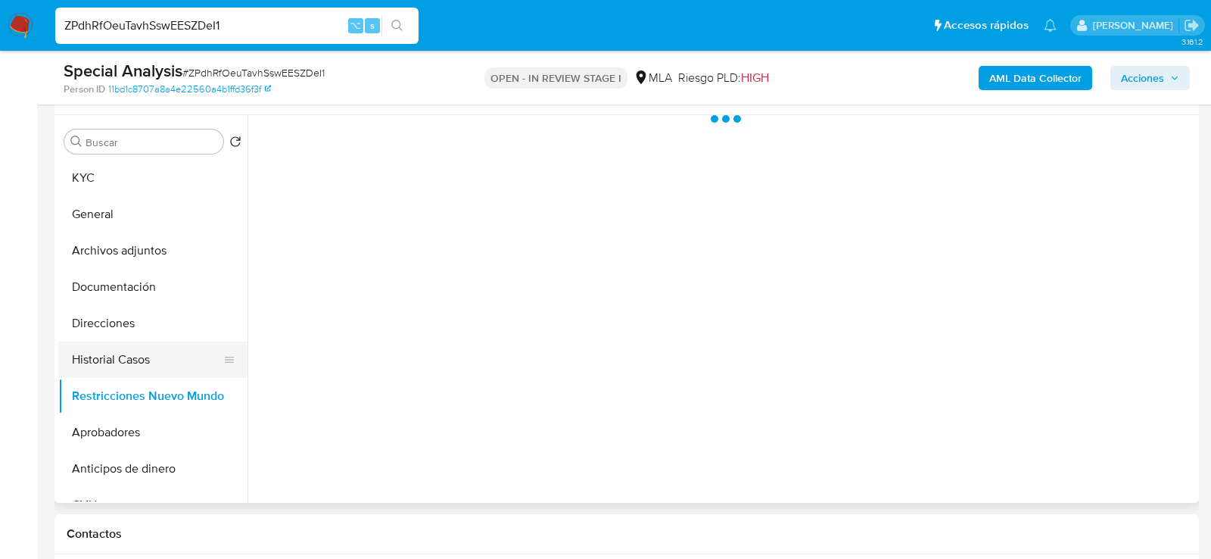
click at [109, 368] on button "Historial Casos" at bounding box center [146, 359] width 177 height 36
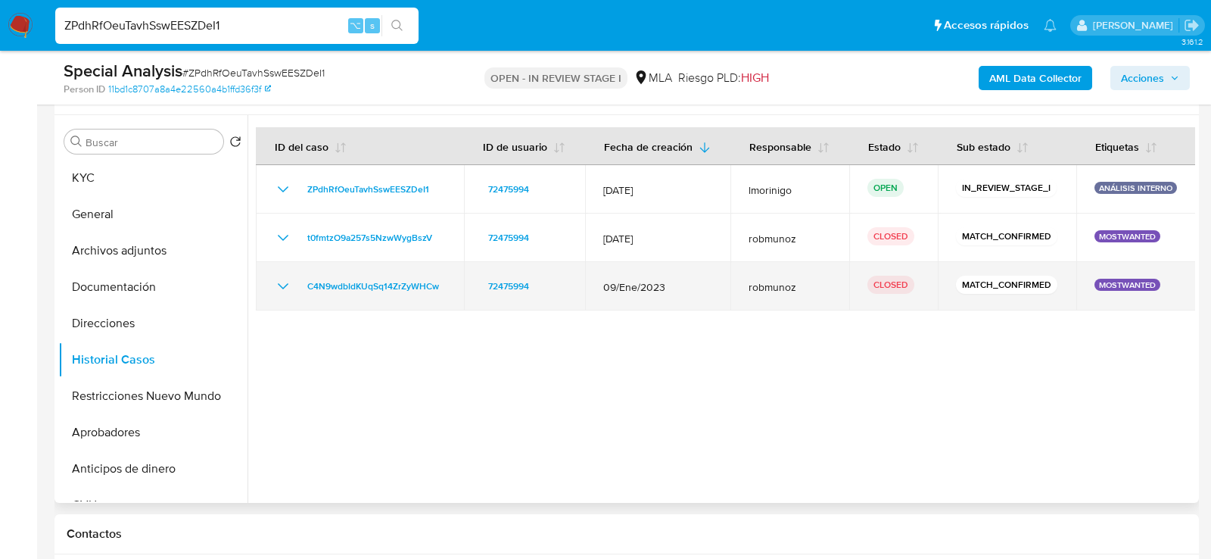
click at [285, 286] on icon "Mostrar/Ocultar" at bounding box center [283, 286] width 18 height 18
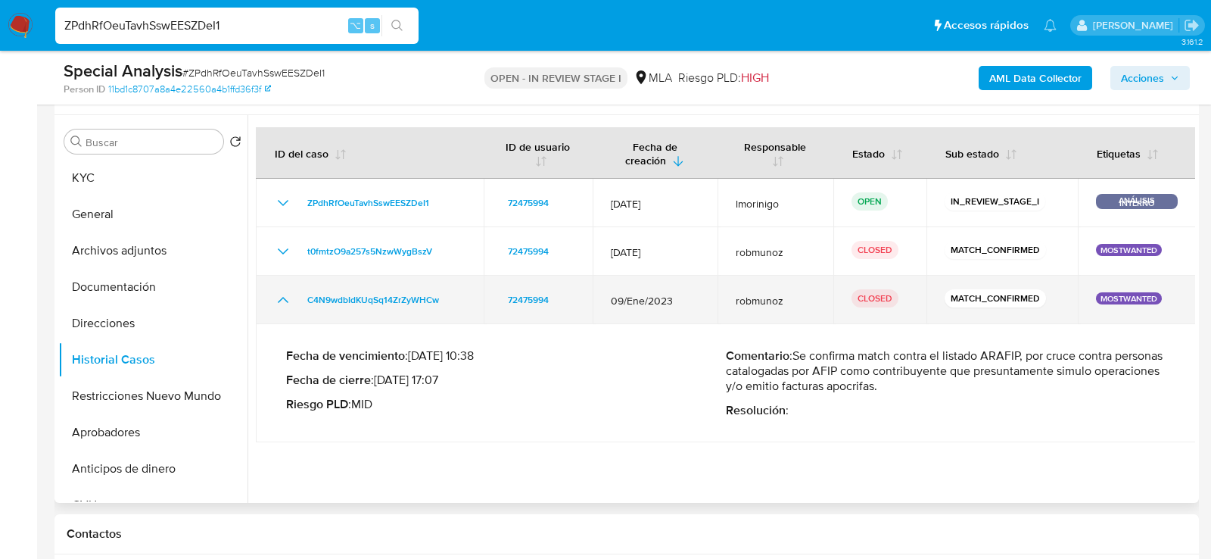
click at [284, 297] on icon "Mostrar/Ocultar" at bounding box center [283, 300] width 11 height 6
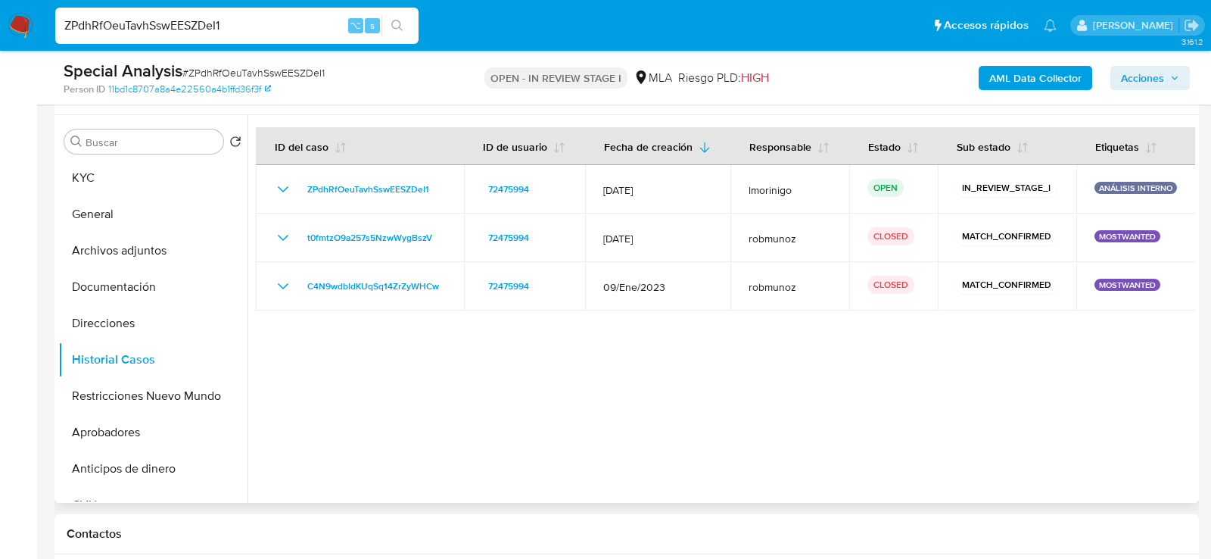
click at [321, 377] on div at bounding box center [722, 309] width 948 height 388
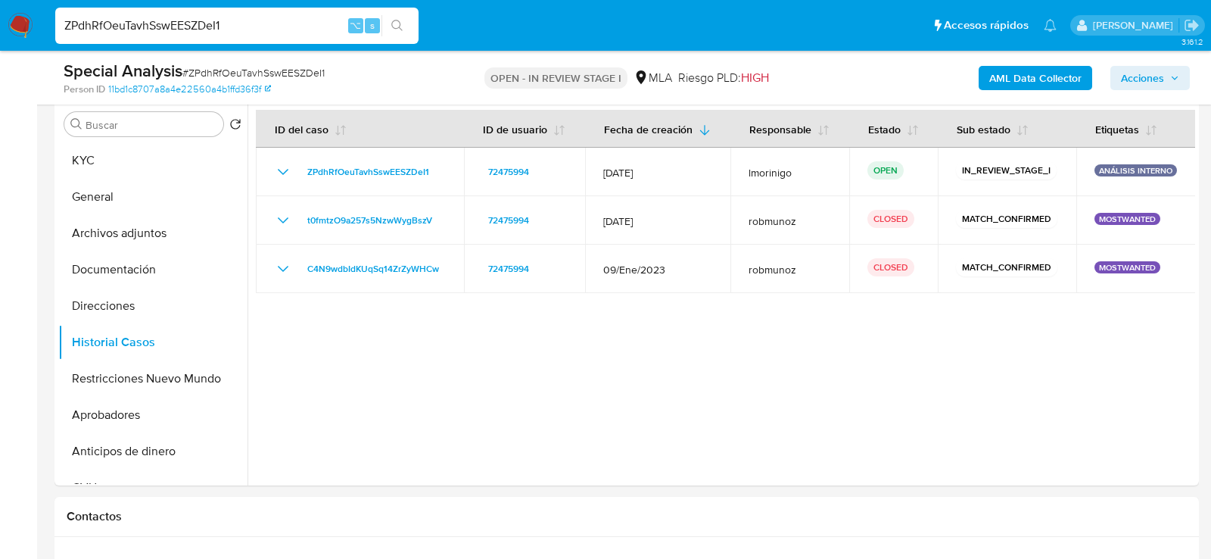
scroll to position [270, 0]
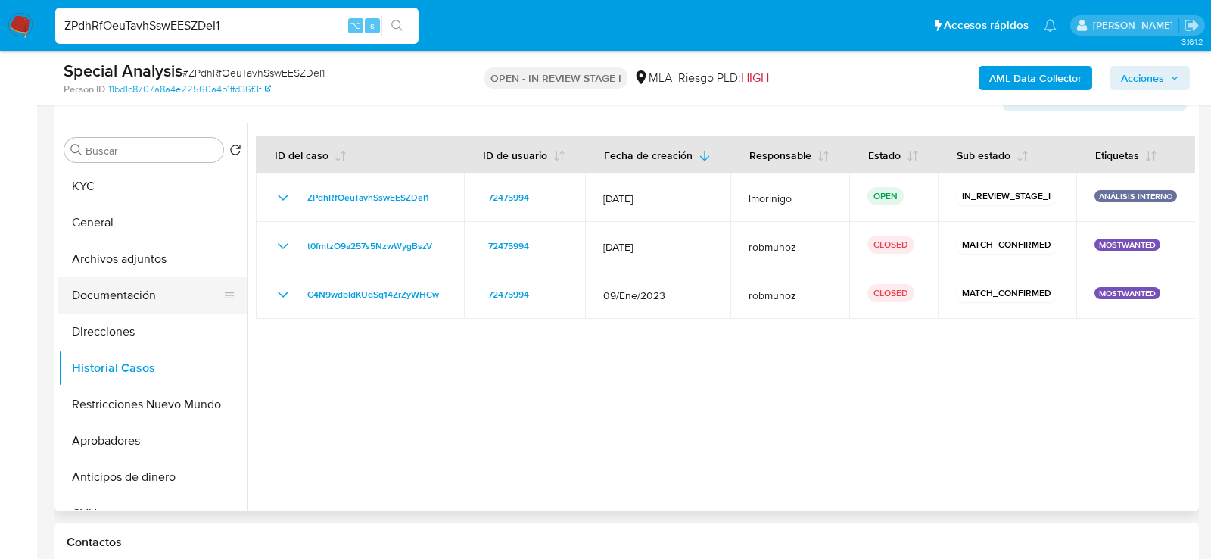
click at [156, 306] on button "Documentación" at bounding box center [146, 295] width 177 height 36
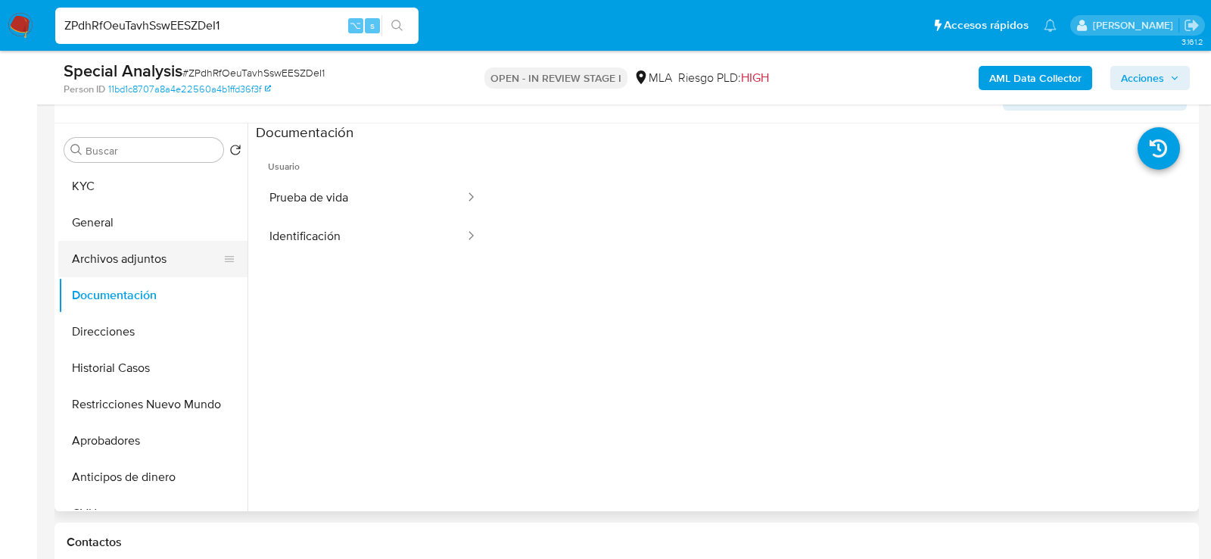
click at [133, 266] on button "Archivos adjuntos" at bounding box center [146, 259] width 177 height 36
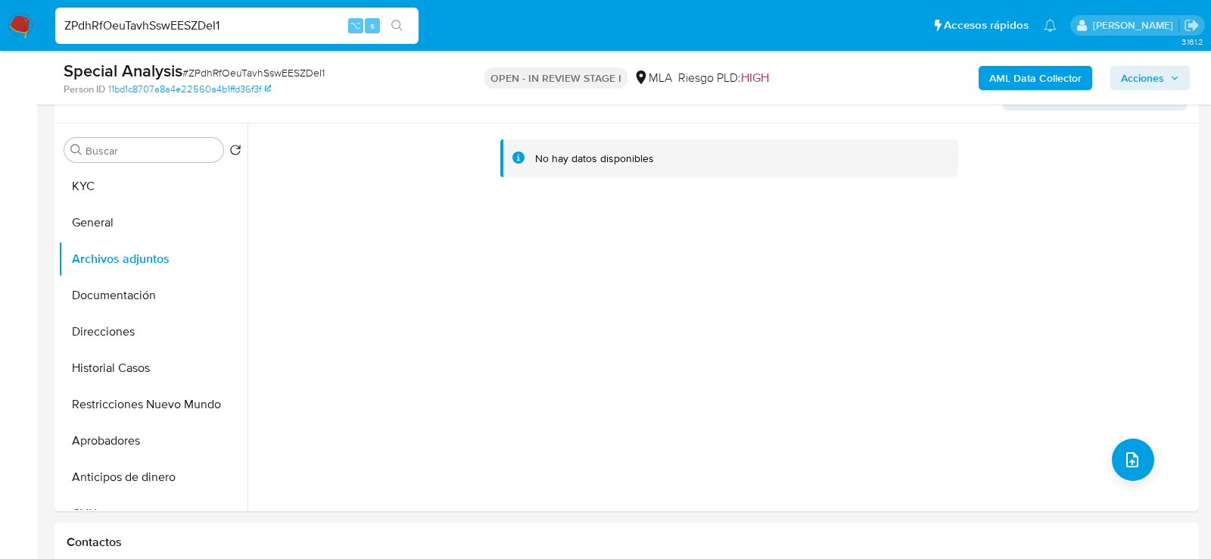
click at [1005, 82] on b "AML Data Collector" at bounding box center [1036, 78] width 92 height 24
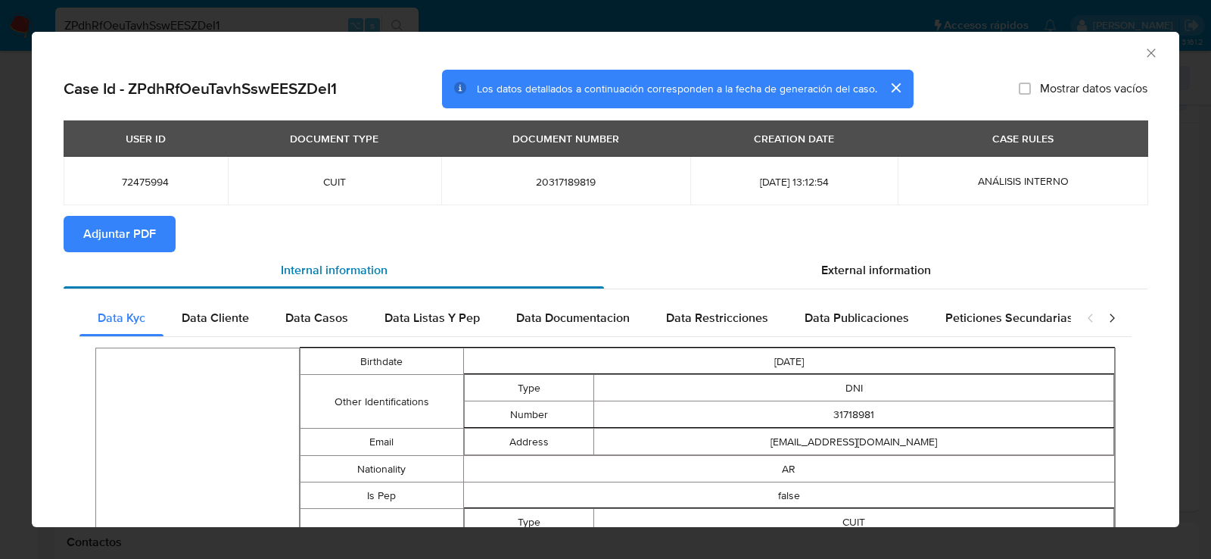
click at [103, 254] on div "Internal information" at bounding box center [334, 270] width 541 height 36
click at [92, 241] on span "Adjuntar PDF" at bounding box center [119, 233] width 73 height 33
click at [1152, 53] on icon "Cerrar ventana" at bounding box center [1151, 52] width 8 height 8
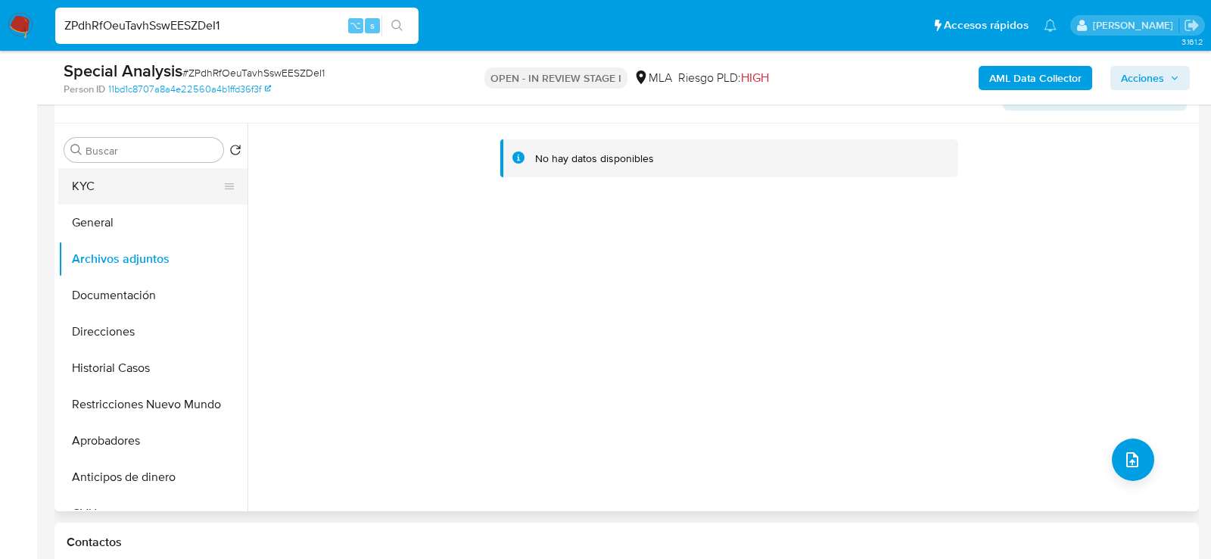
click at [117, 199] on button "KYC" at bounding box center [146, 186] width 177 height 36
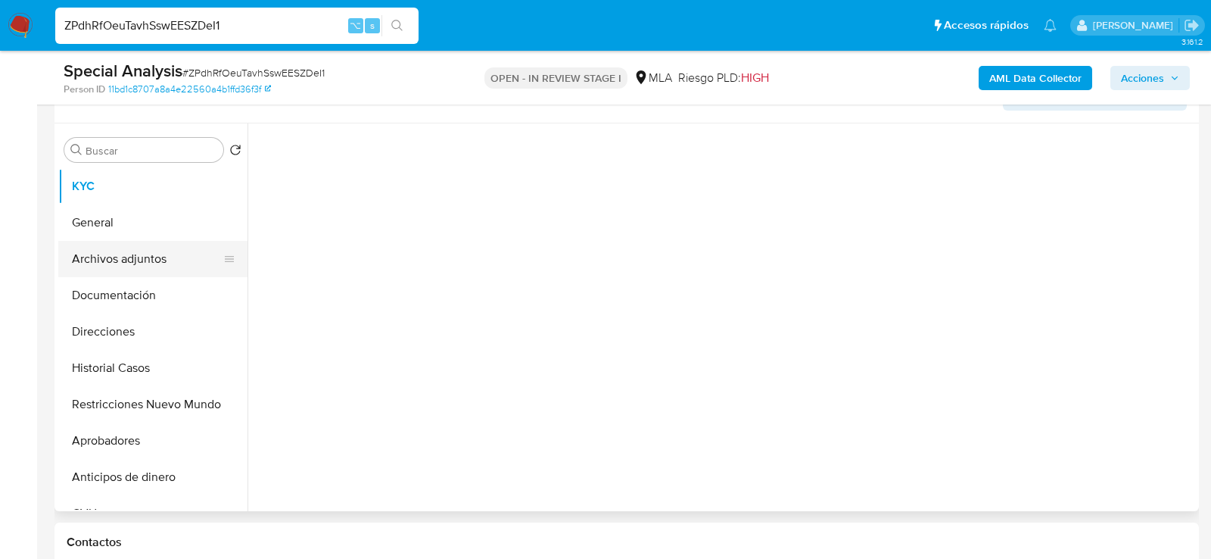
click at [118, 248] on button "Archivos adjuntos" at bounding box center [146, 259] width 177 height 36
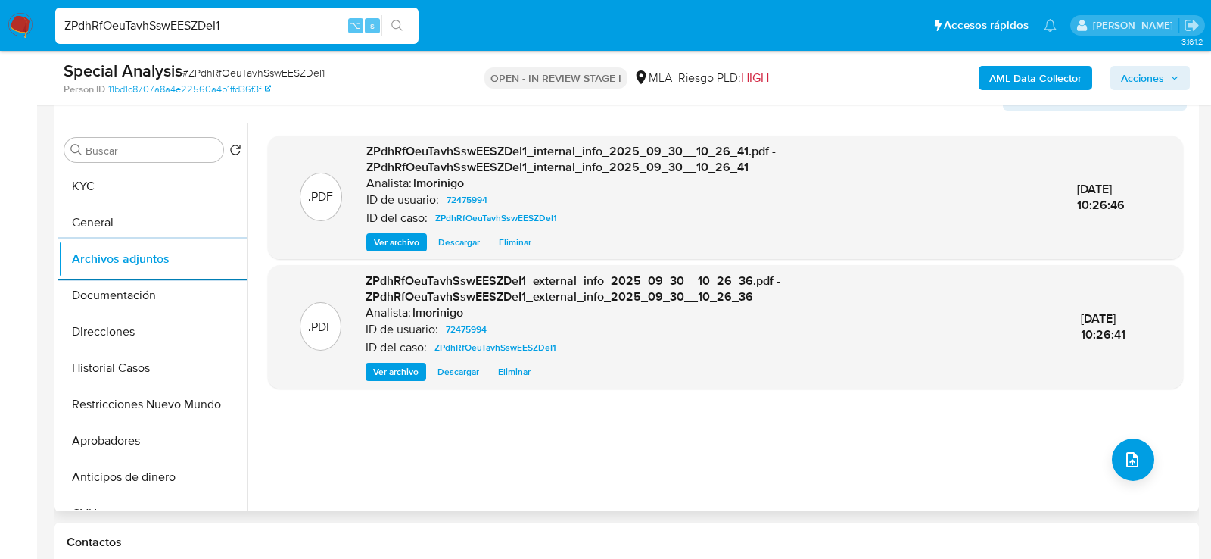
scroll to position [276, 0]
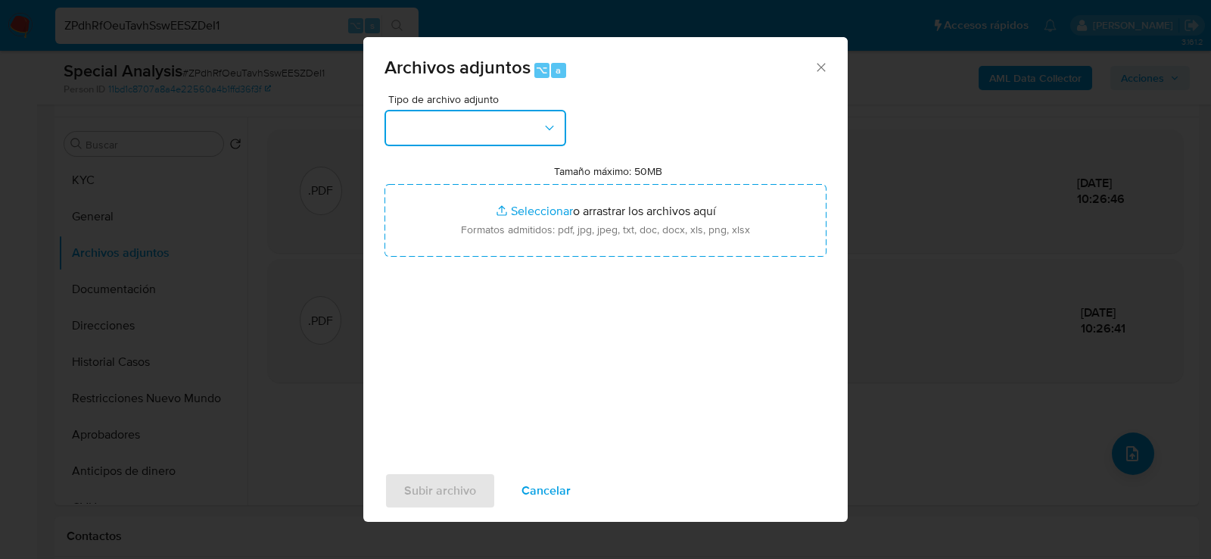
click at [457, 126] on button "button" at bounding box center [476, 128] width 182 height 36
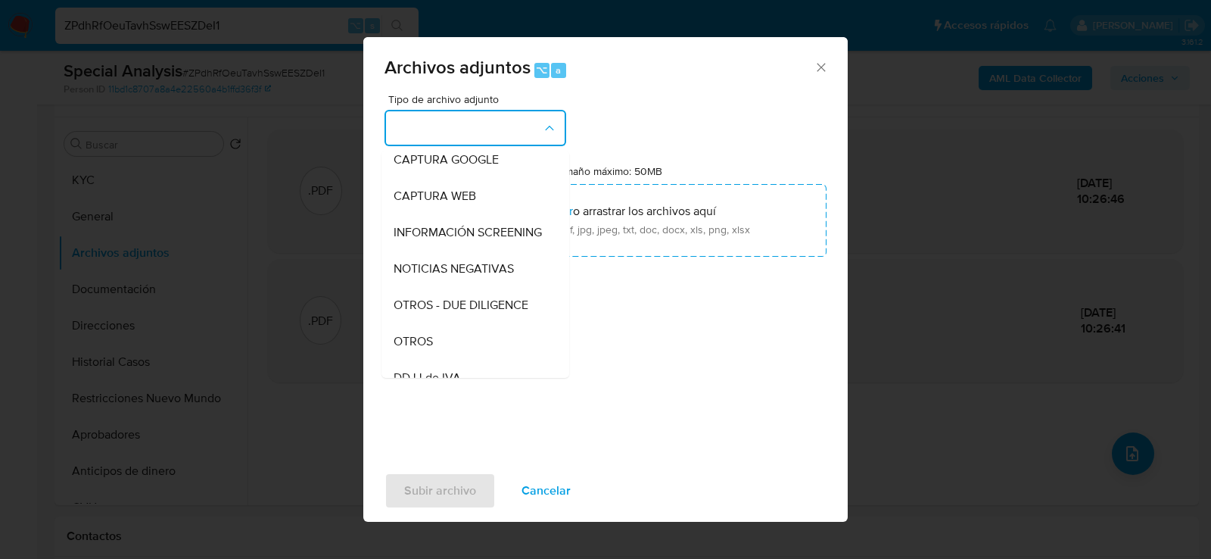
scroll to position [147, 0]
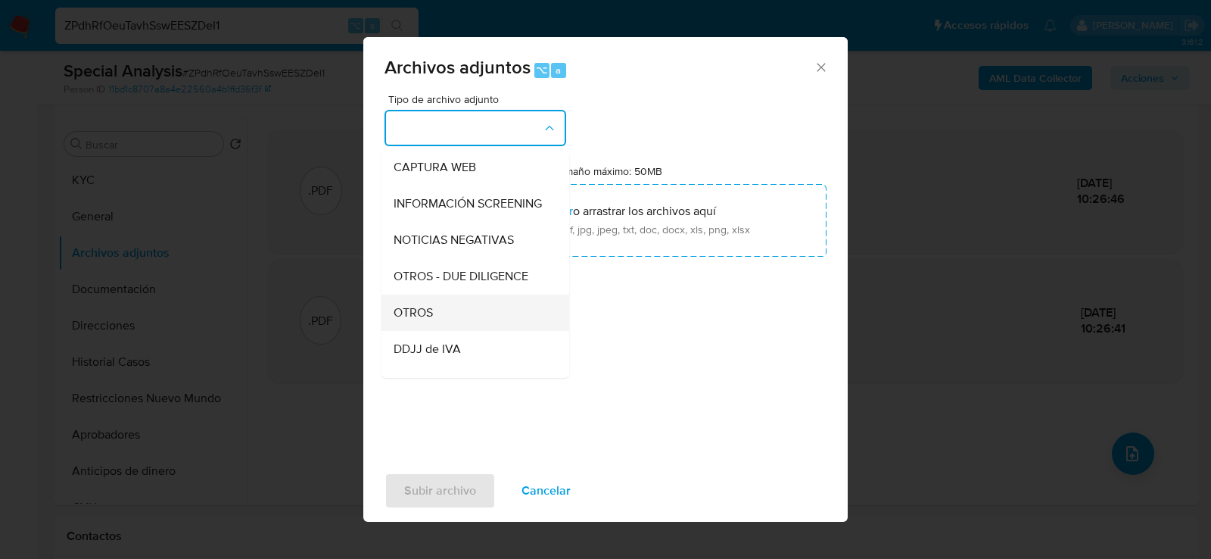
click at [434, 313] on div "OTROS" at bounding box center [471, 312] width 154 height 36
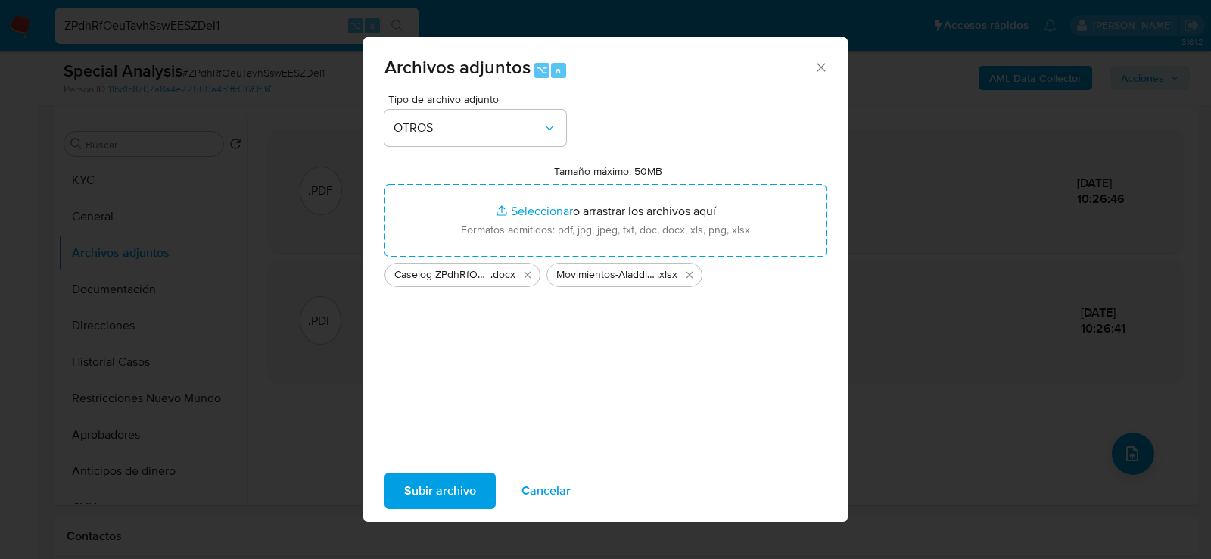
click at [474, 482] on span "Subir archivo" at bounding box center [440, 490] width 72 height 33
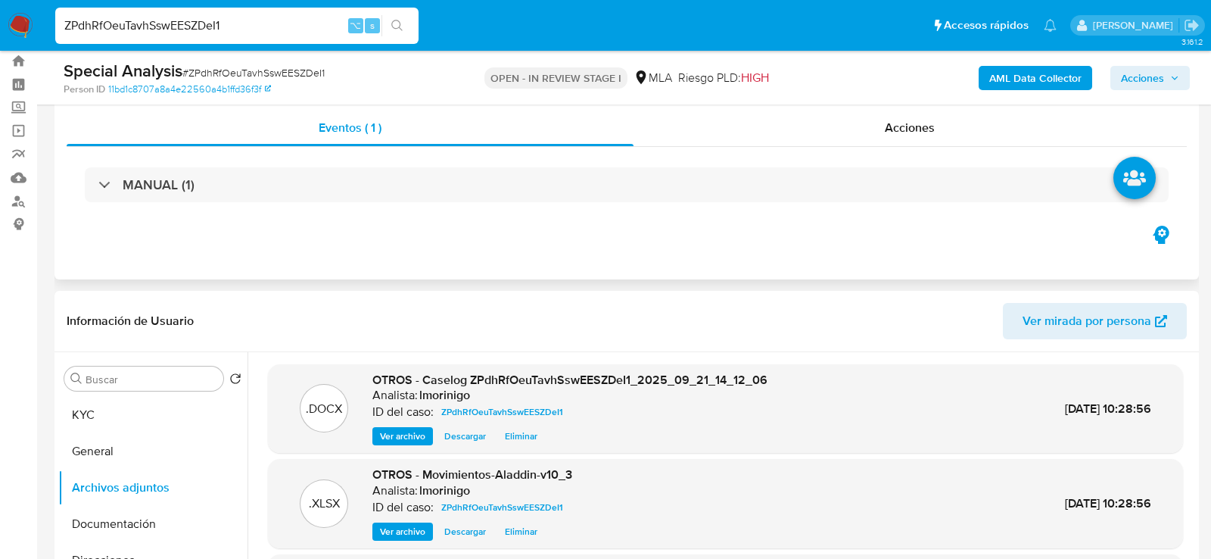
scroll to position [0, 0]
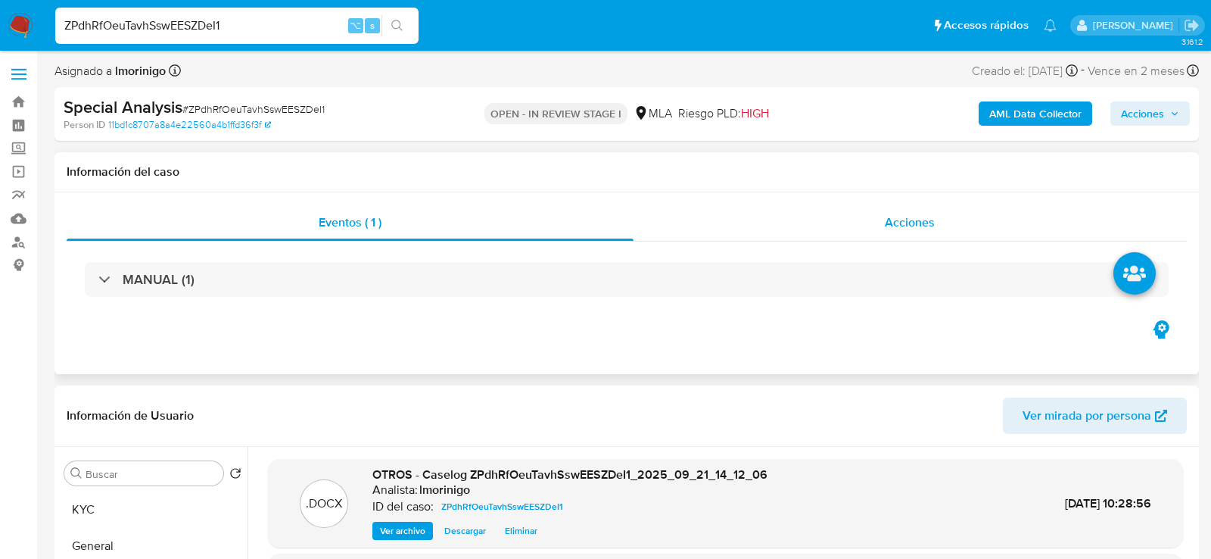
click at [901, 237] on div "Acciones" at bounding box center [911, 222] width 554 height 36
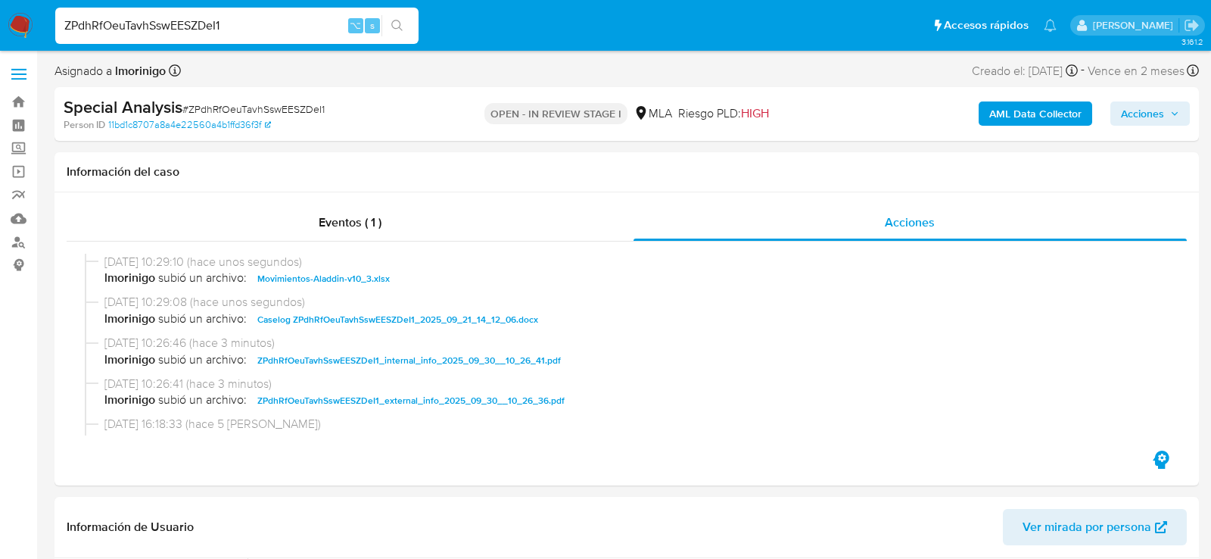
click at [1166, 116] on span "Acciones" at bounding box center [1150, 113] width 58 height 21
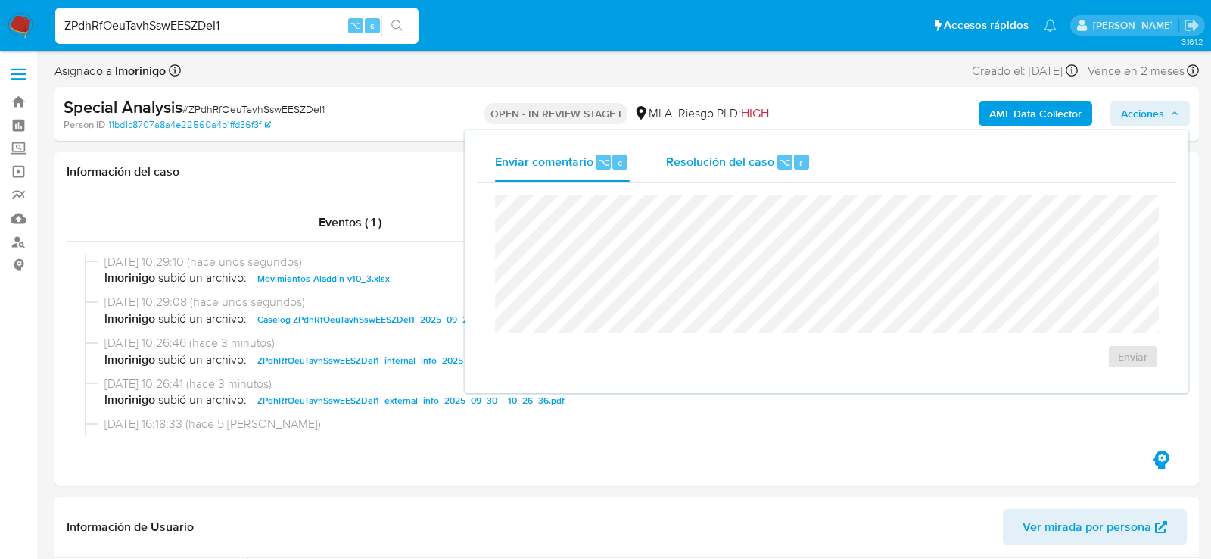
click at [728, 179] on div "Resolución del caso ⌥ r" at bounding box center [738, 161] width 145 height 39
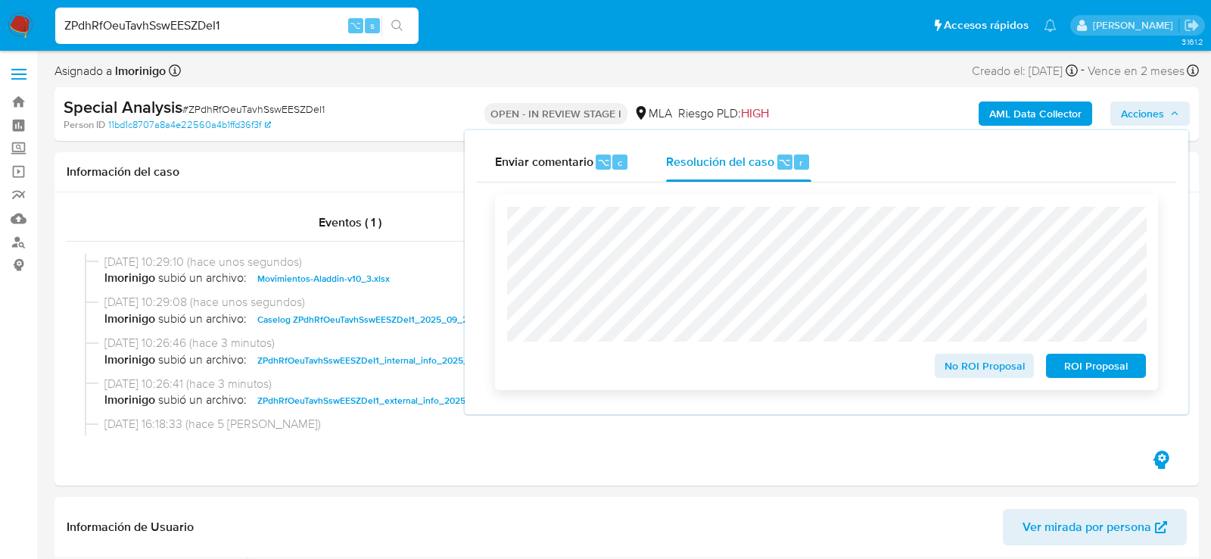
click at [964, 300] on div "No ROI Proposal ROI Proposal" at bounding box center [826, 292] width 639 height 171
click at [1089, 371] on span "ROI Proposal" at bounding box center [1096, 365] width 79 height 21
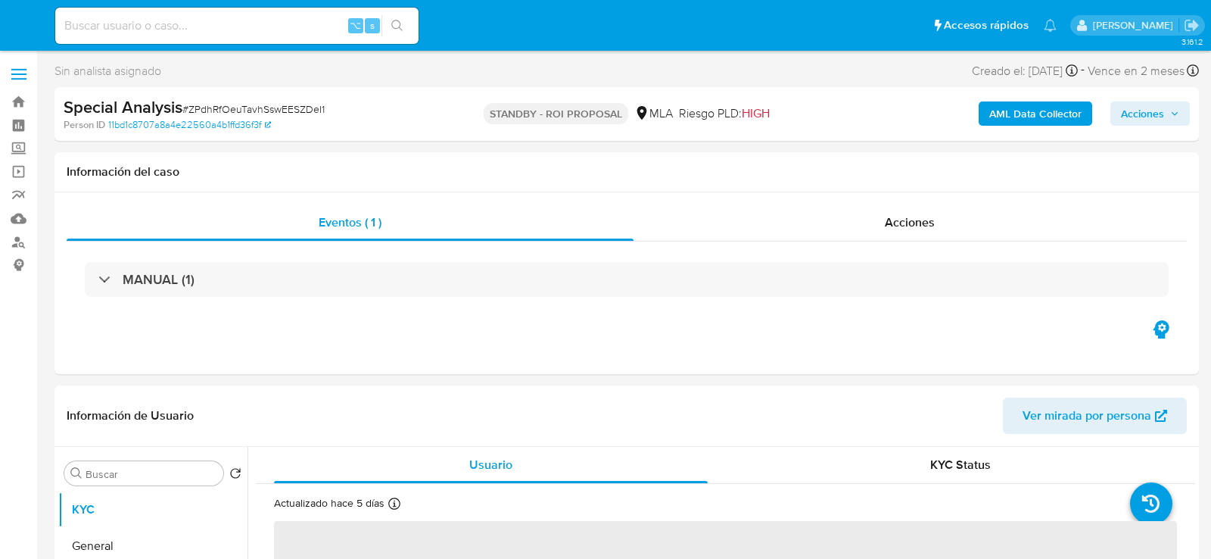
select select "10"
click at [270, 34] on input at bounding box center [236, 26] width 363 height 20
paste input "SYfvOUcV1Uzh8tjcTmJusFXt"
type input "SYfvOUcV1Uzh8tjcTmJusFXt"
select select "10"
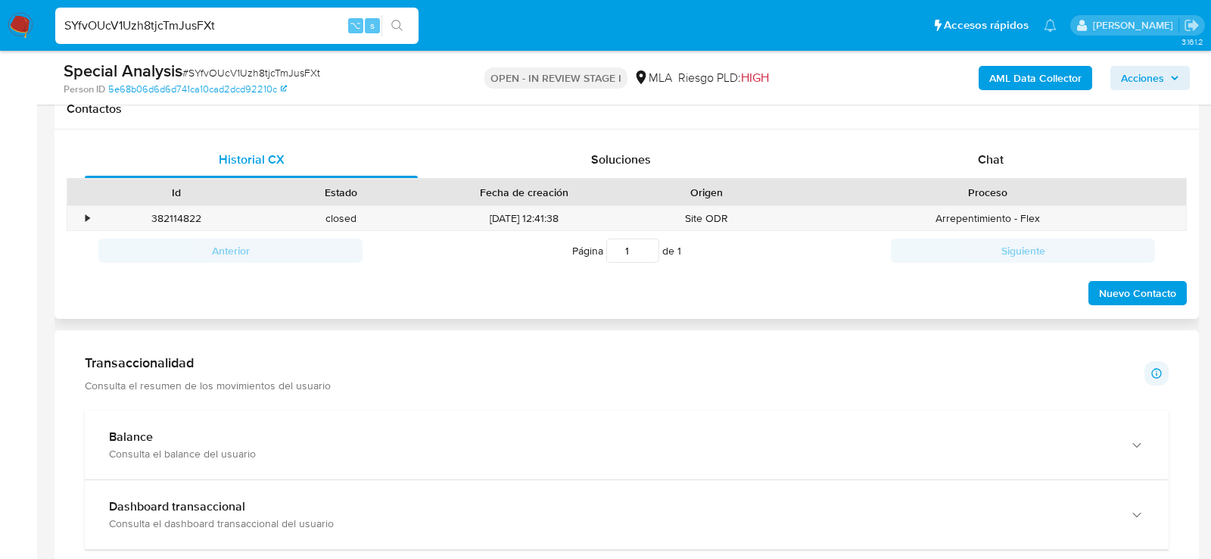
scroll to position [753, 0]
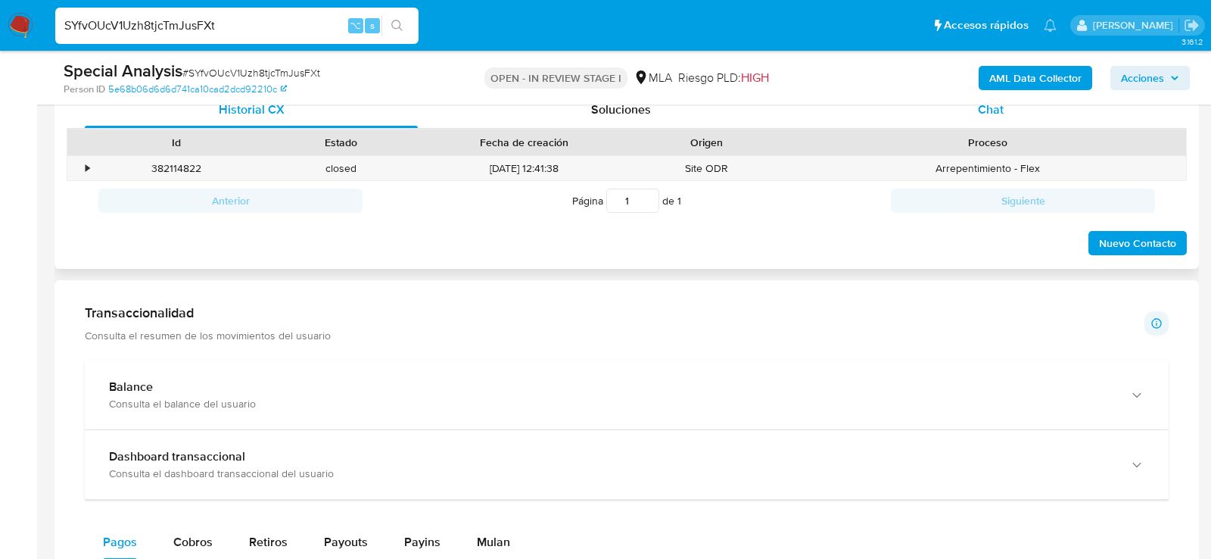
click at [988, 116] on span "Chat" at bounding box center [991, 109] width 26 height 17
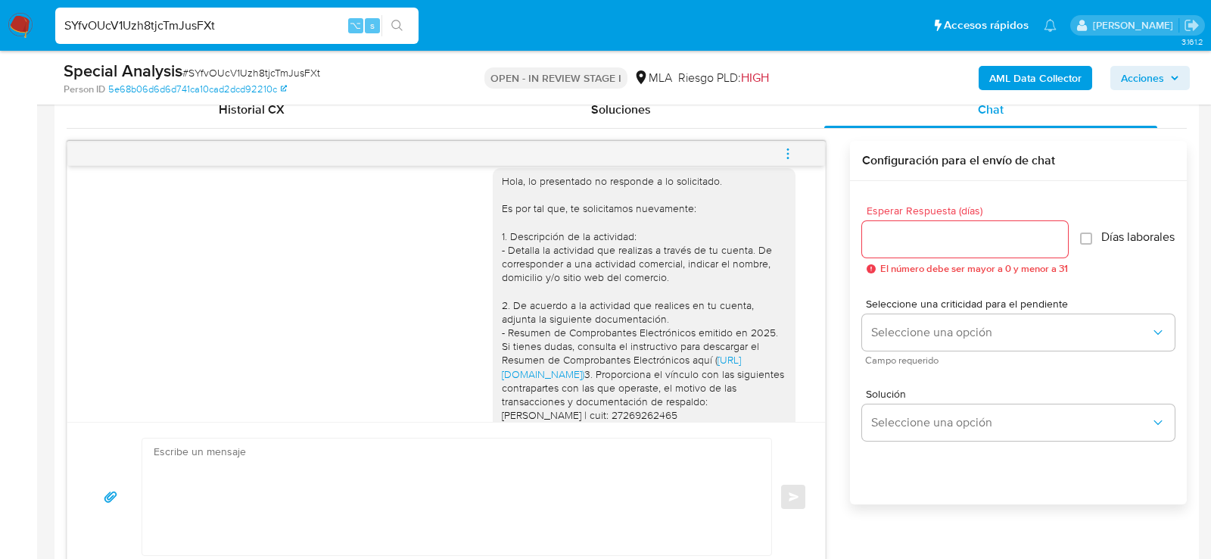
scroll to position [775, 0]
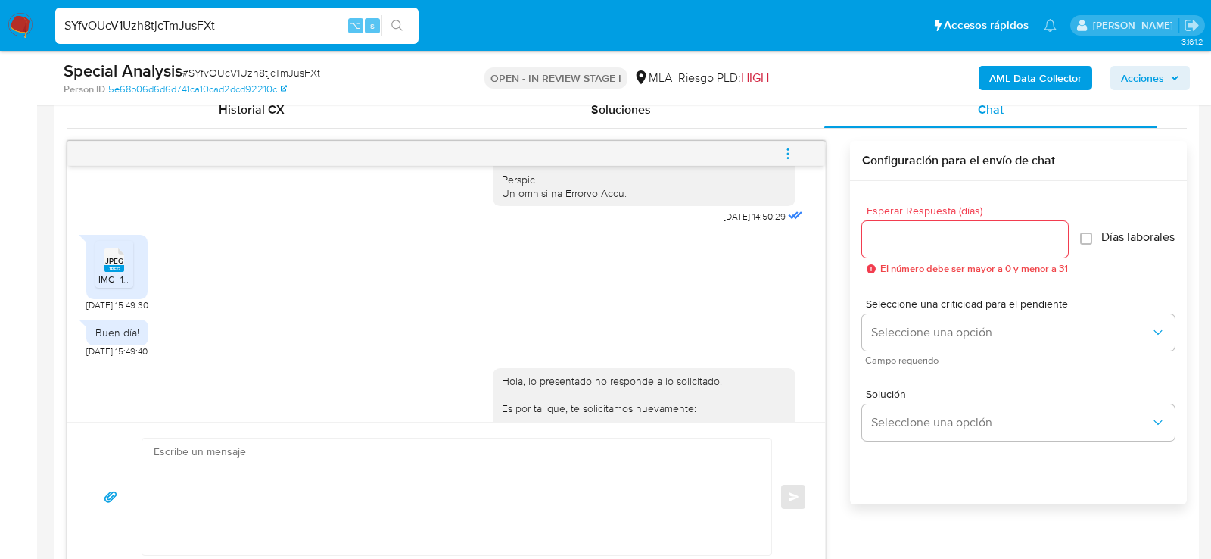
click at [120, 266] on span "JPEG" at bounding box center [114, 261] width 18 height 10
click at [786, 148] on icon "menu-action" at bounding box center [788, 154] width 14 height 14
click at [644, 133] on li "Cerrar conversación" at bounding box center [685, 122] width 155 height 27
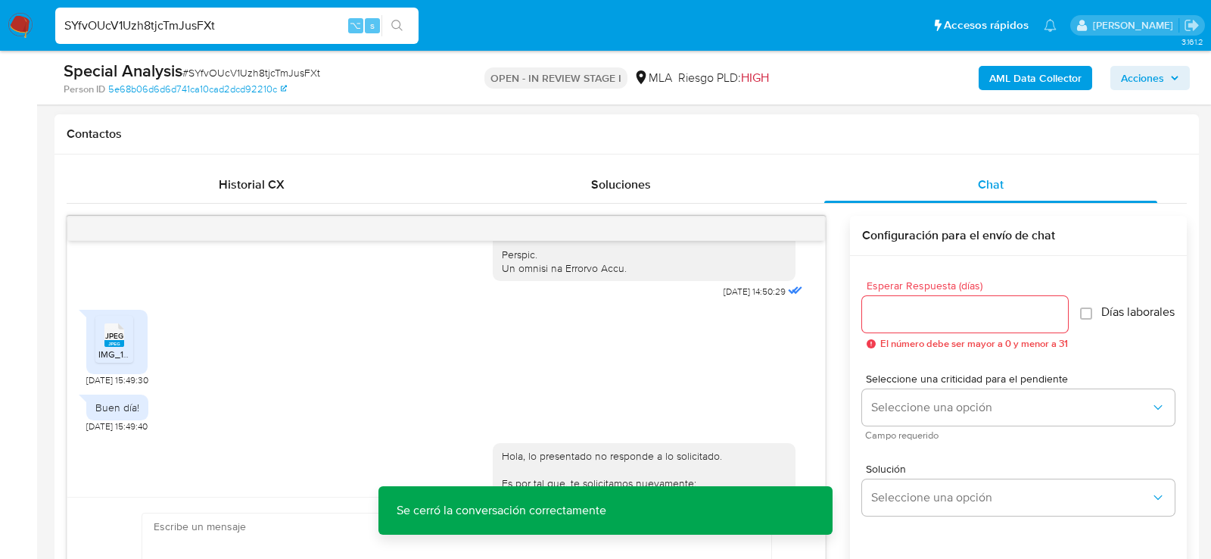
scroll to position [530, 0]
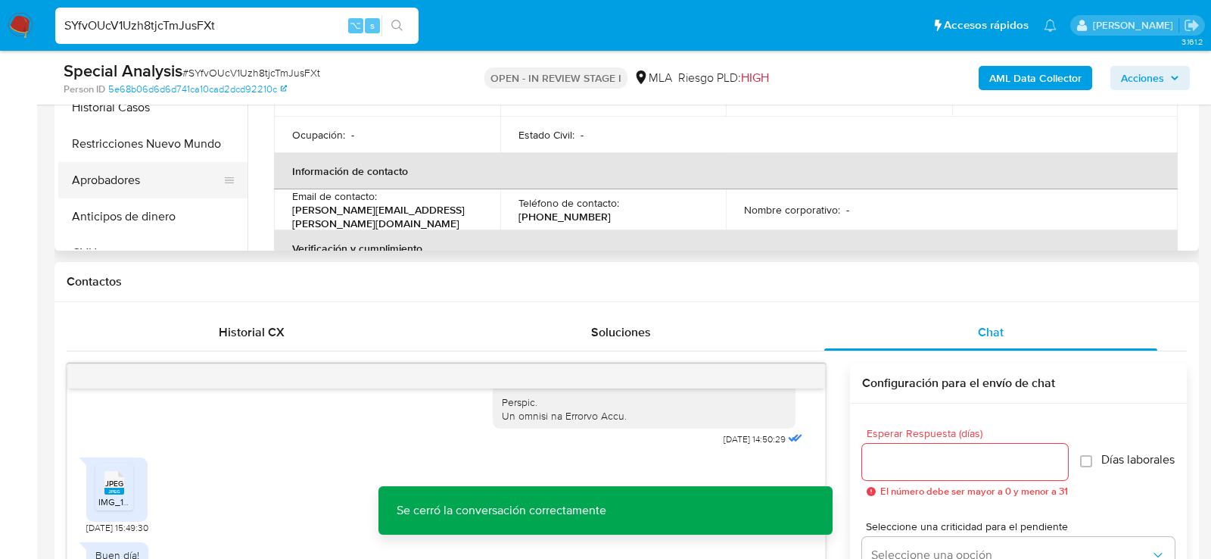
click at [137, 162] on button "Aprobadores" at bounding box center [146, 180] width 177 height 36
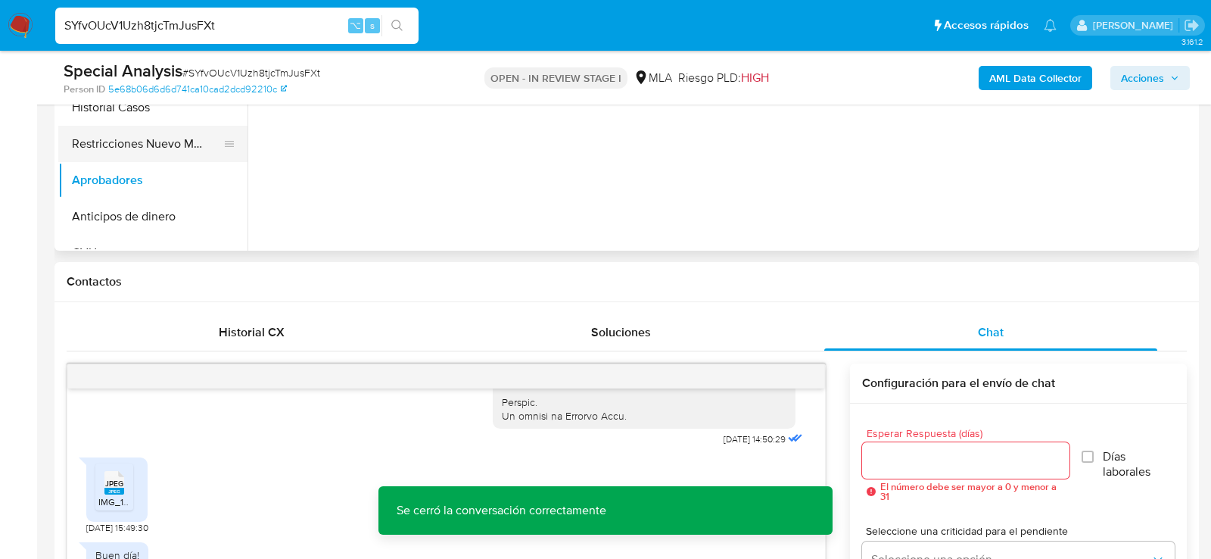
click at [120, 151] on button "Restricciones Nuevo Mundo" at bounding box center [146, 144] width 177 height 36
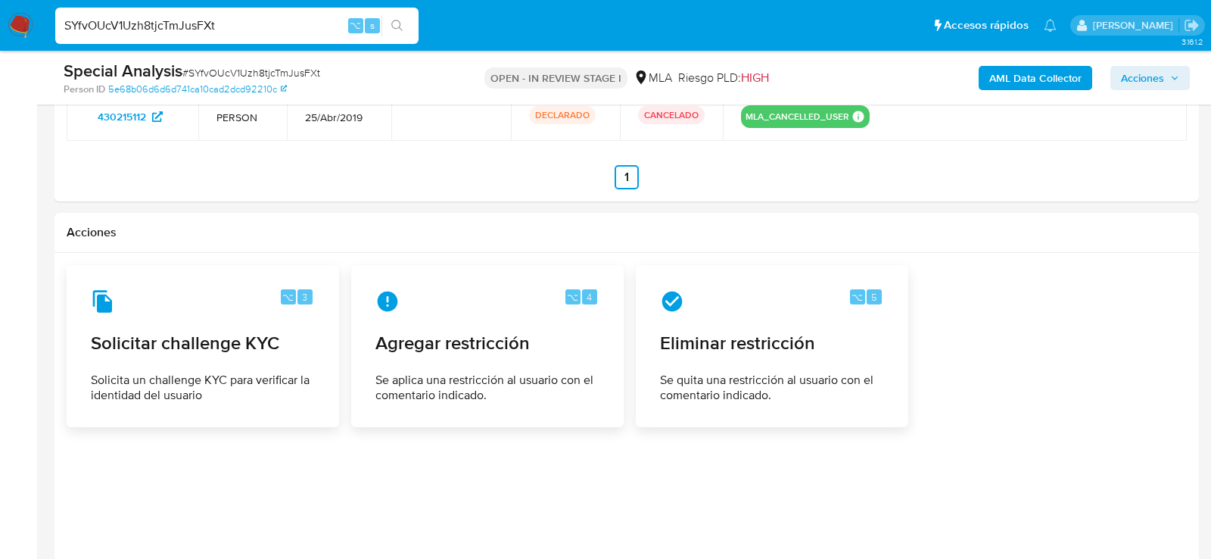
scroll to position [2620, 0]
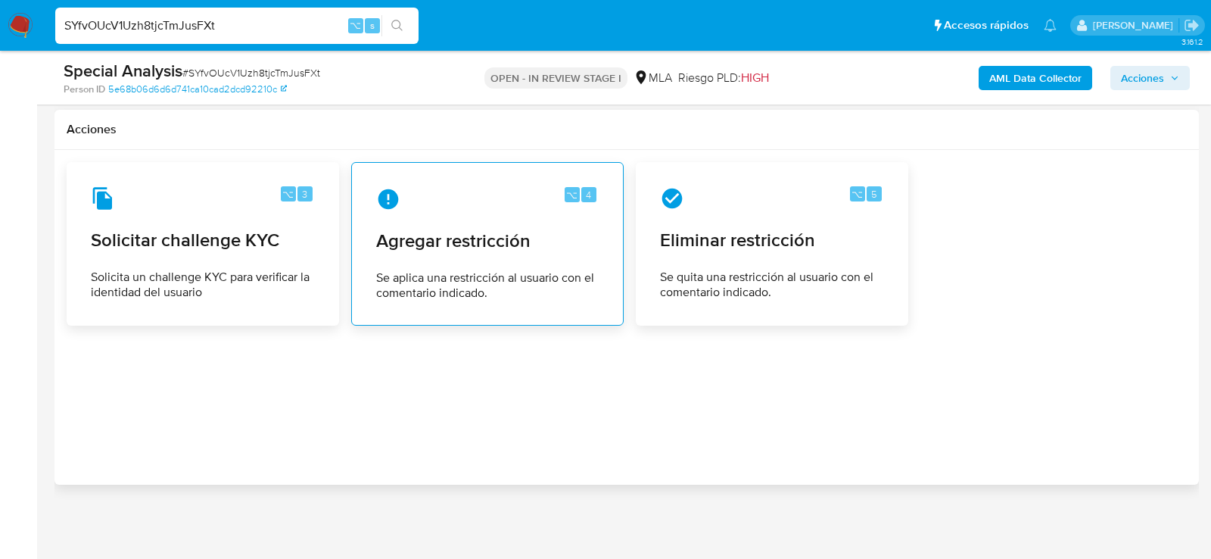
click at [485, 250] on span "Agregar restricción" at bounding box center [487, 240] width 223 height 23
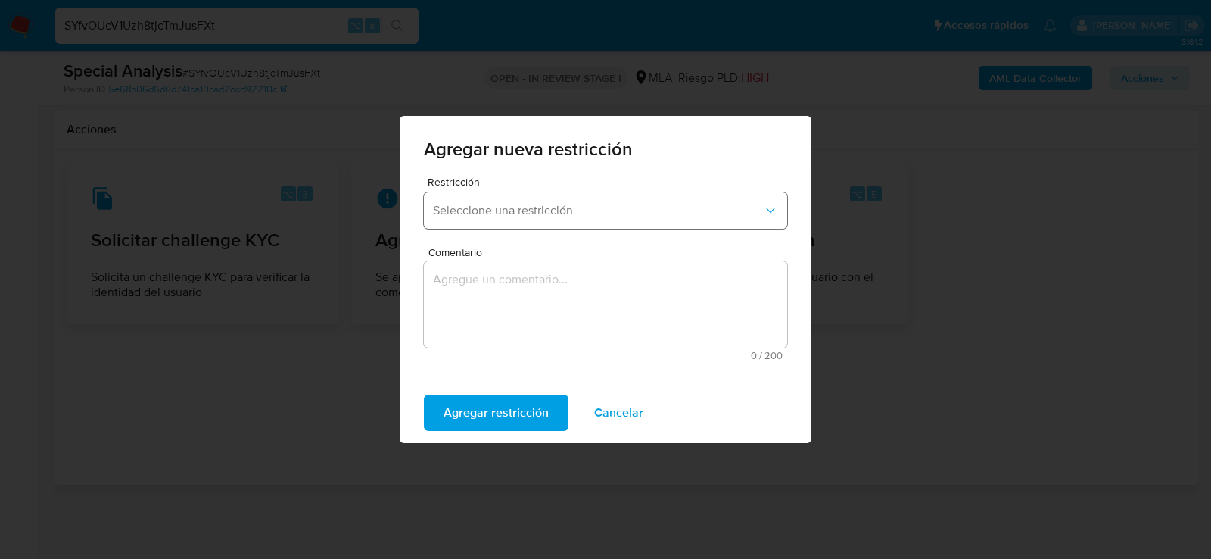
click at [488, 210] on span "Seleccione una restricción" at bounding box center [598, 210] width 330 height 15
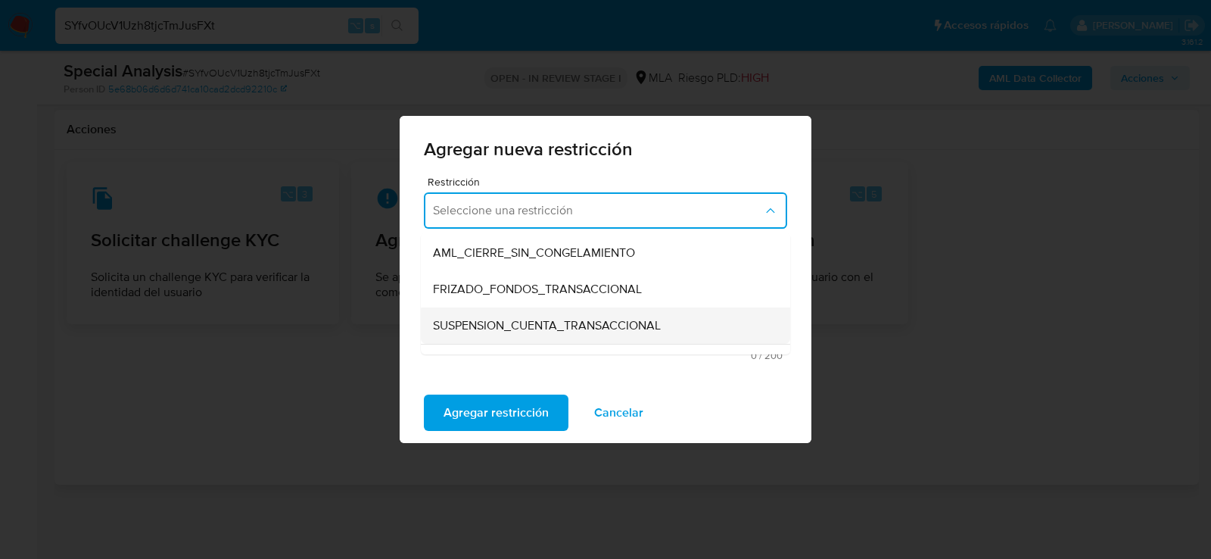
scroll to position [145, 0]
click at [488, 316] on span "SUSPENSION_CUENTA_TRANSACCIONAL" at bounding box center [547, 323] width 228 height 15
click at [488, 315] on textarea "Comentario" at bounding box center [605, 304] width 363 height 86
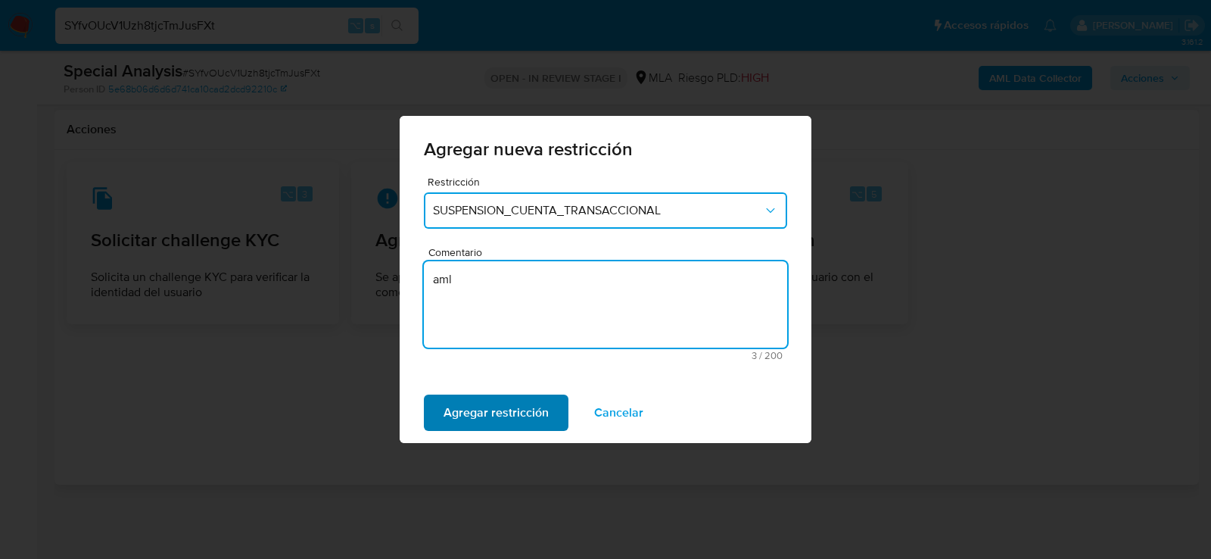
type textarea "aml"
click at [472, 422] on span "Agregar restricción" at bounding box center [496, 412] width 105 height 33
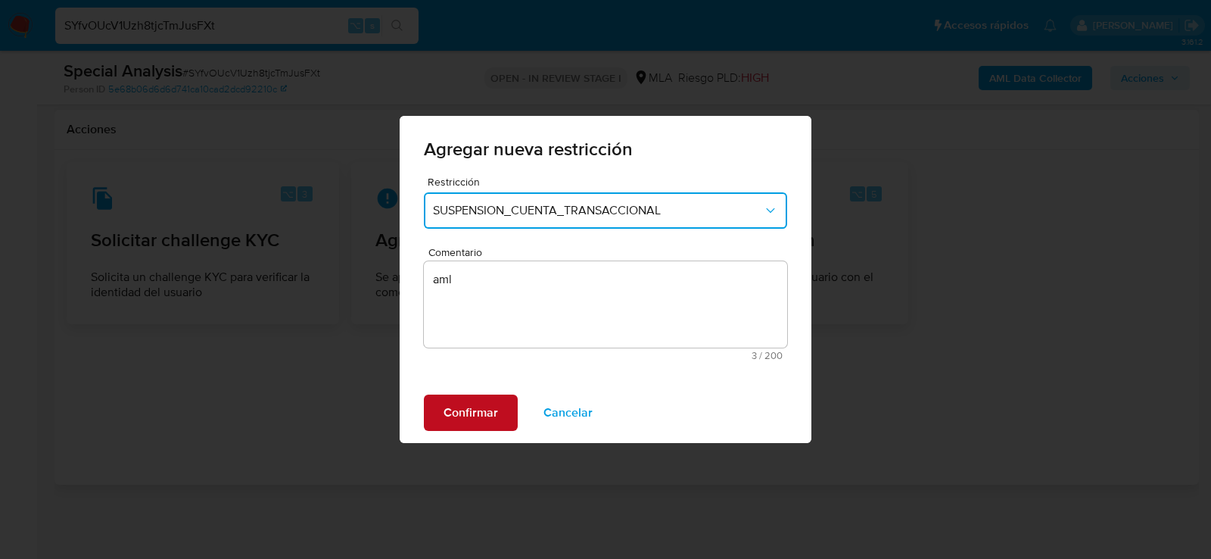
click at [471, 421] on span "Confirmar" at bounding box center [471, 412] width 55 height 33
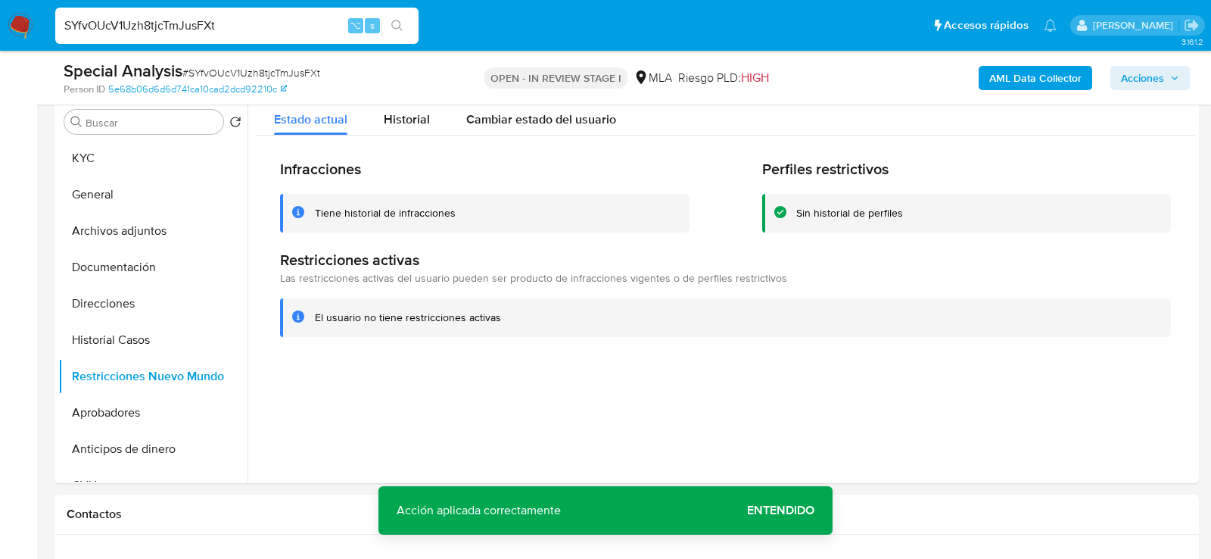
scroll to position [285, 0]
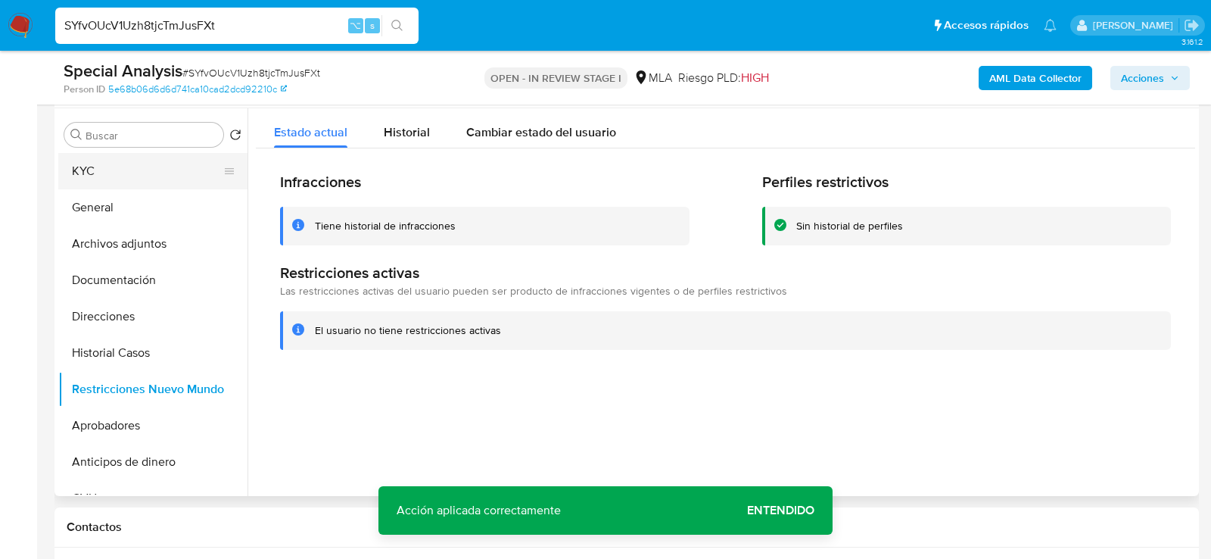
click at [115, 167] on button "KYC" at bounding box center [146, 171] width 177 height 36
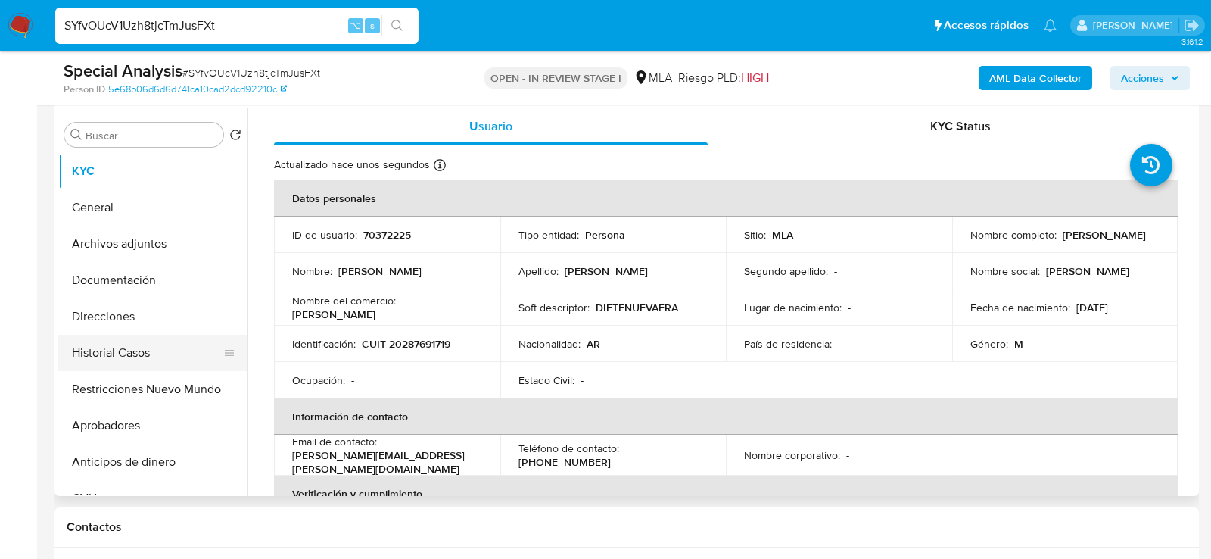
click at [89, 357] on button "Historial Casos" at bounding box center [146, 353] width 177 height 36
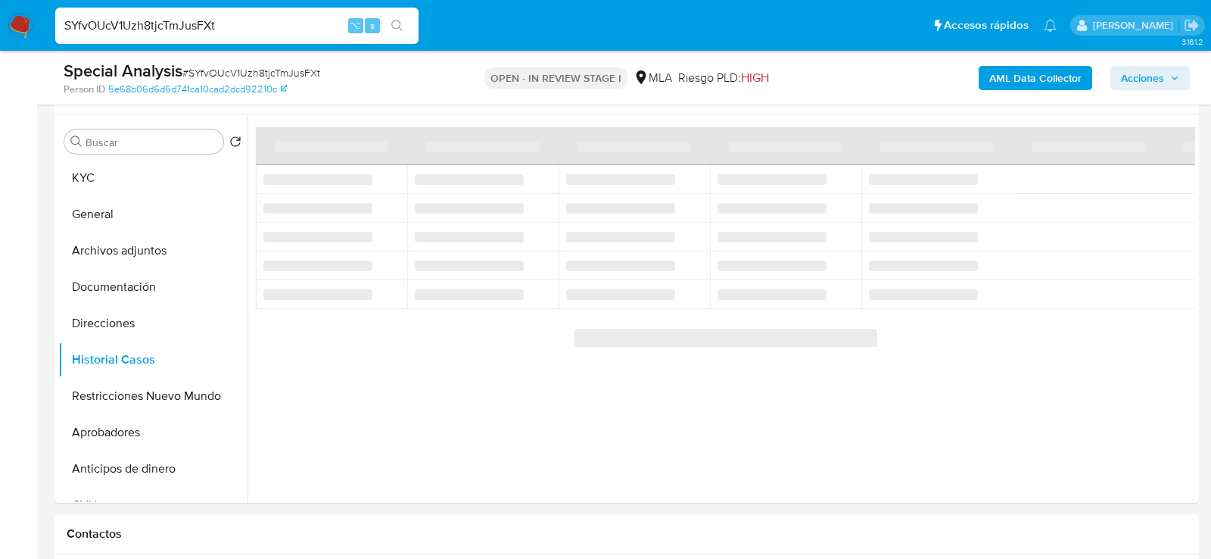
scroll to position [274, 0]
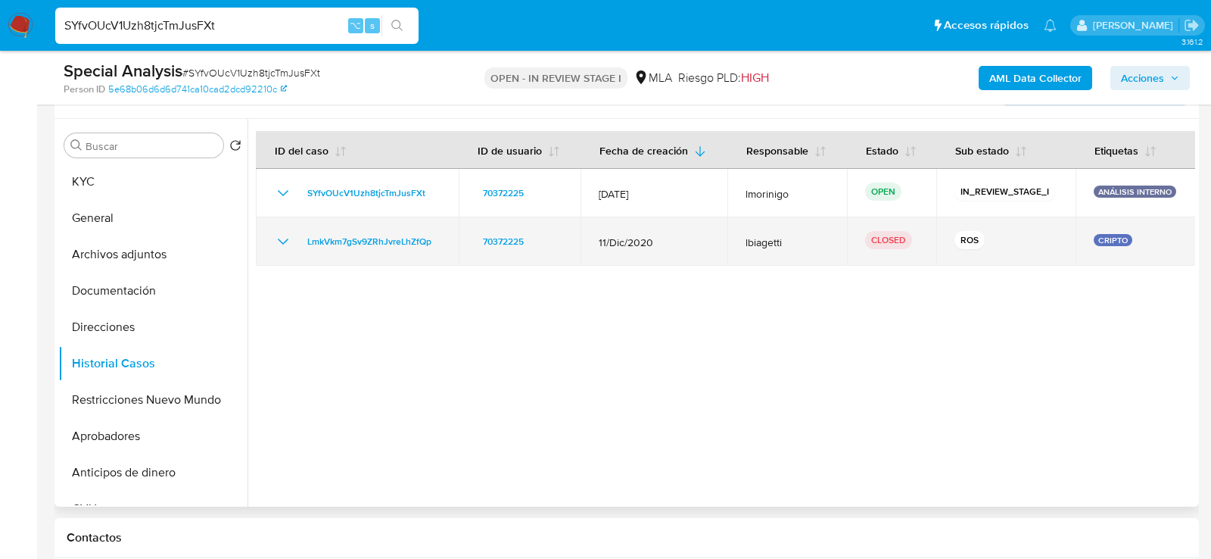
click at [280, 243] on icon "Mostrar/Ocultar" at bounding box center [283, 241] width 18 height 18
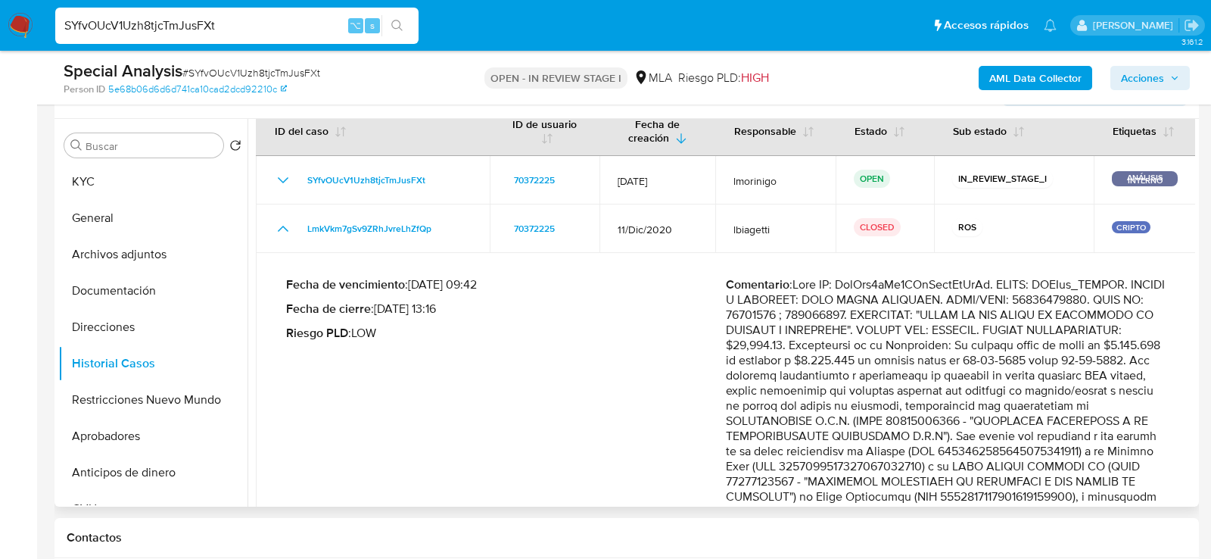
scroll to position [0, 0]
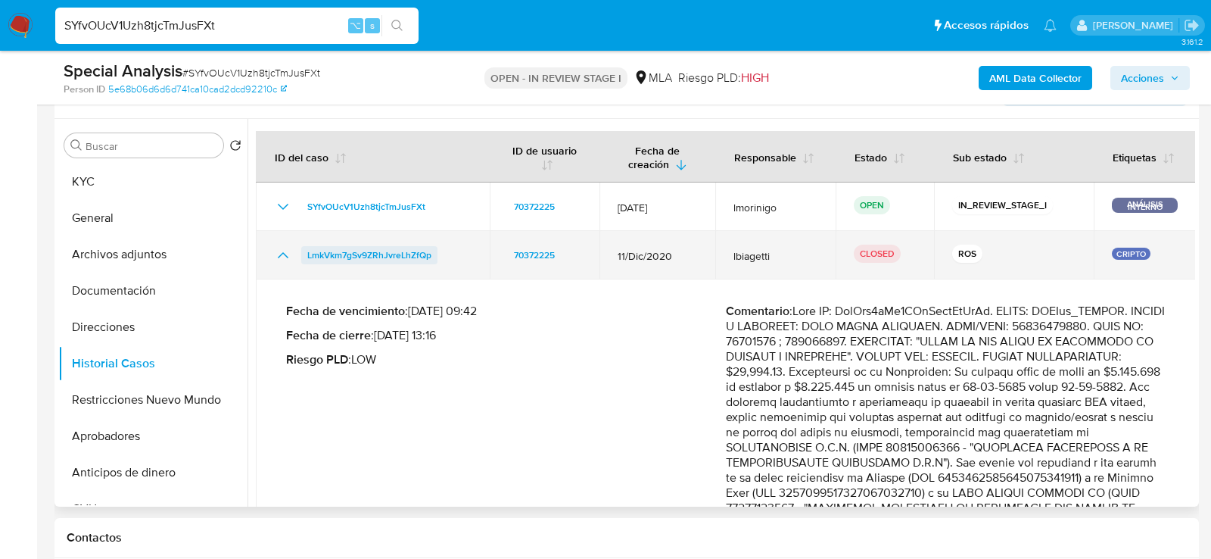
click at [371, 256] on span "LmkVkm7gSv9ZRhJvreLhZfQp" at bounding box center [369, 255] width 124 height 18
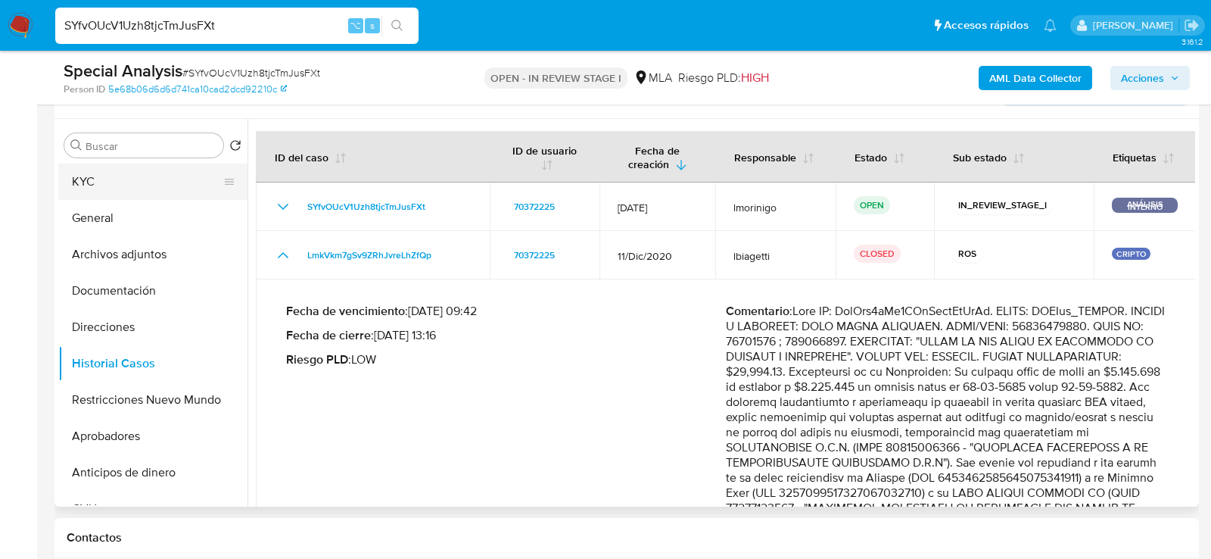
click at [139, 185] on button "KYC" at bounding box center [146, 182] width 177 height 36
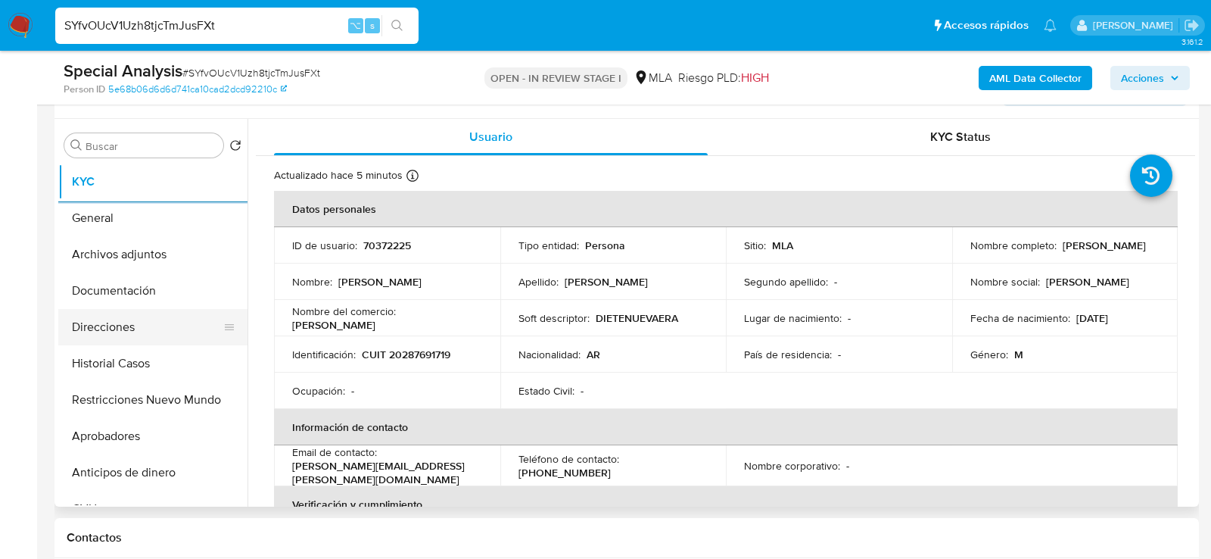
scroll to position [276, 0]
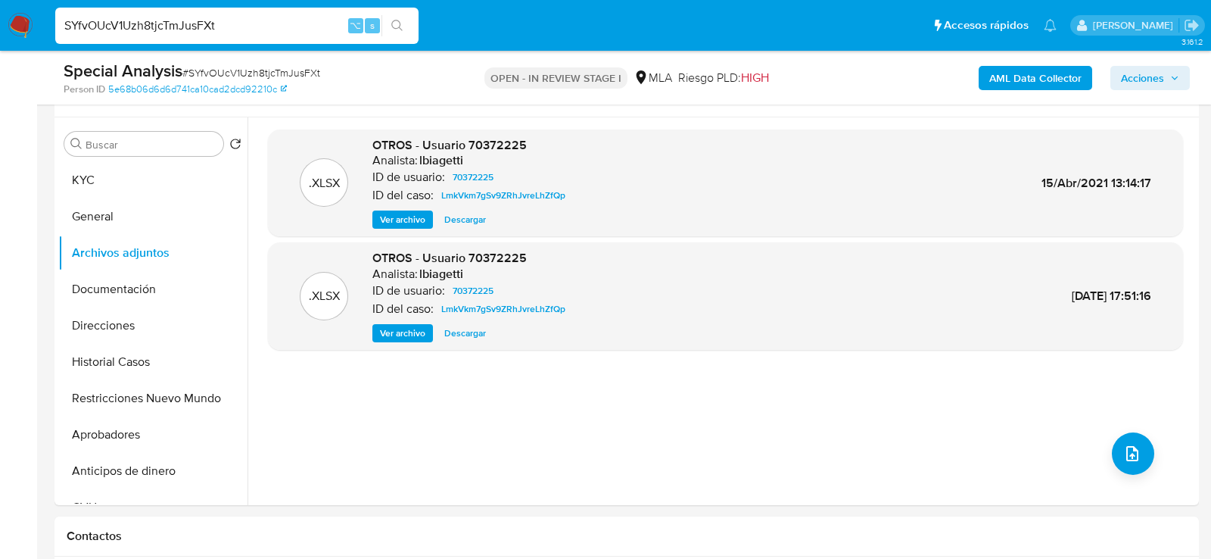
click at [1031, 79] on b "AML Data Collector" at bounding box center [1036, 78] width 92 height 24
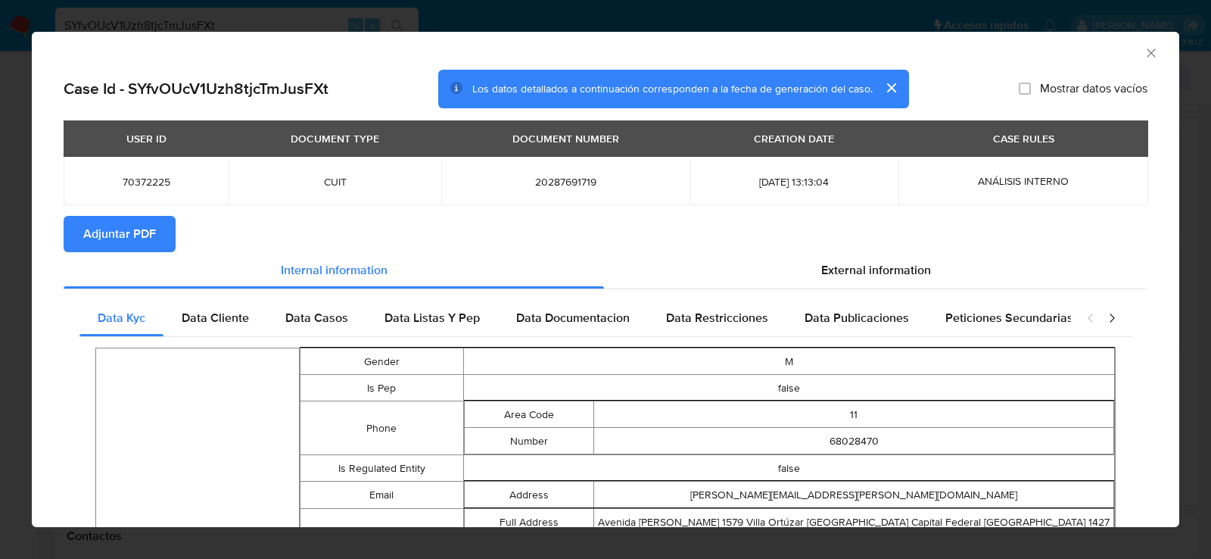
click at [127, 251] on span "Adjuntar PDF" at bounding box center [119, 233] width 73 height 33
click at [1152, 51] on icon "Cerrar ventana" at bounding box center [1151, 52] width 15 height 15
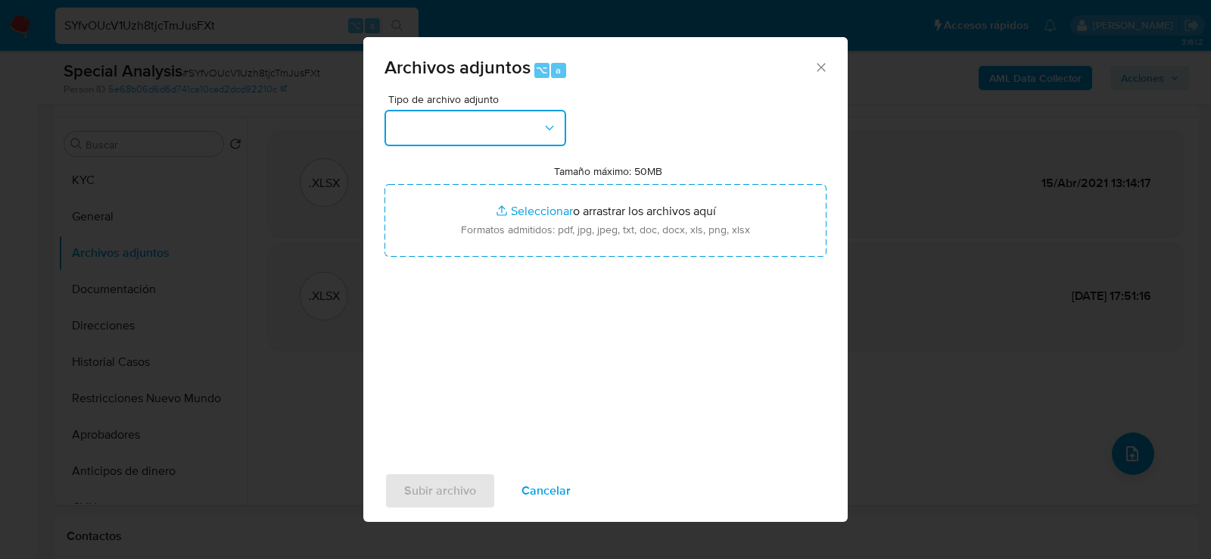
click at [500, 142] on button "button" at bounding box center [476, 128] width 182 height 36
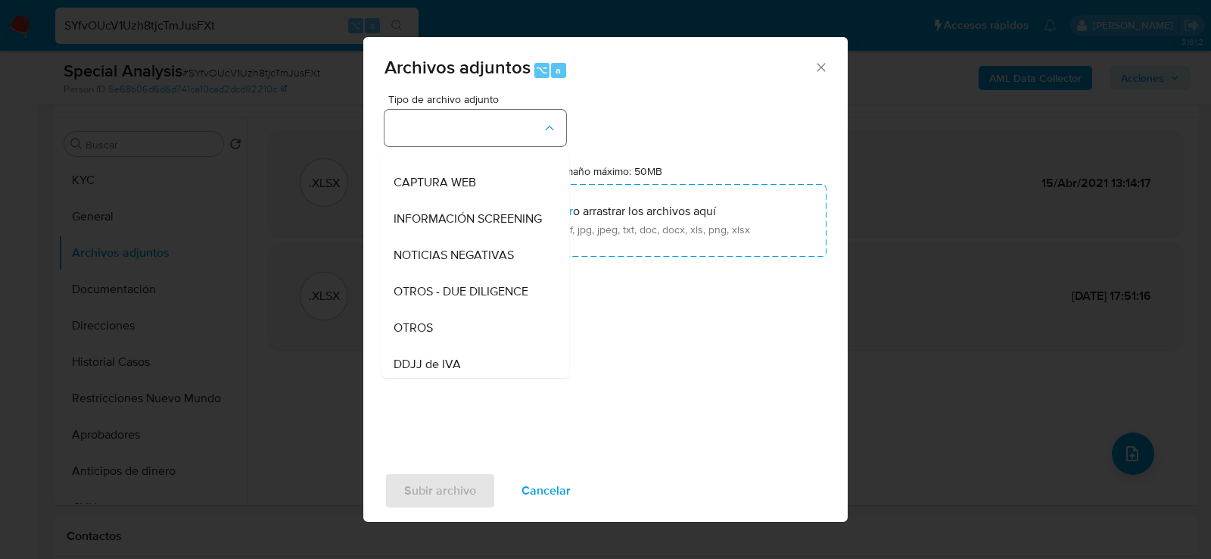
scroll to position [135, 0]
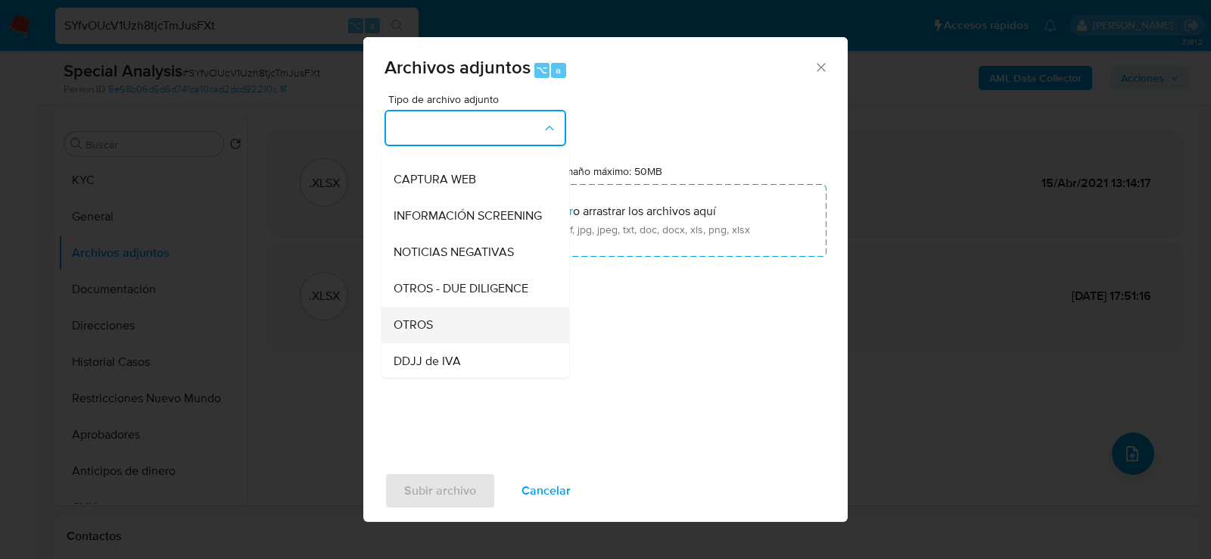
click at [503, 310] on div "OTROS" at bounding box center [471, 324] width 154 height 36
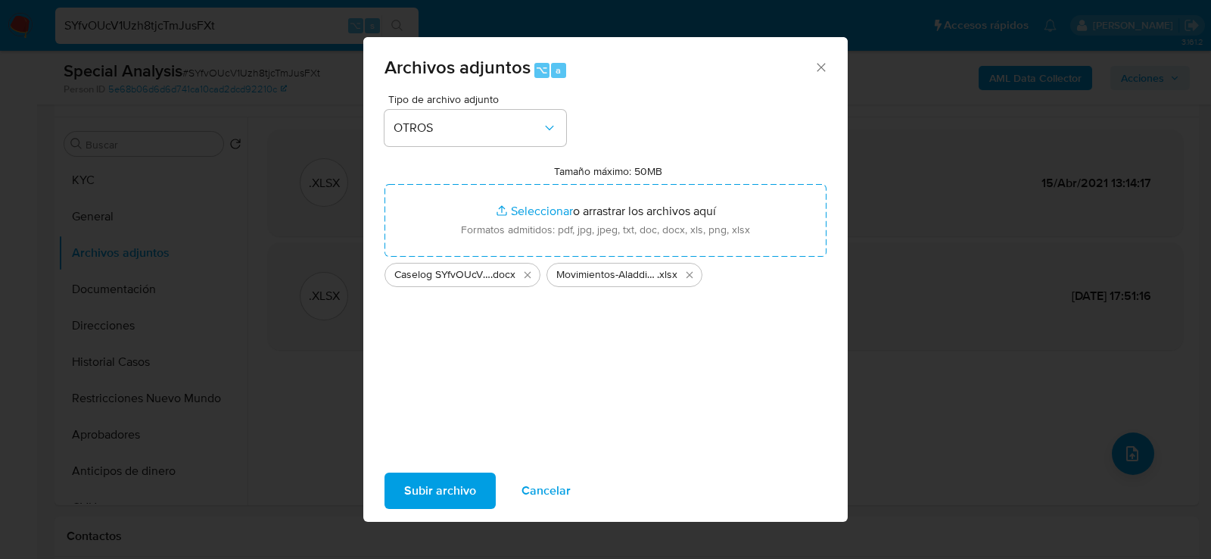
click at [451, 498] on span "Subir archivo" at bounding box center [440, 490] width 72 height 33
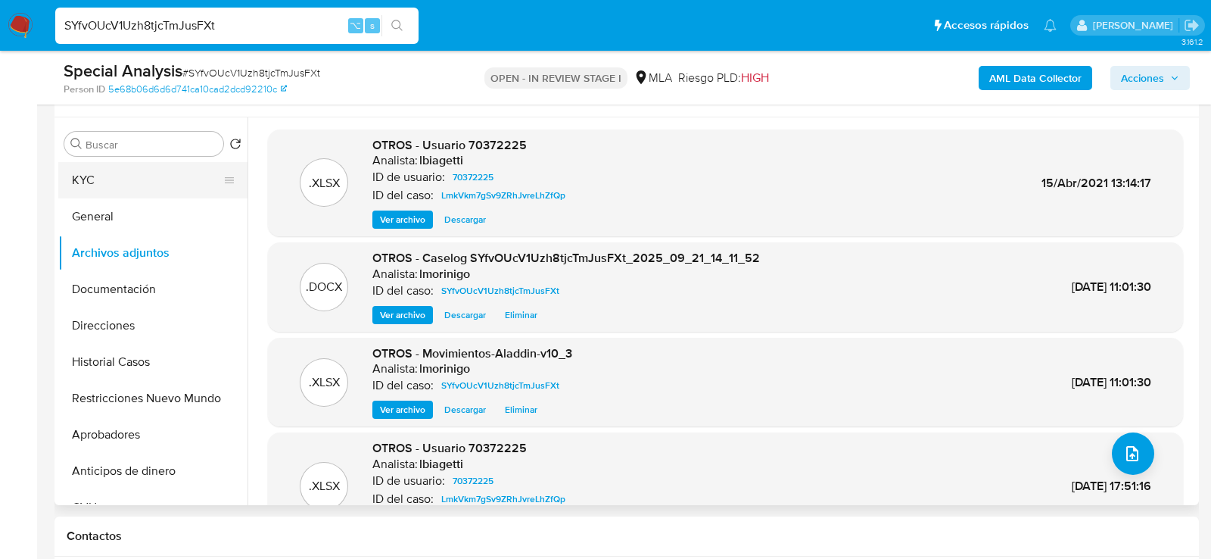
click at [108, 167] on button "KYC" at bounding box center [146, 180] width 177 height 36
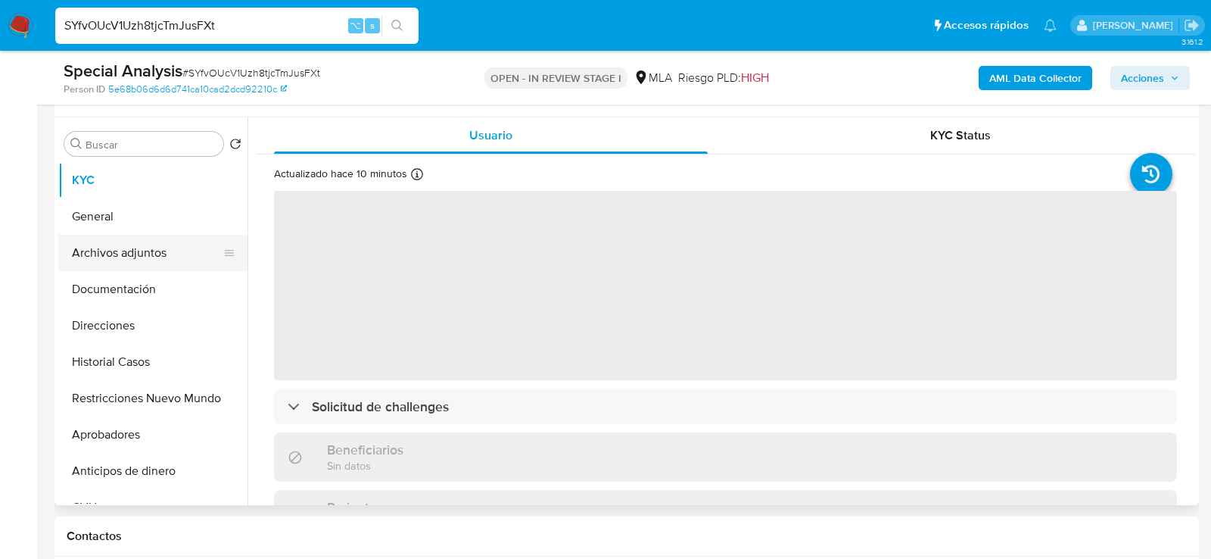
click at [108, 239] on button "Archivos adjuntos" at bounding box center [146, 253] width 177 height 36
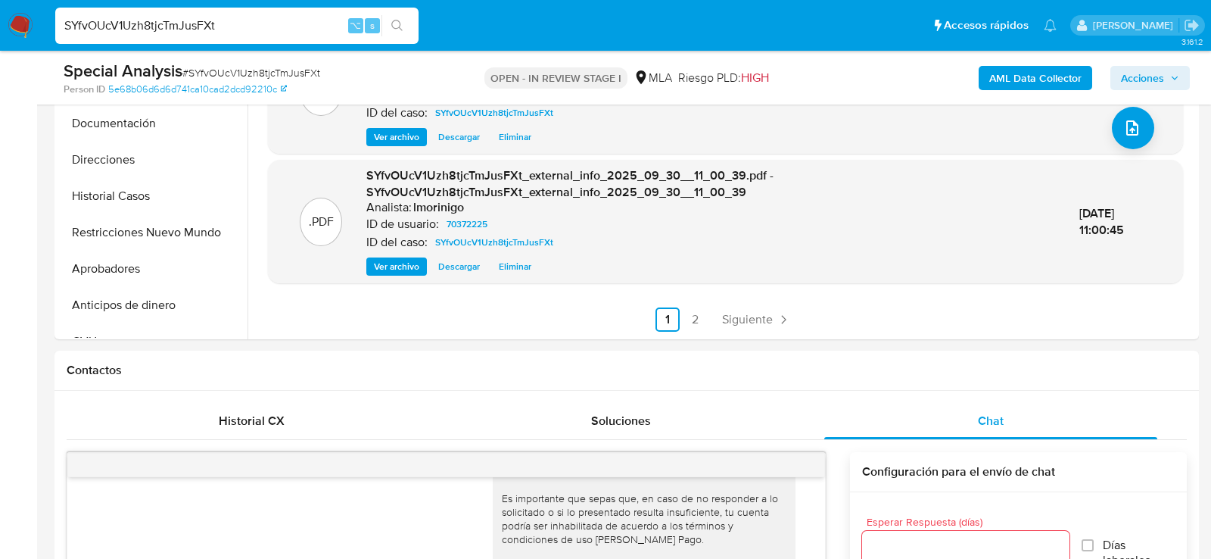
scroll to position [439, 0]
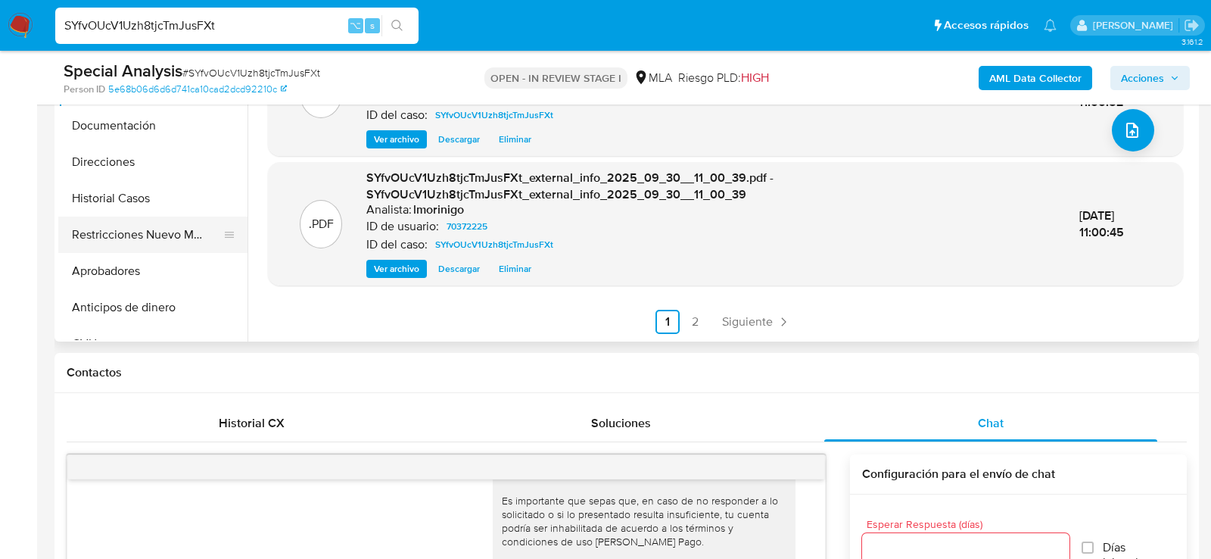
click at [126, 243] on button "Restricciones Nuevo Mundo" at bounding box center [146, 235] width 177 height 36
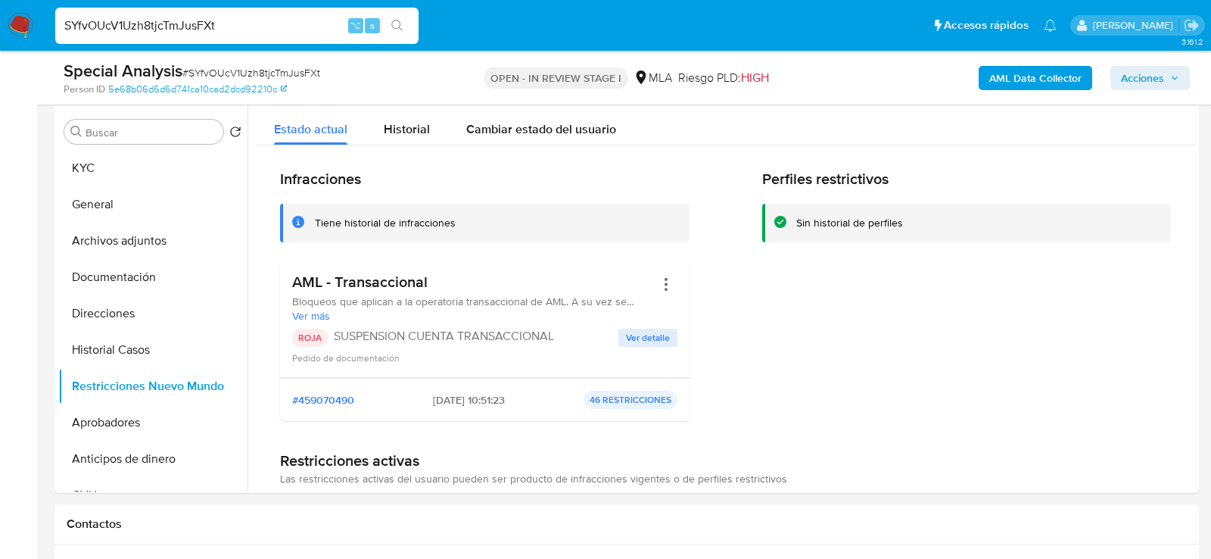
scroll to position [284, 0]
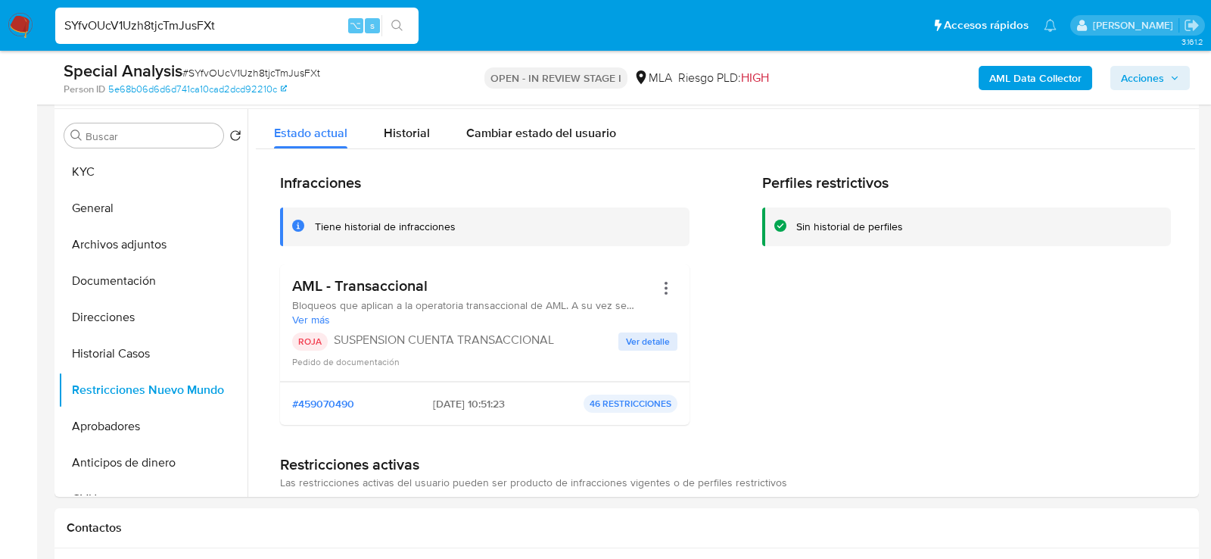
click at [1163, 69] on span "Acciones" at bounding box center [1142, 78] width 43 height 24
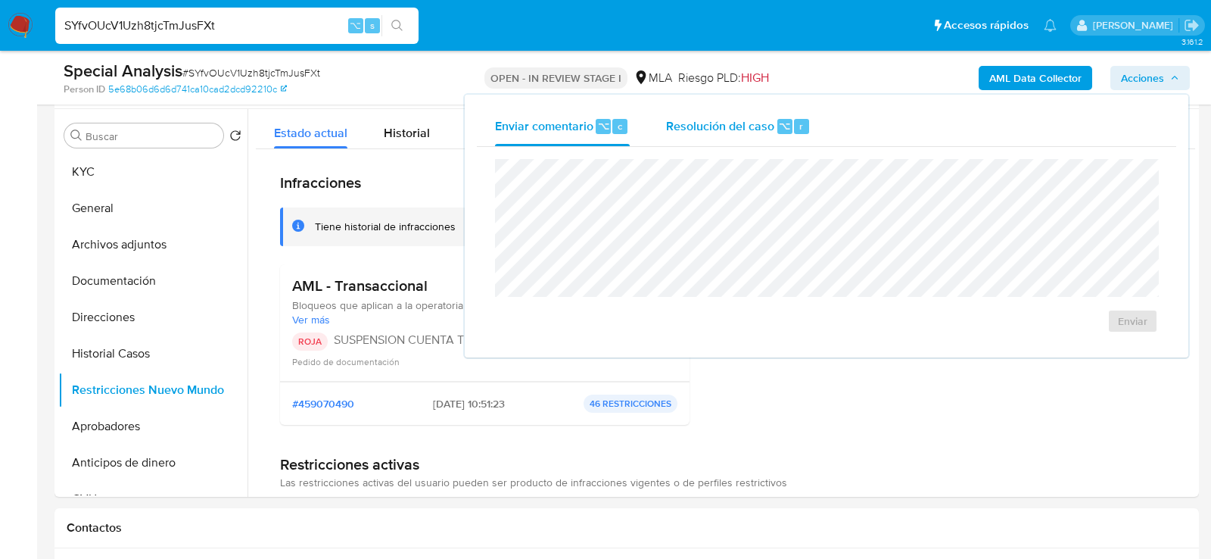
click at [774, 123] on div "Resolución del caso ⌥ r" at bounding box center [738, 126] width 145 height 39
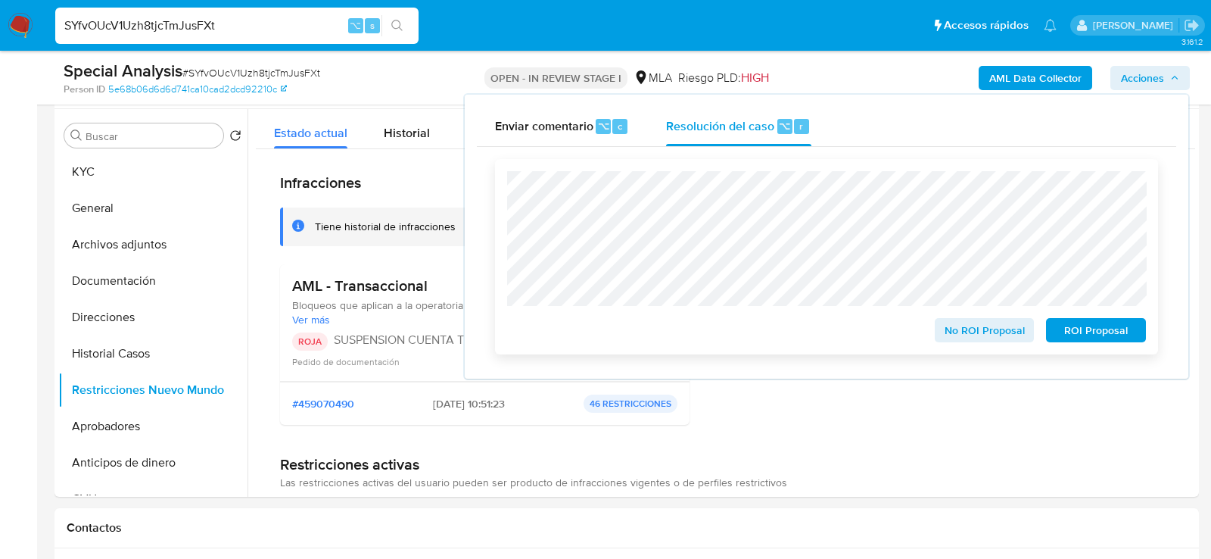
click at [1086, 334] on span "ROI Proposal" at bounding box center [1096, 329] width 79 height 21
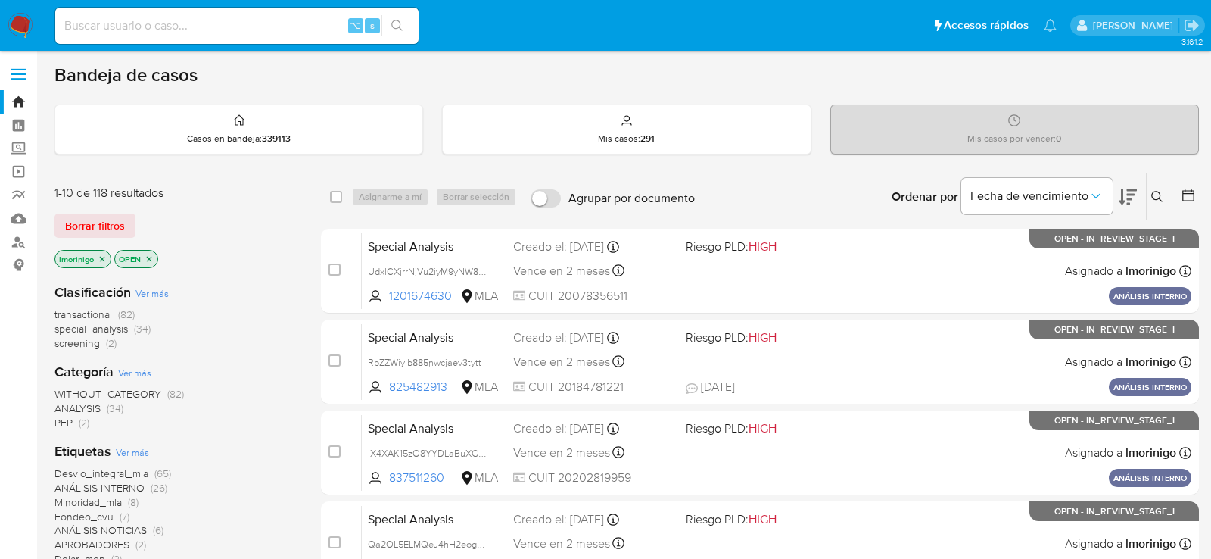
click at [104, 258] on icon "close-filter" at bounding box center [102, 258] width 5 height 5
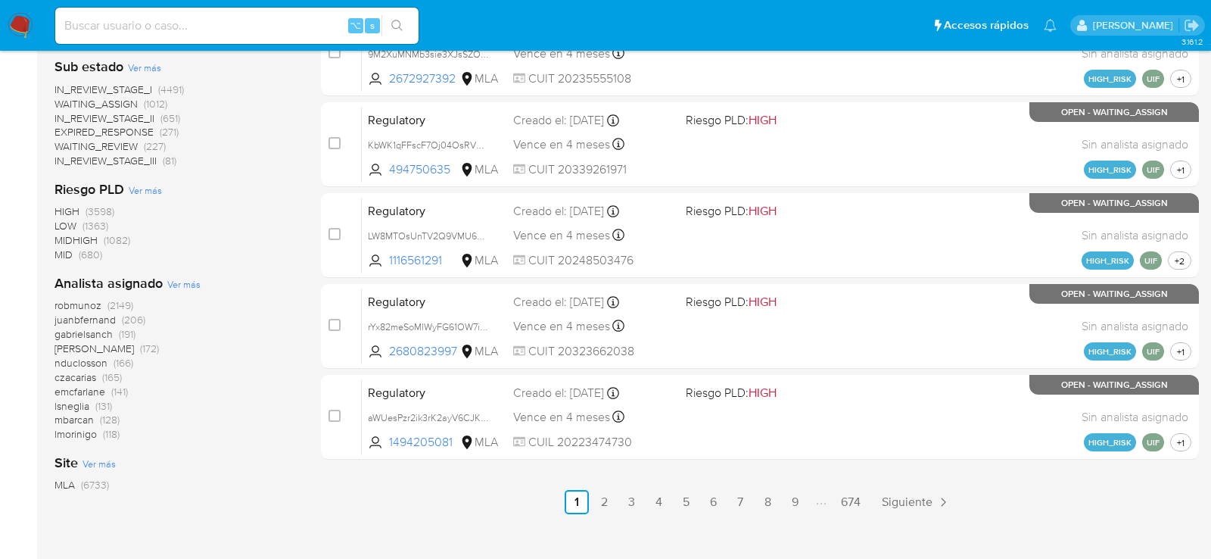
scroll to position [672, 0]
click at [180, 285] on span "Ver más" at bounding box center [183, 283] width 33 height 14
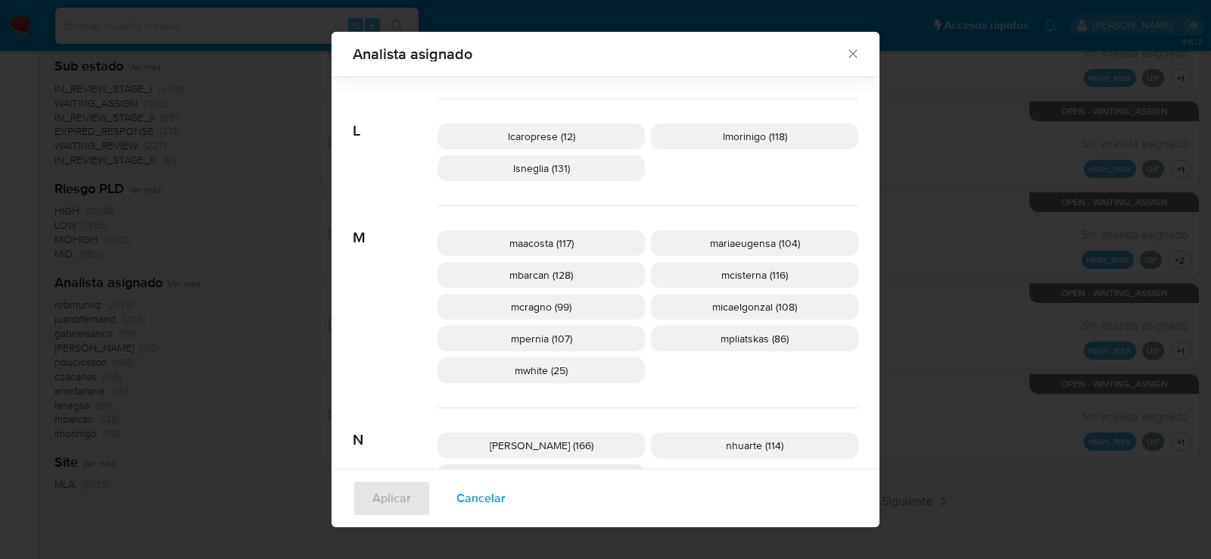
scroll to position [720, 0]
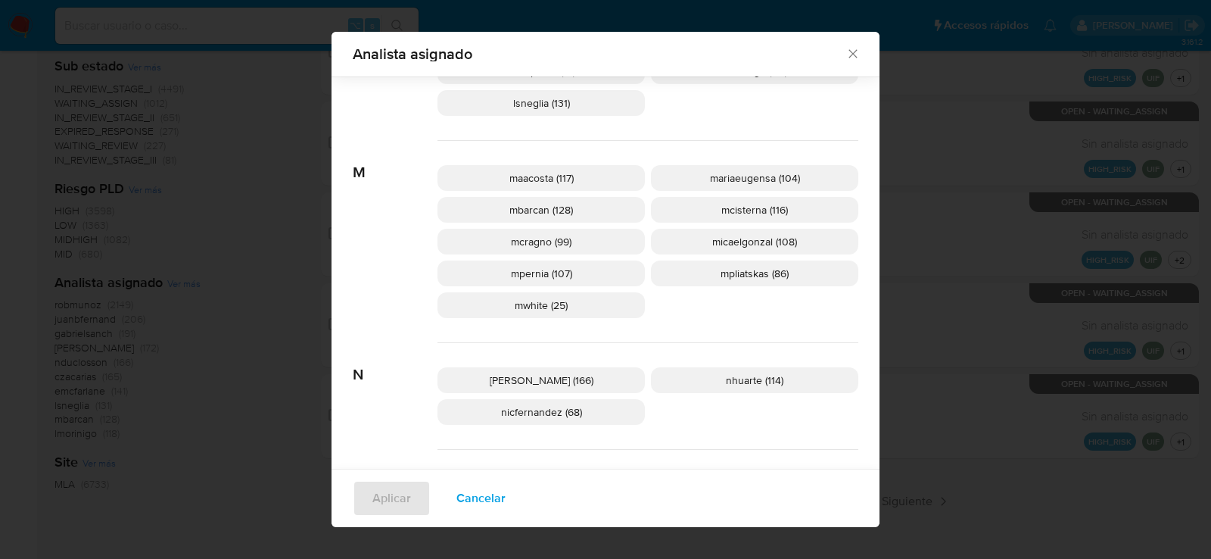
click at [756, 210] on span "mcisterna (116)" at bounding box center [755, 209] width 67 height 15
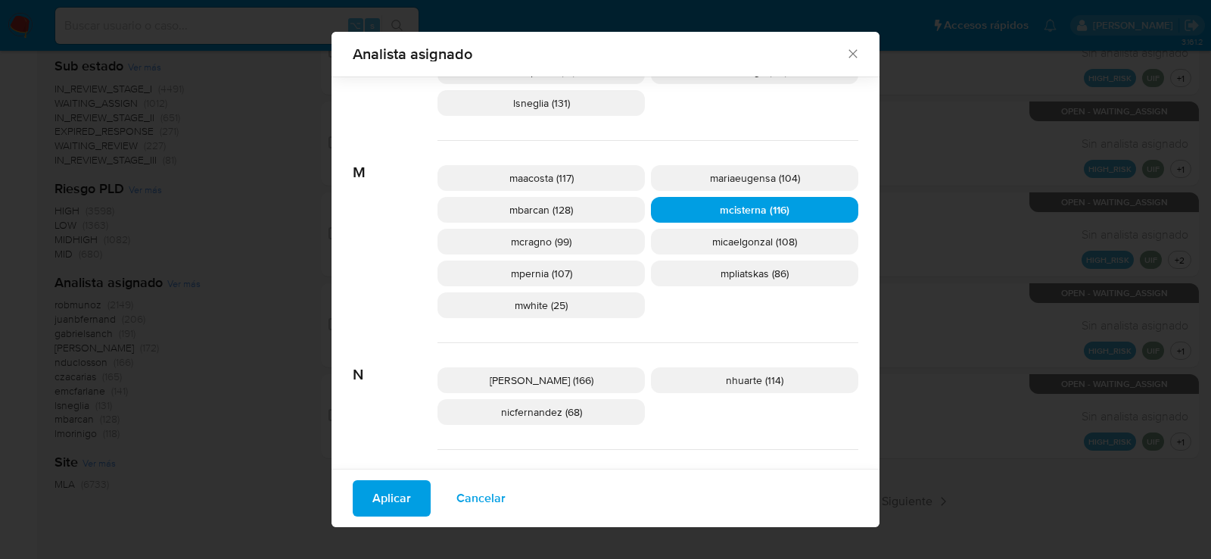
click at [372, 508] on span "Aplicar" at bounding box center [391, 498] width 39 height 33
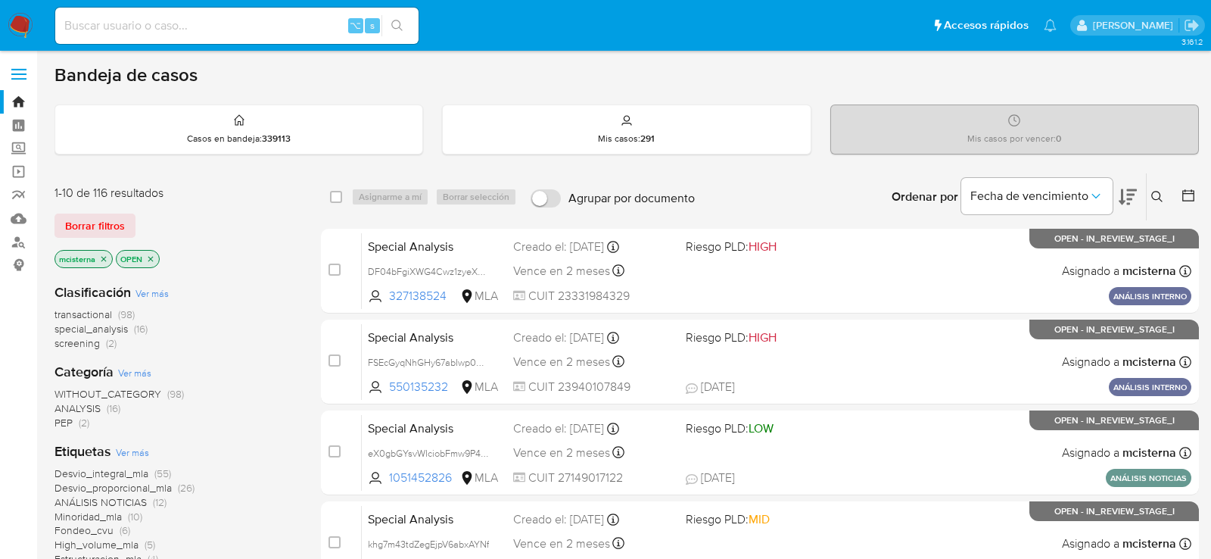
click at [150, 254] on icon "close-filter" at bounding box center [150, 258] width 9 height 9
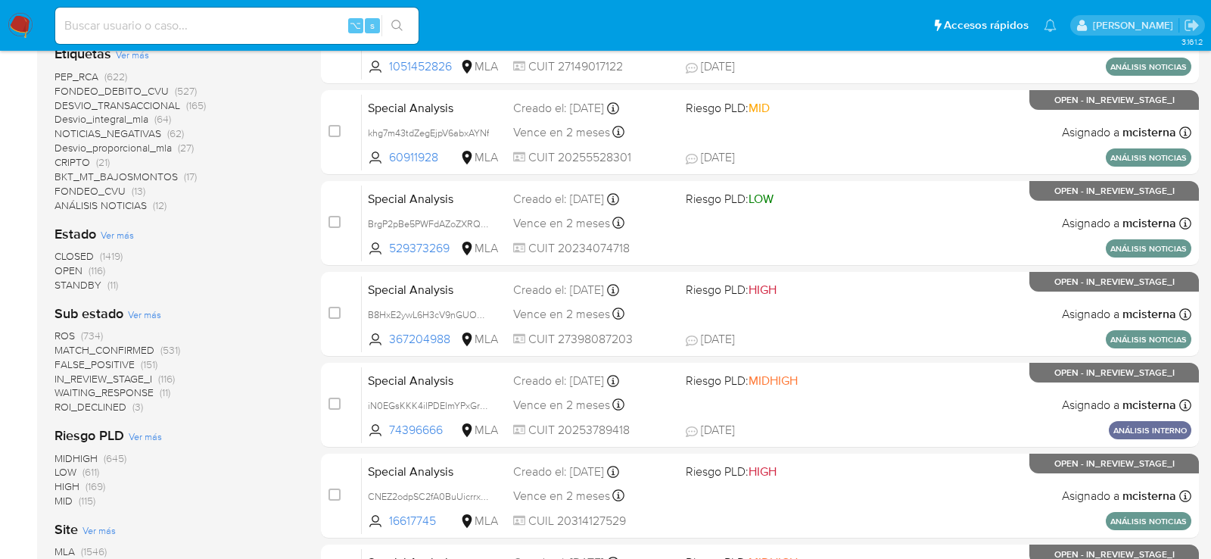
scroll to position [395, 0]
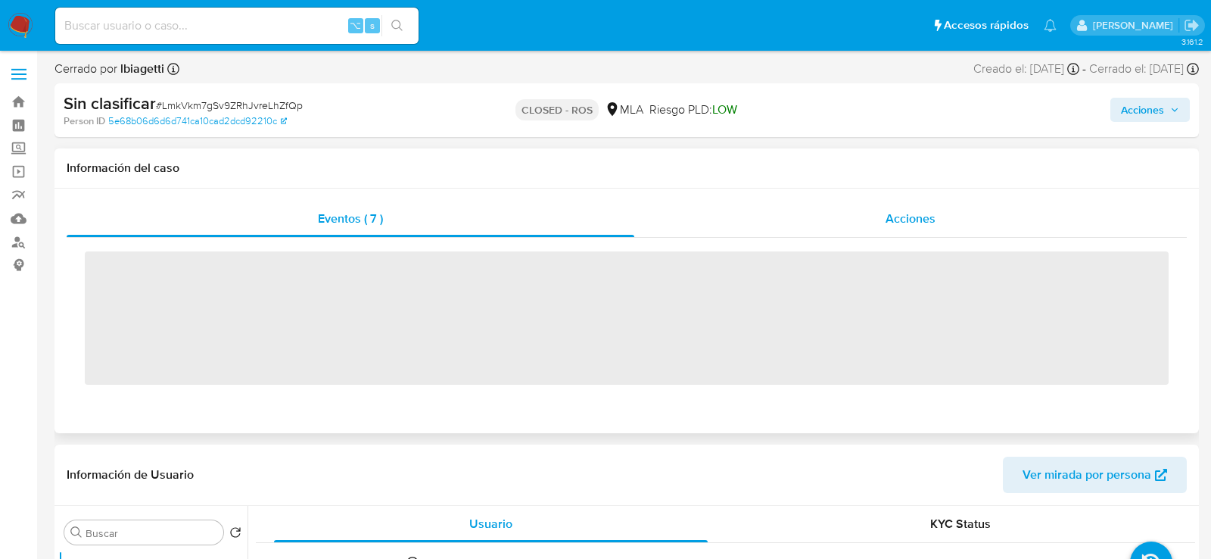
click at [885, 220] on div "Acciones" at bounding box center [910, 219] width 553 height 36
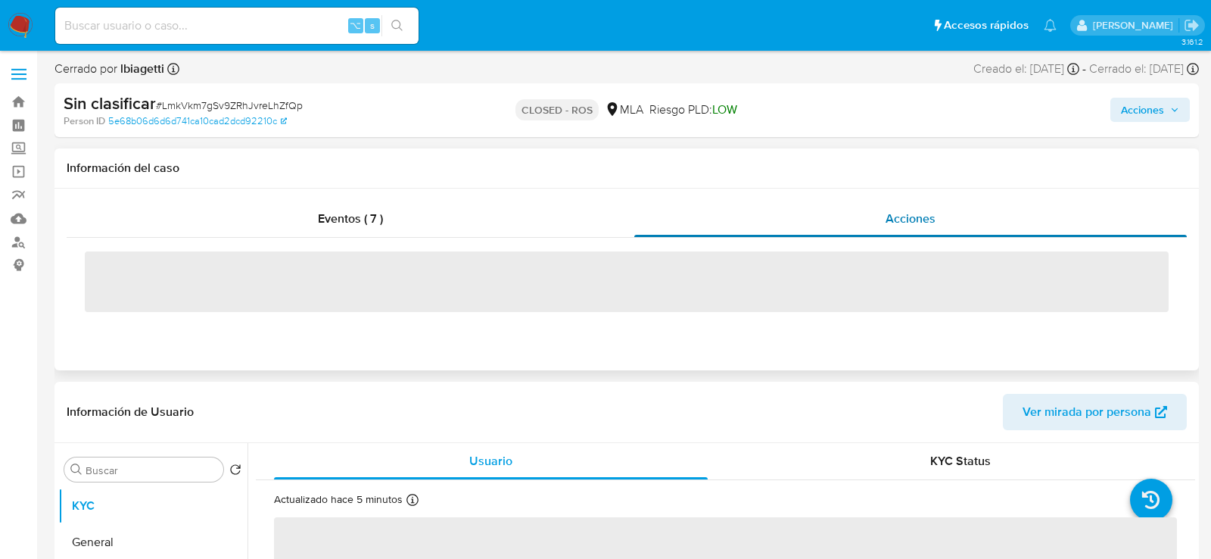
select select "10"
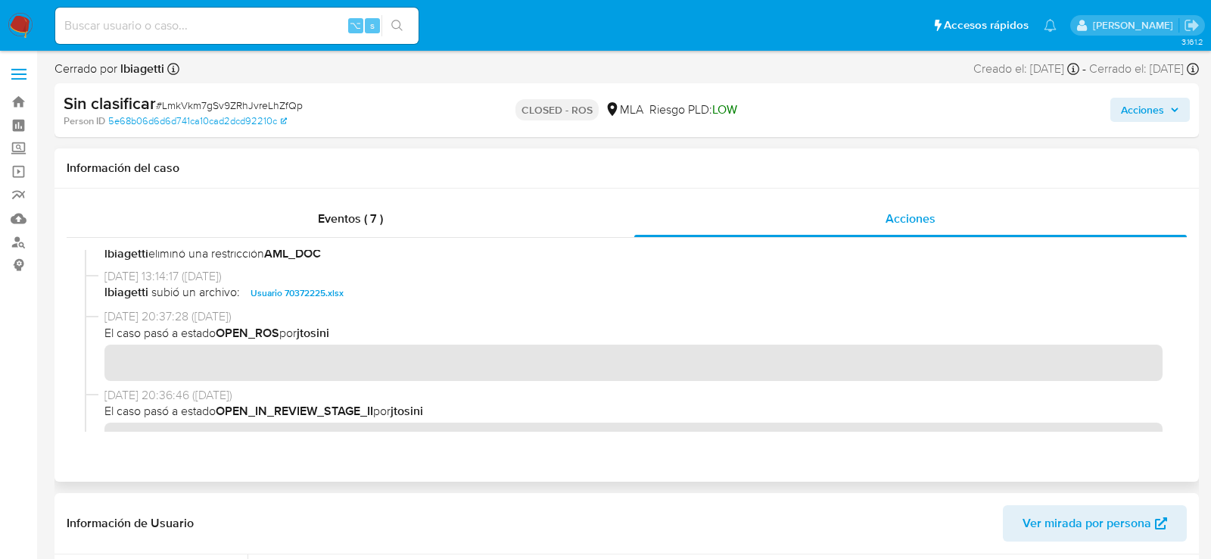
scroll to position [444, 0]
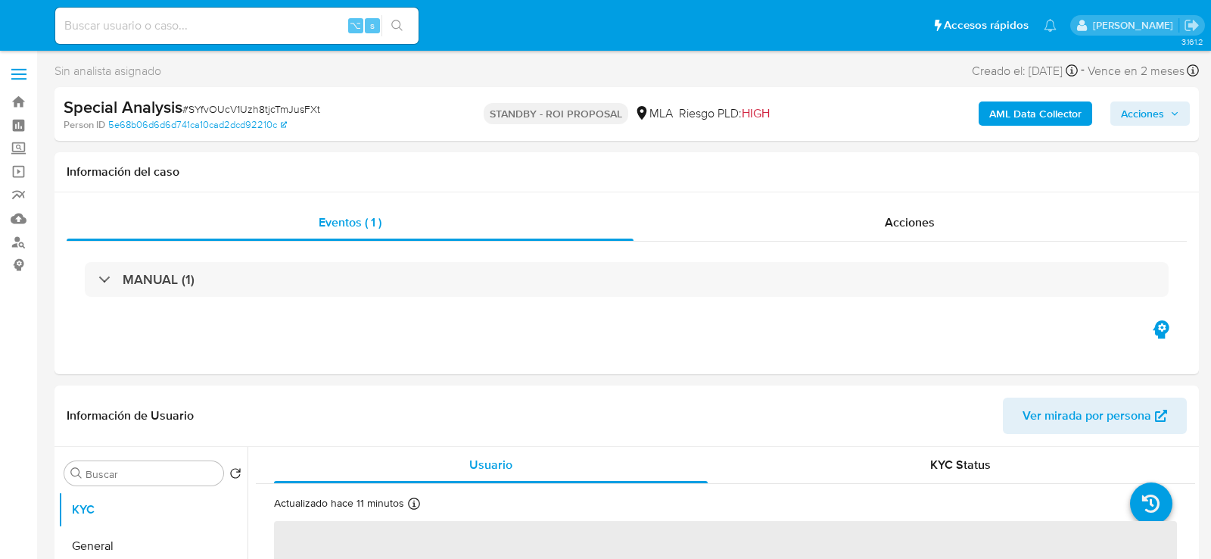
select select "10"
click at [213, 41] on div "⌥ s" at bounding box center [236, 26] width 363 height 36
click at [211, 30] on input at bounding box center [236, 26] width 363 height 20
paste input "UdxlCXjrrNjVu2iyM9yNW8Nm"
type input "UdxlCXjrrNjVu2iyM9yNW8Nm"
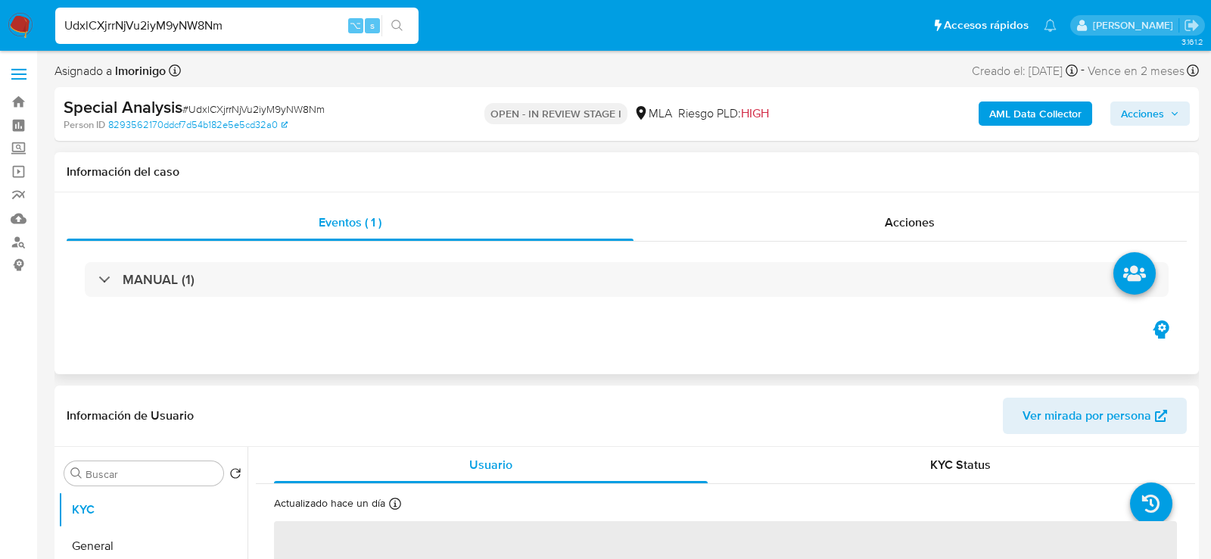
select select "10"
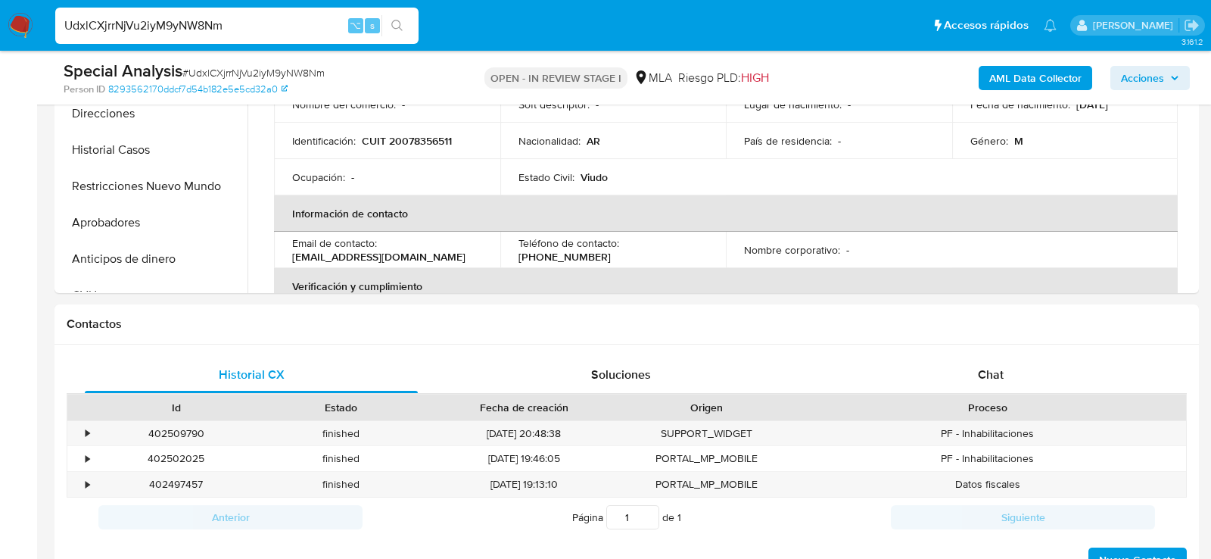
scroll to position [506, 0]
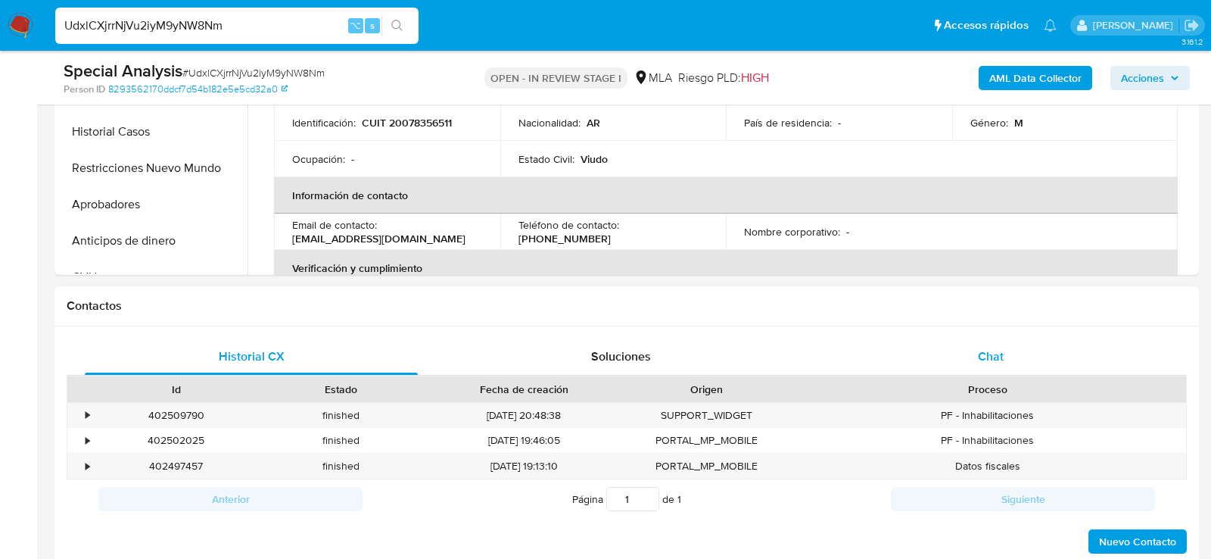
click at [896, 354] on div "Chat" at bounding box center [990, 356] width 333 height 36
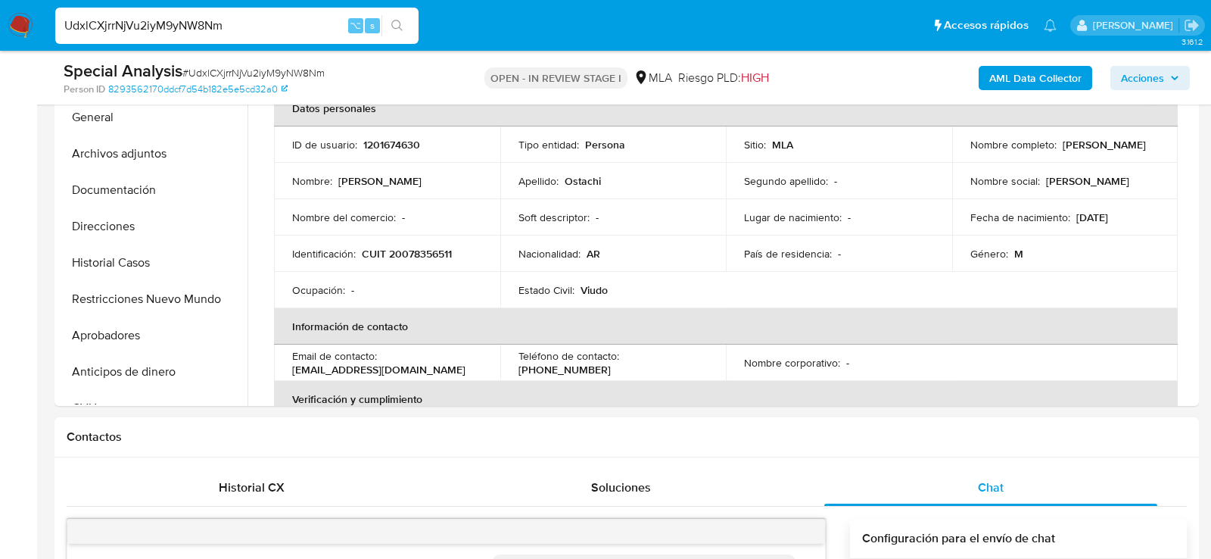
scroll to position [202, 0]
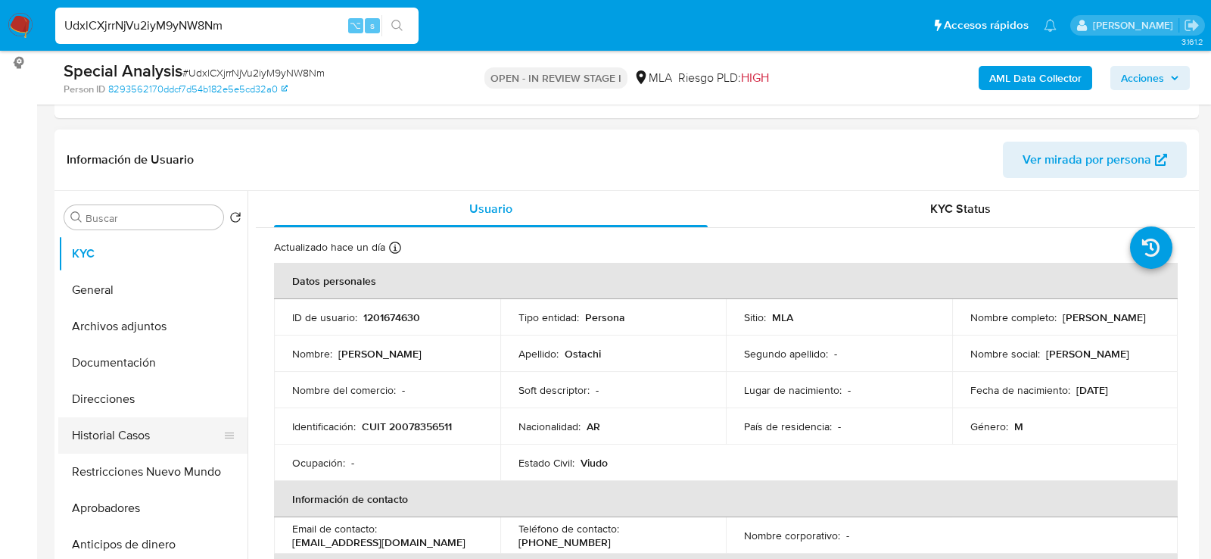
click at [104, 417] on button "Historial Casos" at bounding box center [146, 435] width 177 height 36
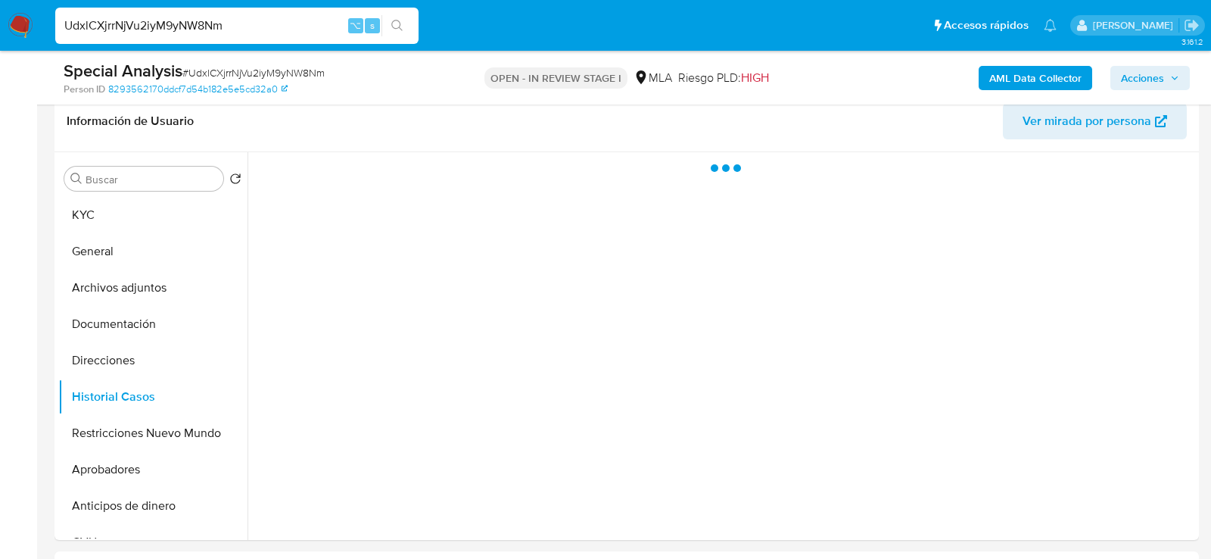
scroll to position [282, 0]
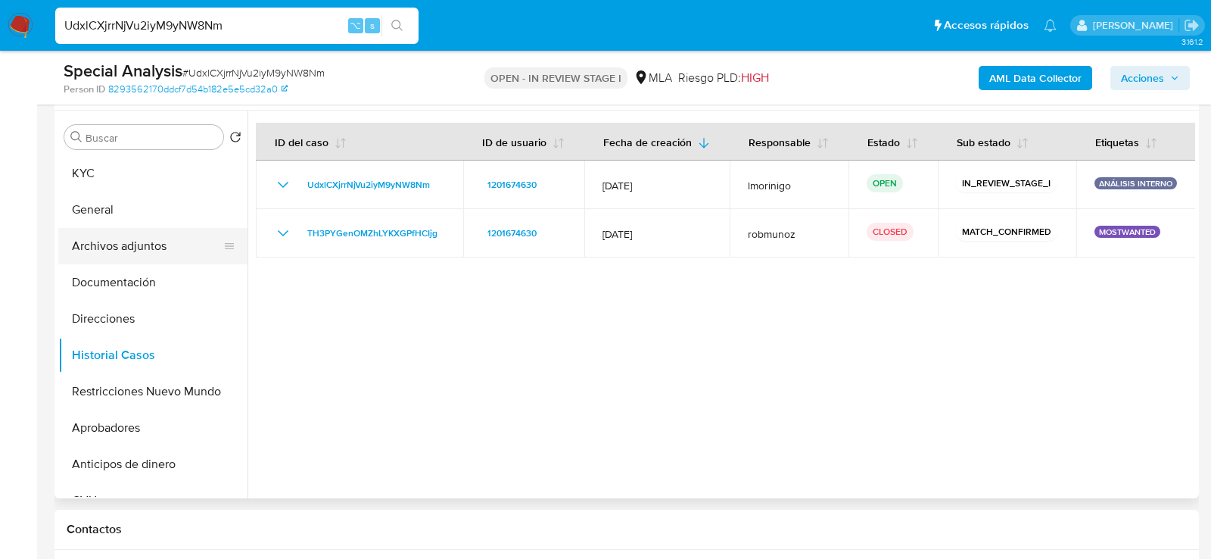
click at [131, 229] on button "Archivos adjuntos" at bounding box center [146, 246] width 177 height 36
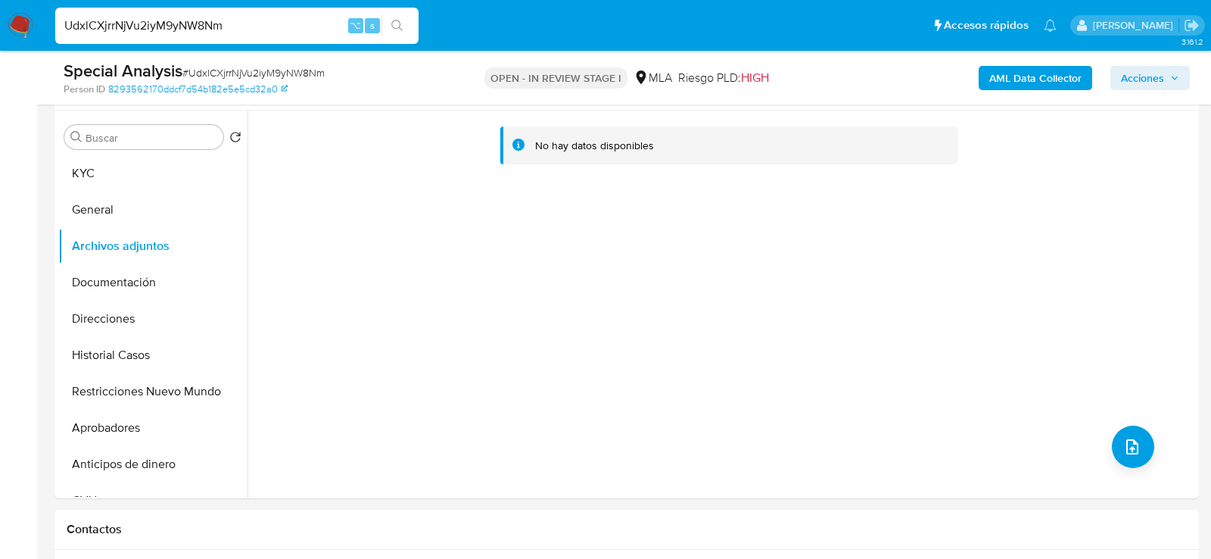
click at [1065, 76] on b "AML Data Collector" at bounding box center [1036, 78] width 92 height 24
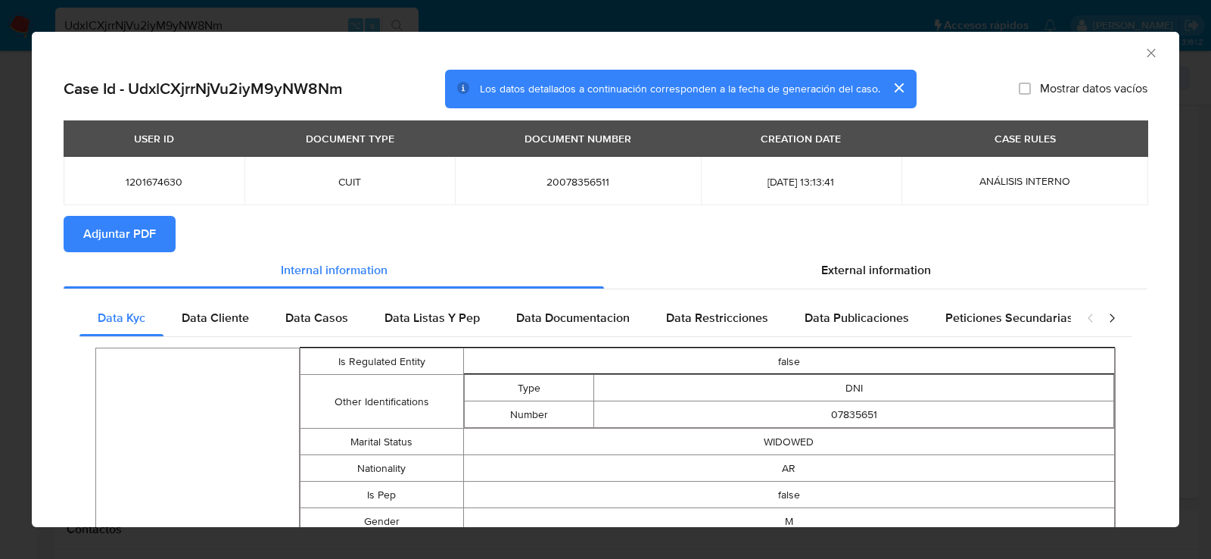
click at [99, 238] on span "Adjuntar PDF" at bounding box center [119, 233] width 73 height 33
click at [1154, 54] on icon "Cerrar ventana" at bounding box center [1151, 52] width 15 height 15
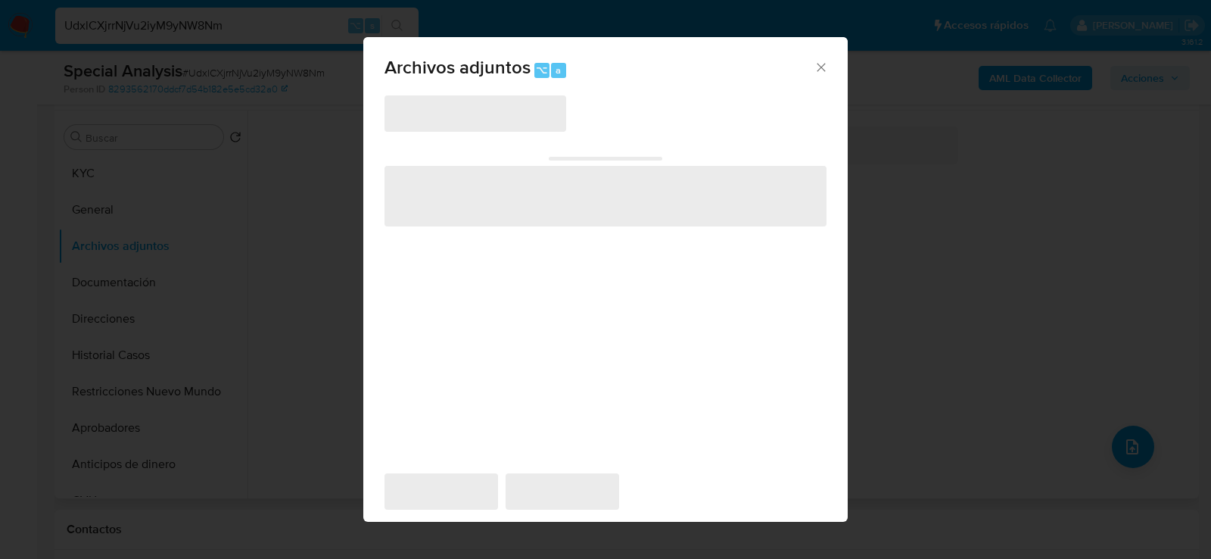
scroll to position [276, 0]
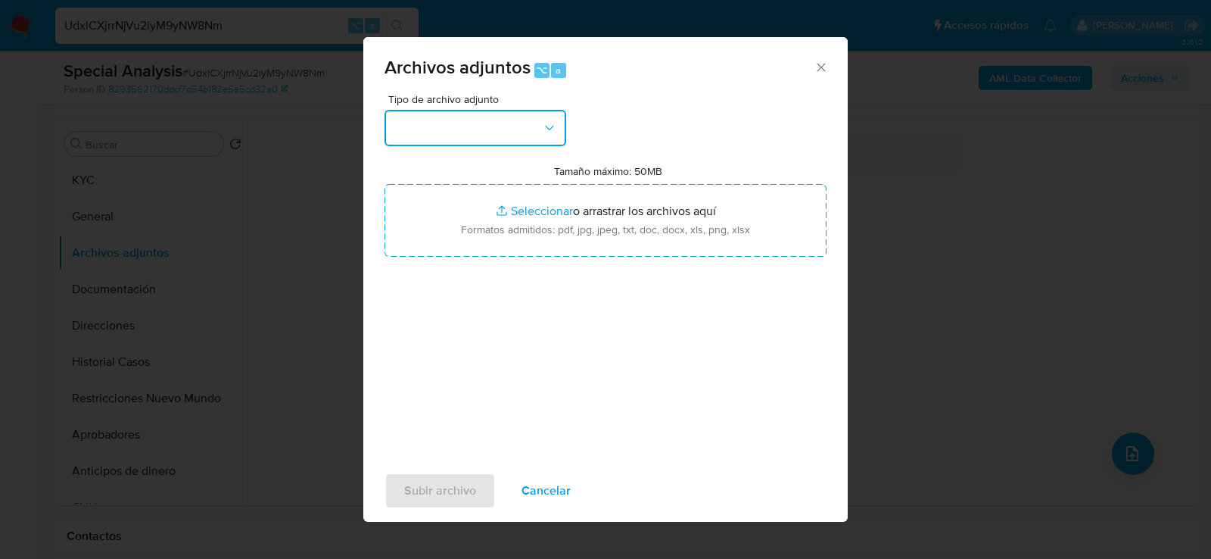
click at [515, 134] on button "button" at bounding box center [476, 128] width 182 height 36
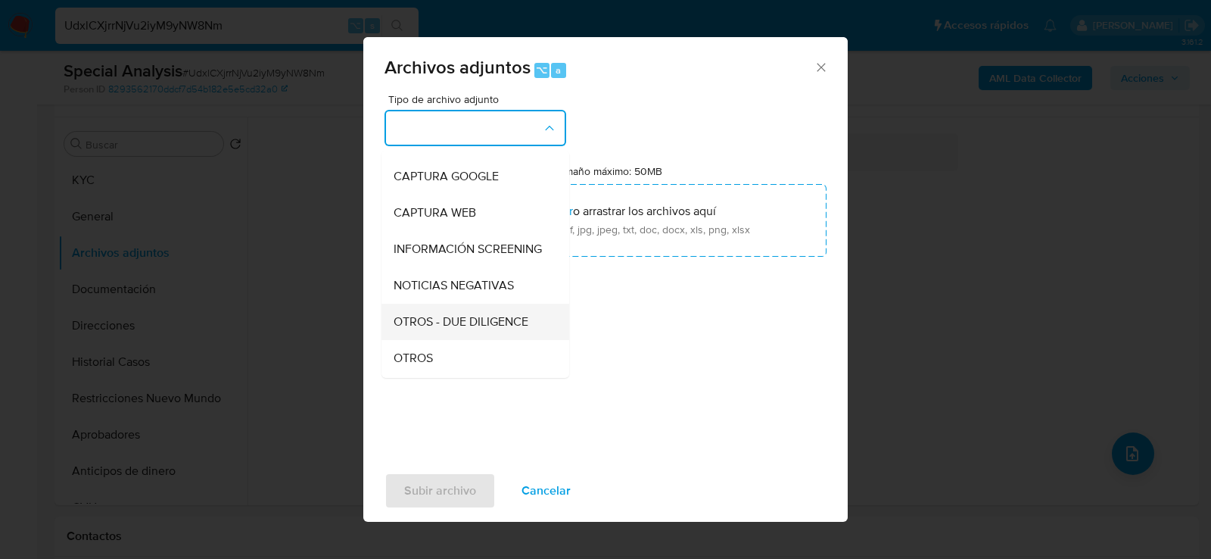
scroll to position [123, 0]
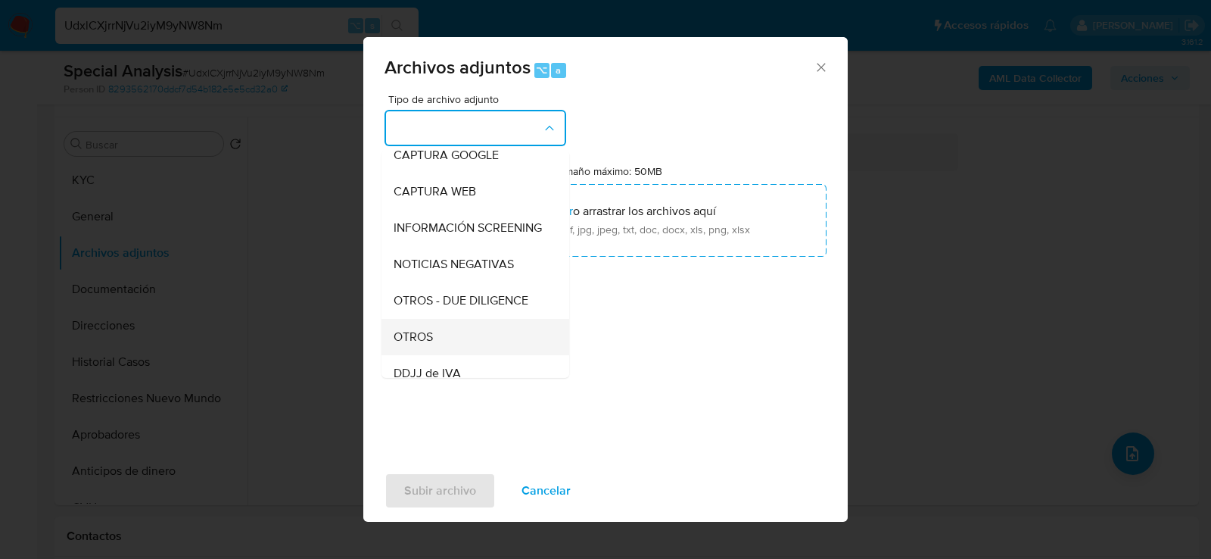
click at [440, 340] on div "OTROS" at bounding box center [471, 336] width 154 height 36
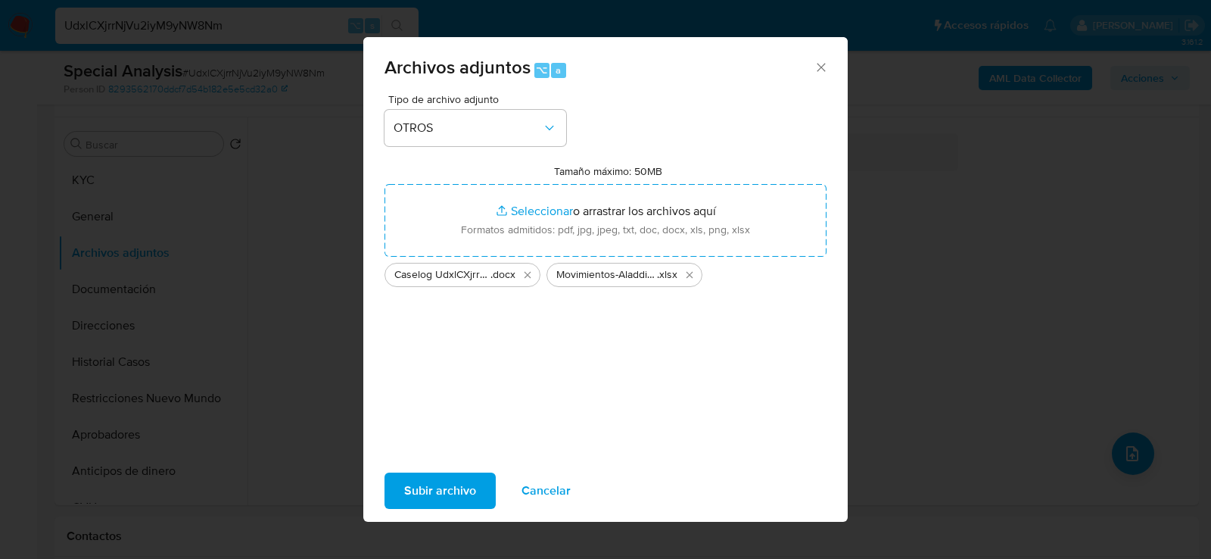
click at [448, 503] on span "Subir archivo" at bounding box center [440, 490] width 72 height 33
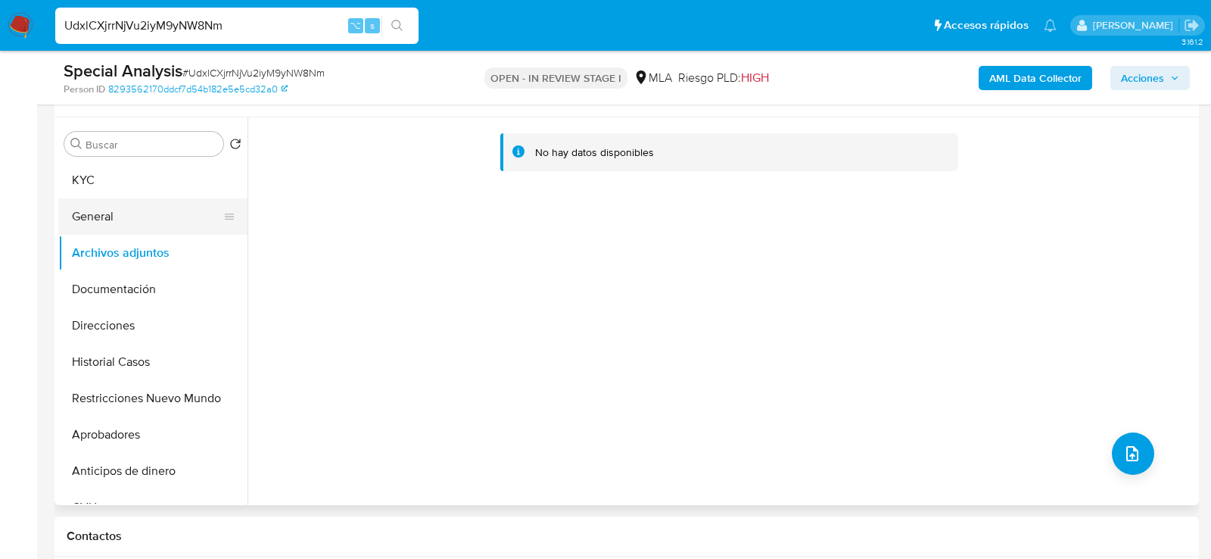
click at [111, 229] on button "General" at bounding box center [146, 216] width 177 height 36
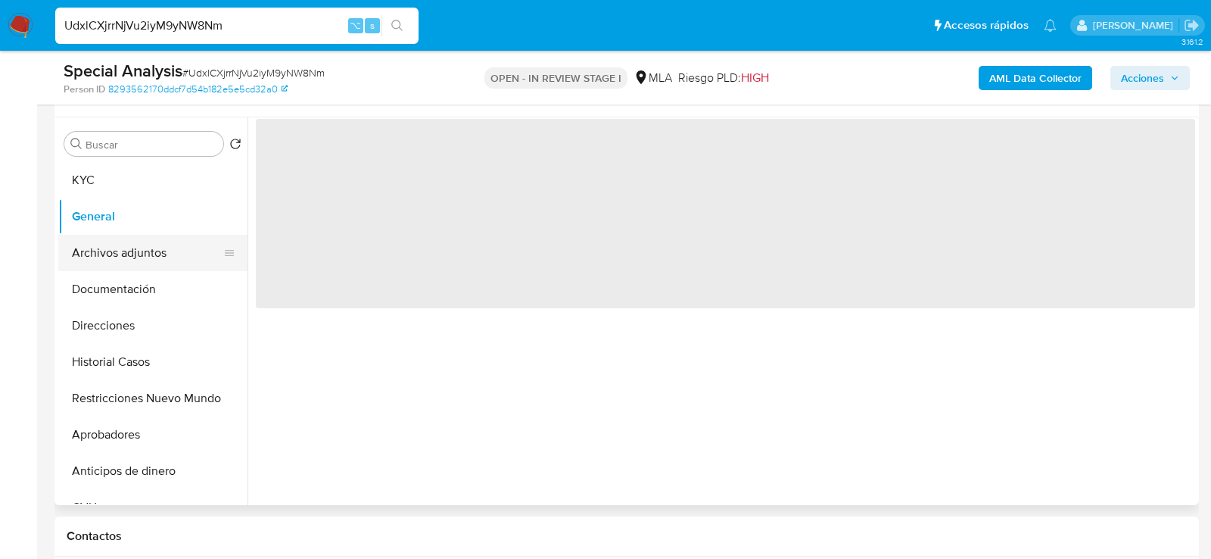
click at [111, 246] on button "Archivos adjuntos" at bounding box center [146, 253] width 177 height 36
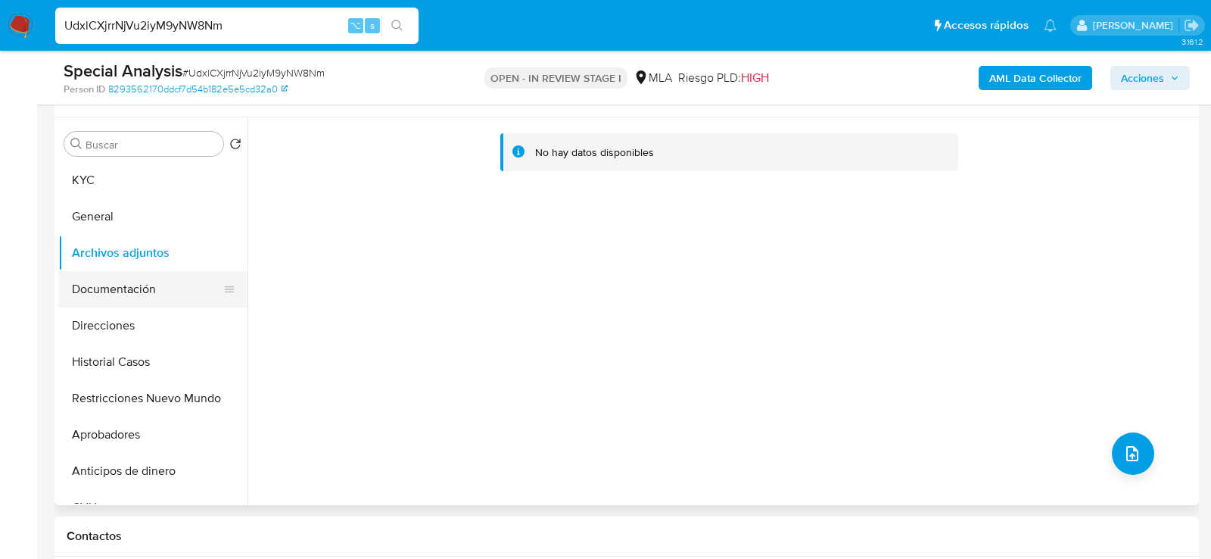
click at [132, 284] on button "Documentación" at bounding box center [146, 289] width 177 height 36
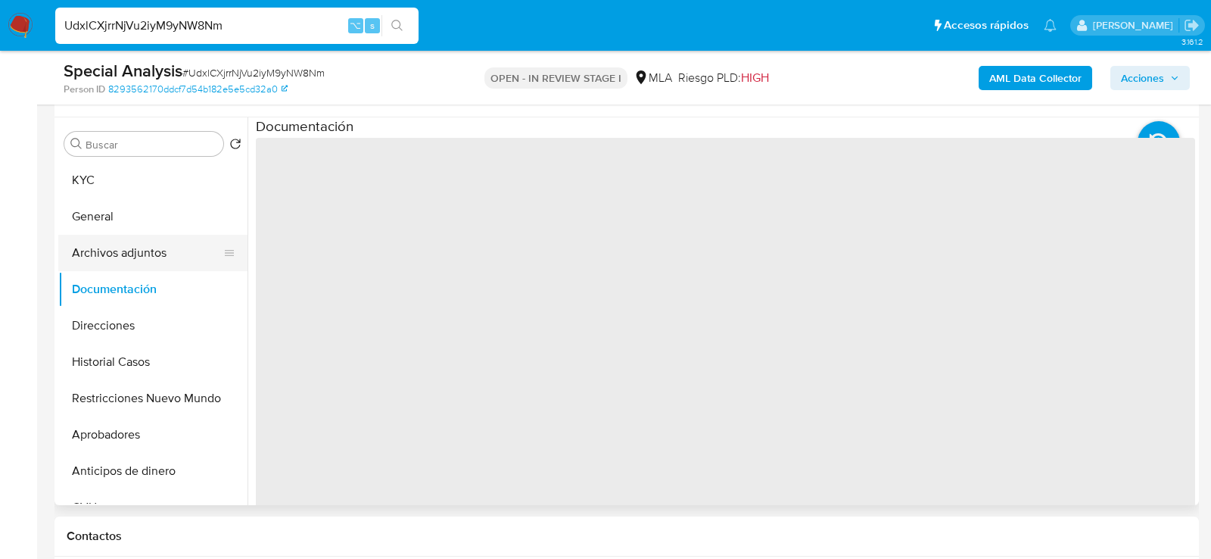
click at [114, 248] on button "Archivos adjuntos" at bounding box center [146, 253] width 177 height 36
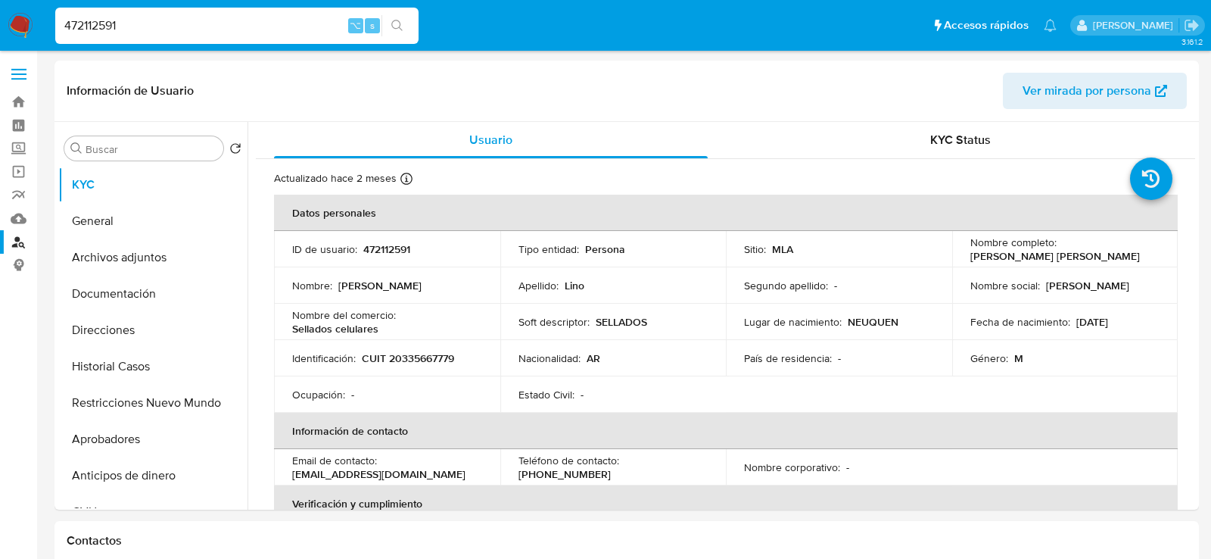
select select "10"
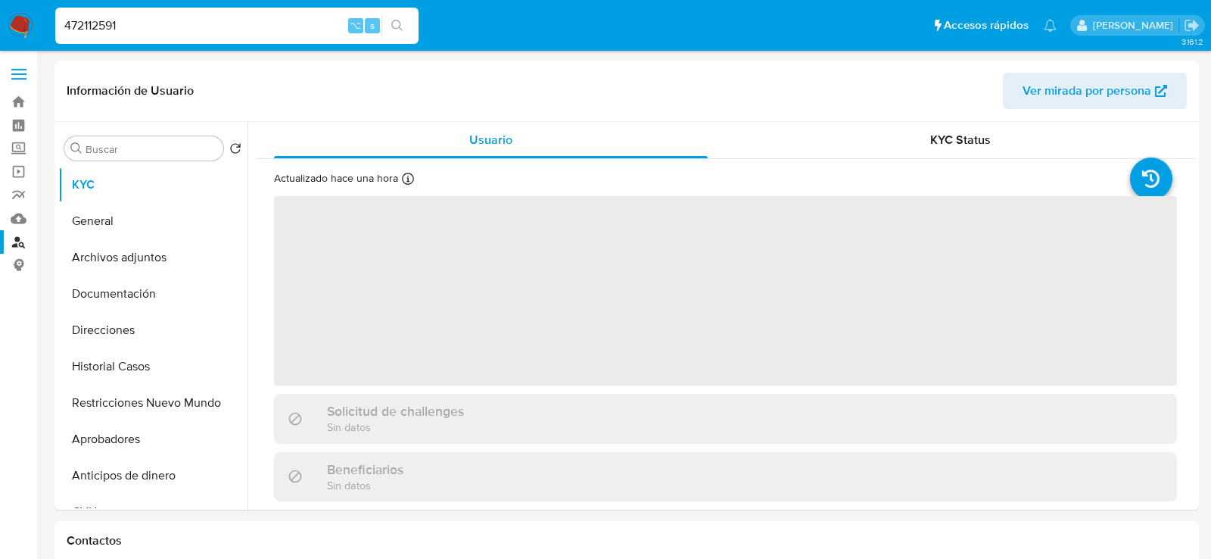
select select "10"
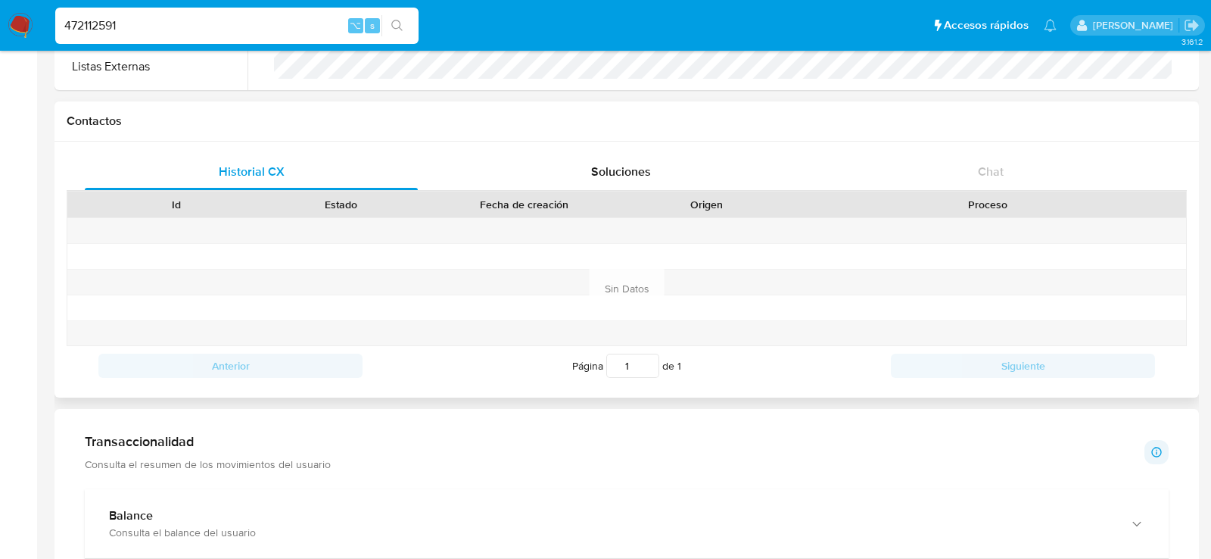
scroll to position [692, 0]
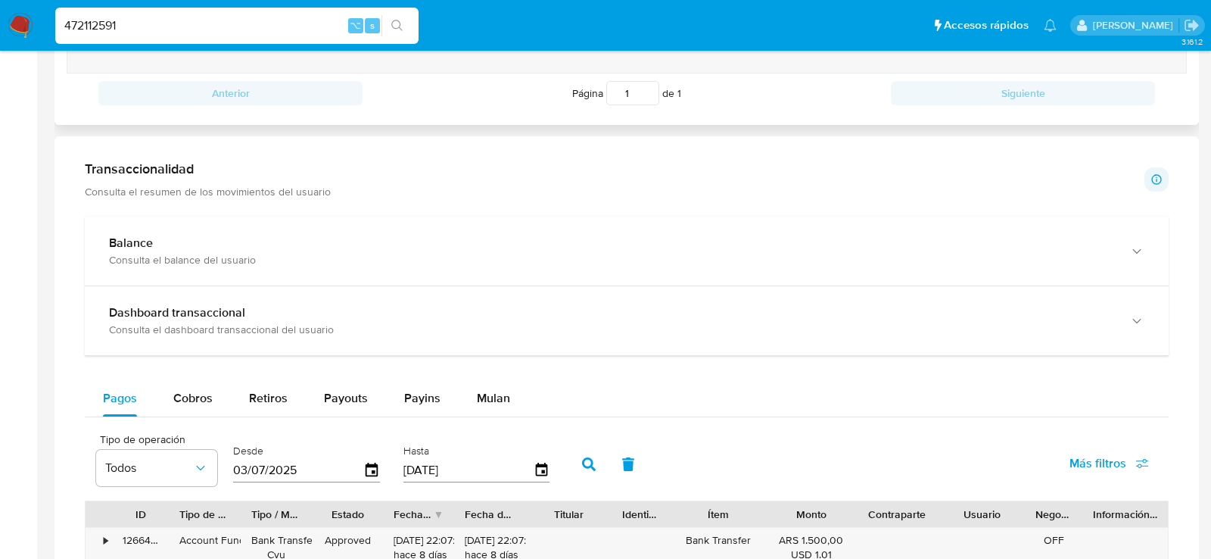
click at [238, 241] on div "Balance" at bounding box center [611, 242] width 1005 height 15
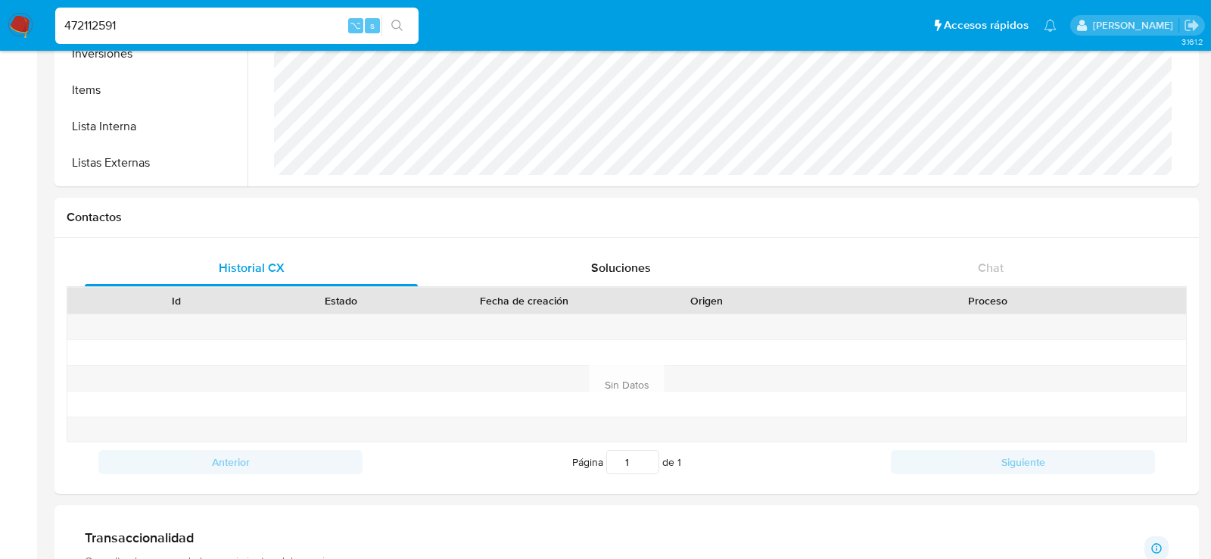
scroll to position [268, 0]
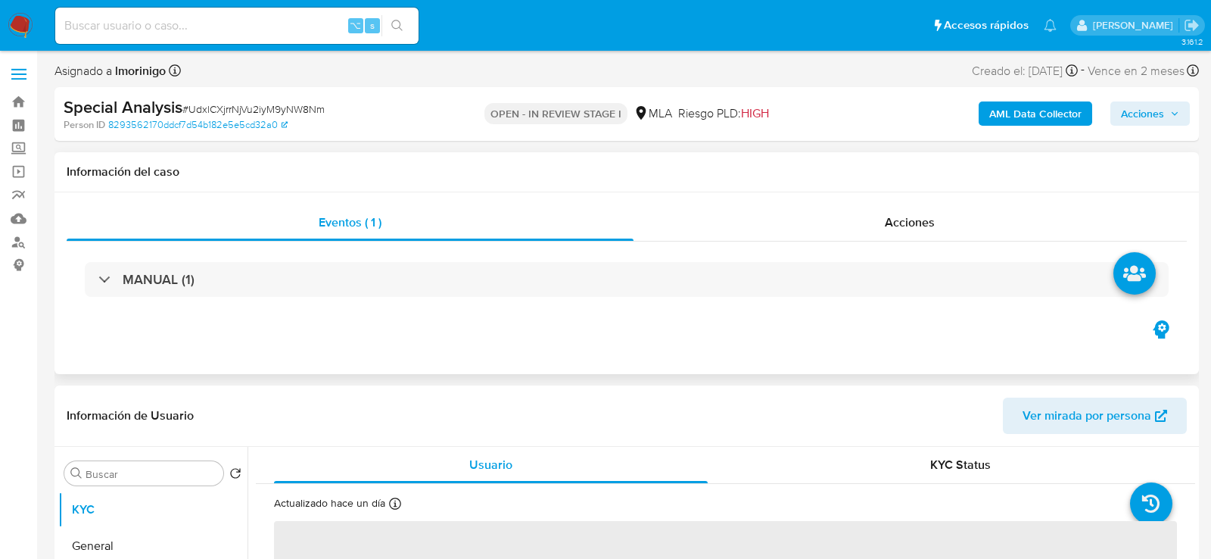
click at [972, 242] on div "MANUAL (1)" at bounding box center [627, 280] width 1121 height 76
click at [945, 220] on div "Acciones" at bounding box center [911, 222] width 554 height 36
select select "10"
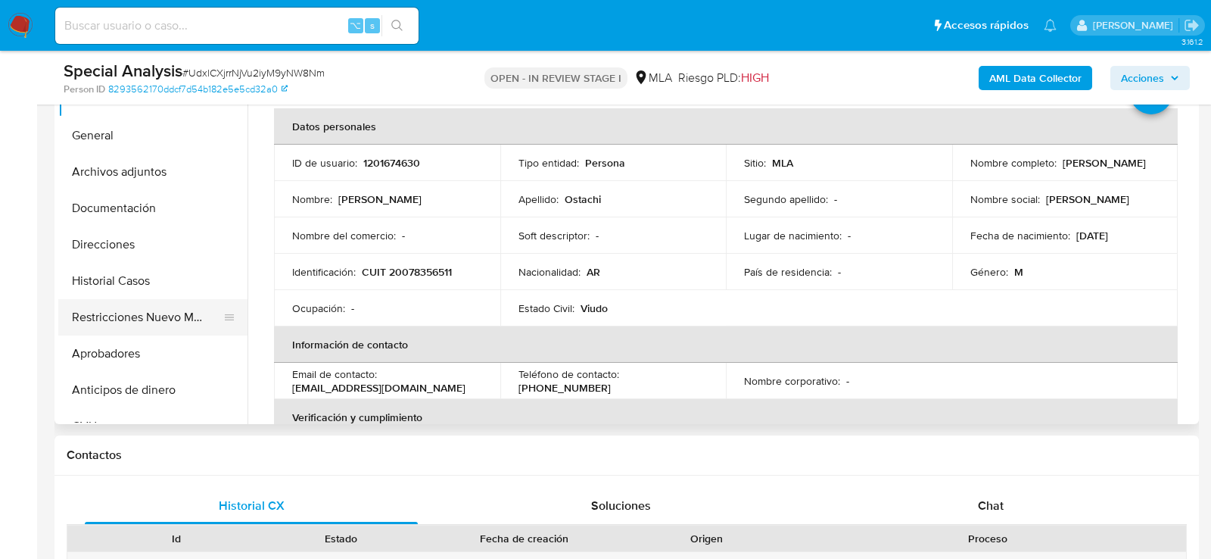
scroll to position [395, 0]
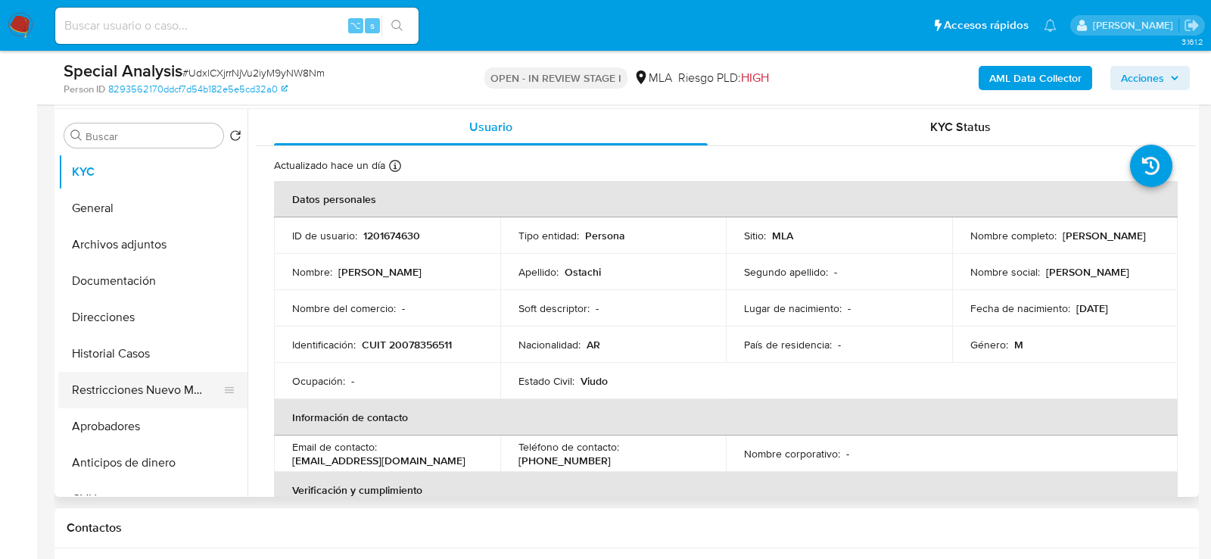
click at [106, 235] on button "Archivos adjuntos" at bounding box center [152, 244] width 189 height 36
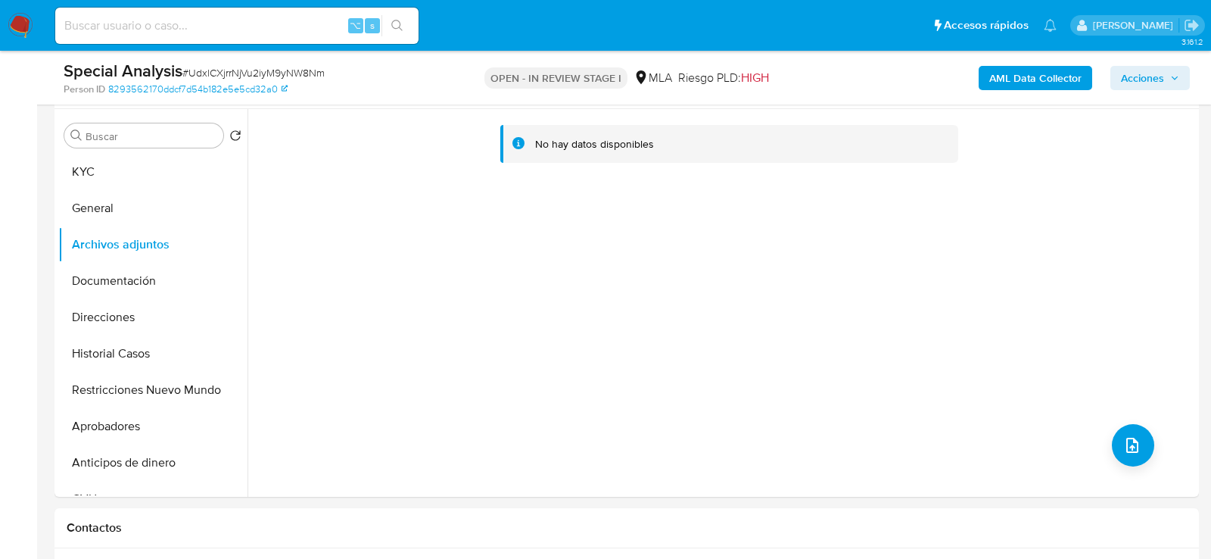
click at [211, 25] on input at bounding box center [236, 26] width 363 height 20
paste input "bwqC6yfhYWgW1hmA0bvaYAQU"
type input "bwqC6yfhYWgW1hmA0bvaYAQU"
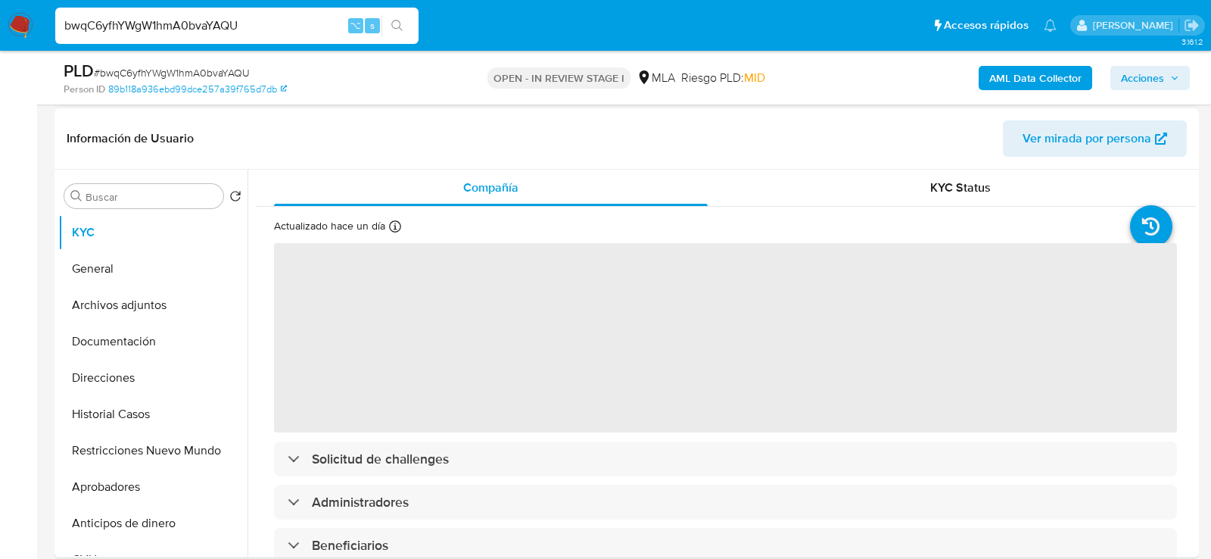
scroll to position [267, 0]
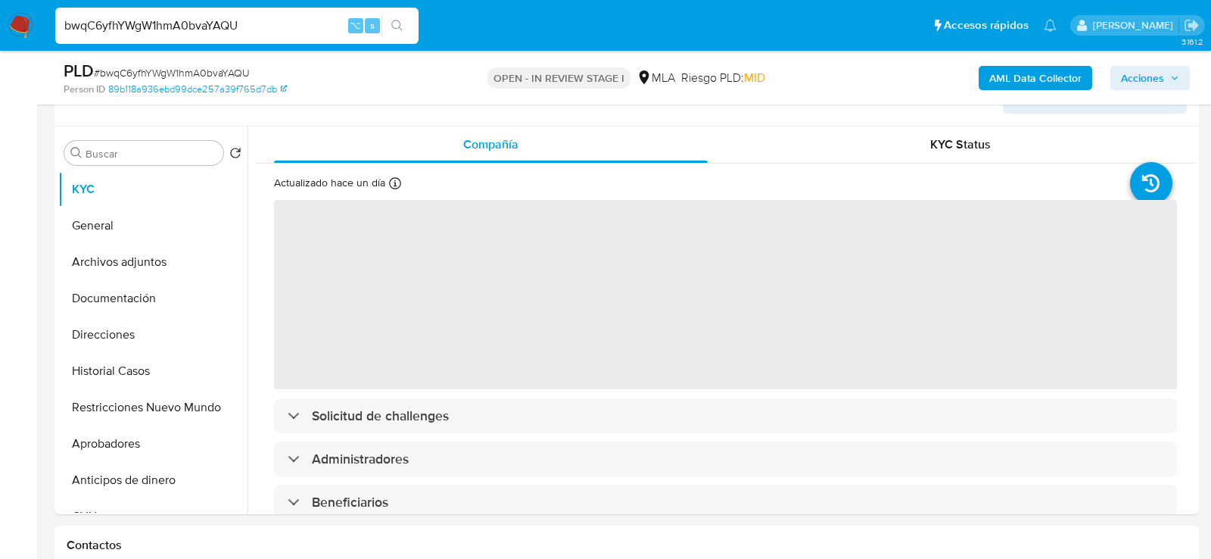
select select "10"
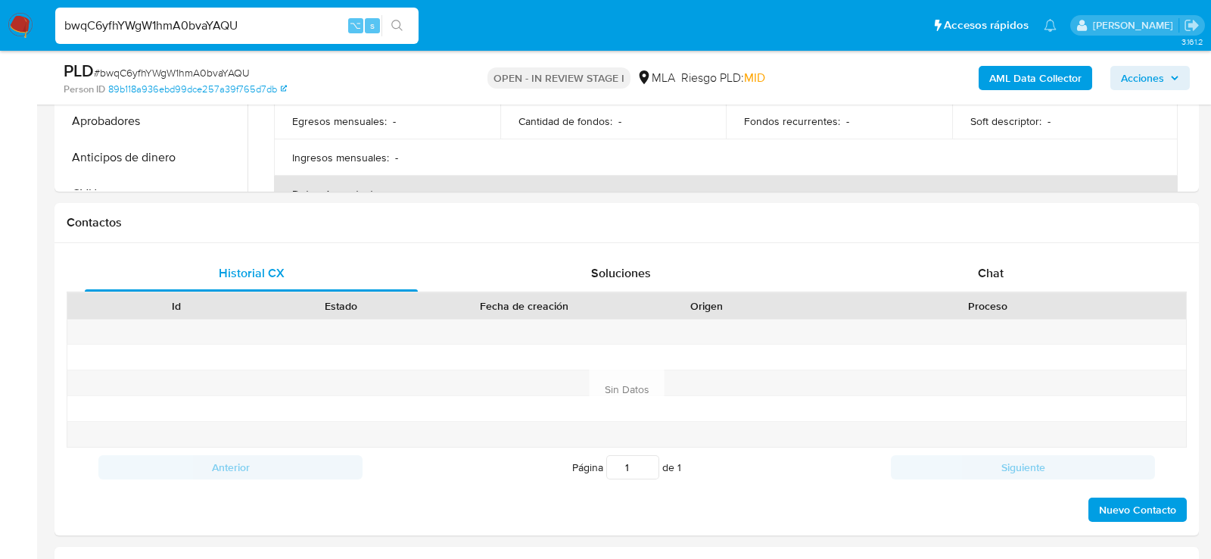
scroll to position [699, 0]
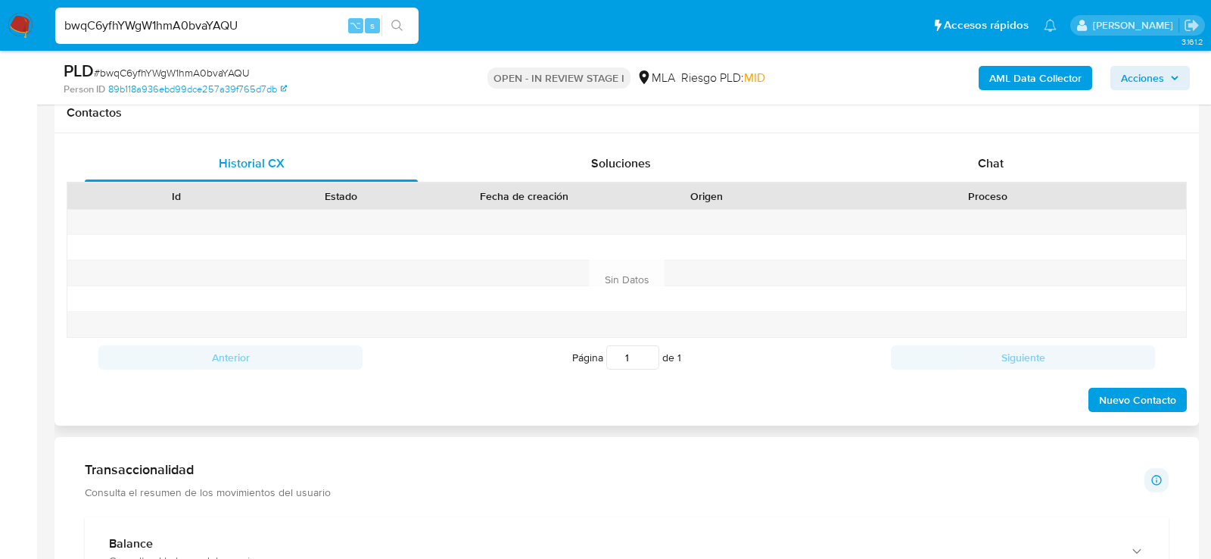
click at [983, 135] on div "Historial CX Soluciones Chat Id Estado Fecha de creación Origen Proceso Anterio…" at bounding box center [627, 279] width 1145 height 292
click at [981, 148] on div "Chat" at bounding box center [990, 163] width 333 height 36
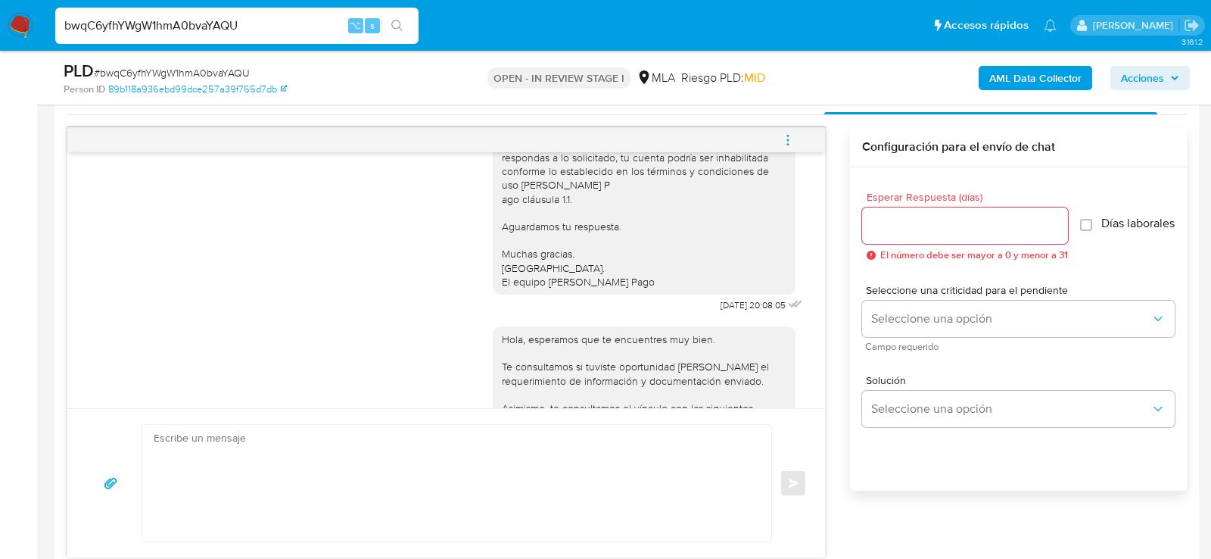
scroll to position [1323, 0]
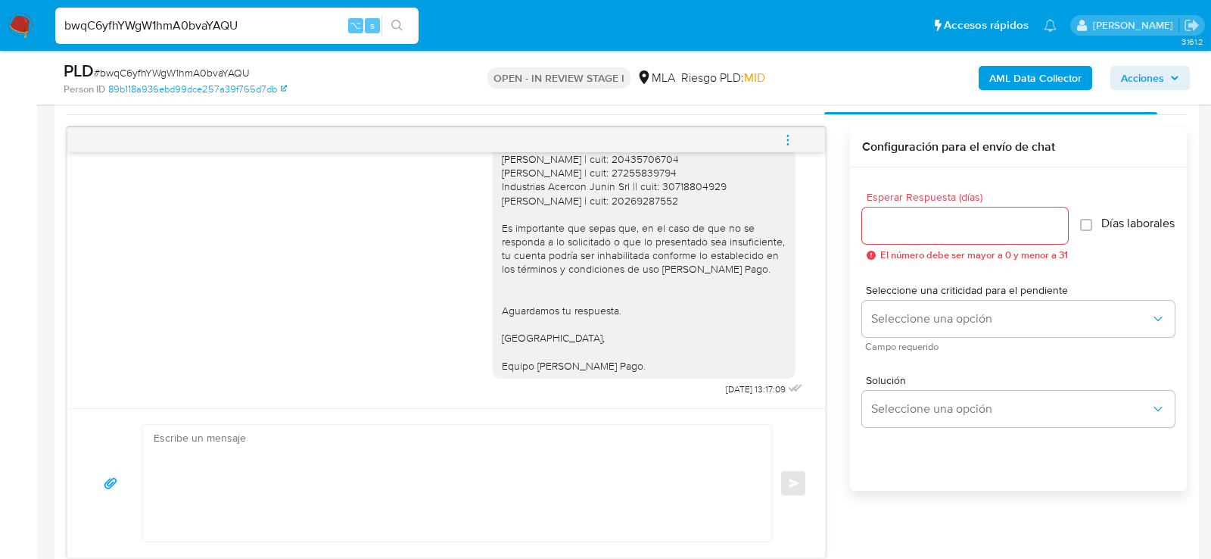
click at [236, 37] on div "bwqC6yfhYWgW1hmA0bvaYAQU ⌥ s" at bounding box center [236, 26] width 363 height 36
click at [234, 30] on input "bwqC6yfhYWgW1hmA0bvaYAQU" at bounding box center [236, 26] width 363 height 20
paste input "72VLm2d5qkm7FcKGRLzRQZ3"
type input "b72VLm2d5qkm7FcKGRLzRQZ3"
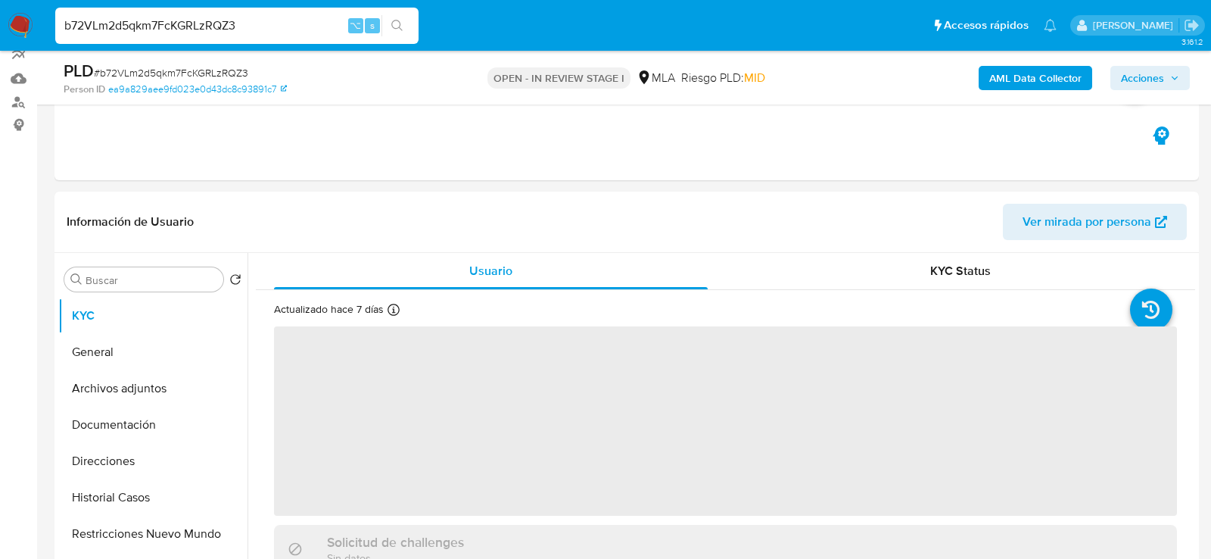
scroll to position [216, 0]
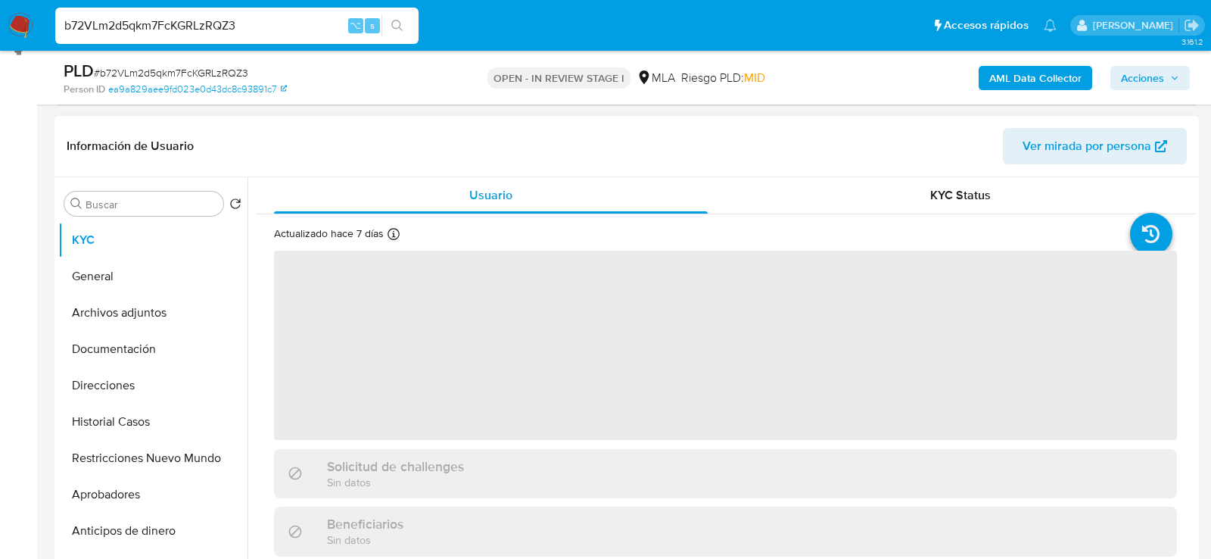
select select "10"
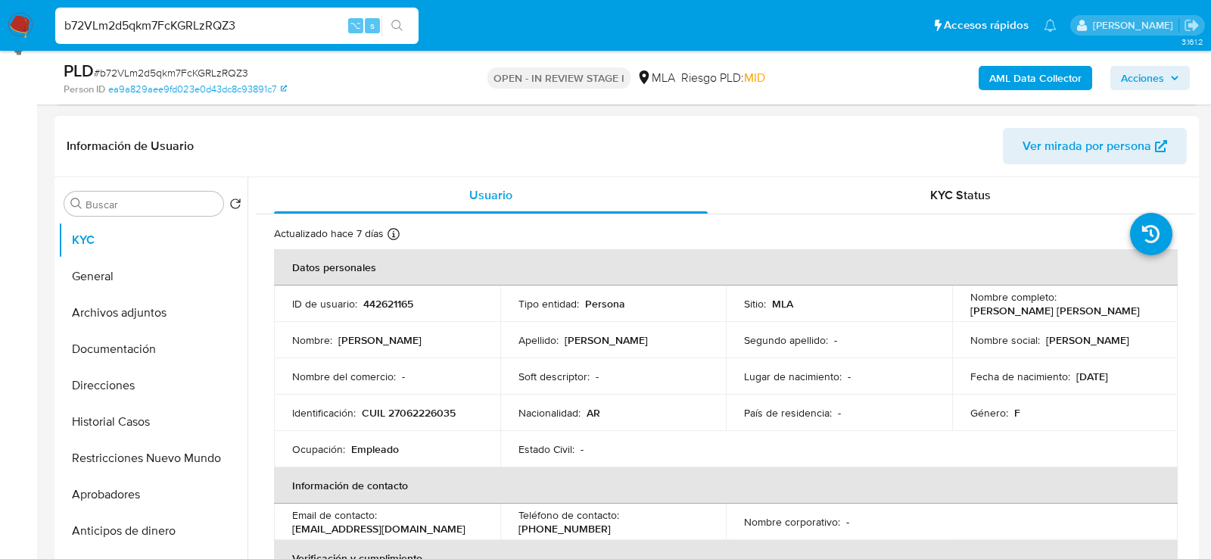
click at [441, 409] on p "CUIL 27062226035" at bounding box center [409, 413] width 94 height 14
copy p "27062226035"
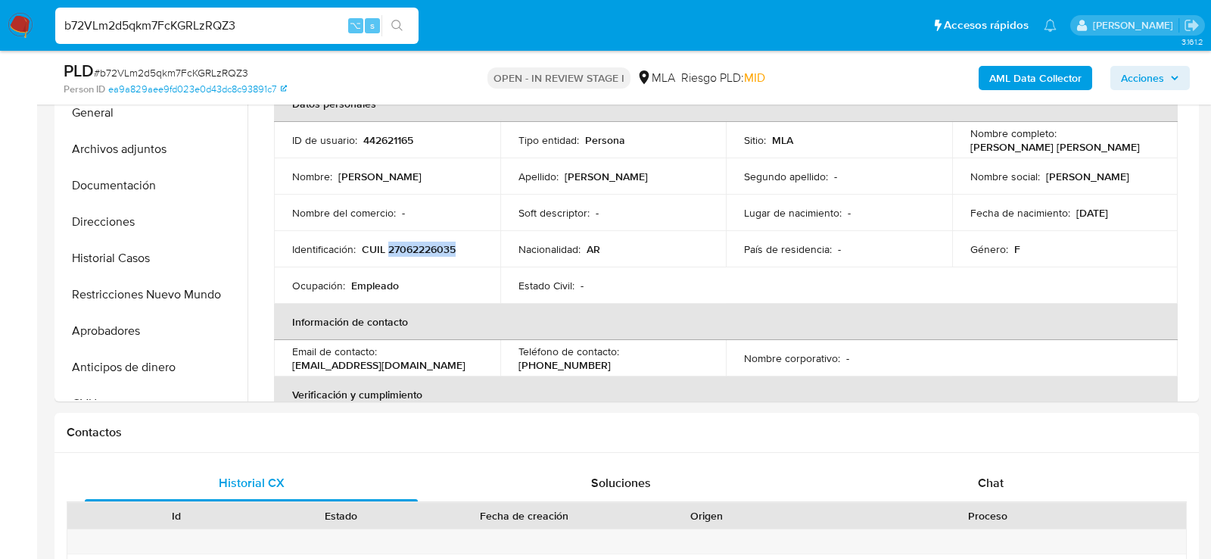
scroll to position [464, 0]
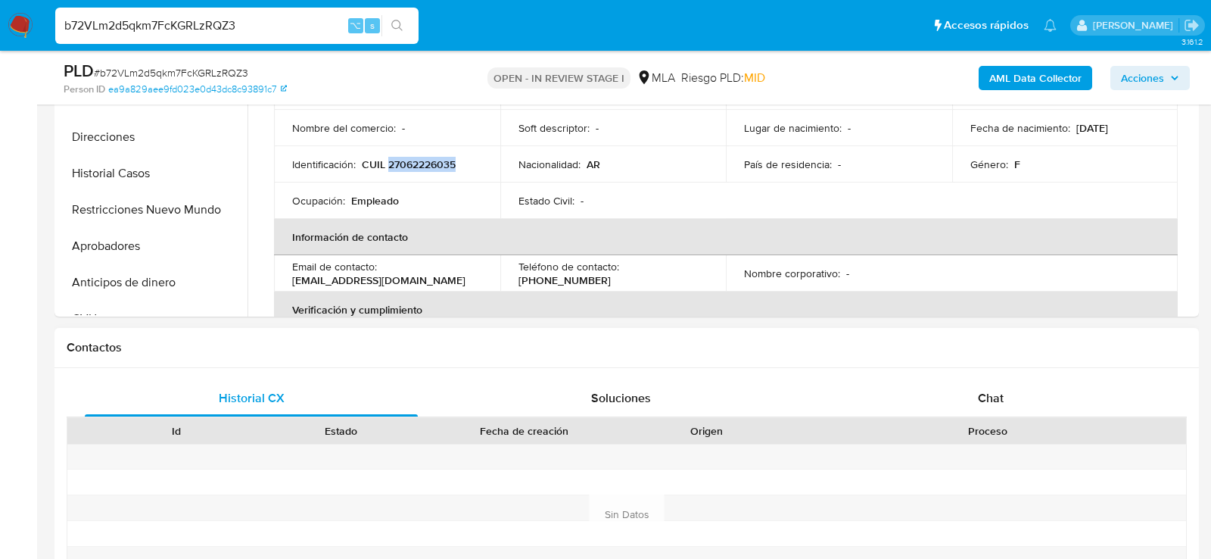
click at [973, 419] on div "Proceso" at bounding box center [988, 431] width 397 height 26
click at [973, 407] on div "Chat" at bounding box center [990, 398] width 333 height 36
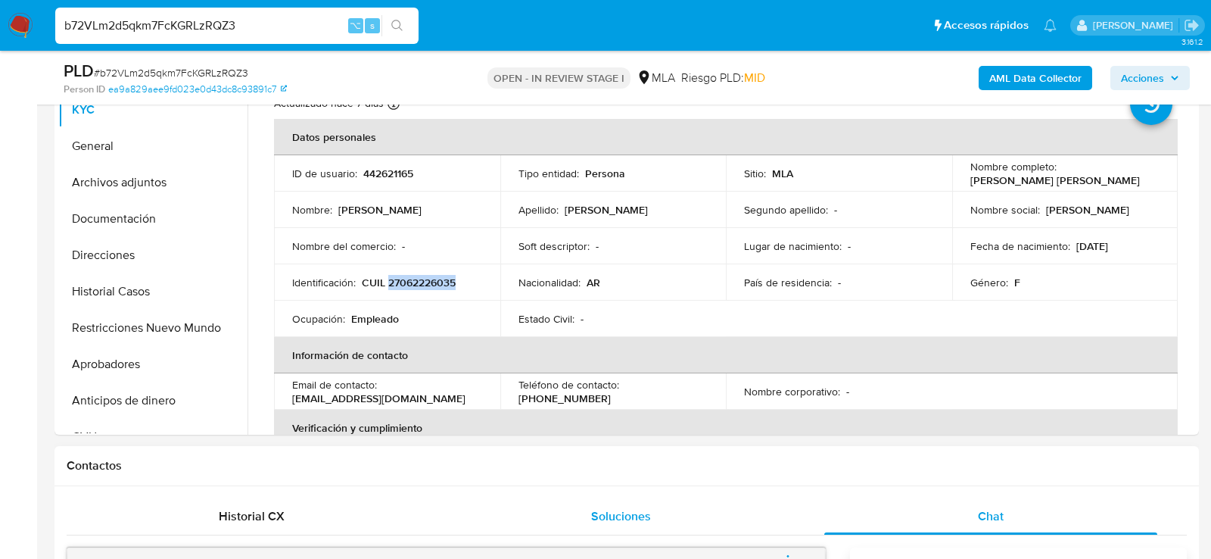
scroll to position [344, 0]
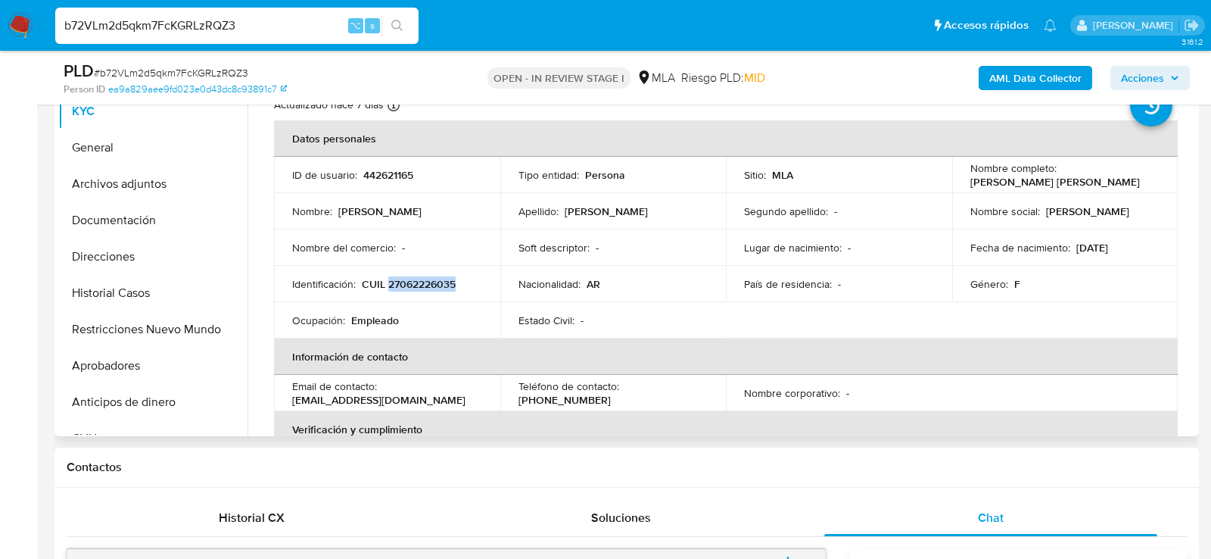
click at [387, 289] on p "CUIL 27062226035" at bounding box center [409, 284] width 94 height 14
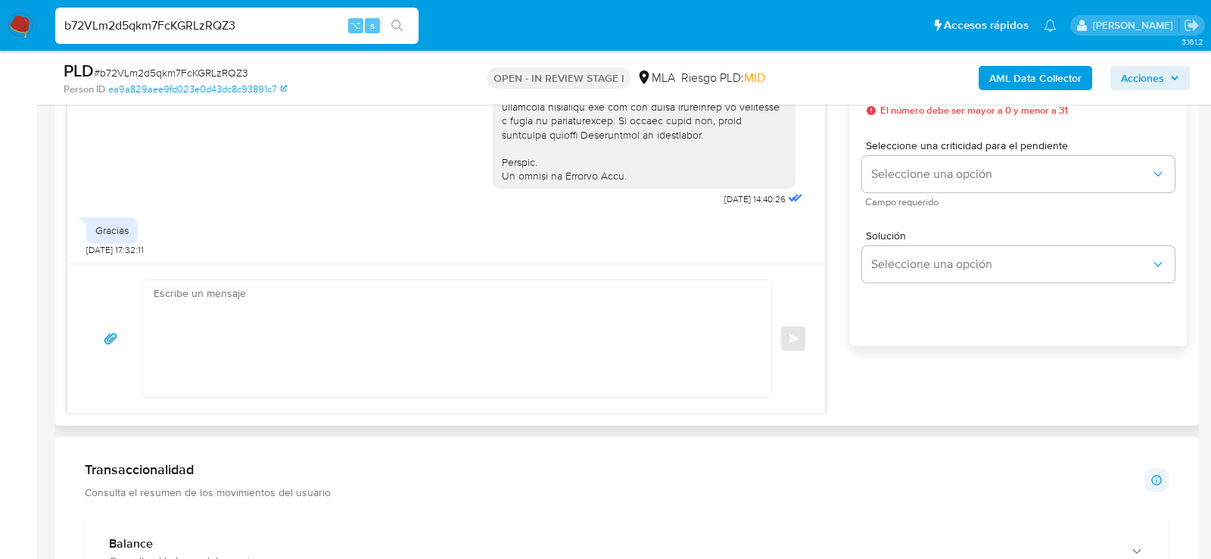
scroll to position [925, 0]
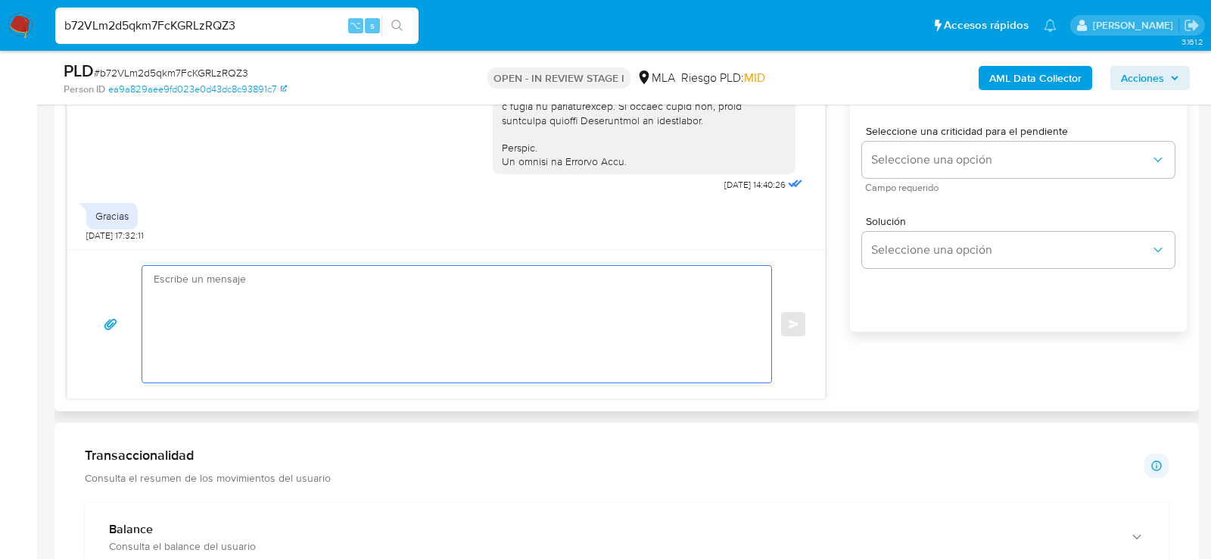
click at [417, 311] on textarea at bounding box center [453, 324] width 599 height 117
paste textarea "Hola, esperamos que te encuentres muy bien. Te consultamos si tuviste oportunid…"
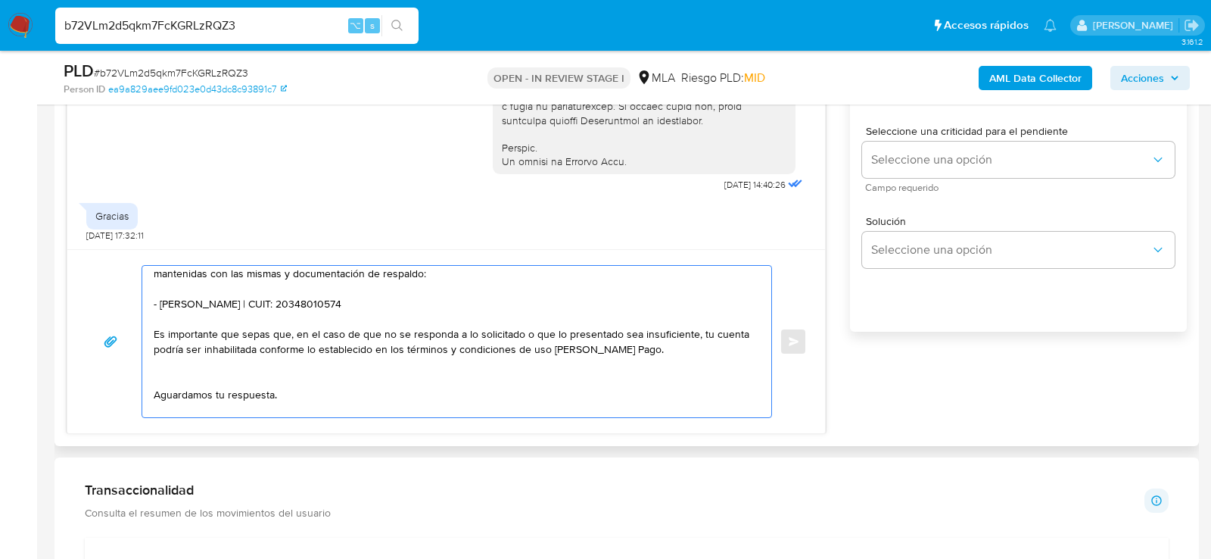
scroll to position [70, 0]
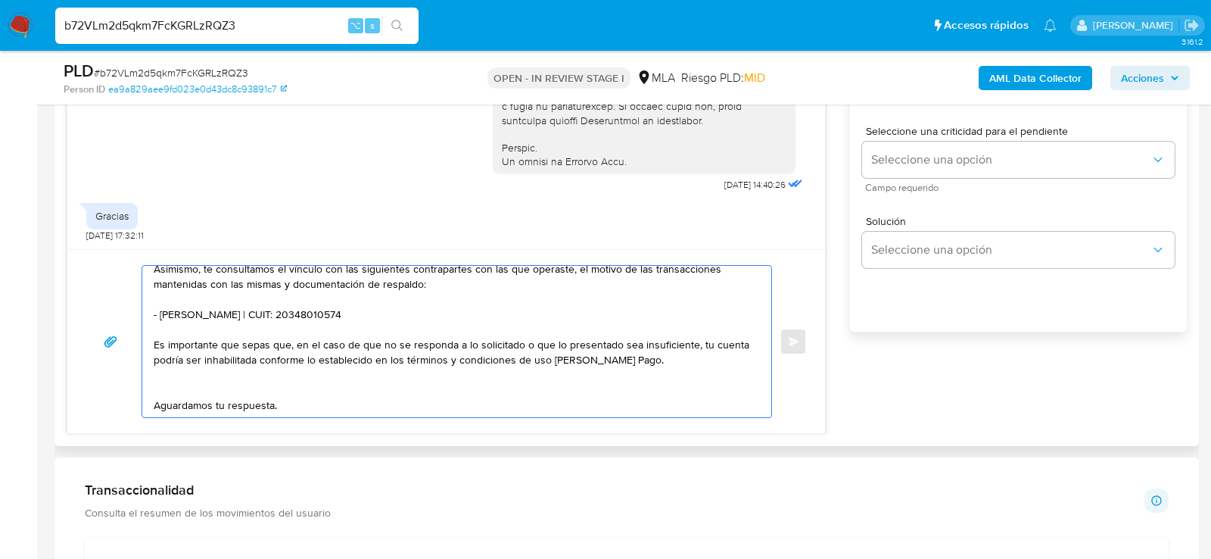
click at [331, 306] on textarea "Hola, esperamos que te encuentres muy bien. Te consultamos si tuviste oportunid…" at bounding box center [453, 341] width 599 height 151
paste textarea "23370316619 name: Ezequiel Rossi || alias: 20316239316 name: AGUSTIN VILLONE ||…"
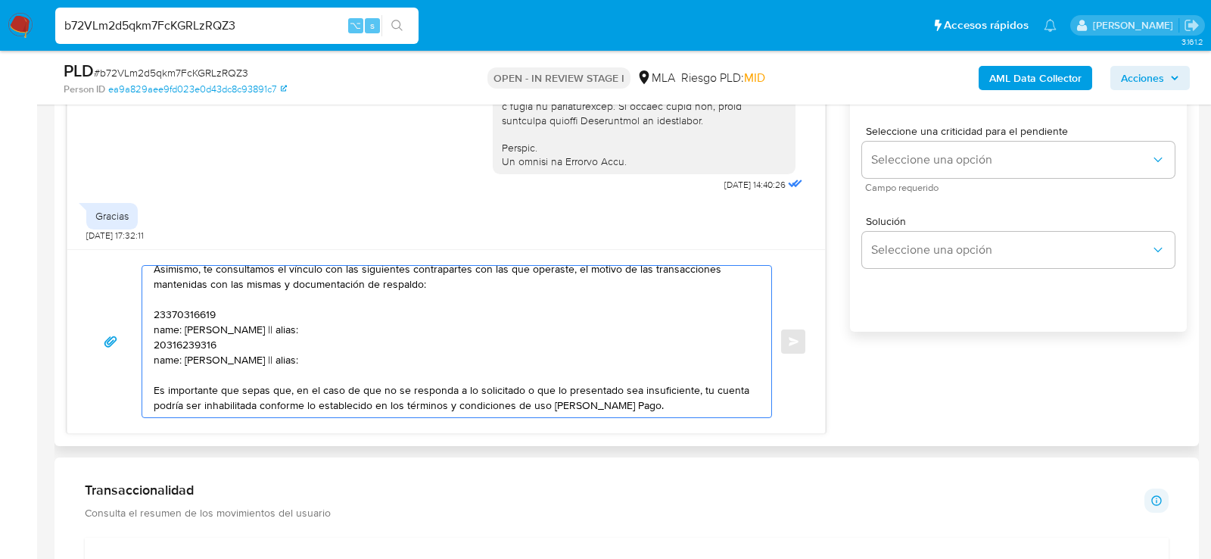
click at [161, 307] on textarea "Hola, esperamos que te encuentres muy bien. Te consultamos si tuviste oportunid…" at bounding box center [453, 341] width 599 height 151
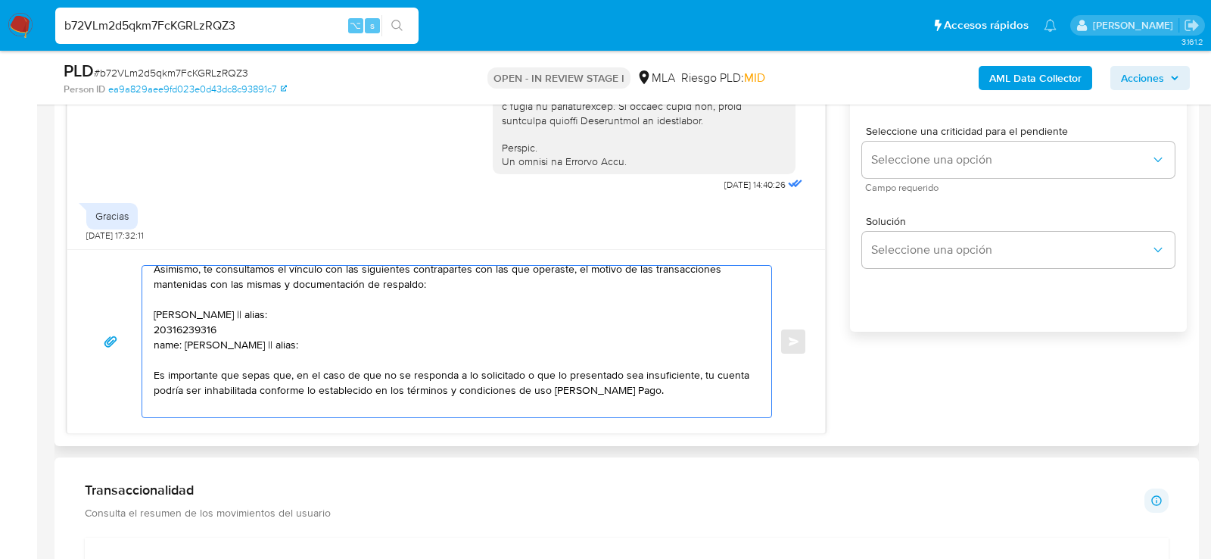
click at [240, 309] on textarea "Hola, esperamos que te encuentres muy bien. Te consultamos si tuviste oportunid…" at bounding box center [453, 341] width 599 height 151
paste textarea "23370316619"
click at [189, 325] on textarea "Hola, esperamos que te encuentres muy bien. Te consultamos si tuviste oportunid…" at bounding box center [453, 341] width 599 height 151
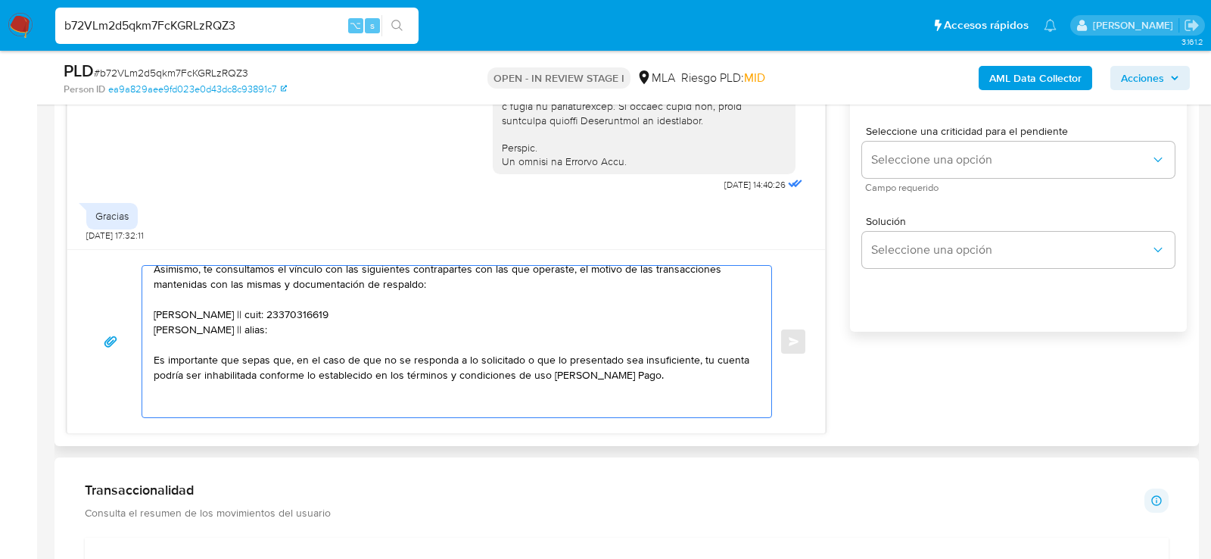
click at [256, 323] on textarea "Hola, esperamos que te encuentres muy bien. Te consultamos si tuviste oportunid…" at bounding box center [453, 341] width 599 height 151
paste textarea "20316239316"
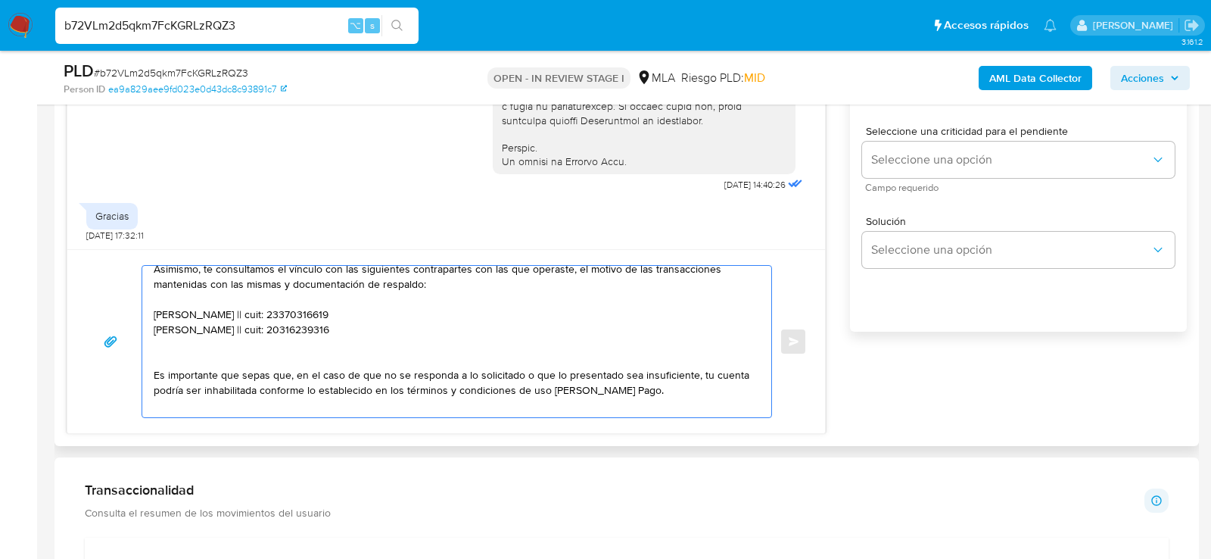
paste textarea "23325492449 name: NICOLAS DOMINGUEZ || alias:"
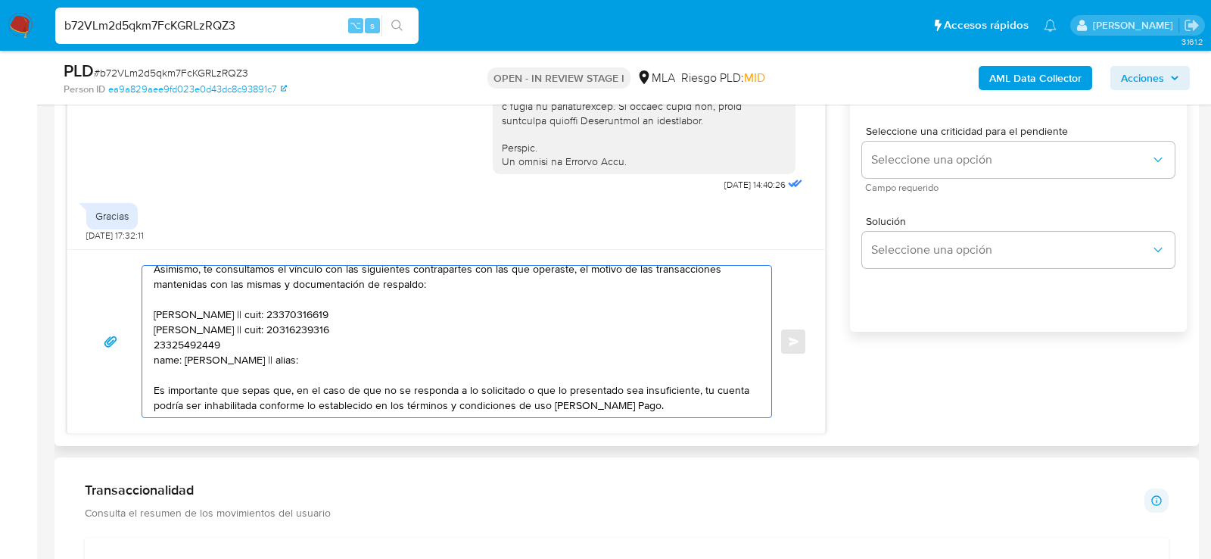
click at [173, 340] on textarea "Hola, esperamos que te encuentres muy bien. Te consultamos si tuviste oportunid…" at bounding box center [453, 341] width 599 height 151
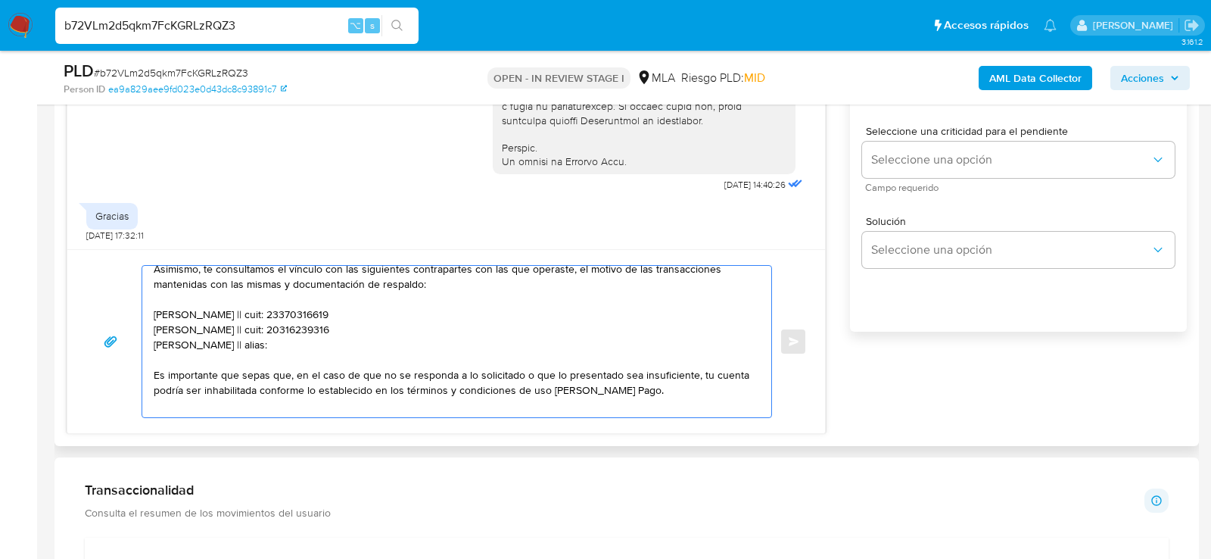
click at [279, 340] on textarea "Hola, esperamos que te encuentres muy bien. Te consultamos si tuviste oportunid…" at bounding box center [453, 341] width 599 height 151
paste textarea "23325492449"
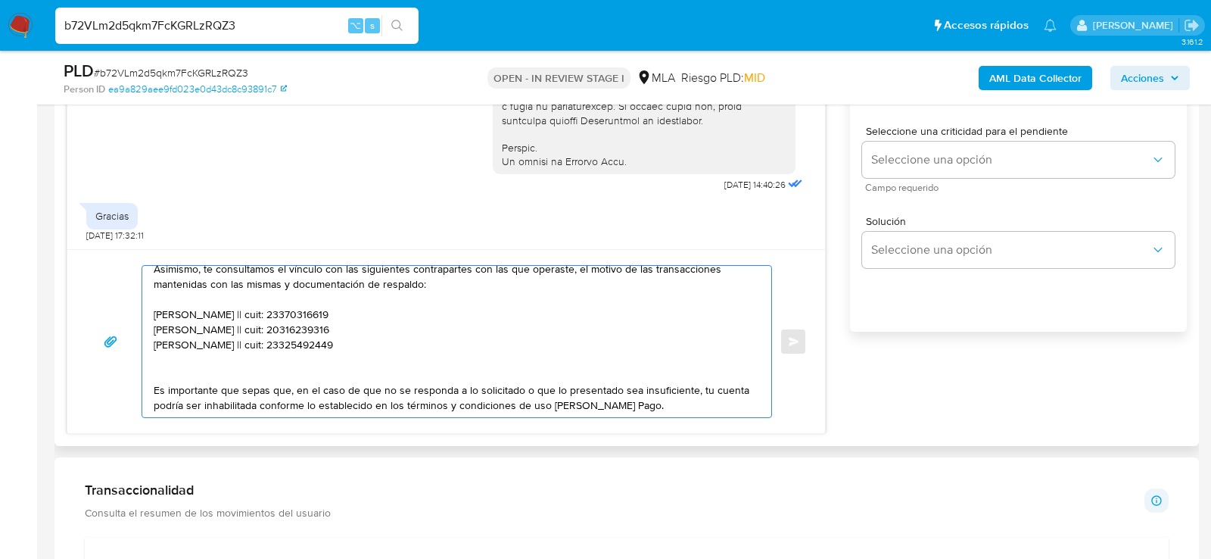
type textarea "Hola, esperamos que te encuentres muy bien. Te consultamos si tuviste oportunid…"
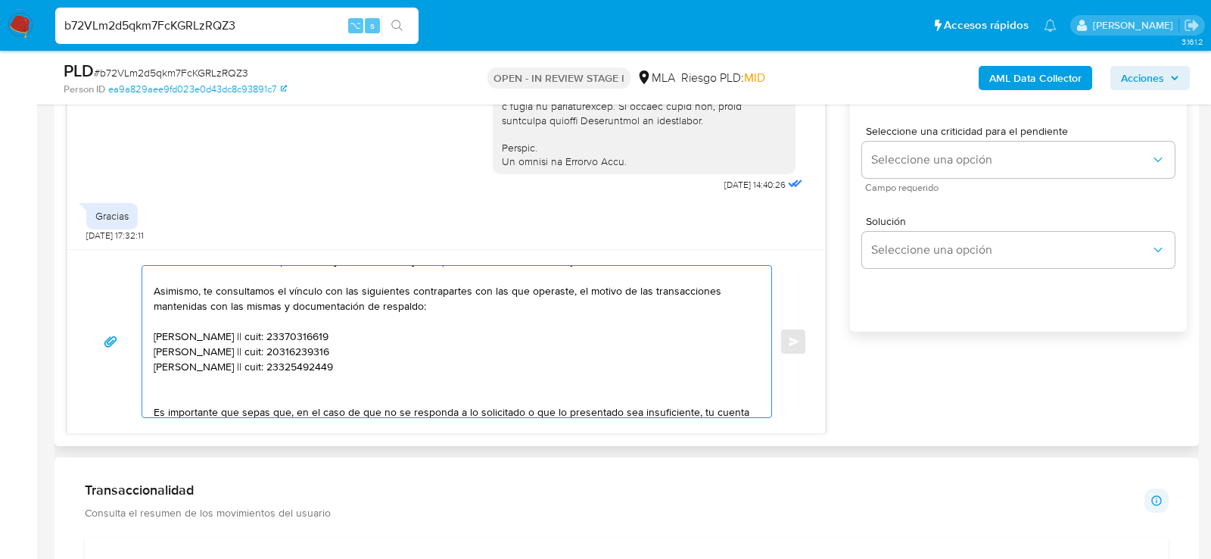
scroll to position [192, 0]
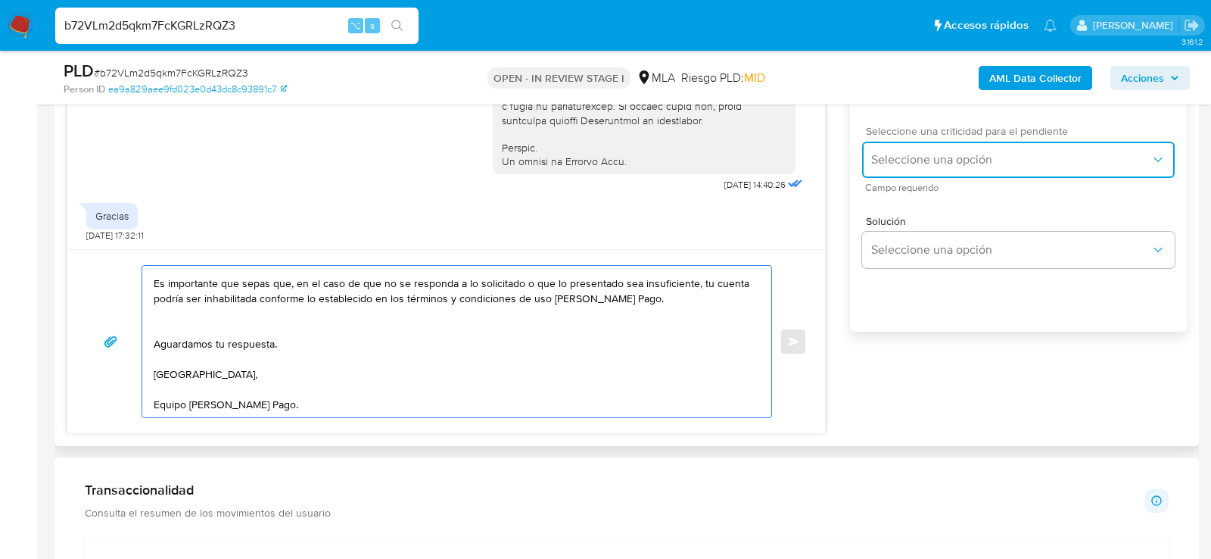
click at [938, 167] on span "Seleccione una opción" at bounding box center [1010, 159] width 279 height 15
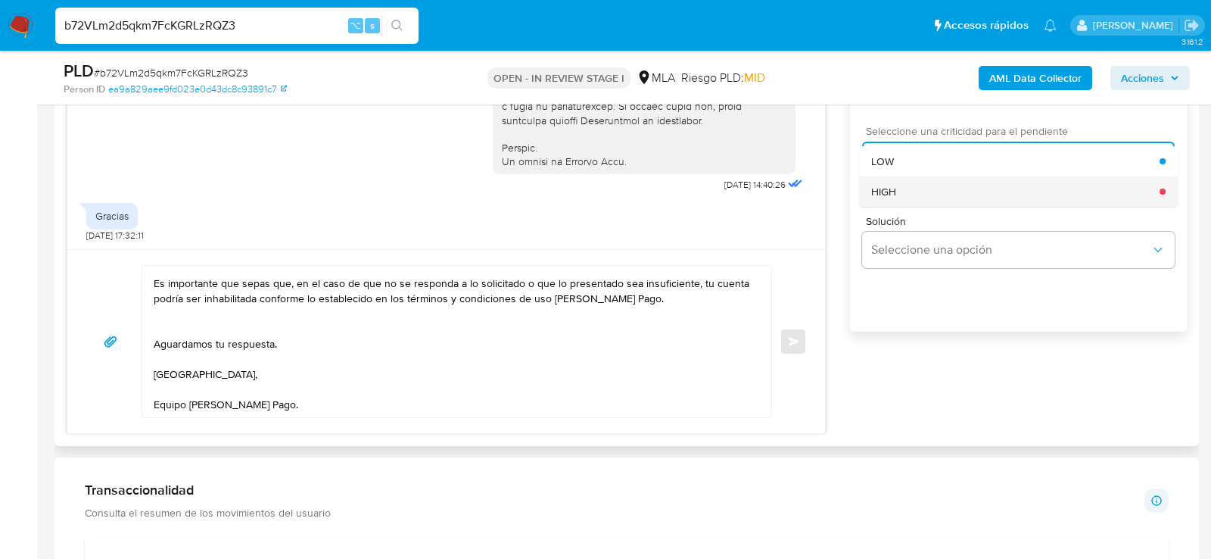
click at [938, 199] on div "HIGH" at bounding box center [1015, 191] width 288 height 30
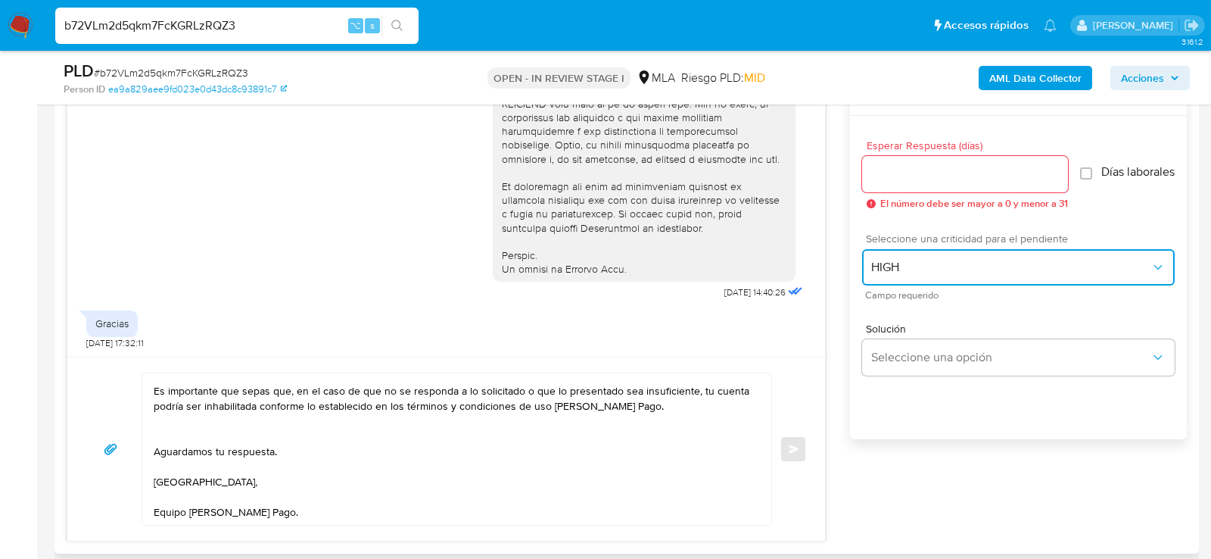
scroll to position [789, 0]
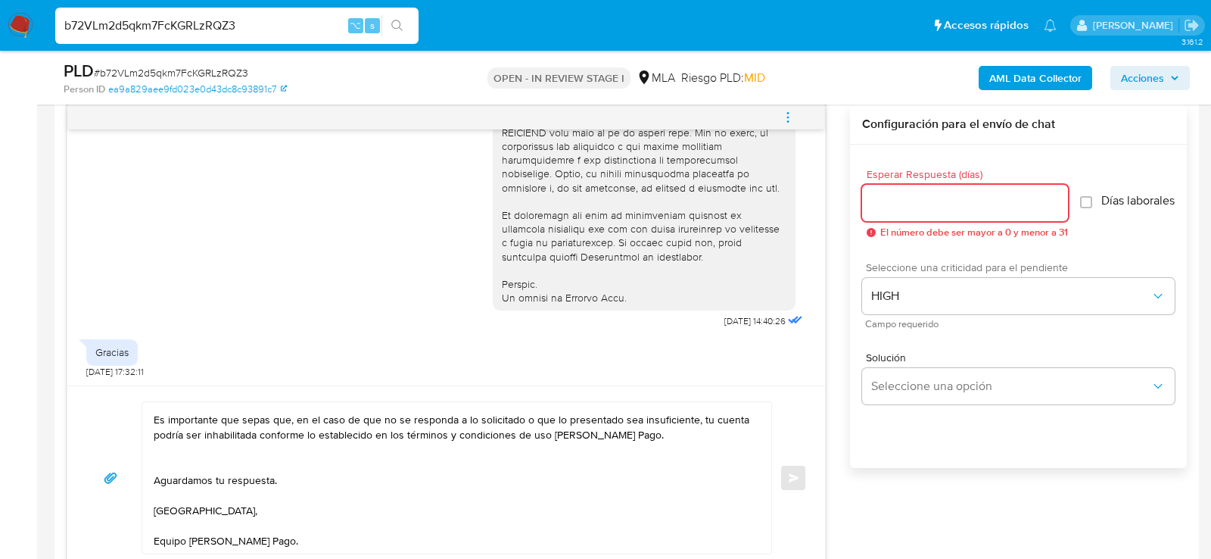
click at [938, 199] on input "Esperar Respuesta (días)" at bounding box center [965, 203] width 206 height 20
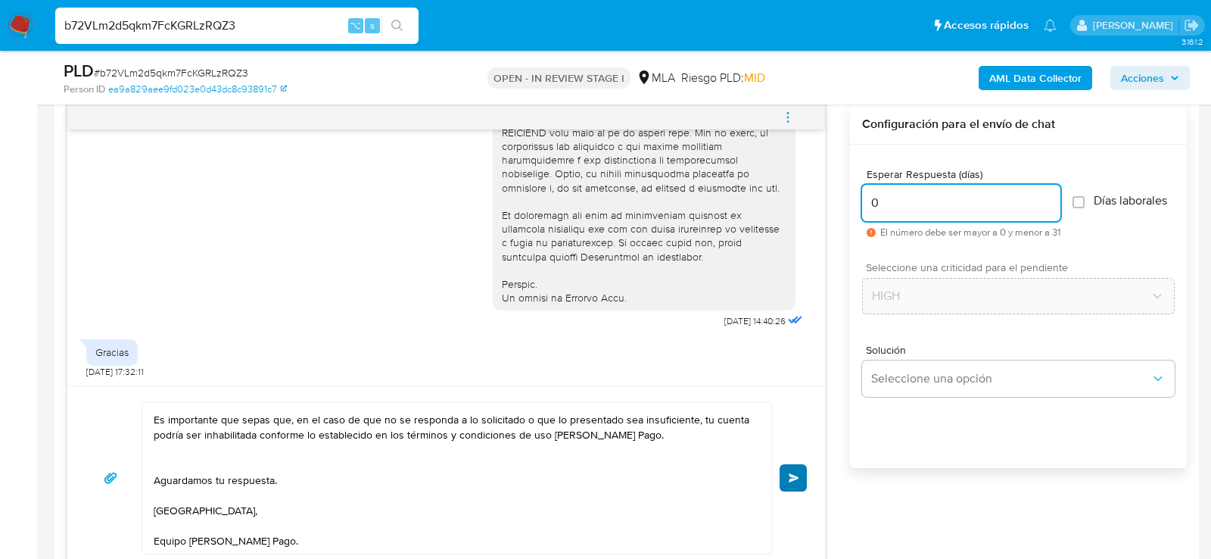
type input "0"
click at [799, 473] on span "Enviar" at bounding box center [794, 477] width 11 height 9
click at [254, 16] on input "b72VLm2d5qkm7FcKGRLzRQZ3" at bounding box center [236, 26] width 363 height 20
click at [802, 485] on button "Enviar" at bounding box center [793, 477] width 27 height 27
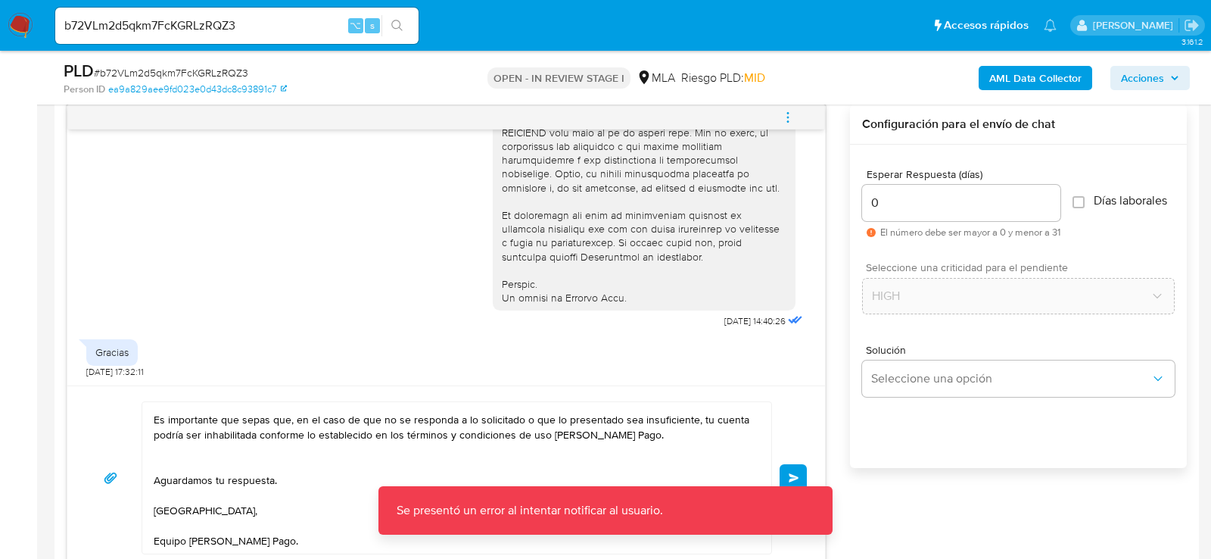
click at [304, 522] on textarea "Hola, esperamos que te encuentres muy bien. Te consultamos si tuviste oportunid…" at bounding box center [453, 477] width 599 height 151
click at [793, 475] on span "Enviar" at bounding box center [794, 477] width 11 height 9
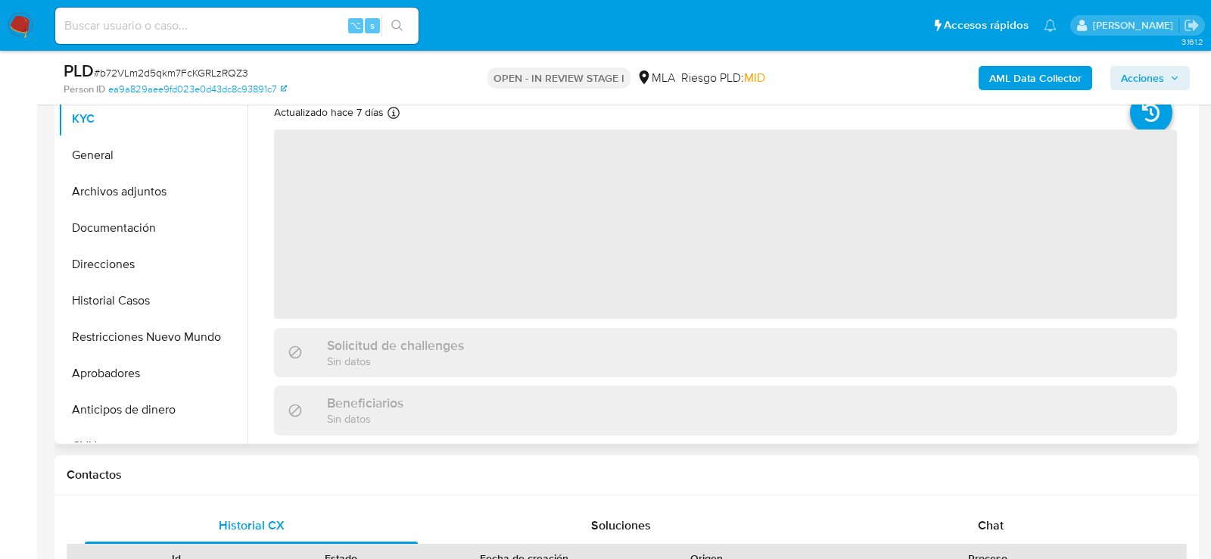
scroll to position [365, 0]
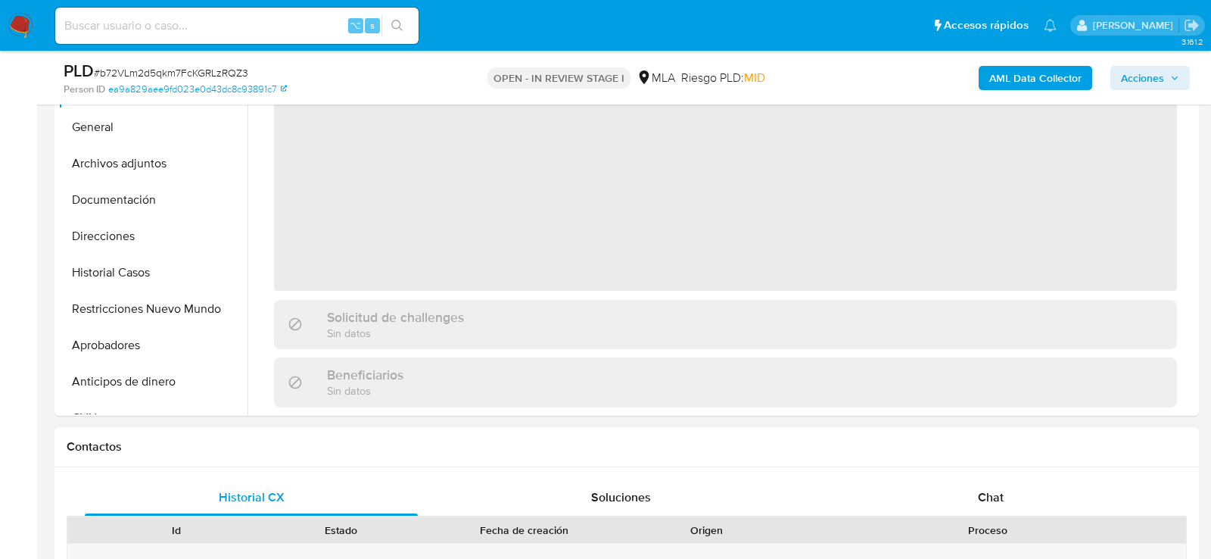
select select "10"
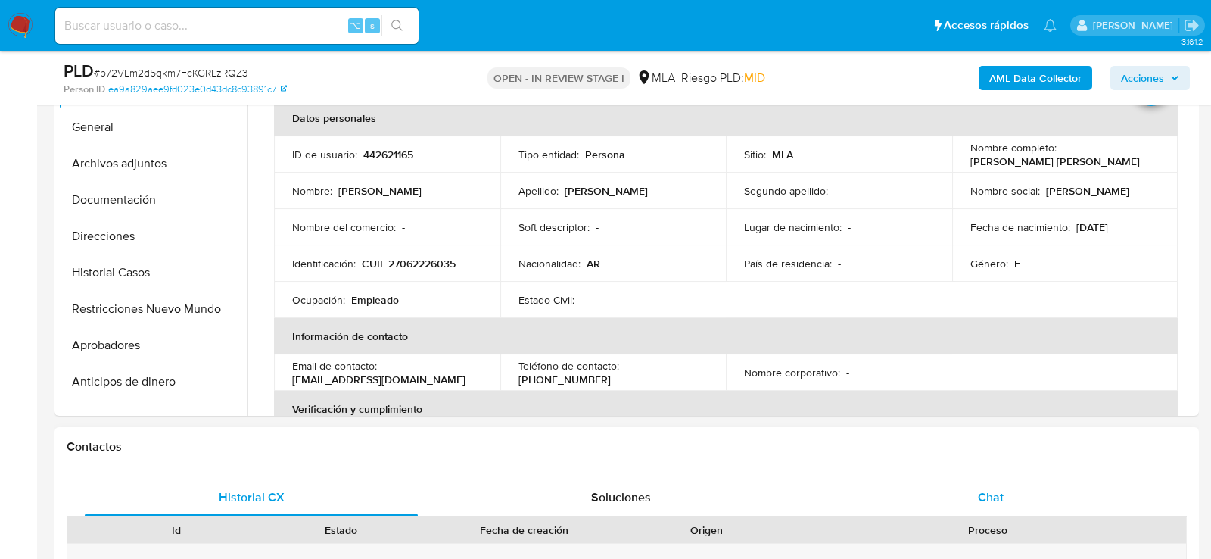
click at [921, 488] on div "Chat" at bounding box center [990, 497] width 333 height 36
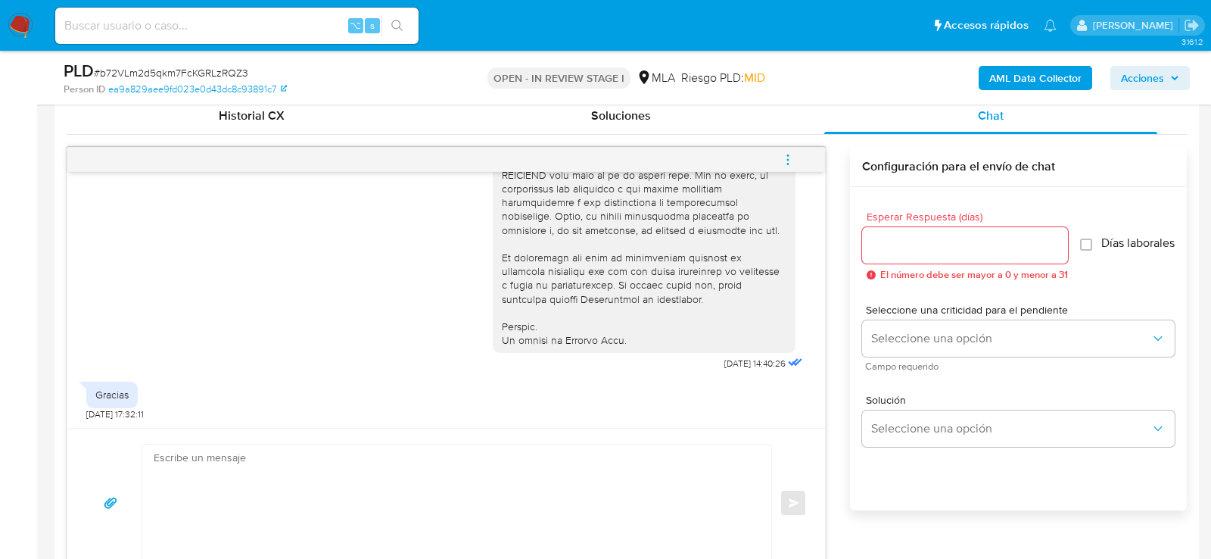
scroll to position [747, 0]
click at [632, 480] on textarea at bounding box center [453, 502] width 599 height 117
paste textarea "Hola, esperamos que te encuentres muy bien. Te consultamos si tuviste oportunid…"
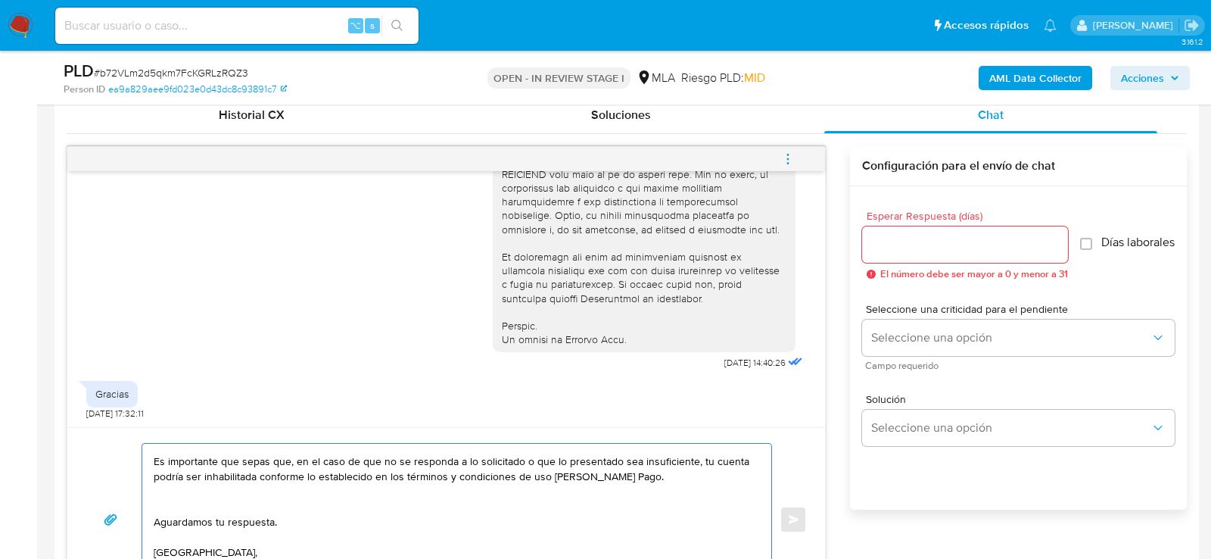
scroll to position [781, 0]
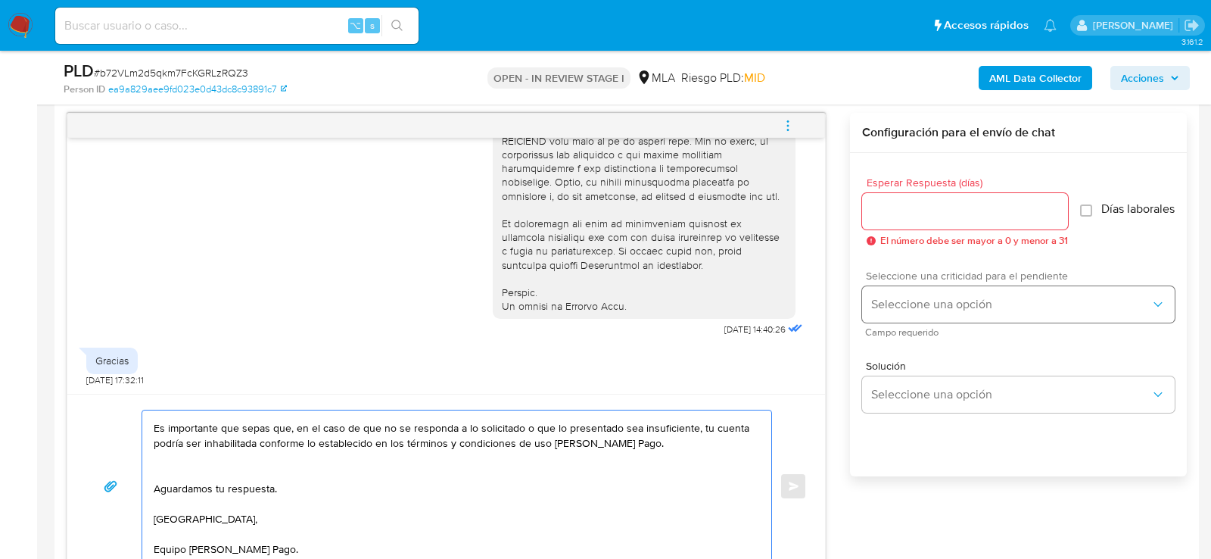
type textarea "Hola, esperamos que te encuentres muy bien. Te consultamos si tuviste oportunid…"
click at [991, 322] on button "Seleccione una opción" at bounding box center [1018, 304] width 313 height 36
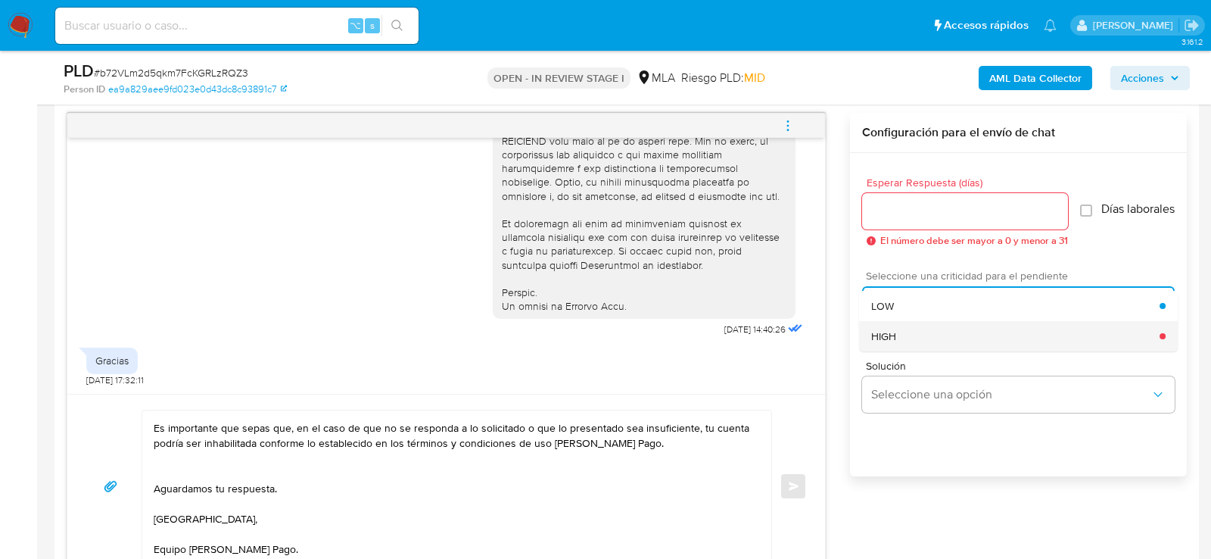
click at [906, 345] on div "HIGH" at bounding box center [1015, 336] width 288 height 30
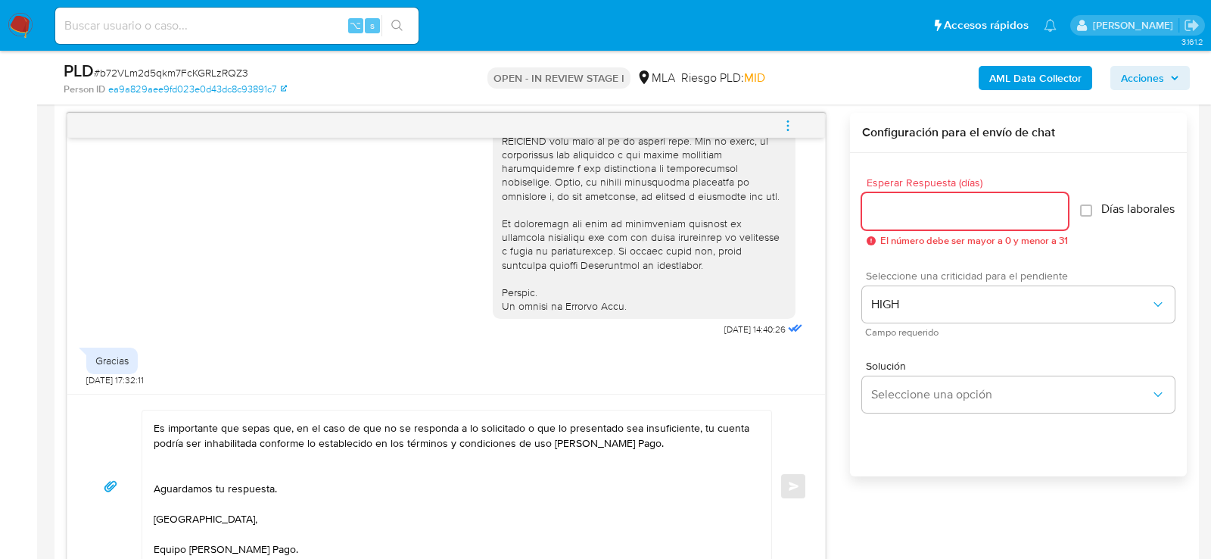
click at [890, 209] on input "Esperar Respuesta (días)" at bounding box center [965, 211] width 206 height 20
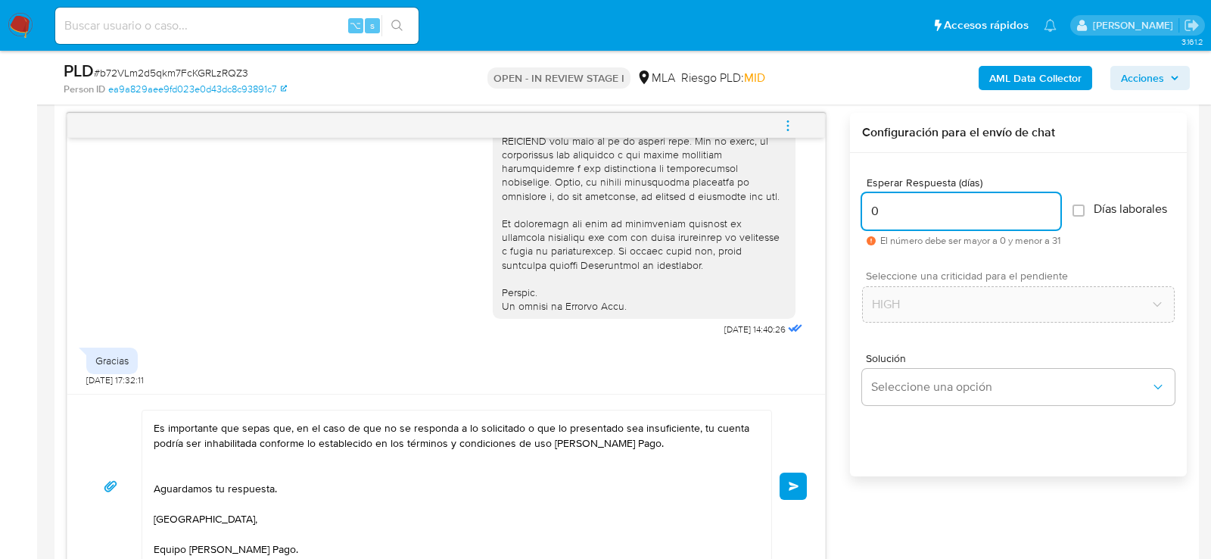
type input "0"
click at [778, 485] on div "Hola, esperamos que te encuentres muy bien. Te consultamos si tuviste oportunid…" at bounding box center [447, 486] width 722 height 153
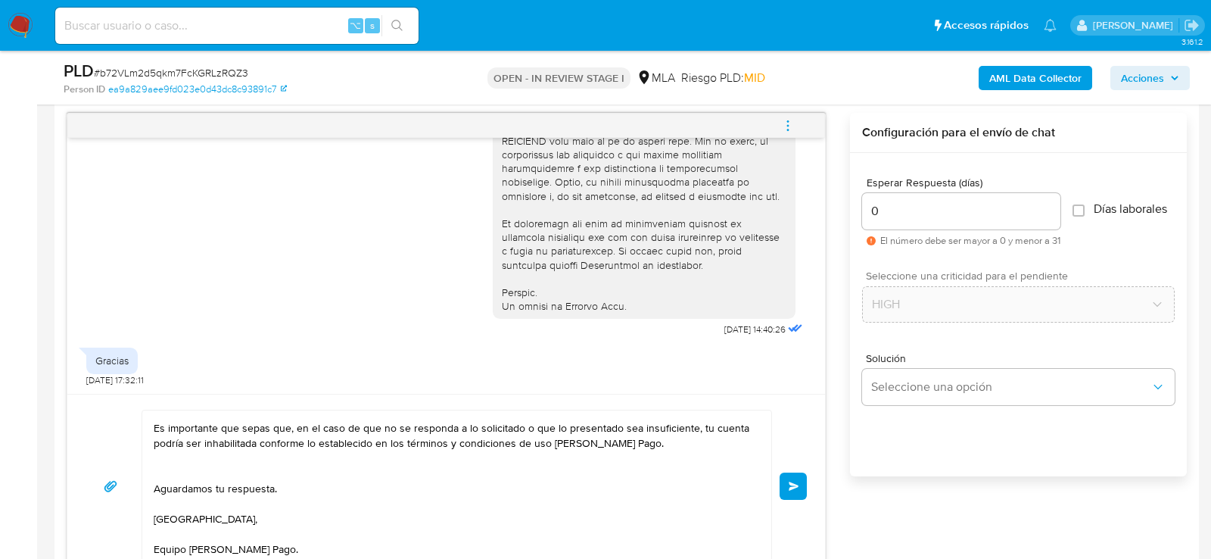
click at [793, 486] on span "Enviar" at bounding box center [794, 486] width 11 height 9
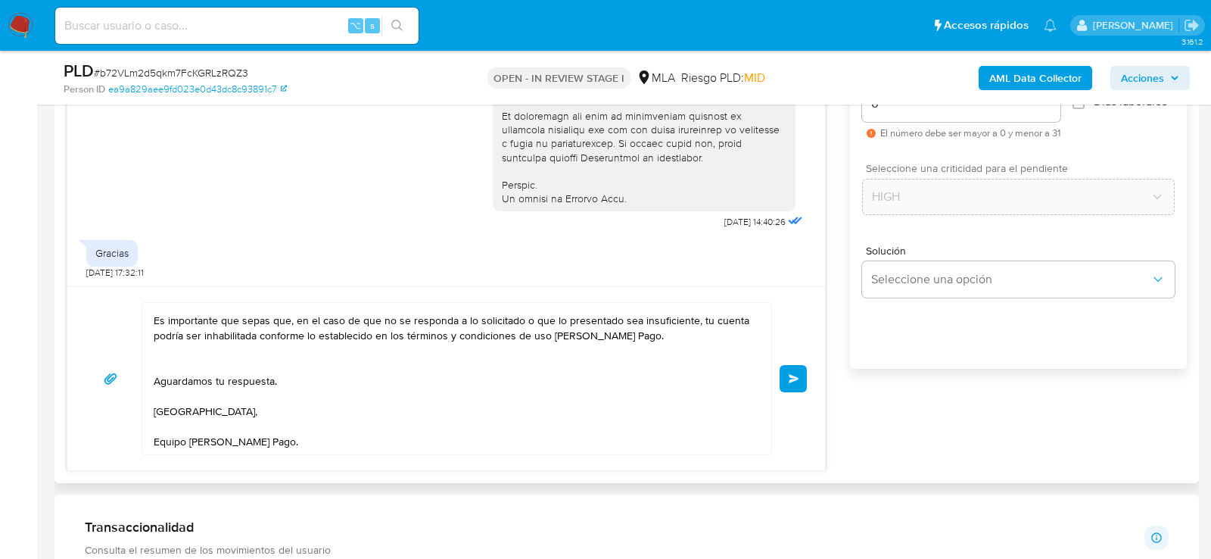
scroll to position [890, 0]
click at [796, 366] on button "Enviar" at bounding box center [793, 376] width 27 height 27
click at [508, 431] on textarea "Hola, esperamos que te encuentres muy bien. Te consultamos si tuviste oportunid…" at bounding box center [453, 376] width 599 height 151
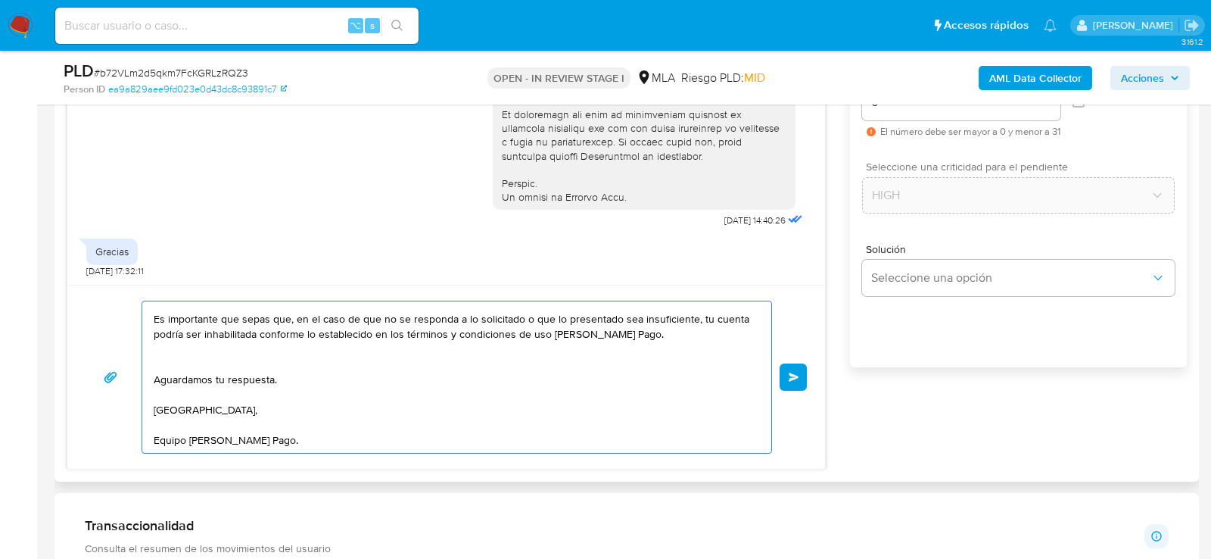
click at [508, 431] on textarea "Hola, esperamos que te encuentres muy bien. Te consultamos si tuviste oportunid…" at bounding box center [453, 376] width 599 height 151
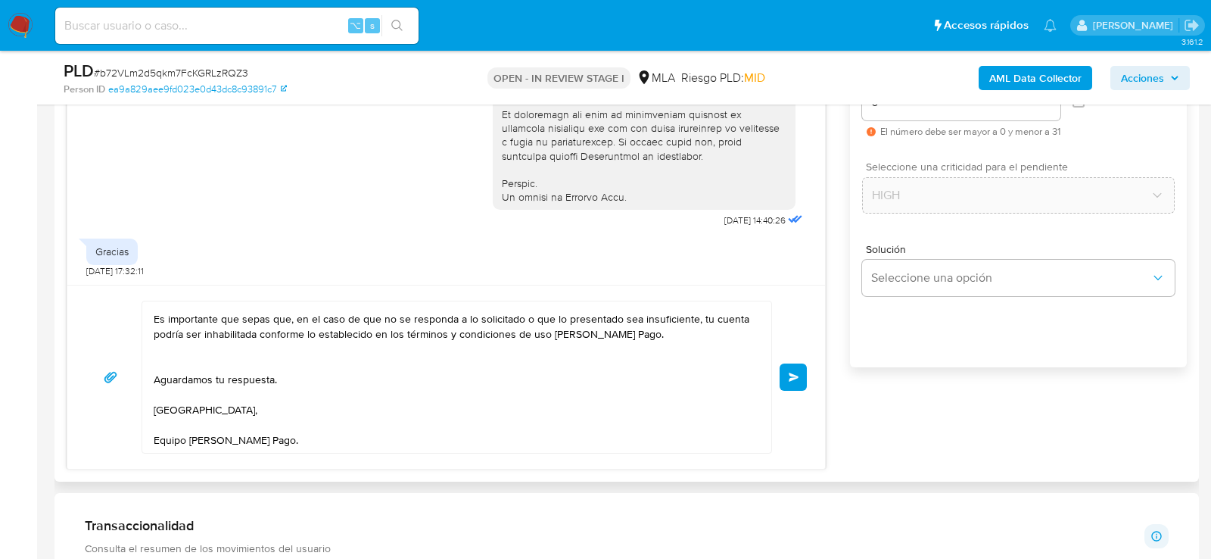
click at [785, 378] on button "Enviar" at bounding box center [793, 376] width 27 height 27
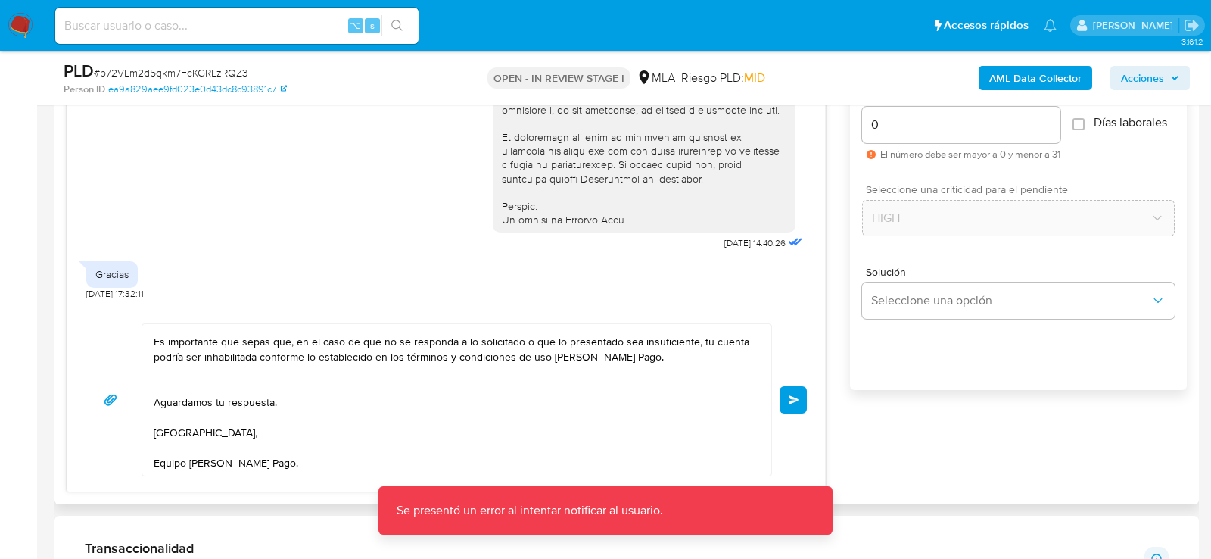
scroll to position [857, 0]
